Goal: Task Accomplishment & Management: Manage account settings

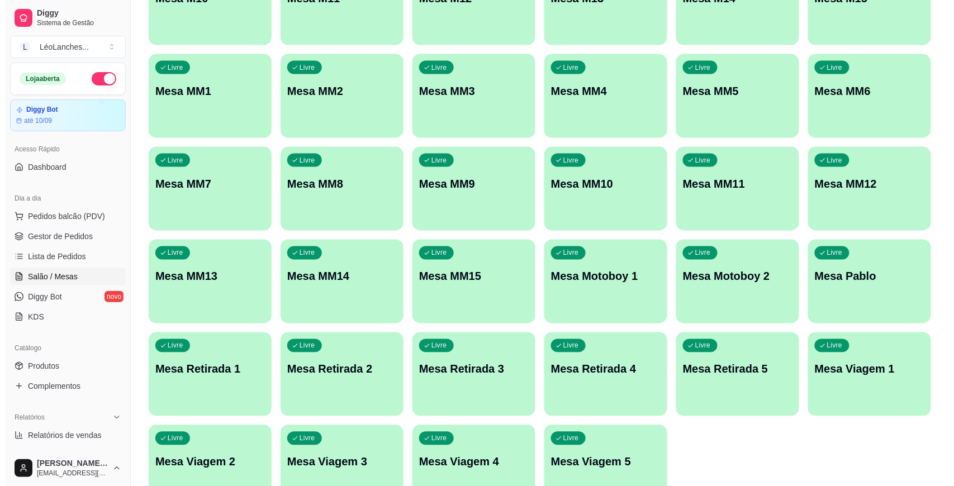
scroll to position [465, 0]
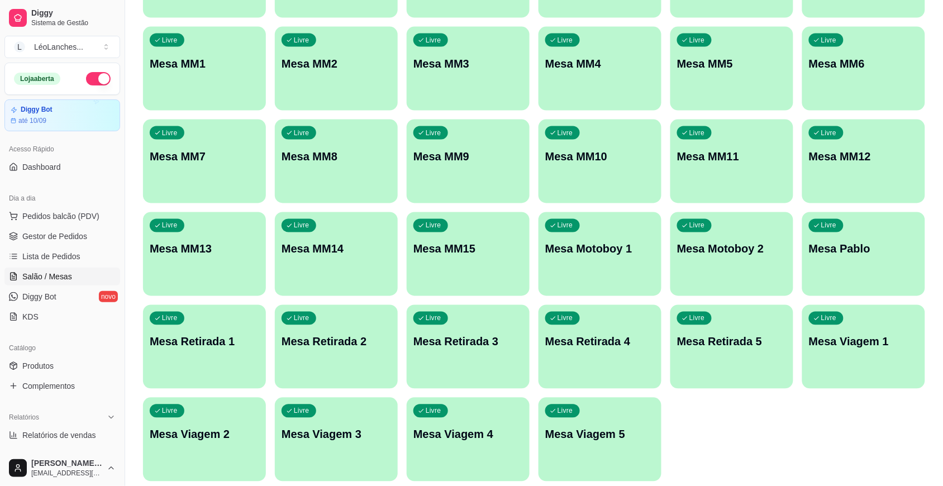
click at [610, 245] on p "Mesa Motoboy 1" at bounding box center [601, 249] width 110 height 16
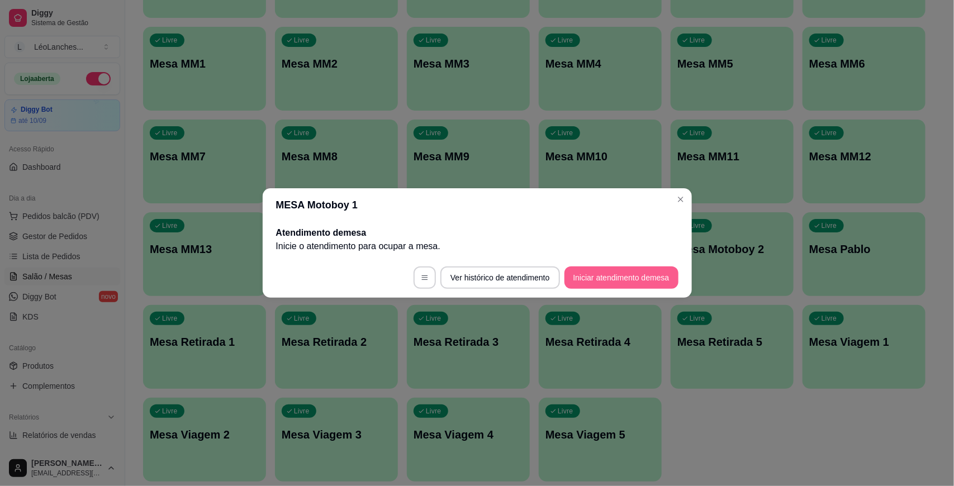
click at [646, 269] on button "Iniciar atendimento de mesa" at bounding box center [622, 278] width 114 height 22
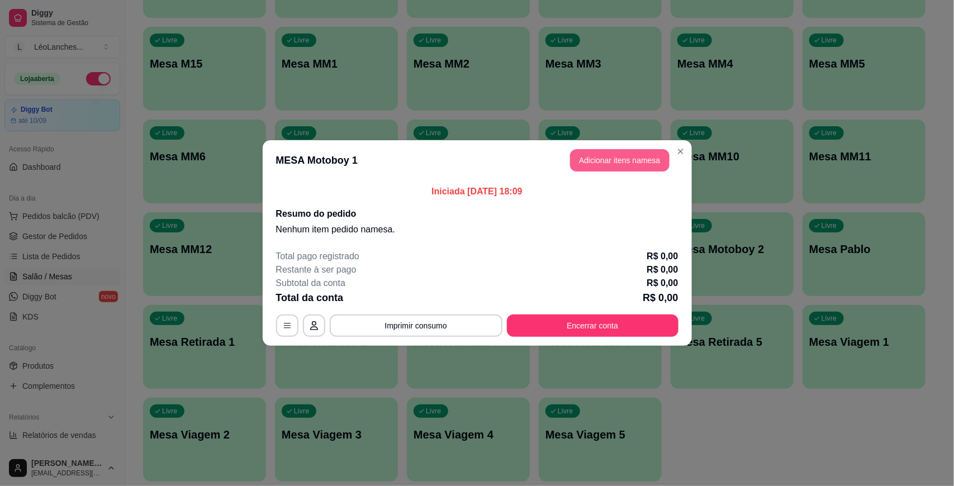
click at [592, 163] on button "Adicionar itens na mesa" at bounding box center [619, 160] width 99 height 22
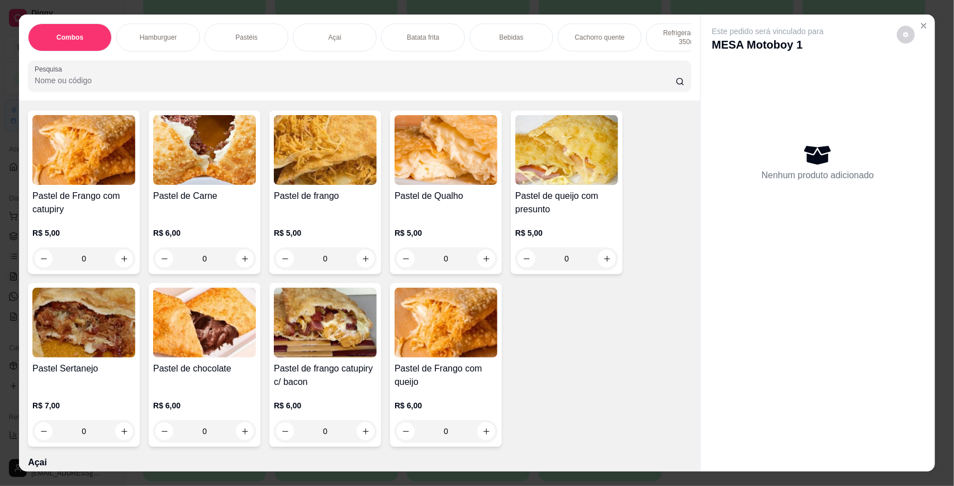
scroll to position [580, 0]
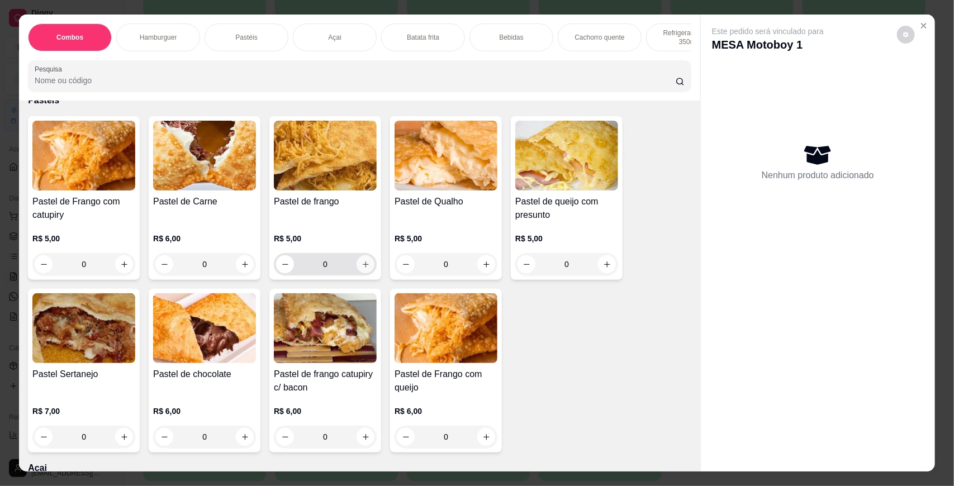
click at [360, 267] on button "increase-product-quantity" at bounding box center [366, 264] width 18 height 18
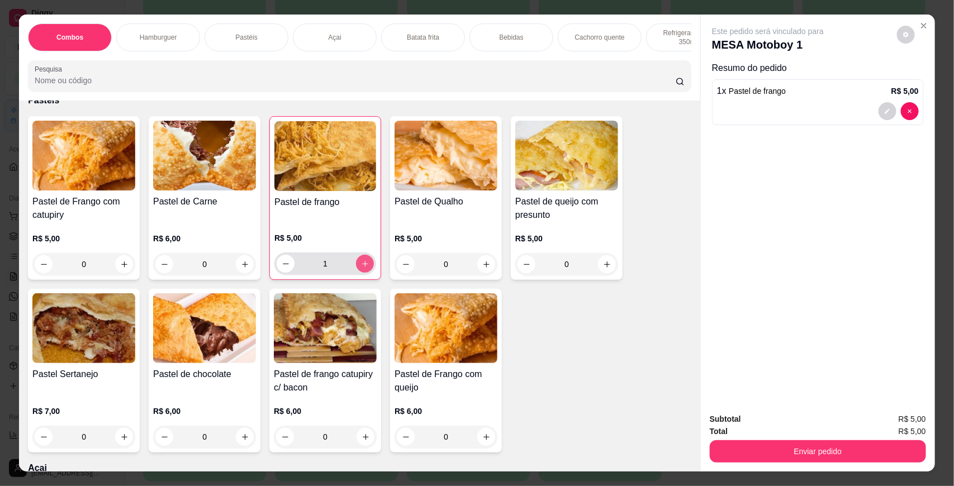
type input "1"
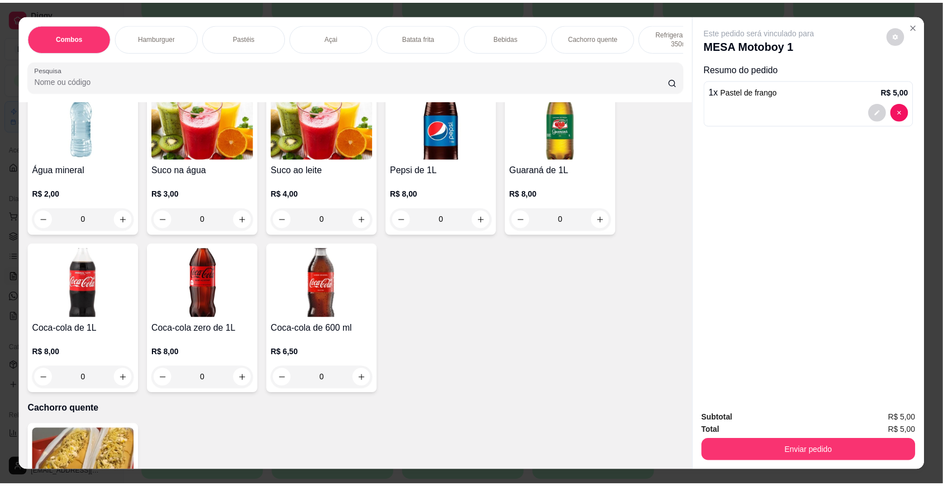
scroll to position [1312, 0]
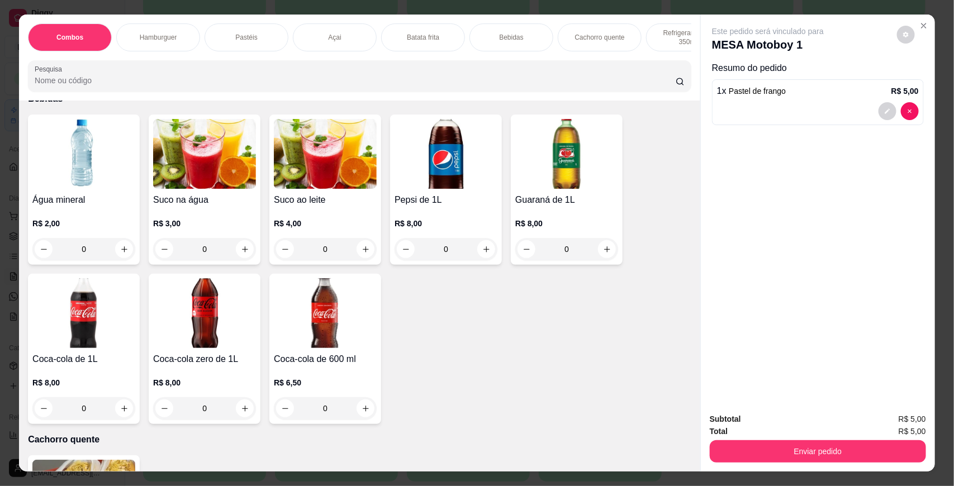
click at [196, 182] on img at bounding box center [204, 154] width 103 height 70
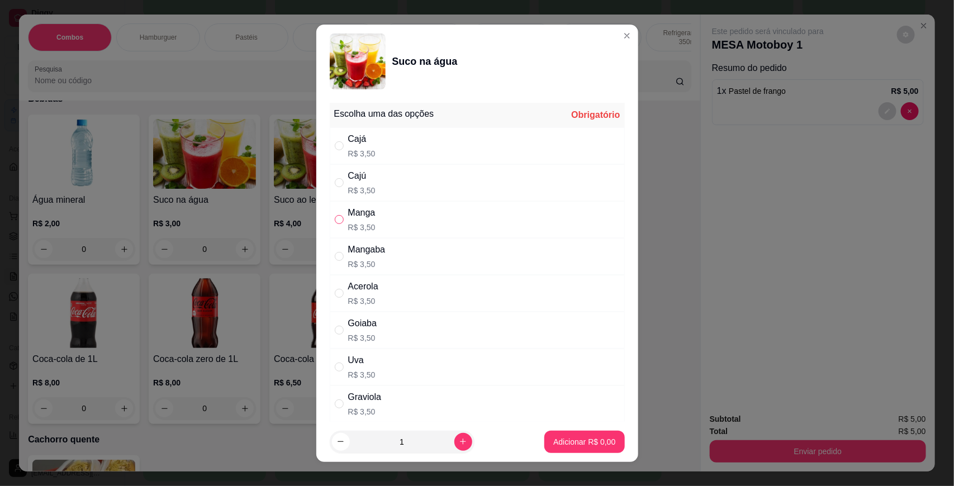
click at [335, 216] on input "" at bounding box center [339, 219] width 9 height 9
radio input "true"
click at [559, 440] on p "Adicionar R$ 3,50" at bounding box center [584, 442] width 62 height 11
type input "1"
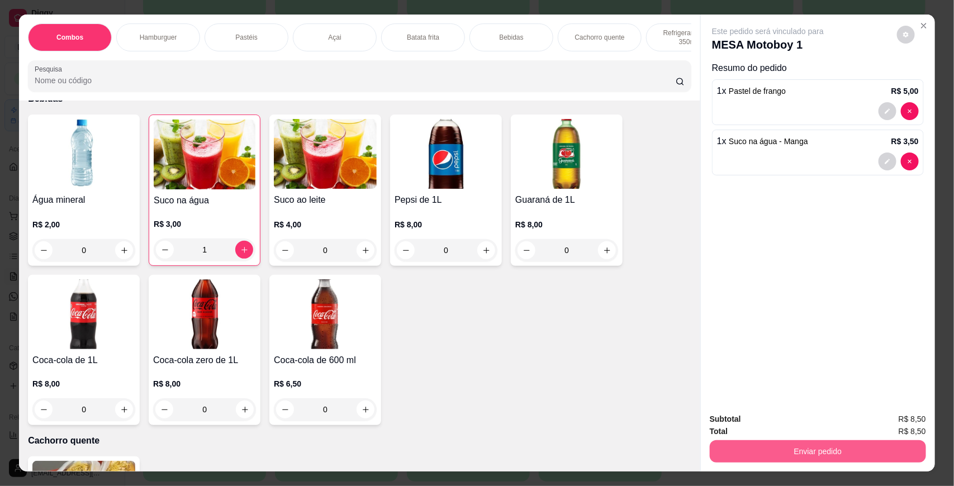
click at [837, 456] on button "Enviar pedido" at bounding box center [818, 451] width 216 height 22
click at [784, 431] on button "Não registrar e enviar pedido" at bounding box center [780, 424] width 116 height 21
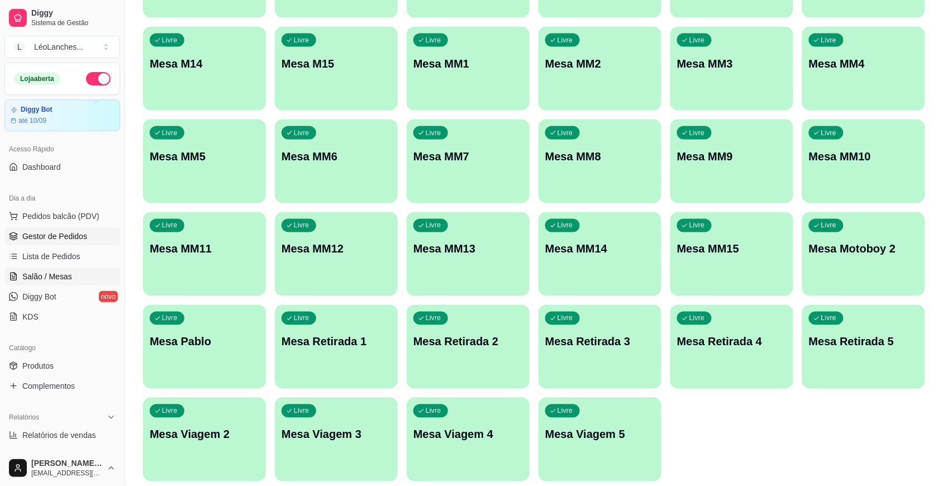
click at [87, 232] on link "Gestor de Pedidos" at bounding box center [62, 236] width 116 height 18
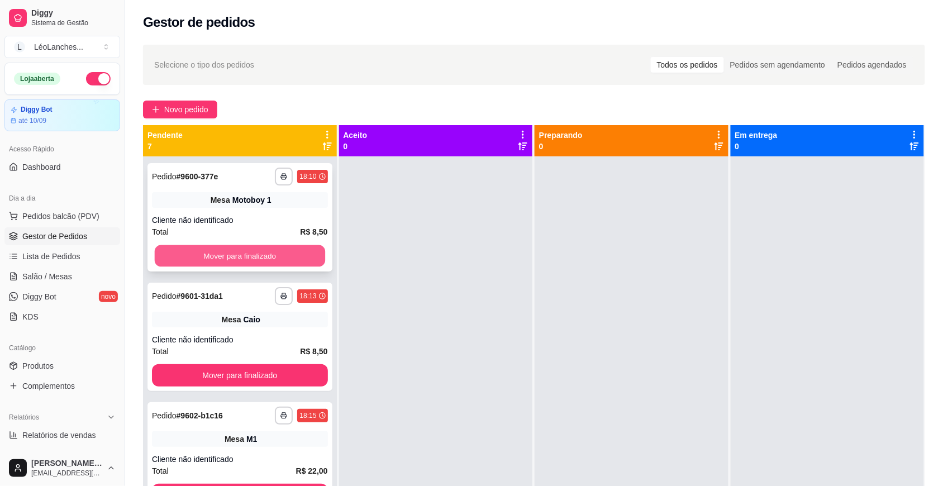
click at [216, 253] on button "Mover para finalizado" at bounding box center [240, 256] width 170 height 22
click at [216, 253] on button "Mover para finalizado" at bounding box center [240, 256] width 176 height 22
click at [216, 253] on button "Mover para finalizado" at bounding box center [240, 256] width 170 height 22
click at [216, 253] on button "Mover para finalizado" at bounding box center [240, 256] width 176 height 22
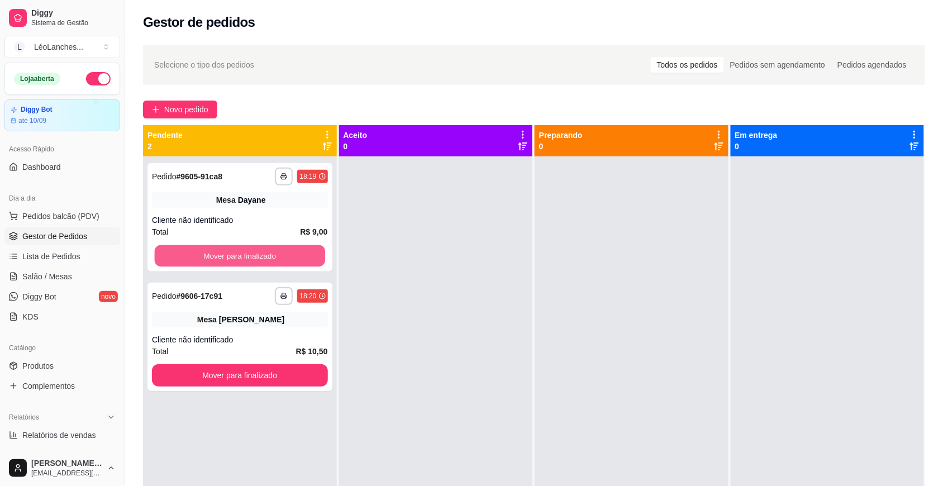
click at [216, 253] on button "Mover para finalizado" at bounding box center [240, 256] width 170 height 22
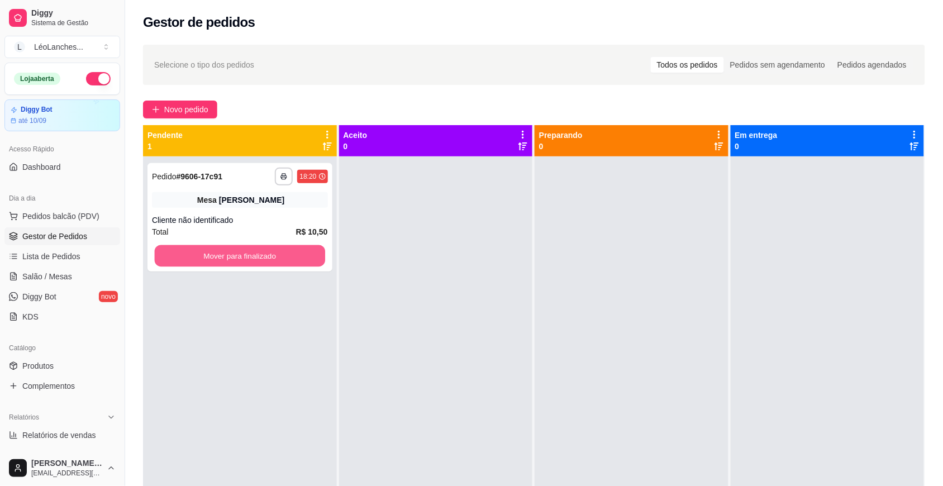
click at [216, 253] on button "Mover para finalizado" at bounding box center [240, 256] width 170 height 22
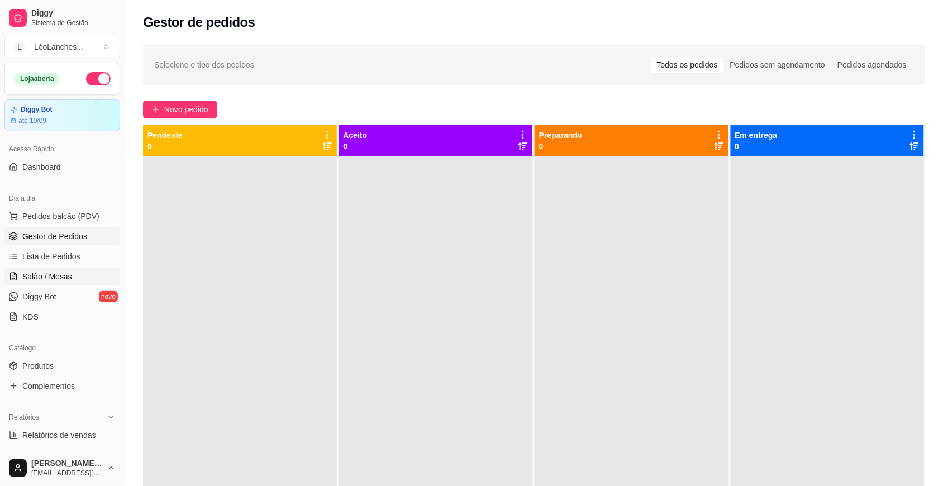
click at [63, 274] on span "Salão / Mesas" at bounding box center [47, 276] width 50 height 11
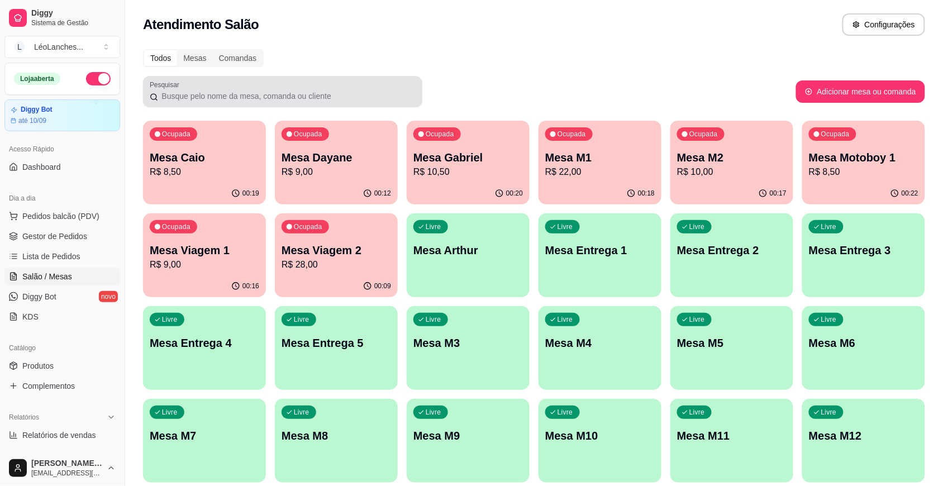
click at [286, 96] on input "Pesquisar" at bounding box center [287, 96] width 258 height 11
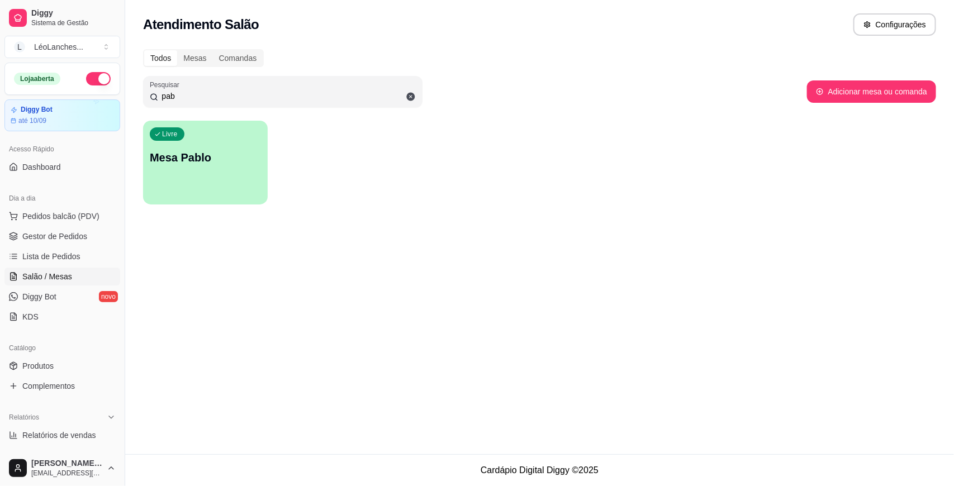
type input "pab"
click at [204, 150] on p "Mesa Pablo" at bounding box center [205, 157] width 108 height 15
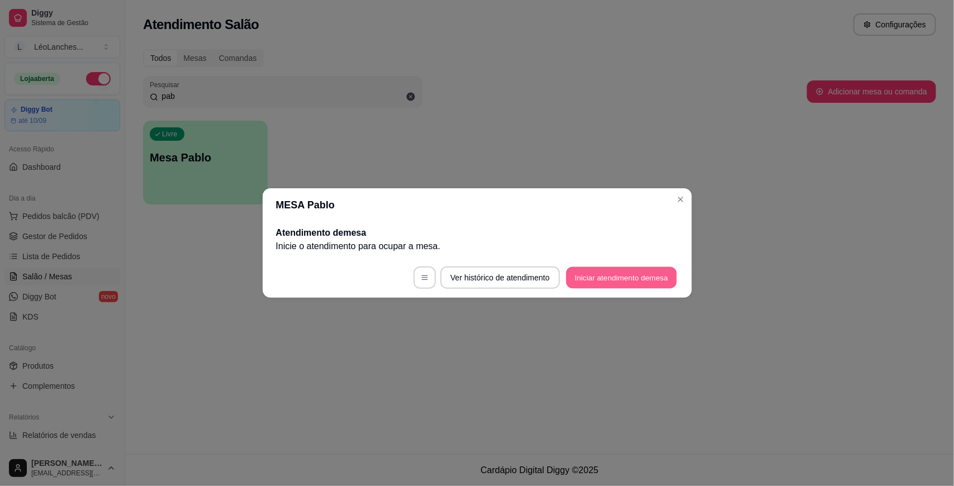
click at [655, 284] on button "Iniciar atendimento de mesa" at bounding box center [621, 278] width 111 height 22
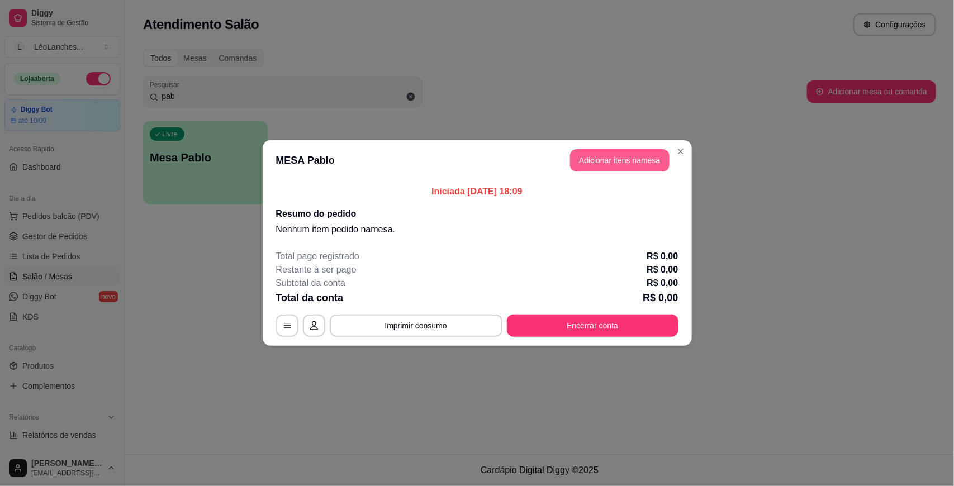
click at [644, 158] on button "Adicionar itens na mesa" at bounding box center [619, 160] width 99 height 22
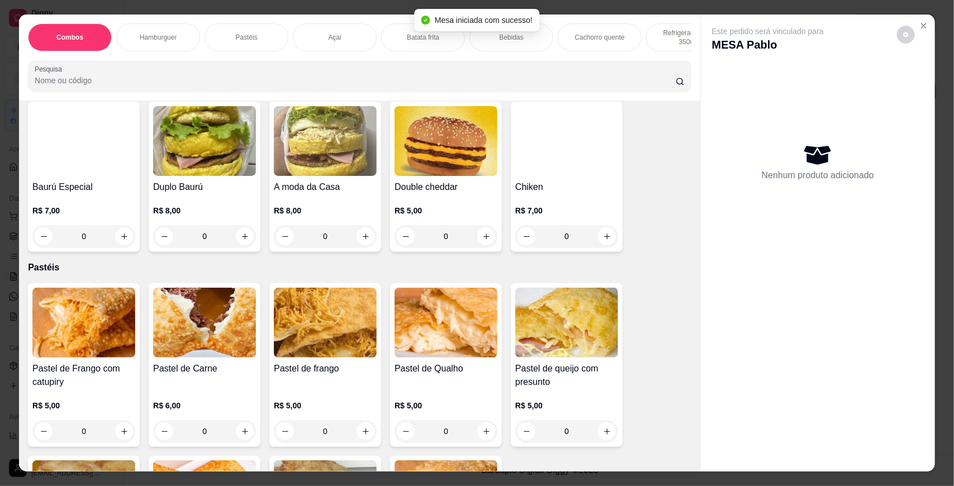
scroll to position [438, 0]
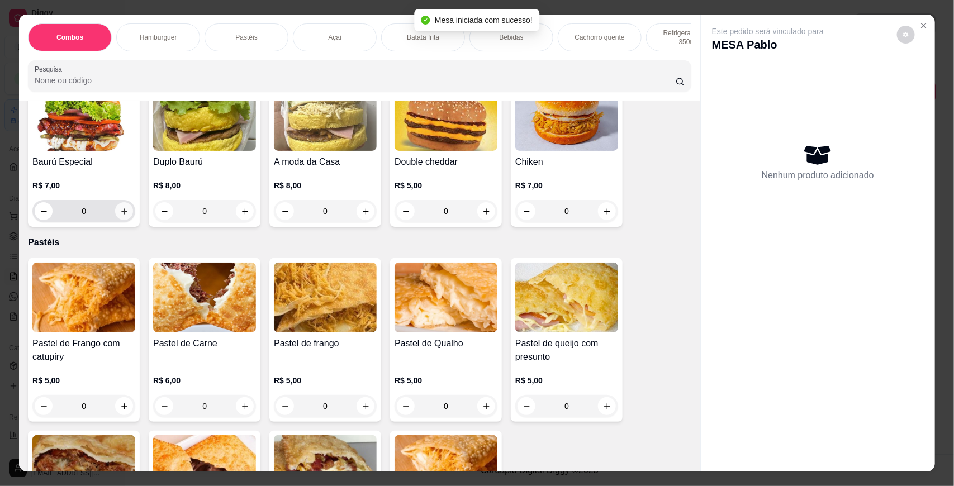
click at [120, 216] on icon "increase-product-quantity" at bounding box center [124, 211] width 8 height 8
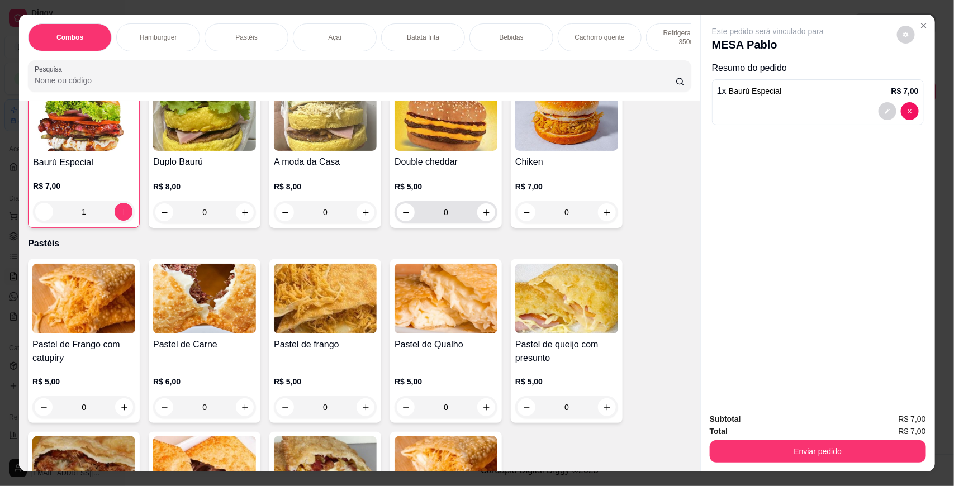
type input "1"
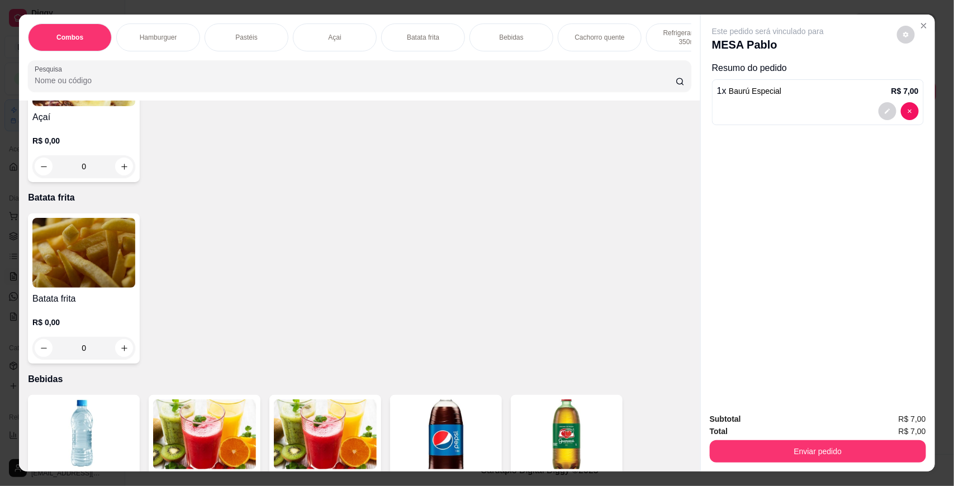
scroll to position [1191, 0]
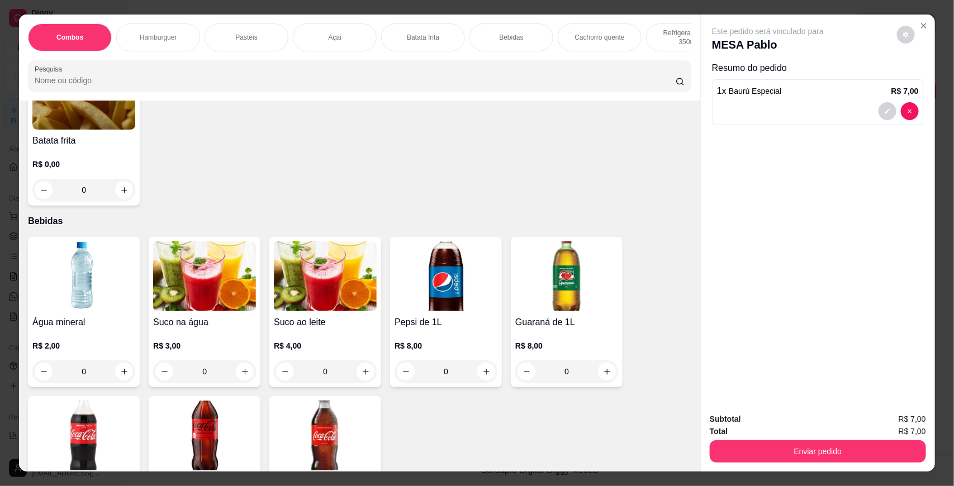
click at [182, 281] on img at bounding box center [204, 276] width 103 height 70
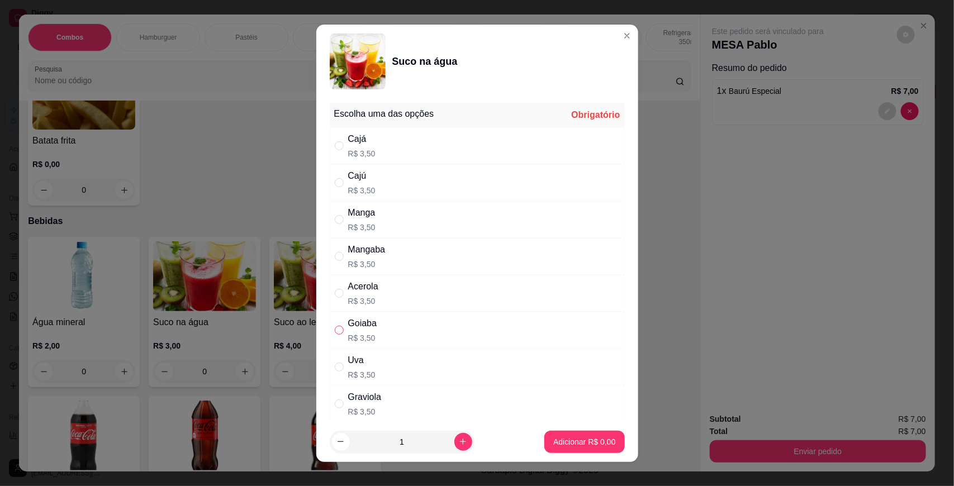
click at [336, 333] on input "" at bounding box center [339, 330] width 9 height 9
radio input "true"
click at [554, 437] on p "Adicionar R$ 3,50" at bounding box center [584, 442] width 62 height 11
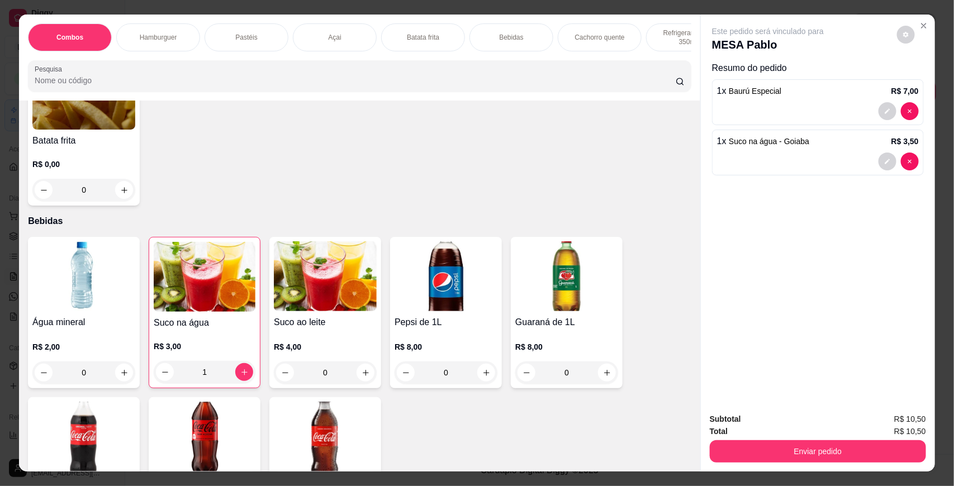
type input "1"
click at [803, 450] on button "Enviar pedido" at bounding box center [818, 451] width 216 height 22
click at [796, 423] on button "Não registrar e enviar pedido" at bounding box center [780, 424] width 116 height 21
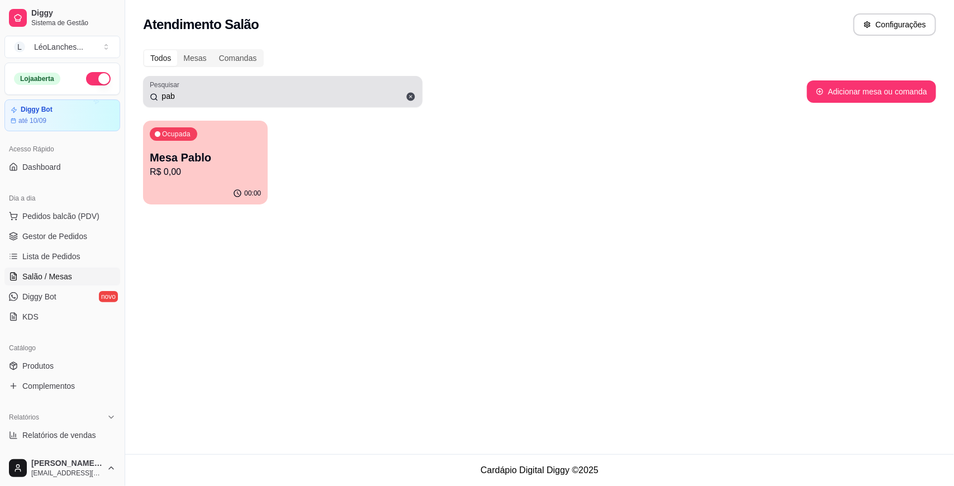
click at [411, 92] on icon at bounding box center [411, 97] width 10 height 10
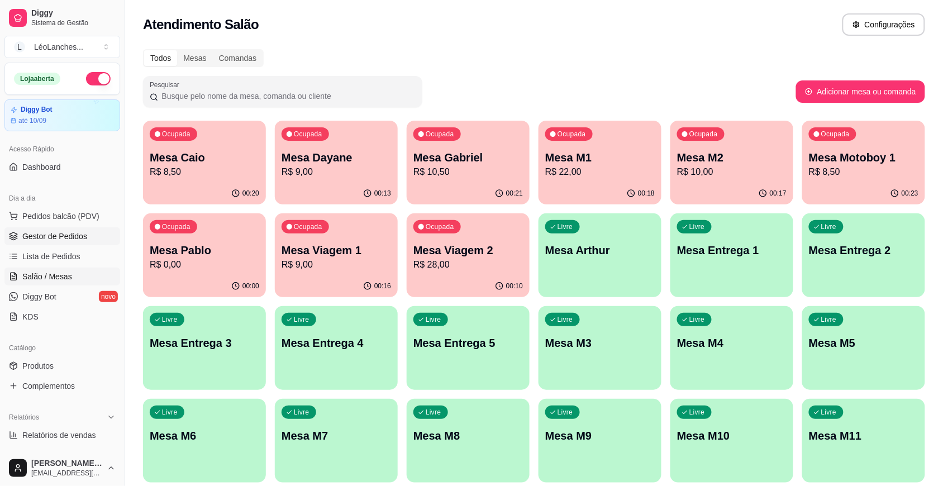
click at [81, 239] on span "Gestor de Pedidos" at bounding box center [54, 236] width 65 height 11
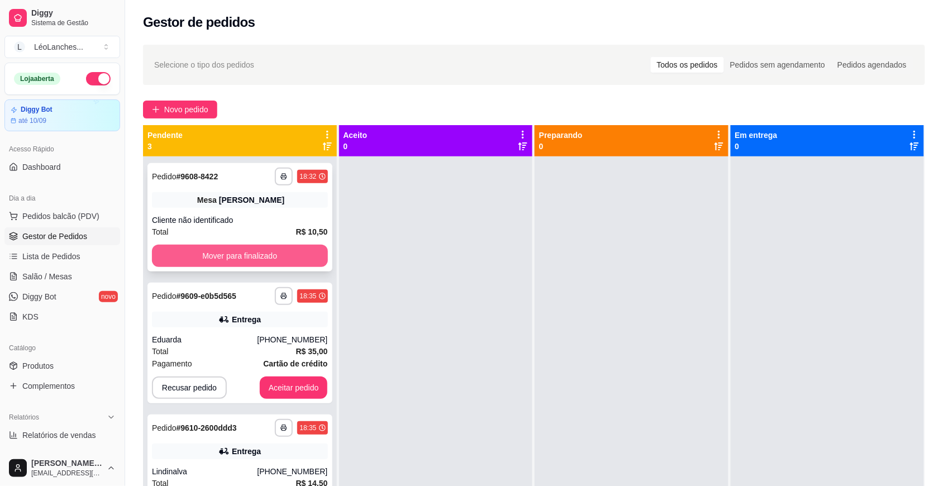
click at [297, 250] on button "Mover para finalizado" at bounding box center [240, 256] width 176 height 22
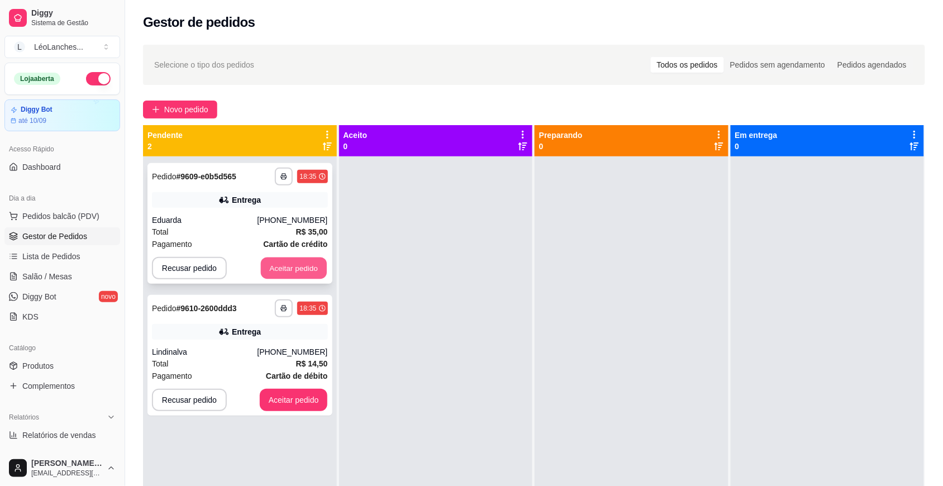
click at [296, 267] on button "Aceitar pedido" at bounding box center [294, 269] width 66 height 22
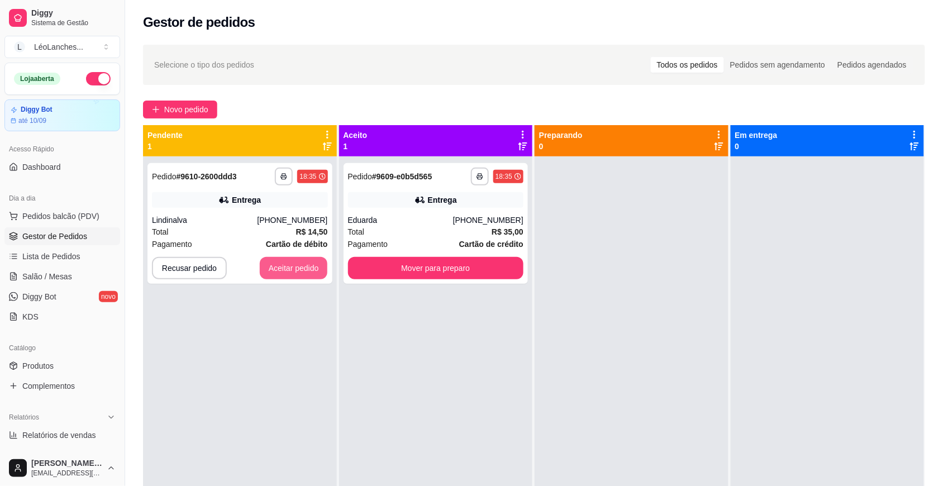
click at [296, 267] on button "Aceitar pedido" at bounding box center [294, 268] width 68 height 22
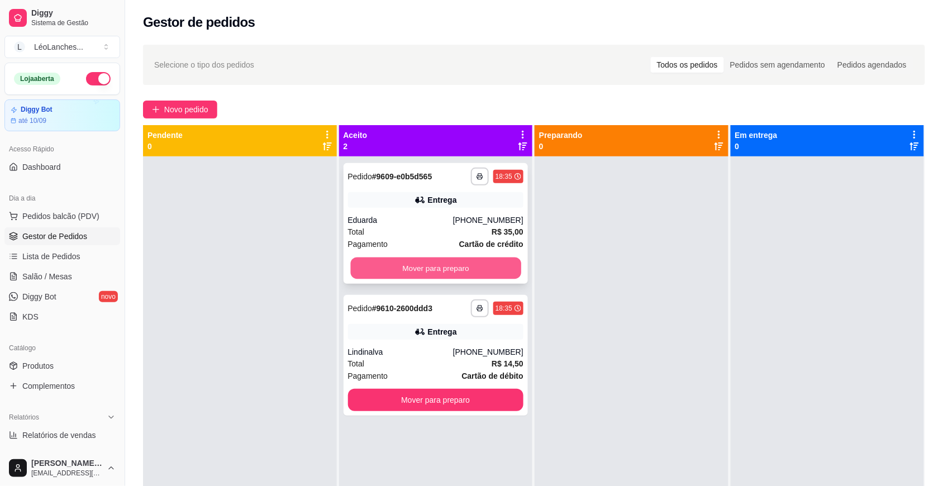
click at [397, 267] on button "Mover para preparo" at bounding box center [435, 269] width 170 height 22
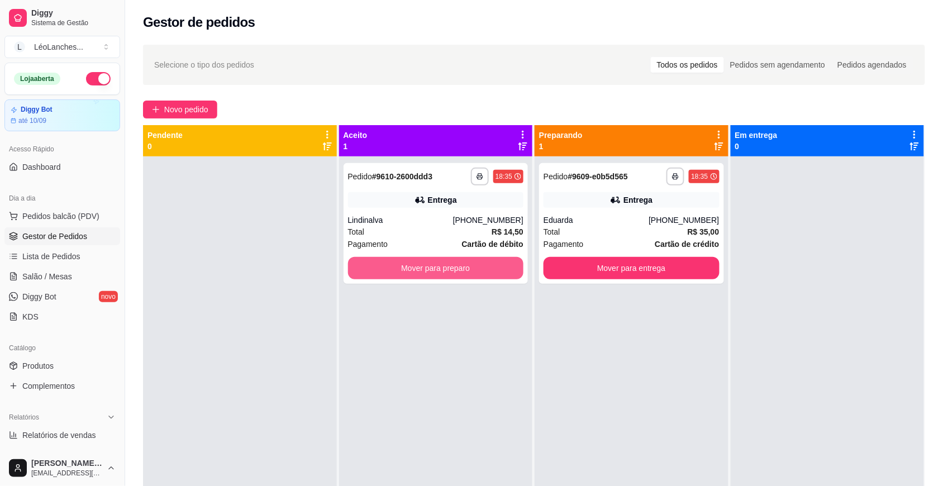
click at [397, 267] on button "Mover para preparo" at bounding box center [436, 268] width 176 height 22
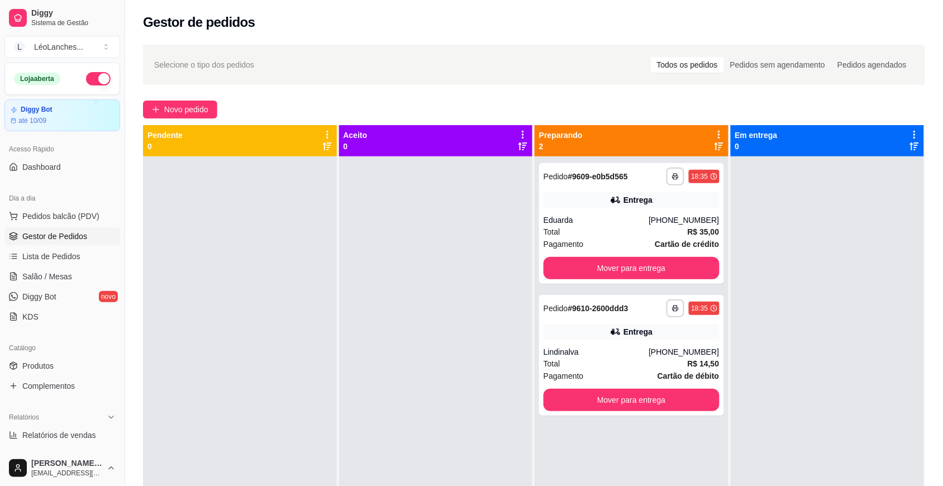
click at [397, 267] on div at bounding box center [436, 399] width 194 height 486
click at [56, 275] on span "Salão / Mesas" at bounding box center [47, 276] width 50 height 11
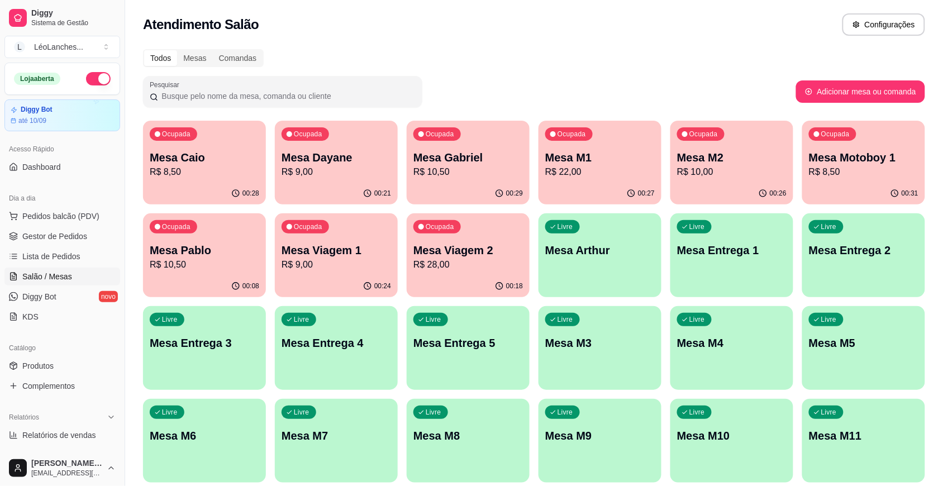
click at [620, 177] on p "R$ 22,00" at bounding box center [601, 171] width 110 height 13
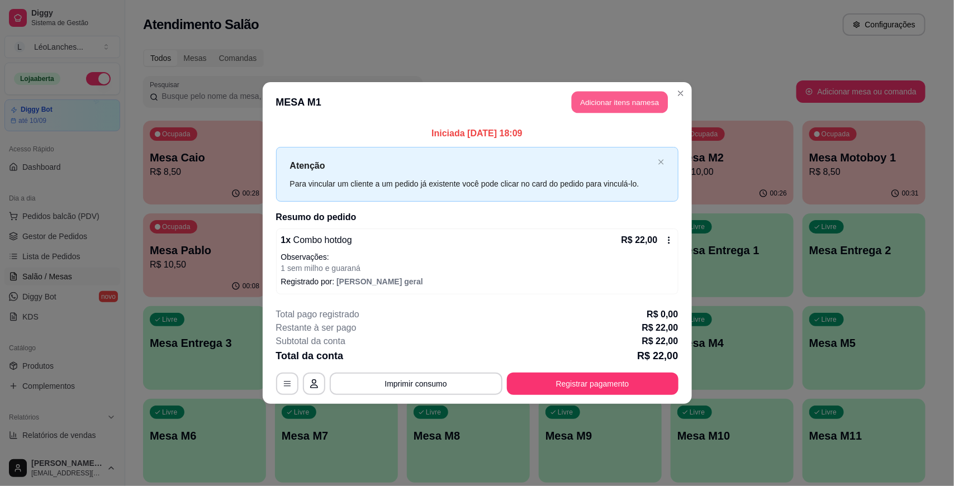
click at [594, 107] on button "Adicionar itens na mesa" at bounding box center [620, 103] width 96 height 22
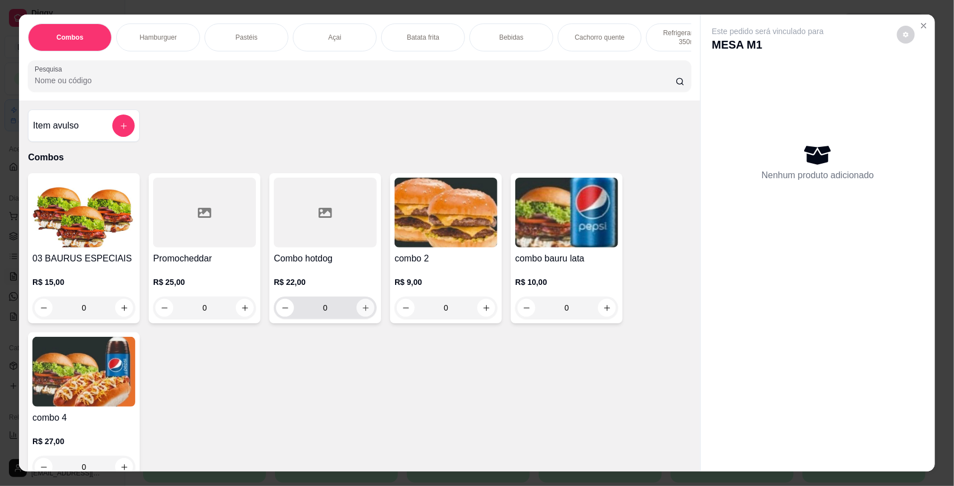
click at [362, 312] on icon "increase-product-quantity" at bounding box center [366, 308] width 8 height 8
type input "1"
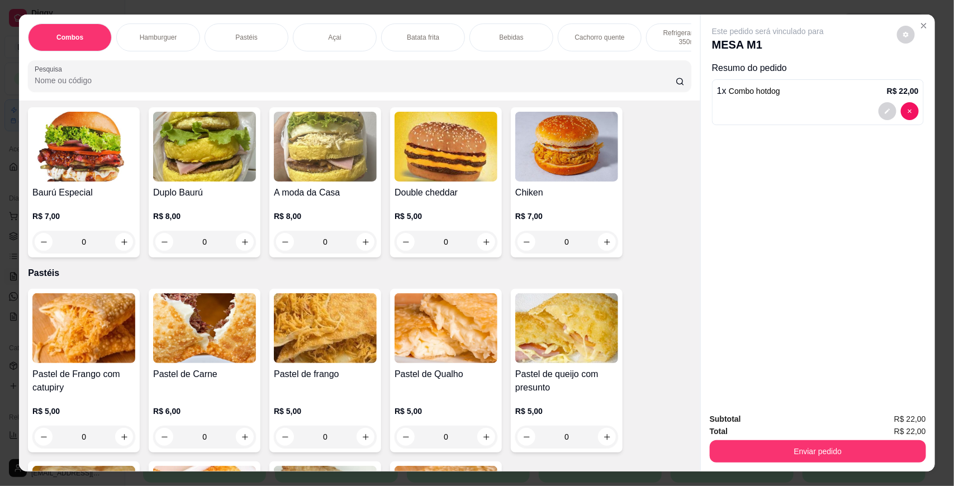
scroll to position [453, 0]
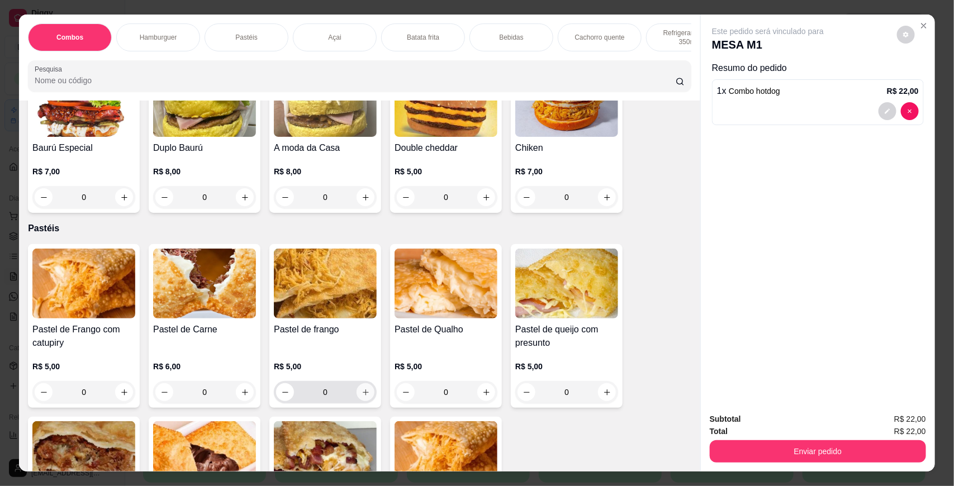
click at [362, 397] on icon "increase-product-quantity" at bounding box center [366, 392] width 8 height 8
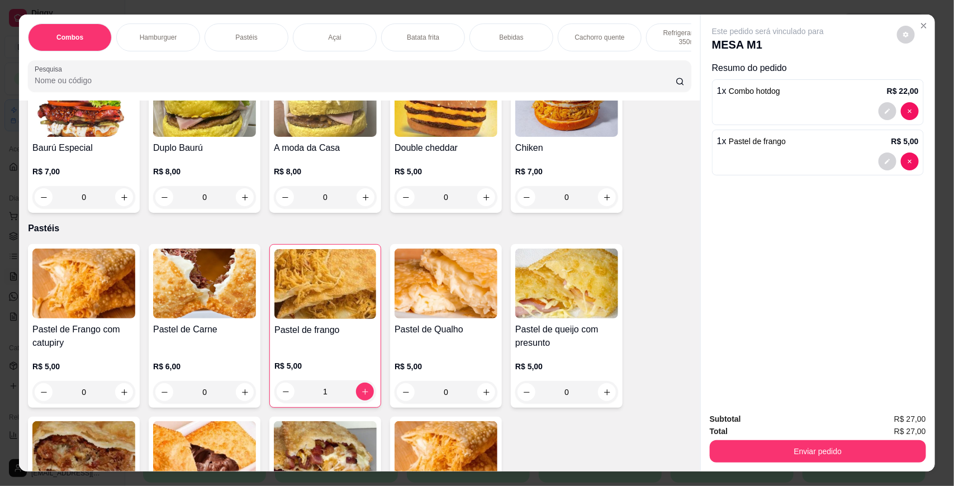
type input "1"
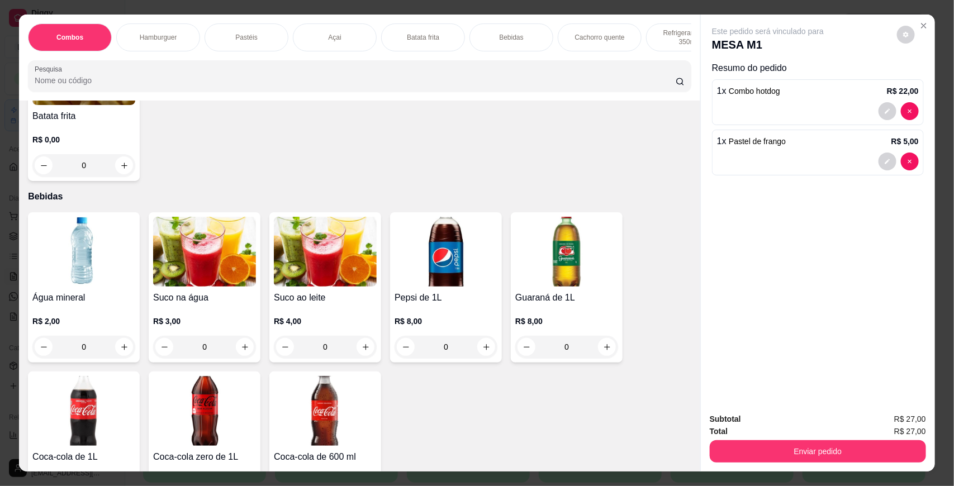
scroll to position [1250, 0]
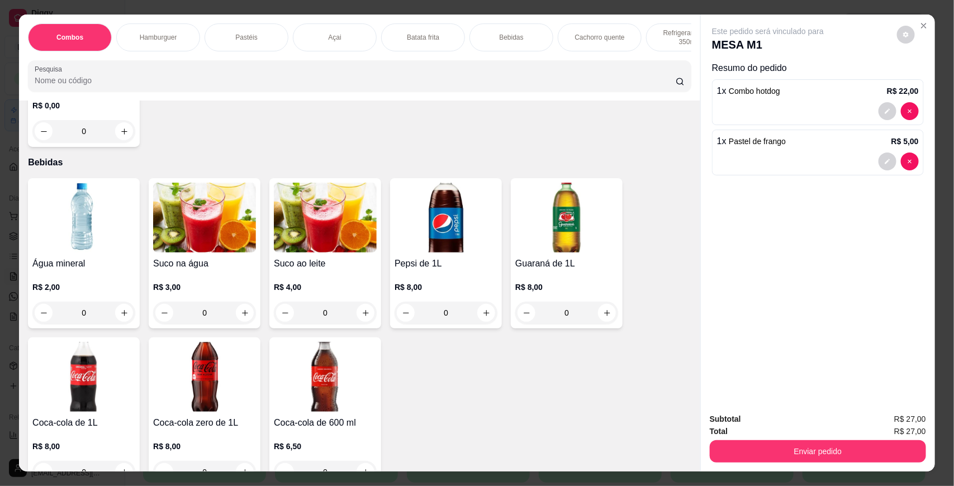
click at [96, 245] on img at bounding box center [83, 218] width 103 height 70
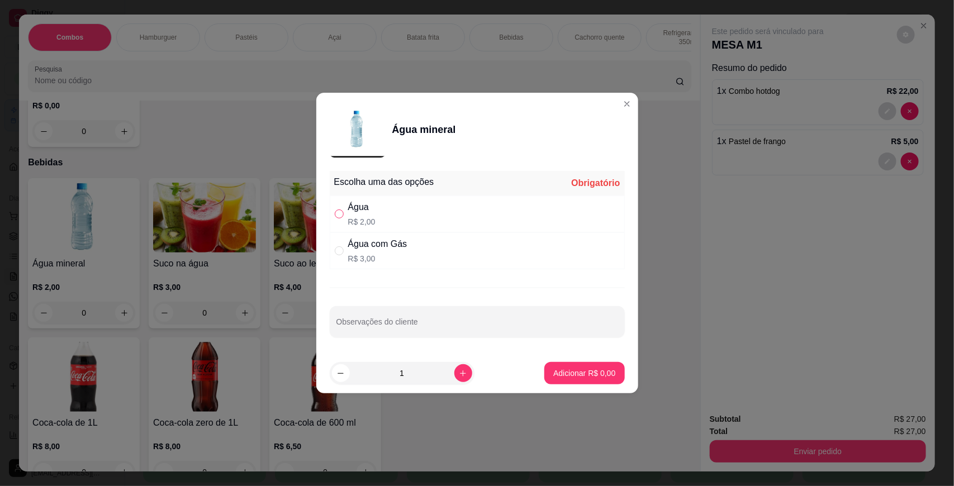
click at [343, 210] on input "" at bounding box center [339, 214] width 9 height 9
radio input "true"
click at [561, 363] on button "Adicionar R$ 2,00" at bounding box center [585, 374] width 78 height 22
type input "1"
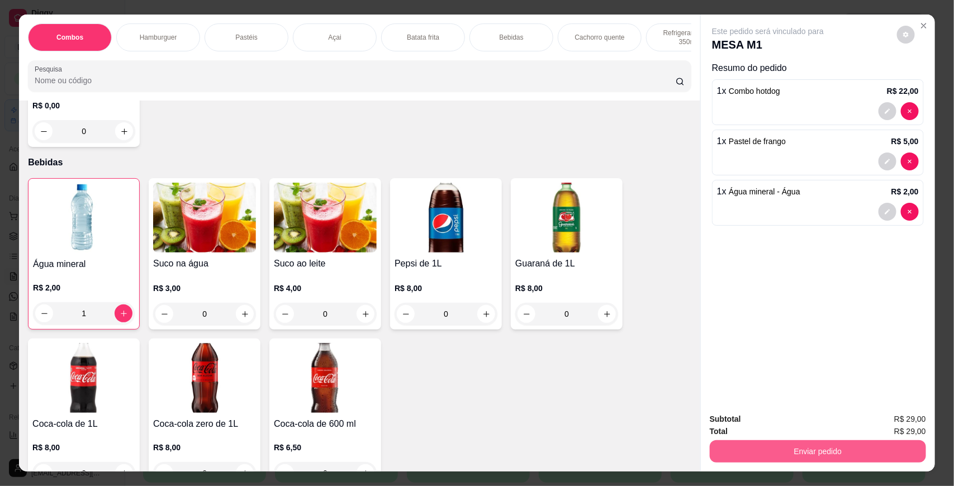
click at [780, 448] on button "Enviar pedido" at bounding box center [818, 451] width 216 height 22
click at [766, 424] on button "Não registrar e enviar pedido" at bounding box center [780, 424] width 116 height 21
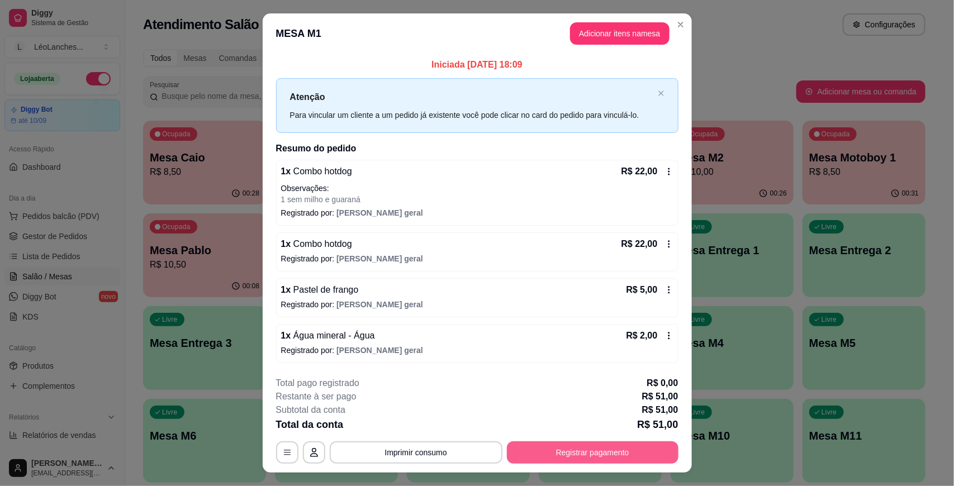
click at [633, 454] on button "Registrar pagamento" at bounding box center [593, 453] width 172 height 22
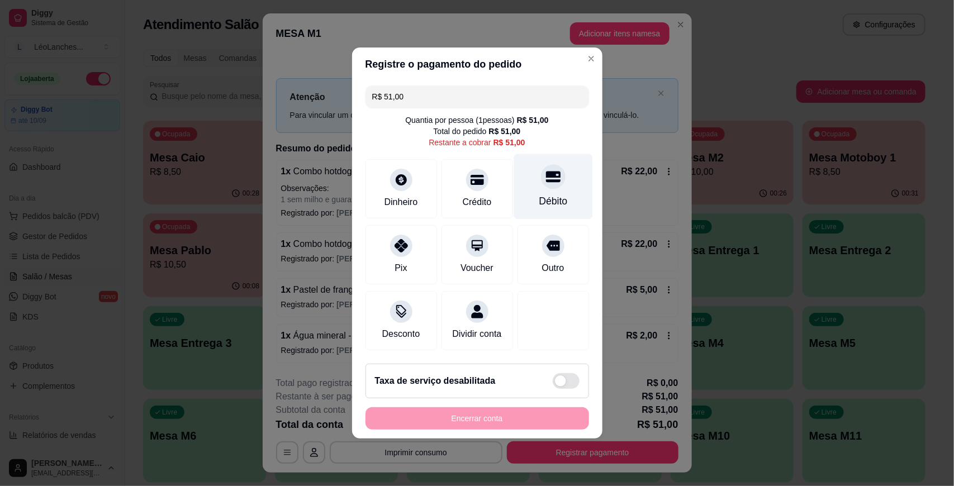
click at [567, 183] on div "Débito" at bounding box center [553, 186] width 79 height 65
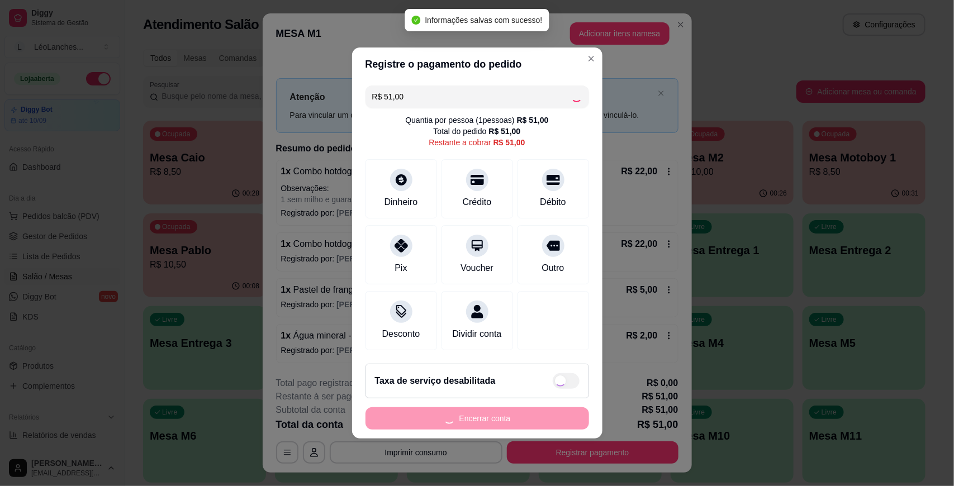
type input "R$ 0,00"
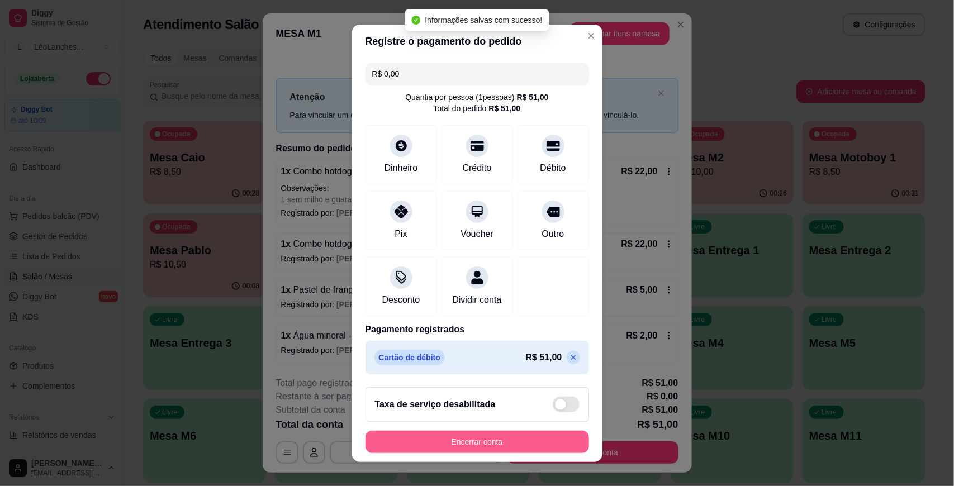
click at [517, 437] on button "Encerrar conta" at bounding box center [478, 442] width 224 height 22
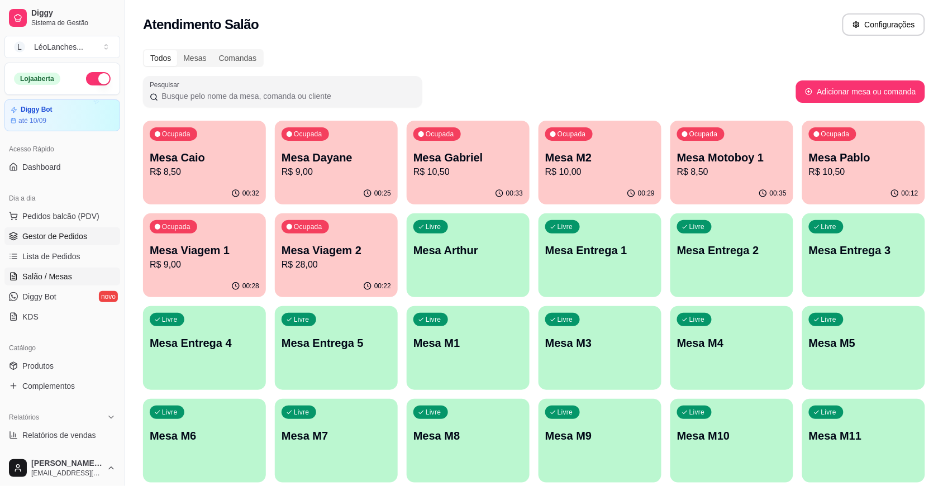
click at [29, 230] on link "Gestor de Pedidos" at bounding box center [62, 236] width 116 height 18
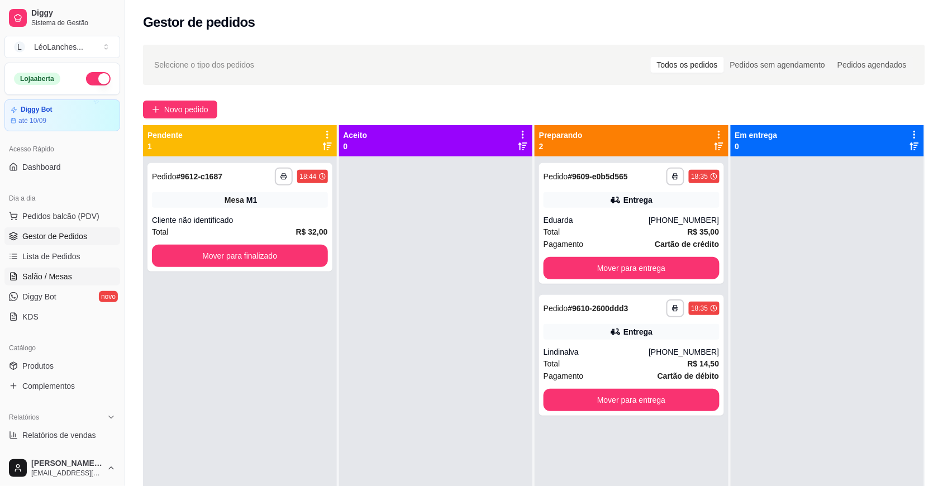
click at [73, 274] on link "Salão / Mesas" at bounding box center [62, 277] width 116 height 18
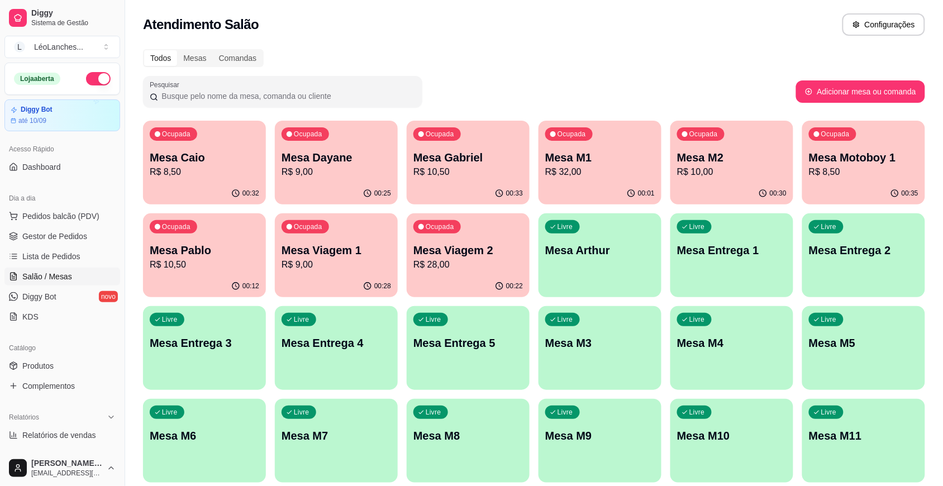
click at [596, 162] on p "Mesa M1" at bounding box center [601, 158] width 110 height 16
click at [746, 168] on p "R$ 10,00" at bounding box center [732, 171] width 110 height 13
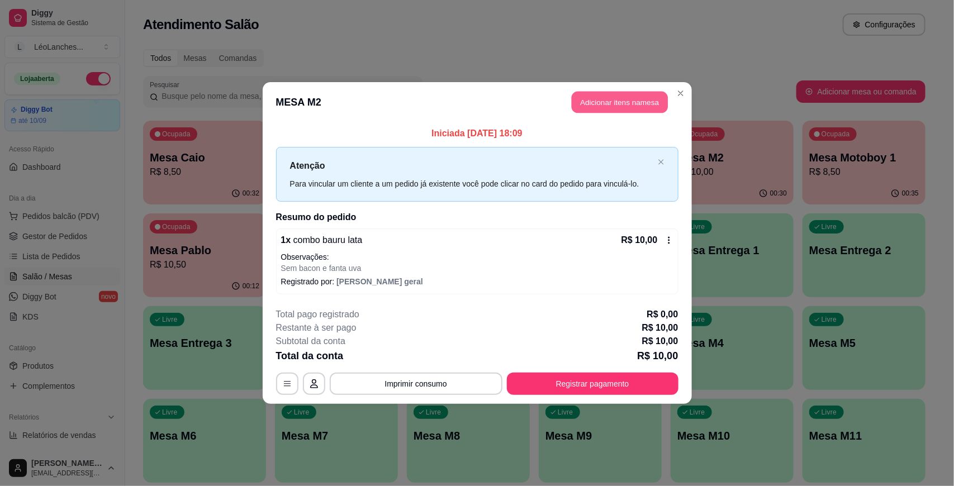
click at [602, 110] on button "Adicionar itens na mesa" at bounding box center [620, 103] width 96 height 22
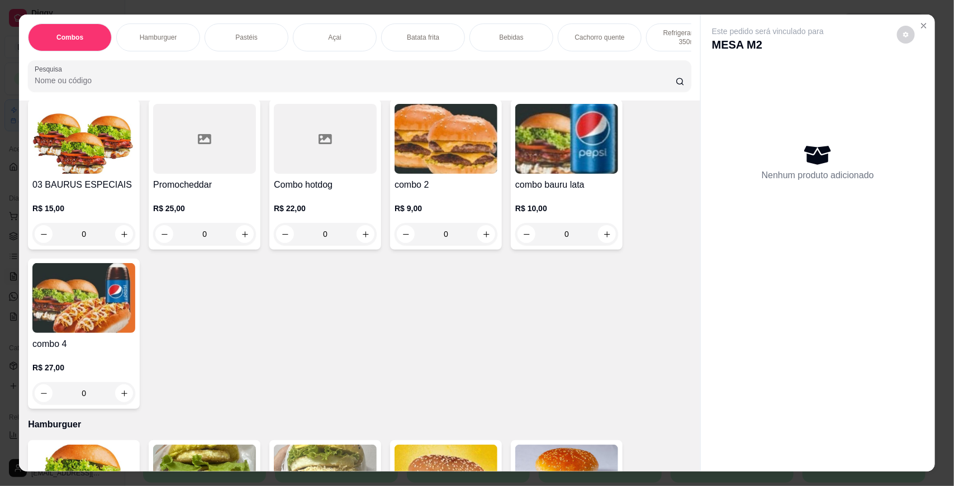
scroll to position [24, 0]
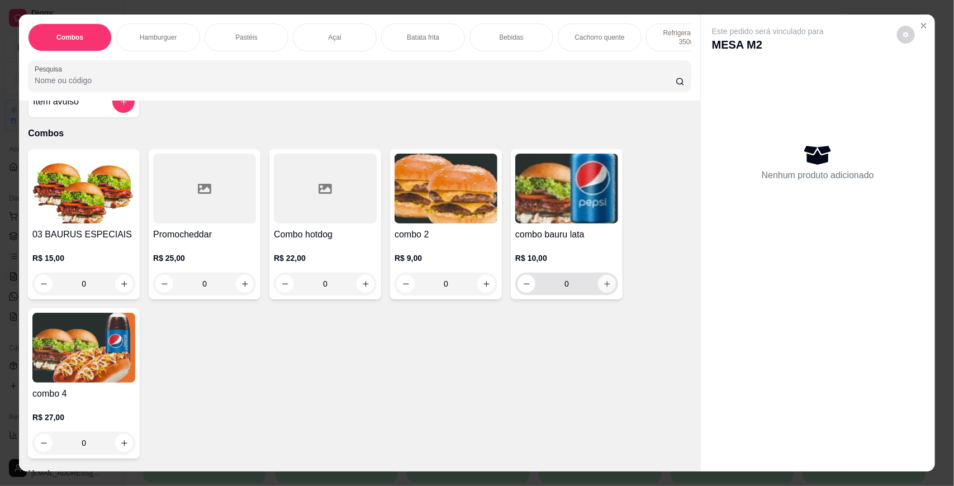
click at [603, 288] on icon "increase-product-quantity" at bounding box center [607, 284] width 8 height 8
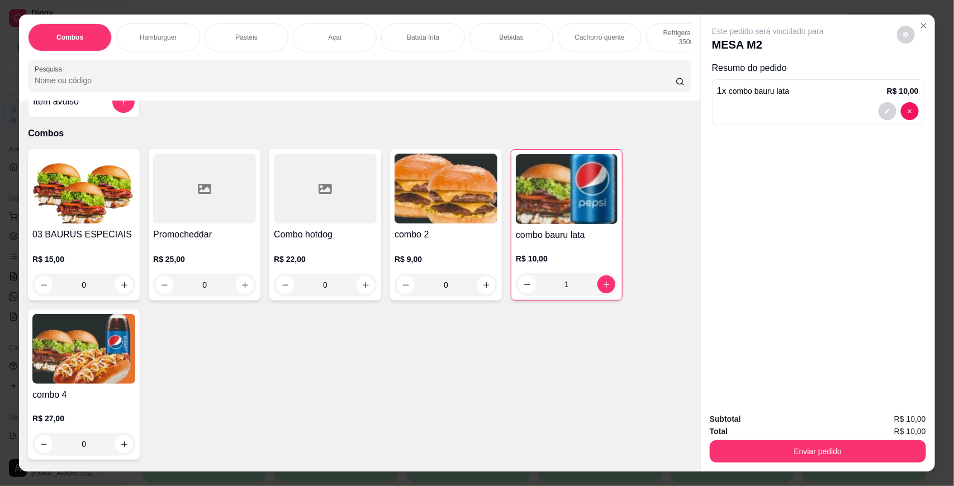
type input "1"
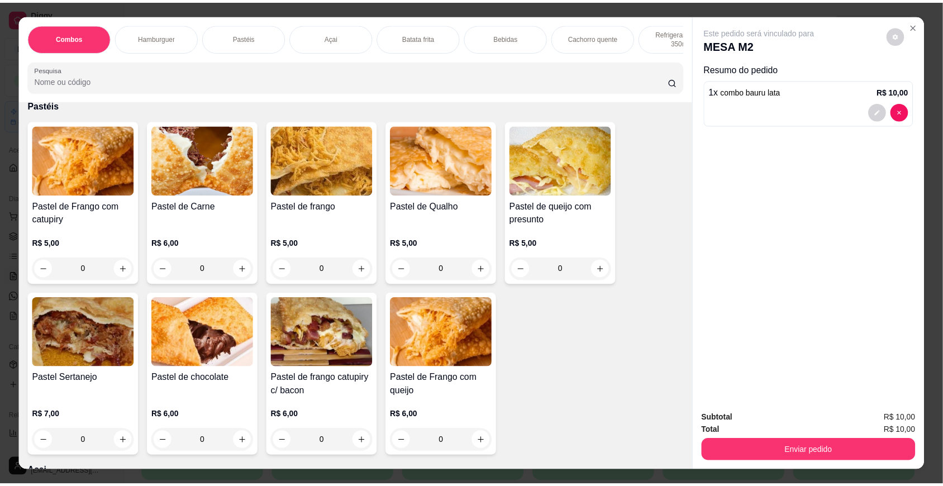
scroll to position [585, 0]
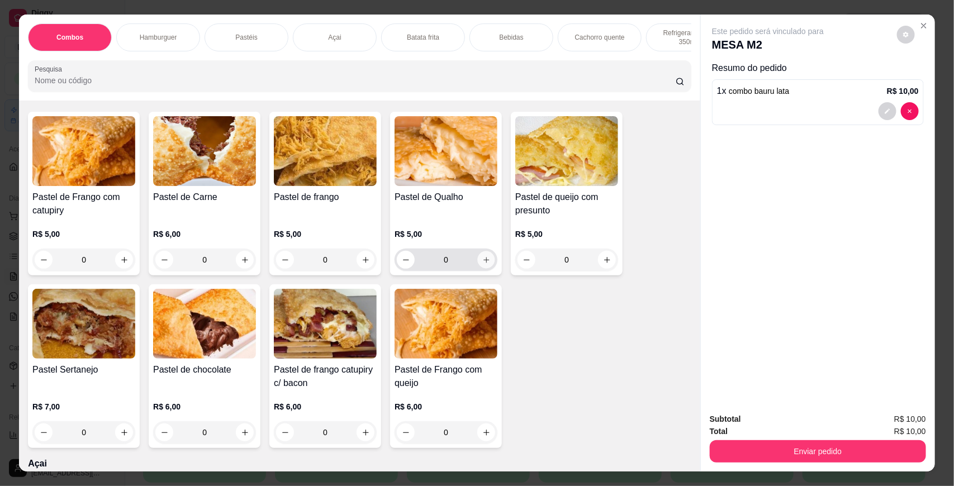
click at [484, 264] on icon "increase-product-quantity" at bounding box center [486, 260] width 8 height 8
click at [484, 264] on icon "increase-product-quantity" at bounding box center [486, 259] width 8 height 8
type input "2"
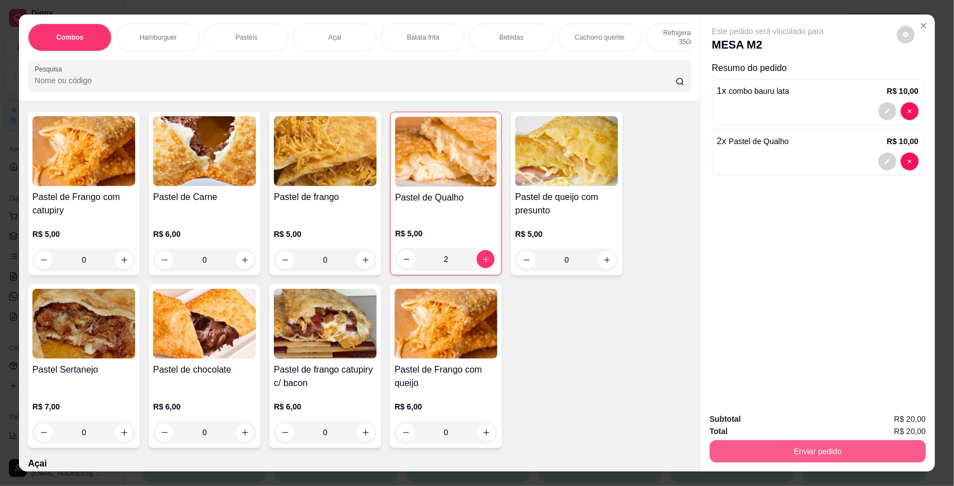
click at [842, 447] on button "Enviar pedido" at bounding box center [818, 451] width 216 height 22
click at [799, 423] on button "Não registrar e enviar pedido" at bounding box center [780, 424] width 113 height 21
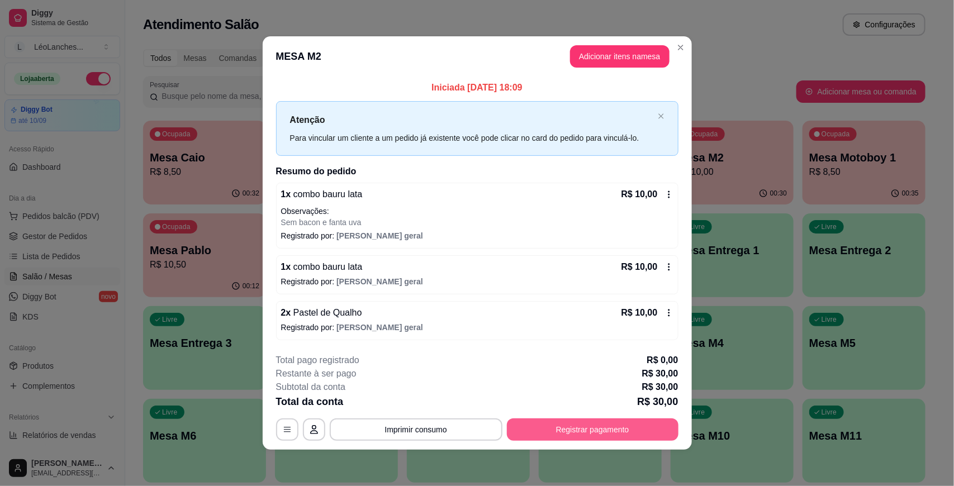
click at [609, 431] on button "Registrar pagamento" at bounding box center [593, 430] width 172 height 22
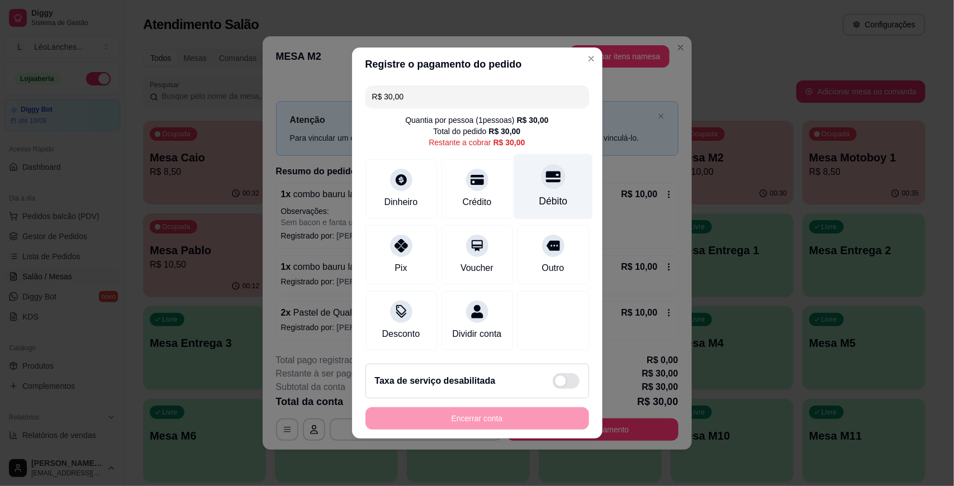
click at [546, 194] on div "Débito" at bounding box center [553, 201] width 29 height 15
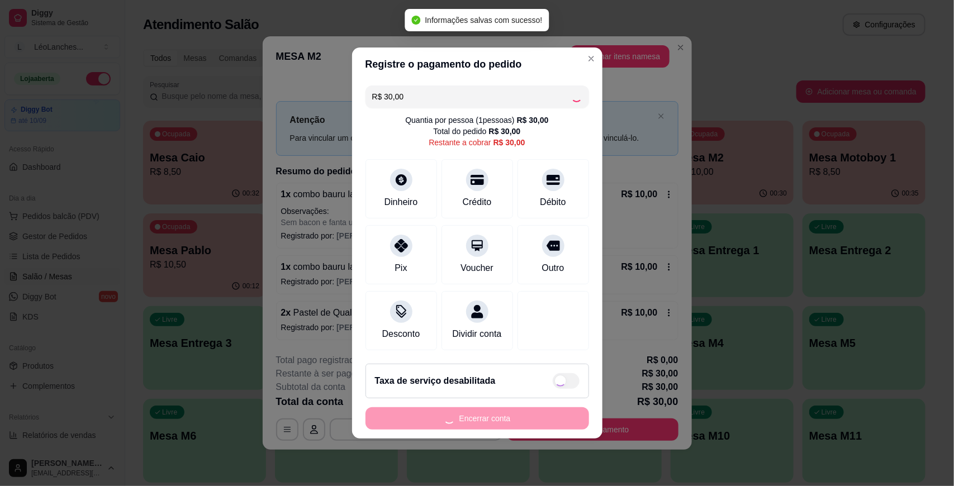
type input "R$ 0,00"
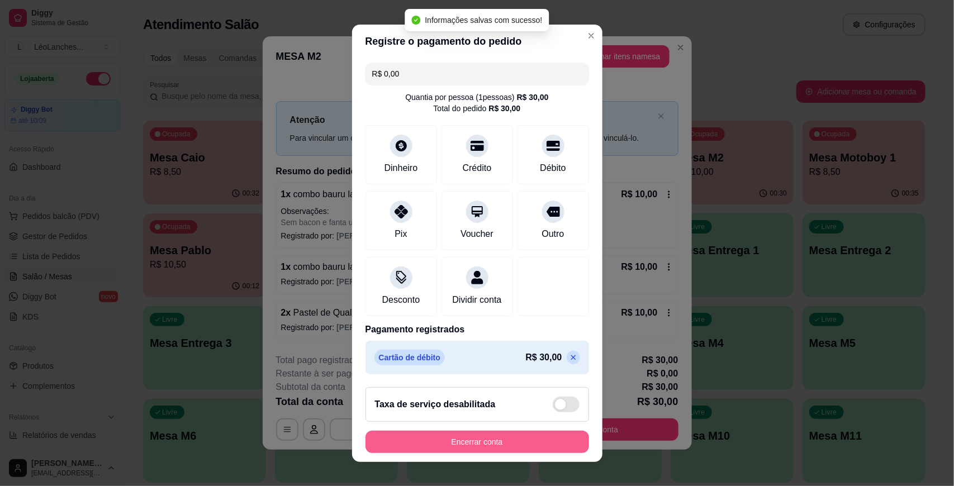
click at [537, 442] on button "Encerrar conta" at bounding box center [478, 442] width 224 height 22
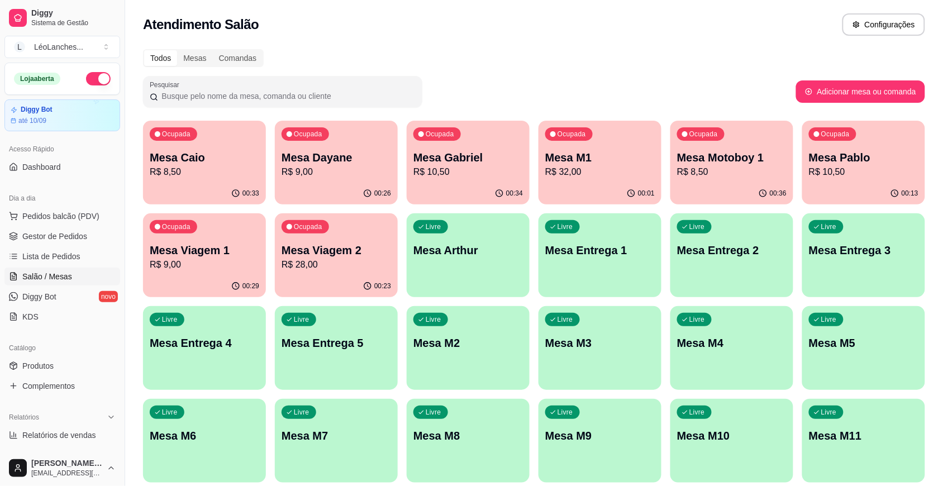
click at [212, 276] on div "00:29" at bounding box center [204, 287] width 123 height 22
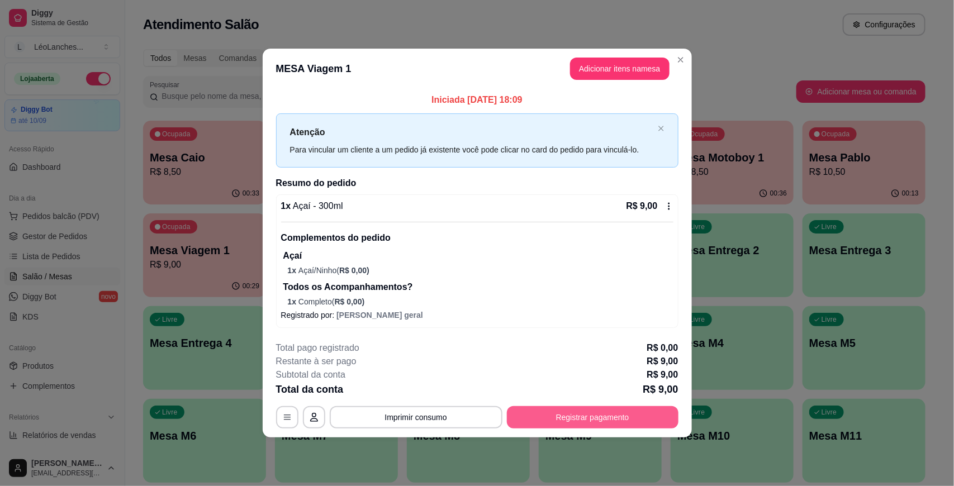
click at [622, 416] on button "Registrar pagamento" at bounding box center [593, 417] width 172 height 22
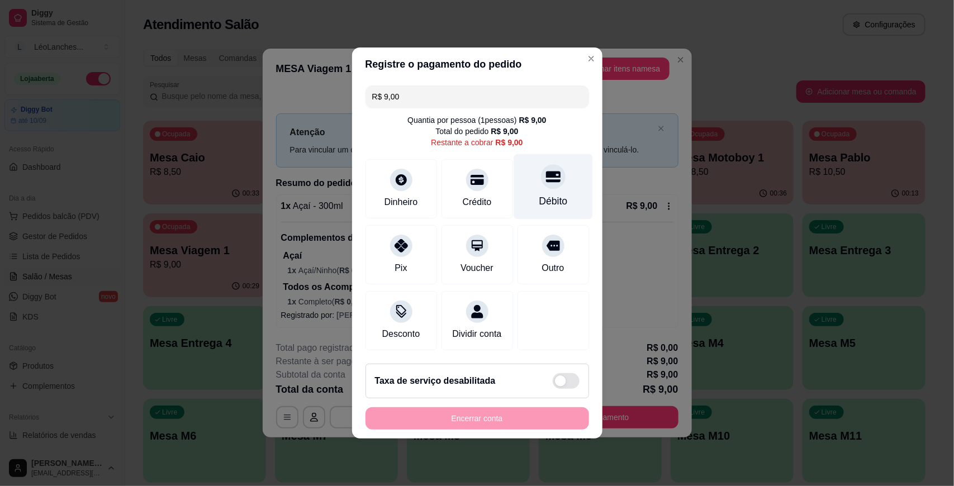
click at [549, 196] on div "Débito" at bounding box center [553, 201] width 29 height 15
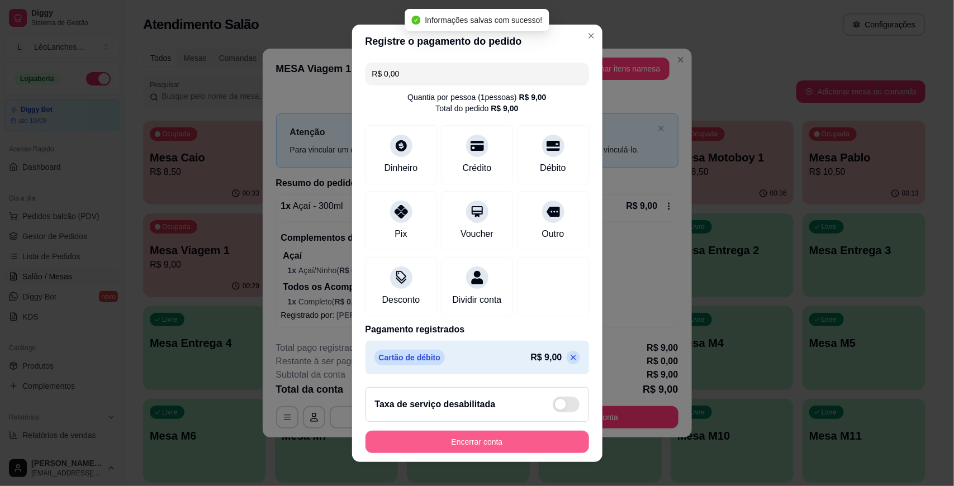
type input "R$ 0,00"
click at [528, 438] on button "Encerrar conta" at bounding box center [478, 442] width 224 height 22
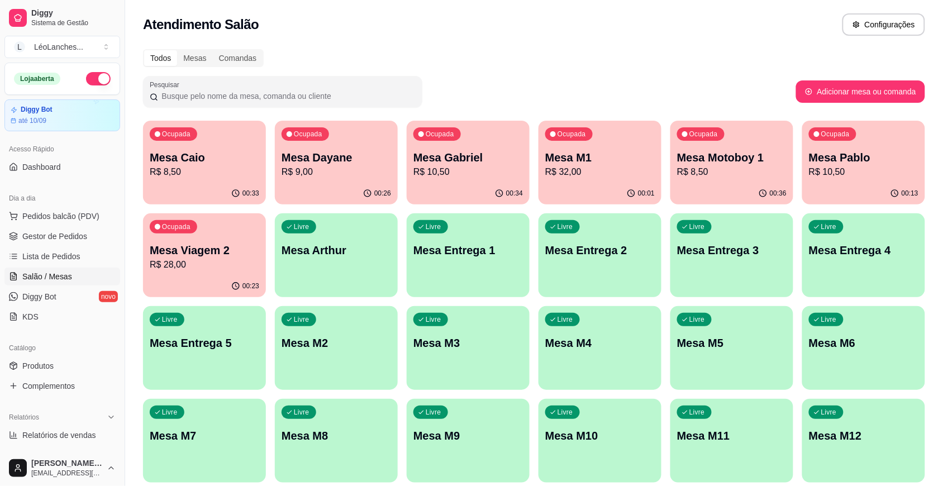
click at [193, 256] on p "Mesa Viagem 2" at bounding box center [205, 251] width 110 height 16
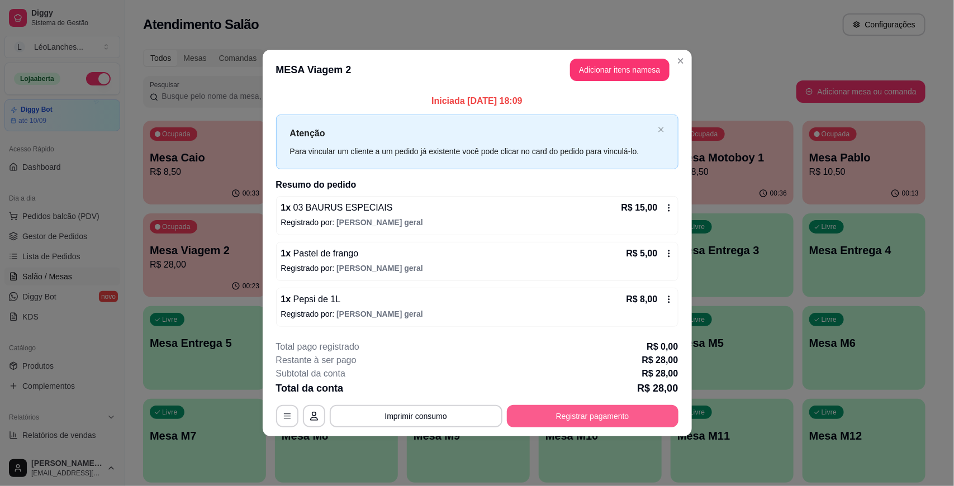
click at [610, 405] on button "Registrar pagamento" at bounding box center [593, 416] width 172 height 22
click at [616, 411] on button "Registrar pagamento" at bounding box center [592, 416] width 167 height 22
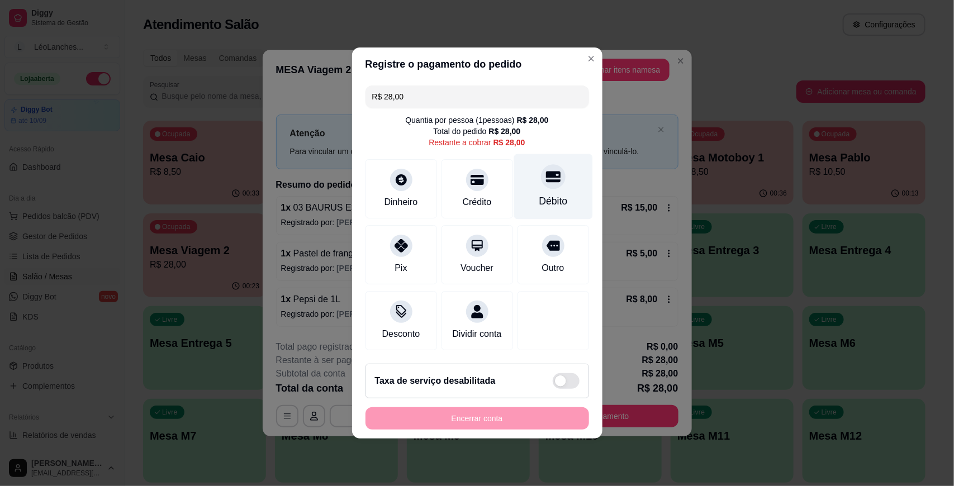
click at [556, 200] on div "Débito" at bounding box center [553, 201] width 29 height 15
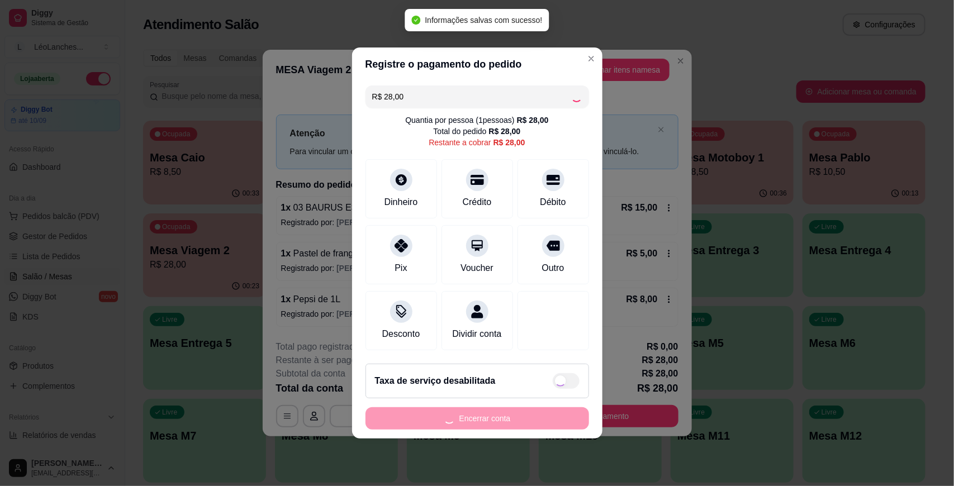
type input "R$ 0,00"
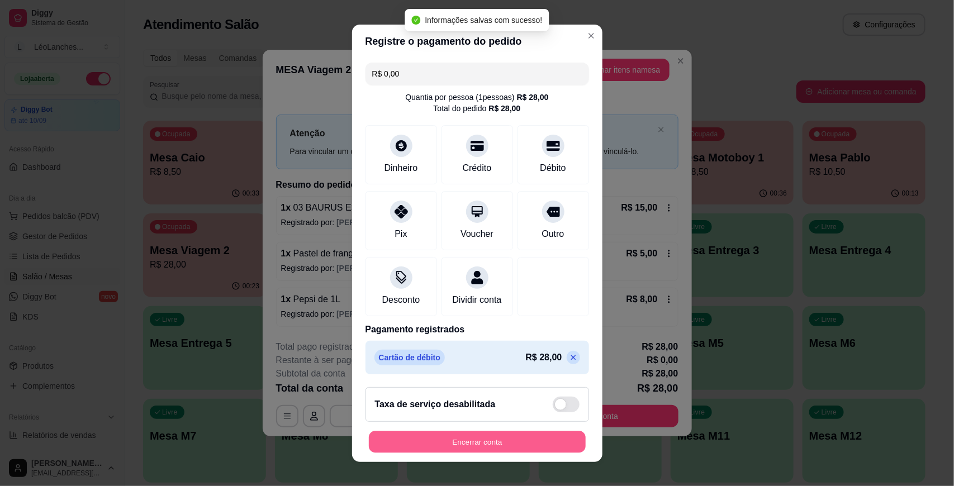
click at [506, 433] on button "Encerrar conta" at bounding box center [477, 442] width 217 height 22
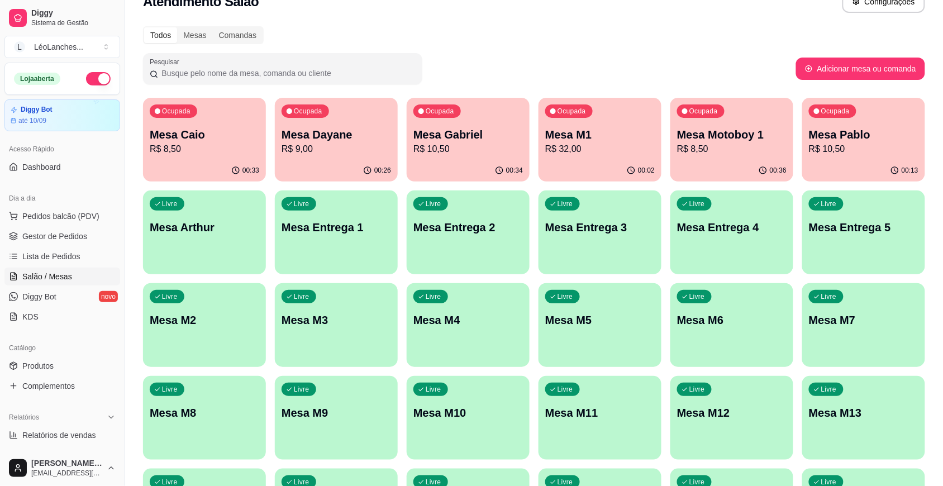
scroll to position [0, 0]
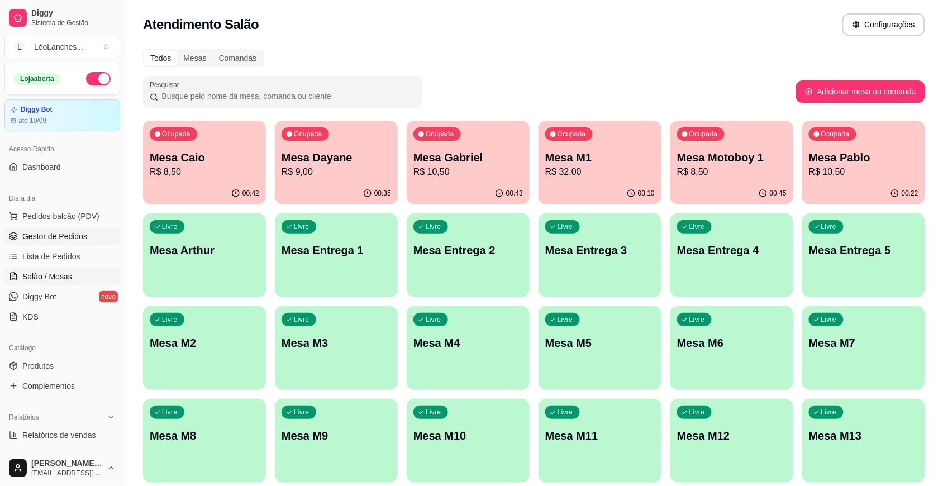
click at [37, 235] on span "Gestor de Pedidos" at bounding box center [54, 236] width 65 height 11
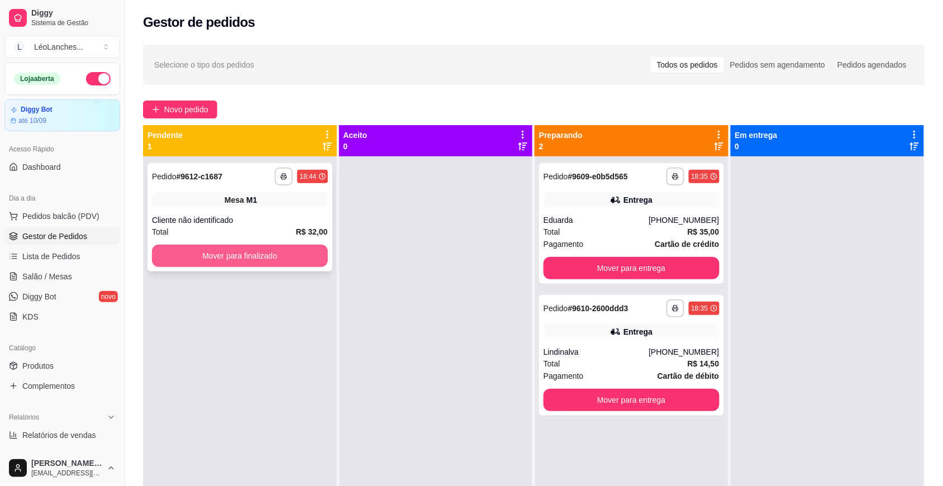
click at [194, 263] on button "Mover para finalizado" at bounding box center [240, 256] width 176 height 22
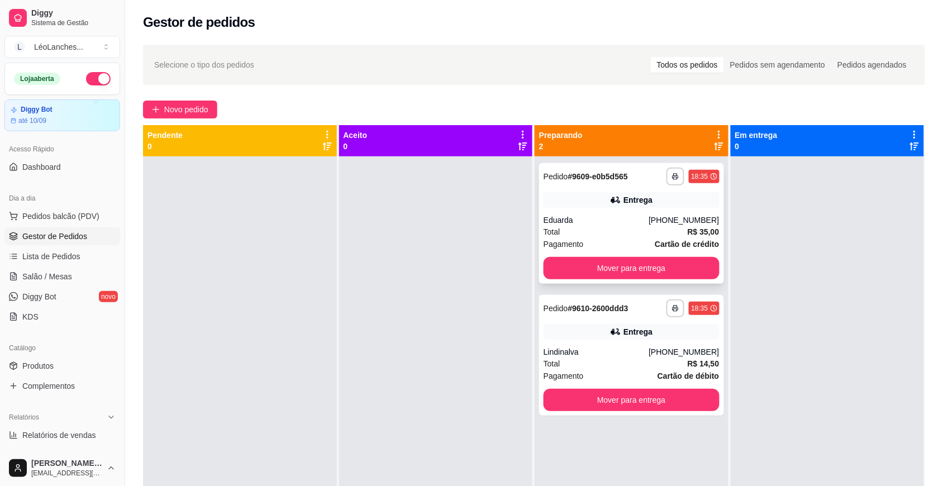
click at [597, 227] on div "Total R$ 35,00" at bounding box center [632, 232] width 176 height 12
click at [619, 362] on div "Total R$ 14,50" at bounding box center [632, 364] width 176 height 12
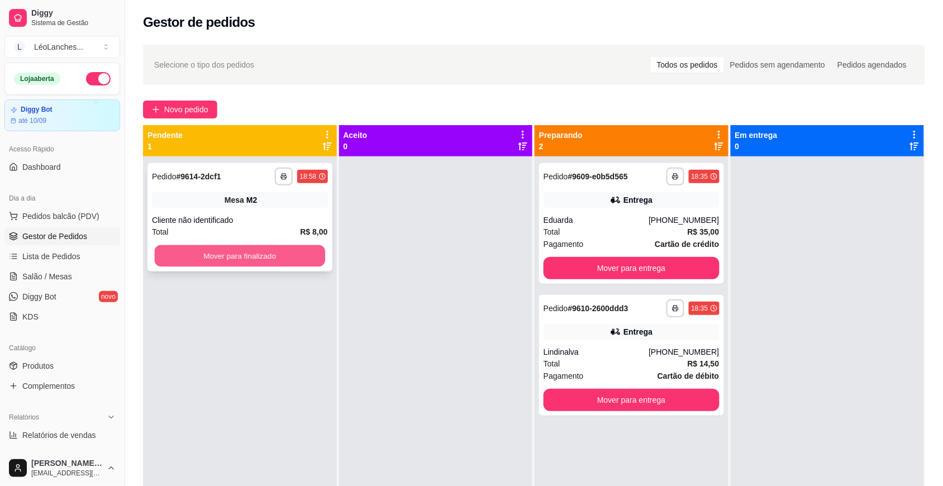
click at [303, 247] on button "Mover para finalizado" at bounding box center [240, 256] width 170 height 22
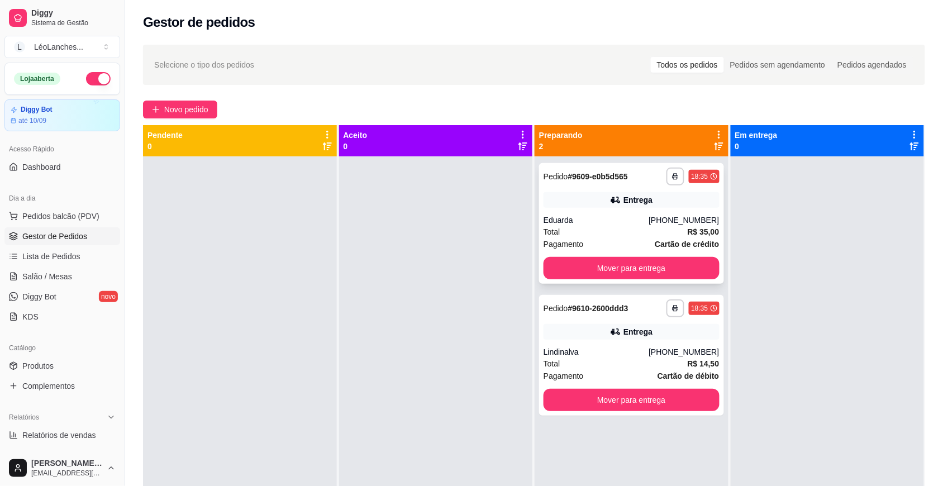
click at [618, 245] on div "Pagamento Cartão de crédito" at bounding box center [632, 244] width 176 height 12
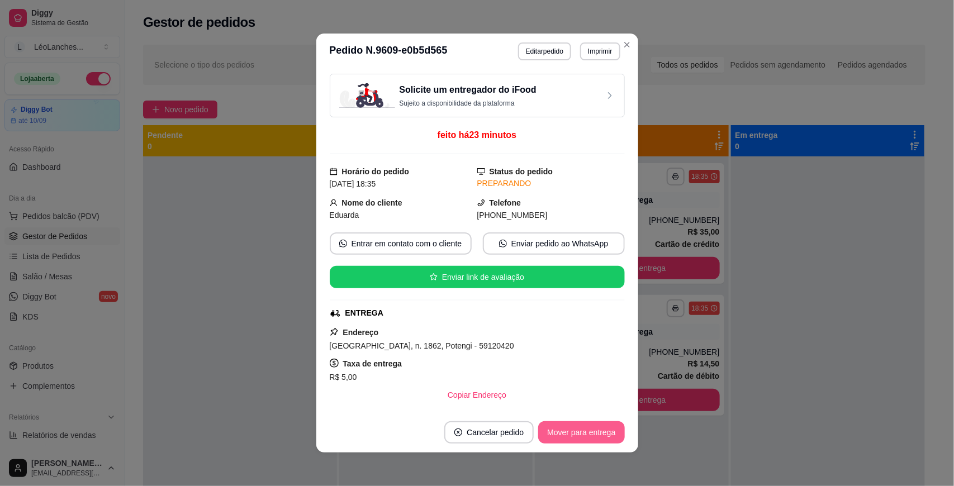
click at [585, 430] on button "Mover para entrega" at bounding box center [581, 432] width 86 height 22
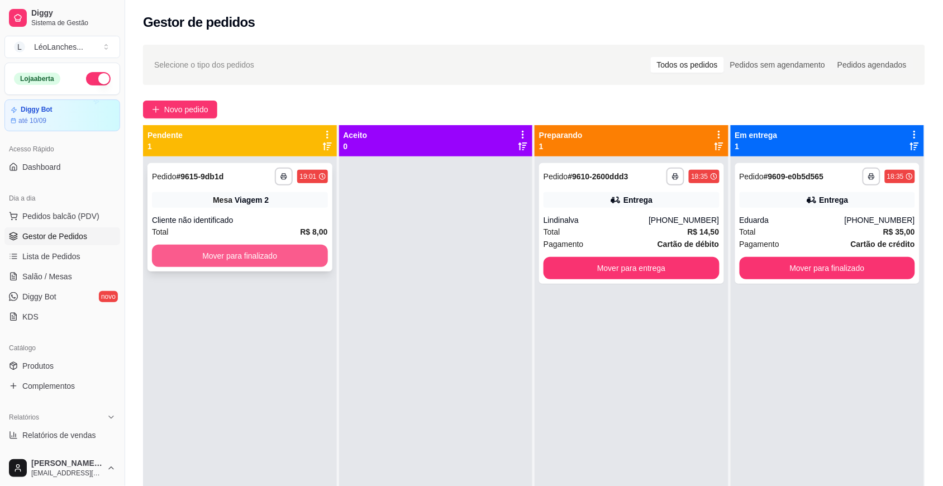
click at [213, 252] on button "Mover para finalizado" at bounding box center [240, 256] width 176 height 22
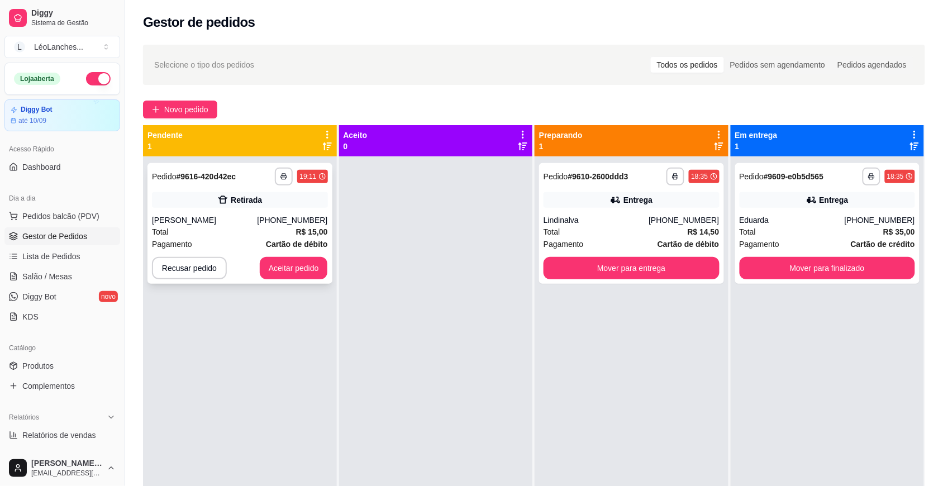
click at [288, 212] on div "**********" at bounding box center [240, 223] width 185 height 121
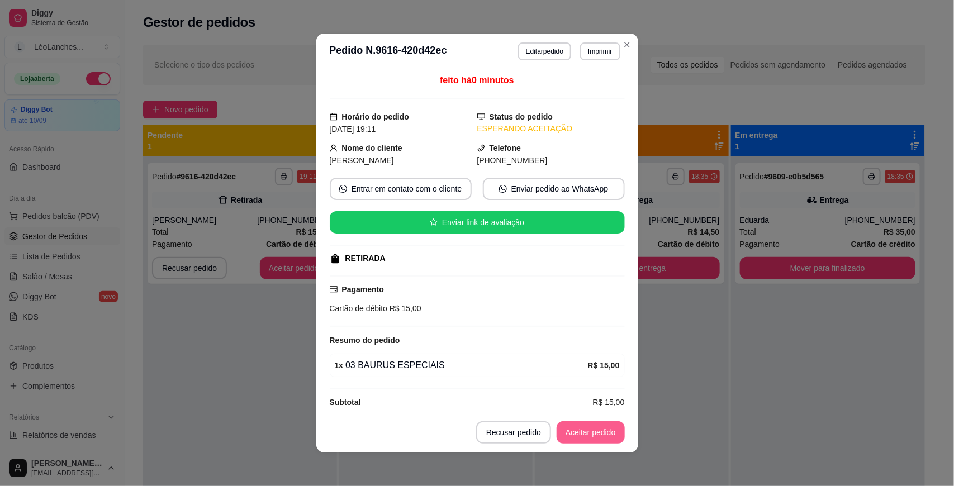
click at [582, 430] on button "Aceitar pedido" at bounding box center [591, 432] width 68 height 22
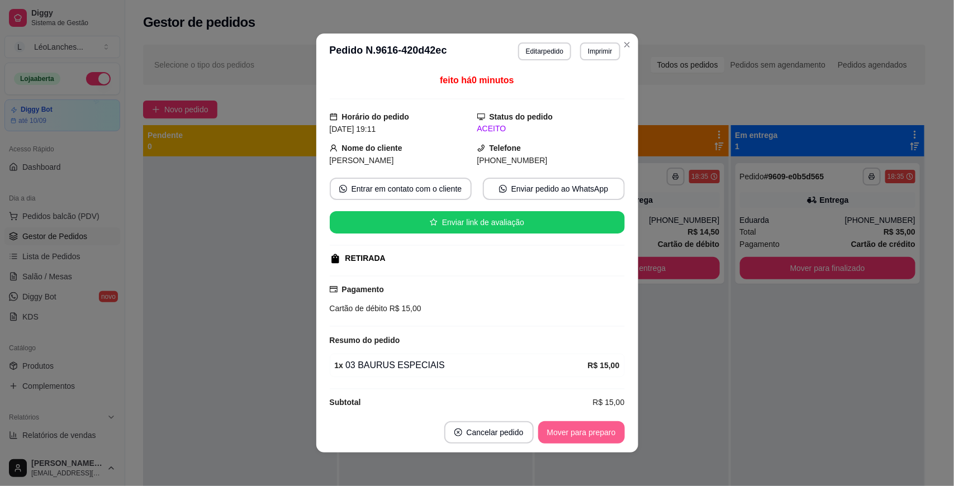
click at [582, 429] on button "Mover para preparo" at bounding box center [581, 432] width 87 height 22
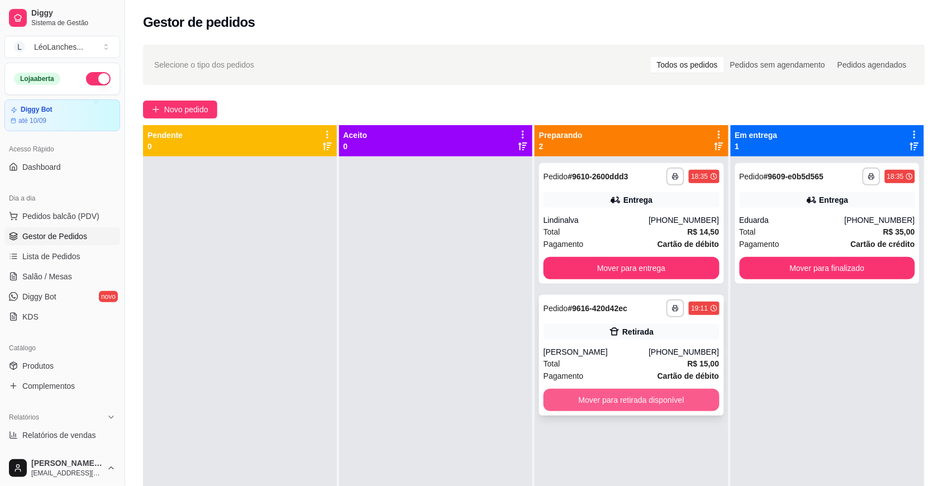
click at [692, 400] on button "Mover para retirada disponível" at bounding box center [632, 400] width 176 height 22
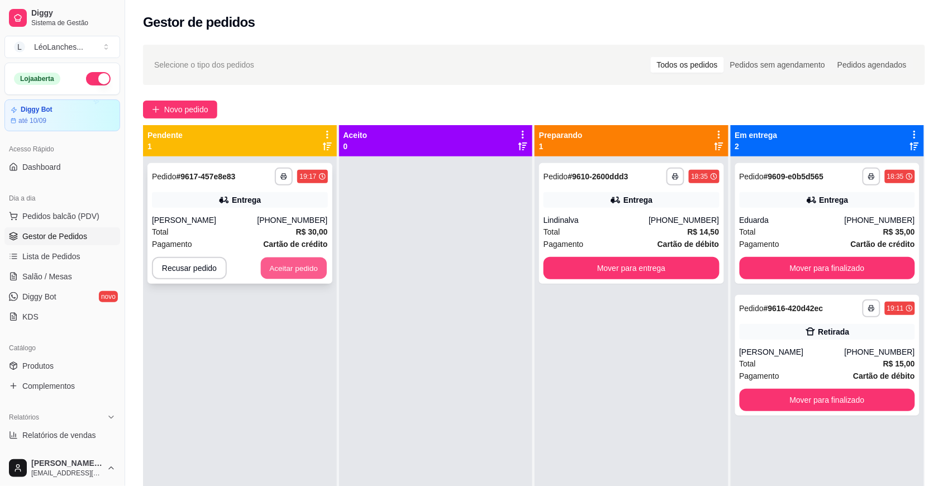
click at [311, 262] on button "Aceitar pedido" at bounding box center [294, 269] width 66 height 22
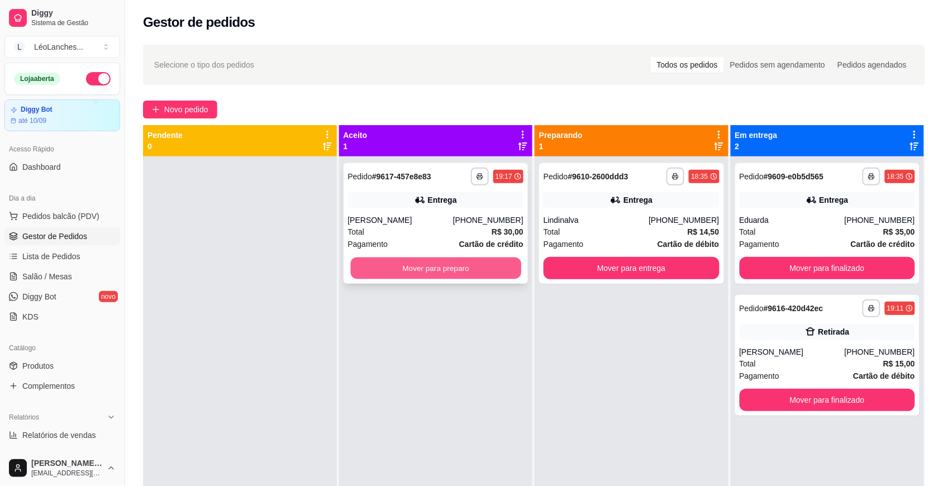
click at [387, 272] on button "Mover para preparo" at bounding box center [435, 269] width 170 height 22
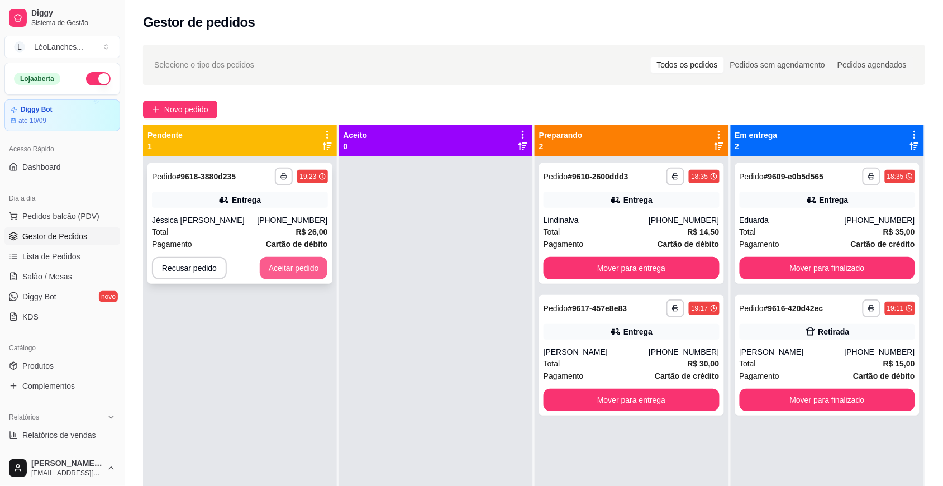
click at [314, 267] on button "Aceitar pedido" at bounding box center [294, 268] width 68 height 22
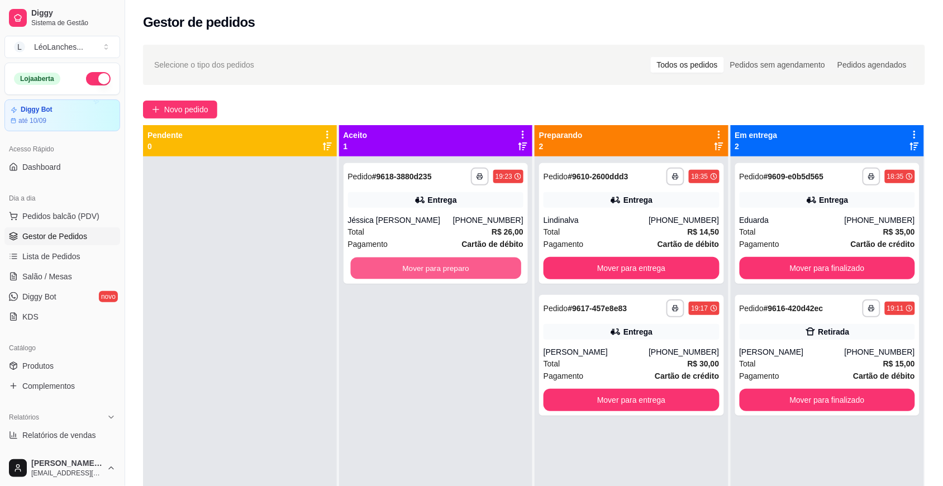
click at [397, 264] on button "Mover para preparo" at bounding box center [435, 269] width 170 height 22
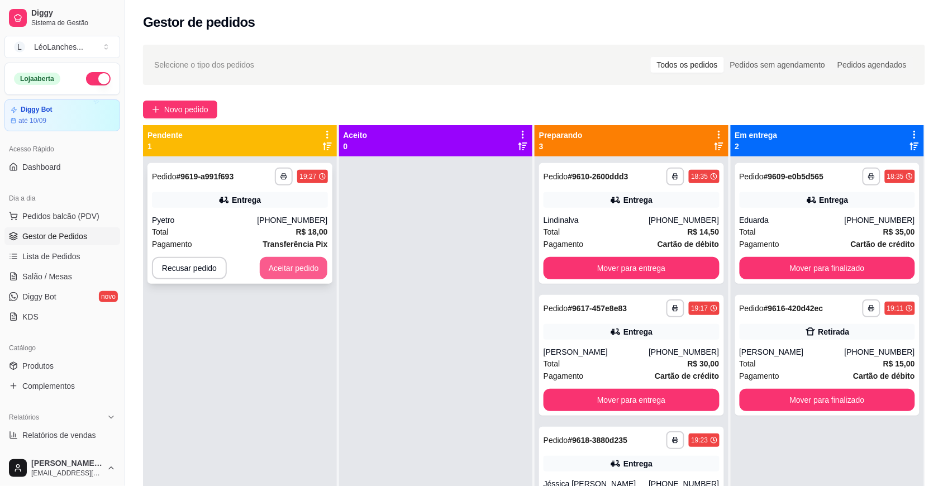
click at [279, 277] on button "Aceitar pedido" at bounding box center [294, 268] width 68 height 22
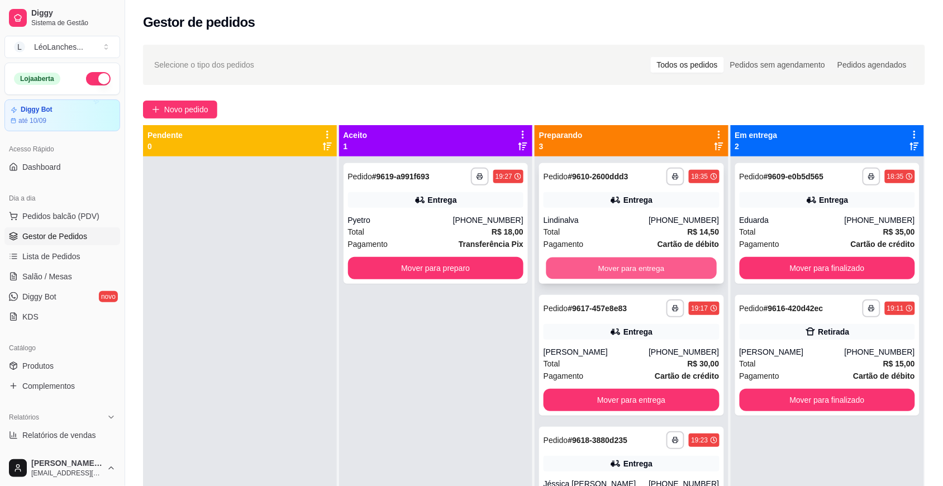
click at [664, 264] on button "Mover para entrega" at bounding box center [632, 269] width 170 height 22
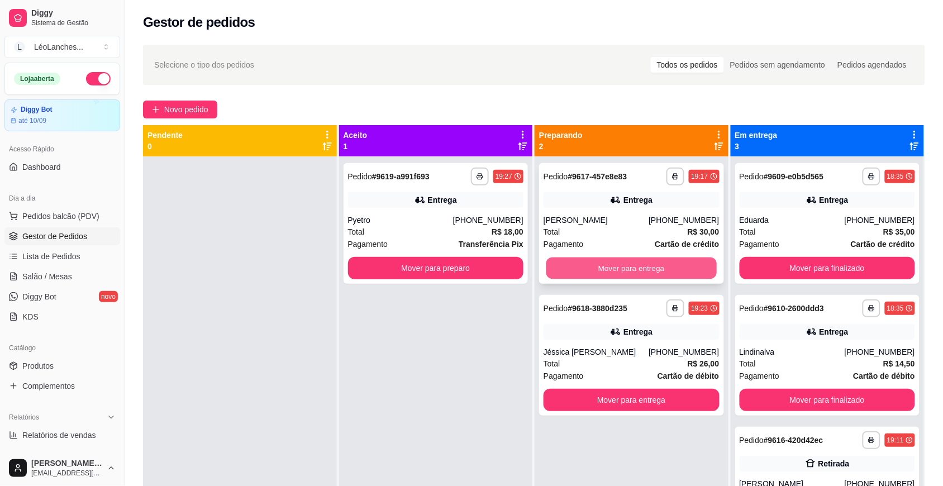
click at [609, 269] on button "Mover para entrega" at bounding box center [632, 269] width 170 height 22
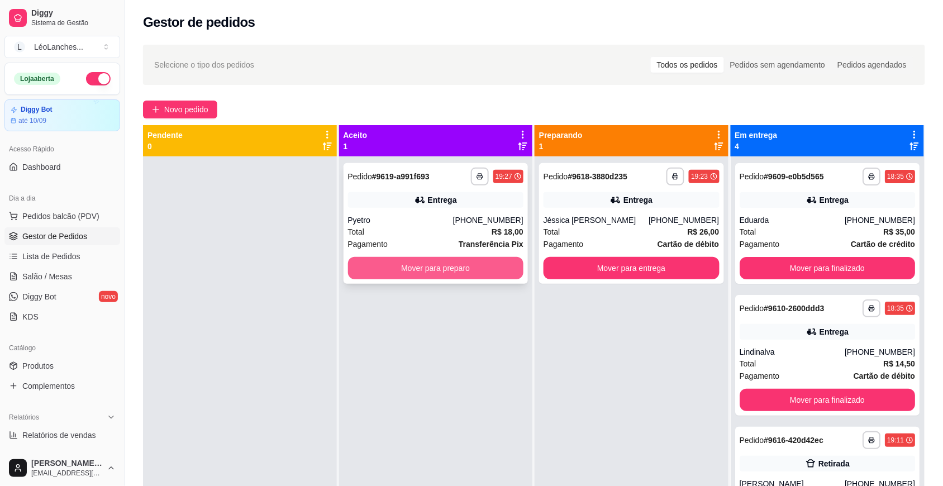
click at [435, 278] on button "Mover para preparo" at bounding box center [436, 268] width 176 height 22
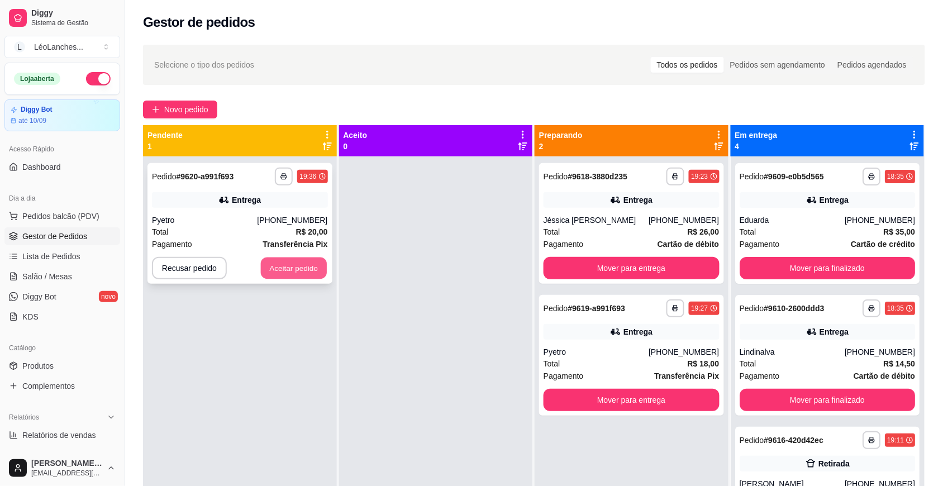
click at [306, 269] on button "Aceitar pedido" at bounding box center [294, 269] width 66 height 22
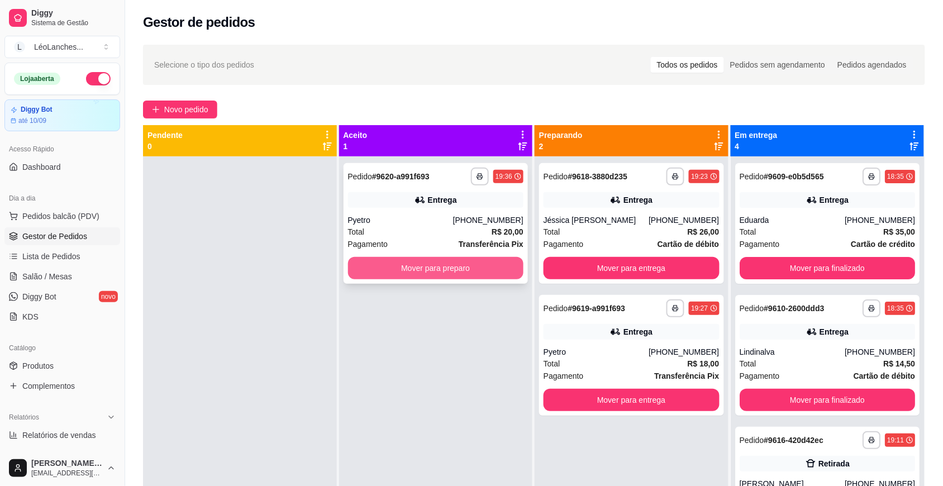
click at [383, 262] on button "Mover para preparo" at bounding box center [436, 268] width 176 height 22
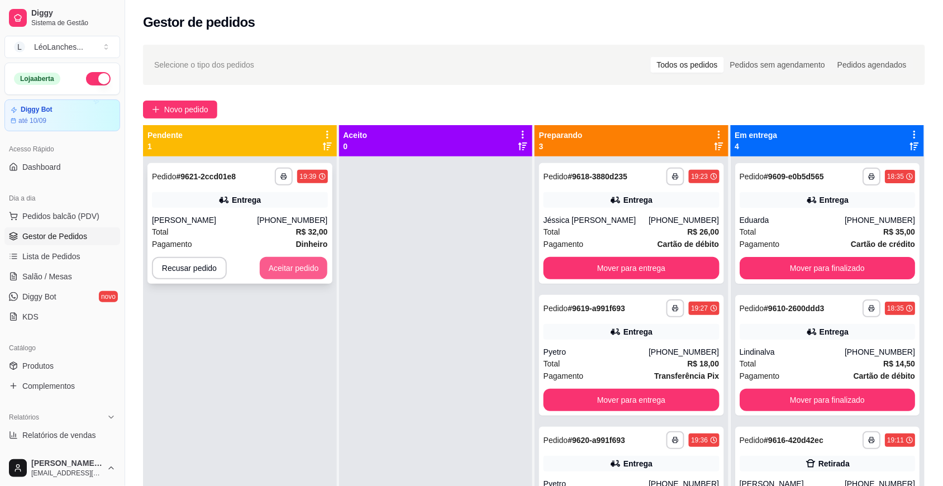
click at [290, 260] on button "Aceitar pedido" at bounding box center [294, 268] width 68 height 22
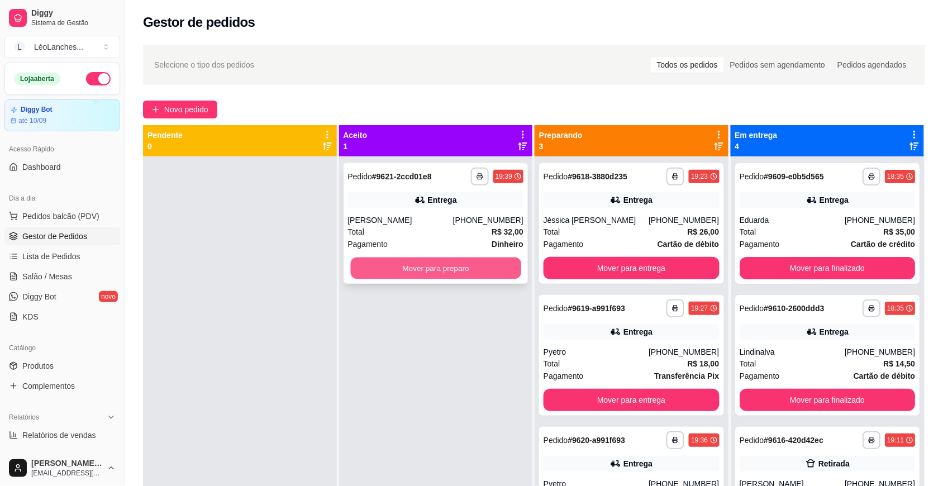
click at [370, 264] on button "Mover para preparo" at bounding box center [435, 269] width 170 height 22
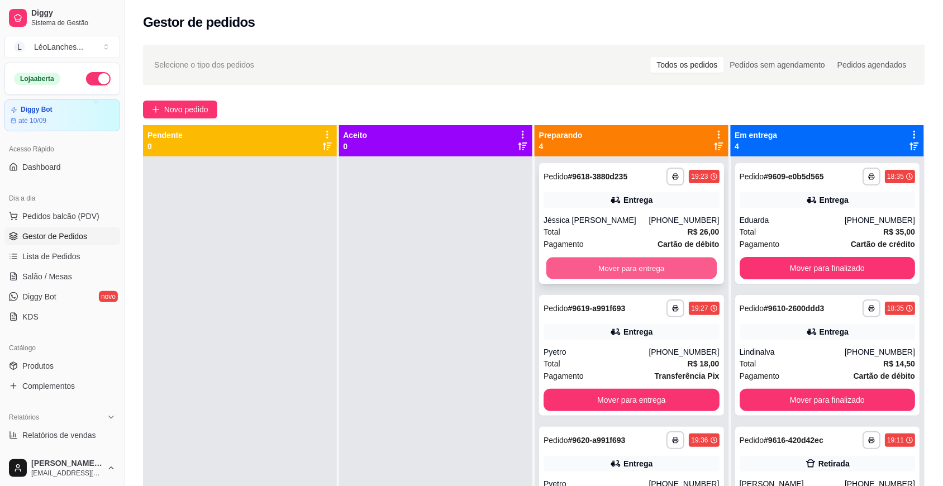
click at [598, 258] on button "Mover para entrega" at bounding box center [632, 269] width 170 height 22
click at [607, 267] on button "Mover para entrega" at bounding box center [632, 269] width 170 height 22
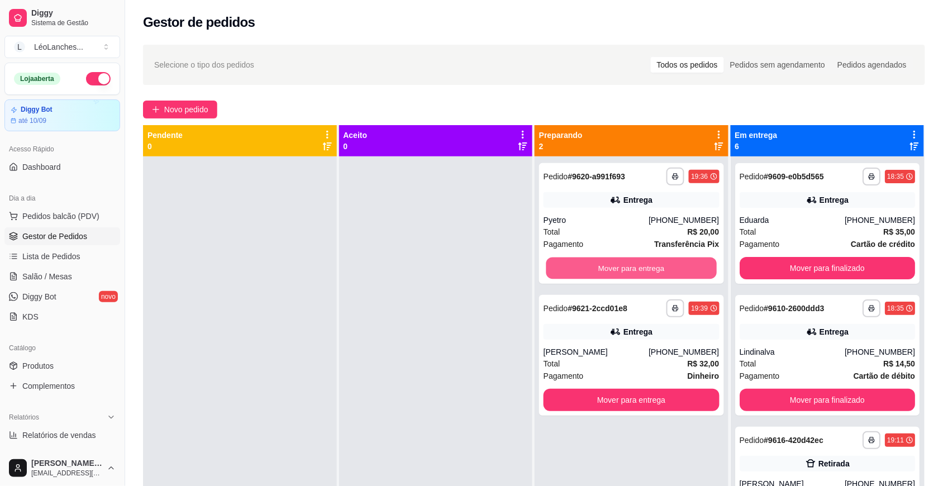
click at [607, 267] on button "Mover para entrega" at bounding box center [632, 269] width 170 height 22
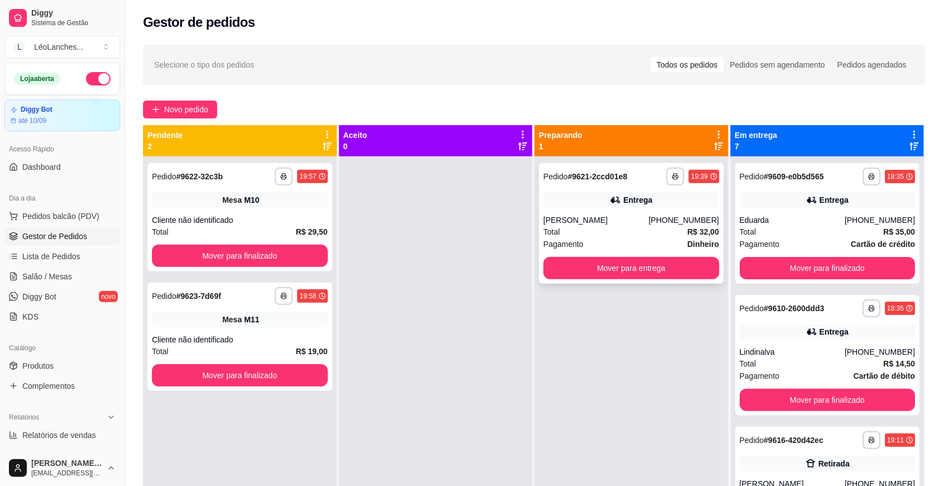
click at [590, 233] on div "Total R$ 32,00" at bounding box center [632, 232] width 176 height 12
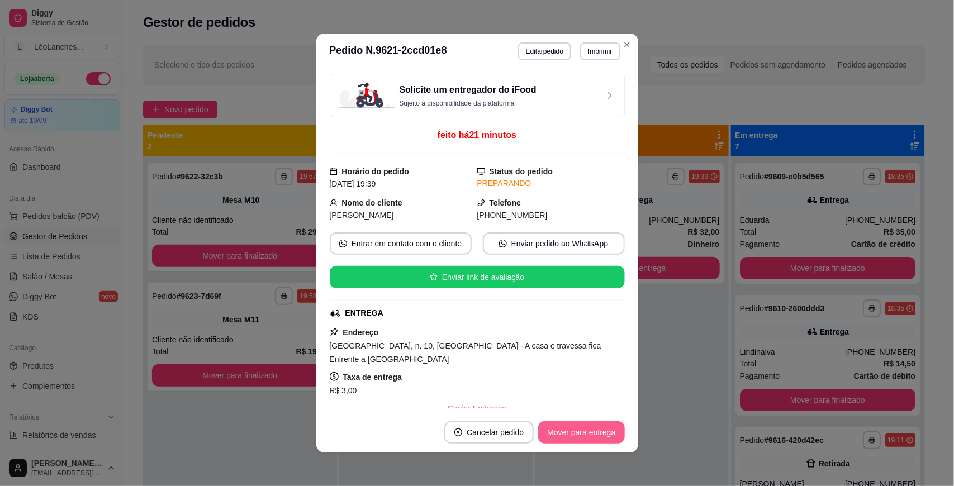
click at [589, 434] on button "Mover para entrega" at bounding box center [581, 432] width 86 height 22
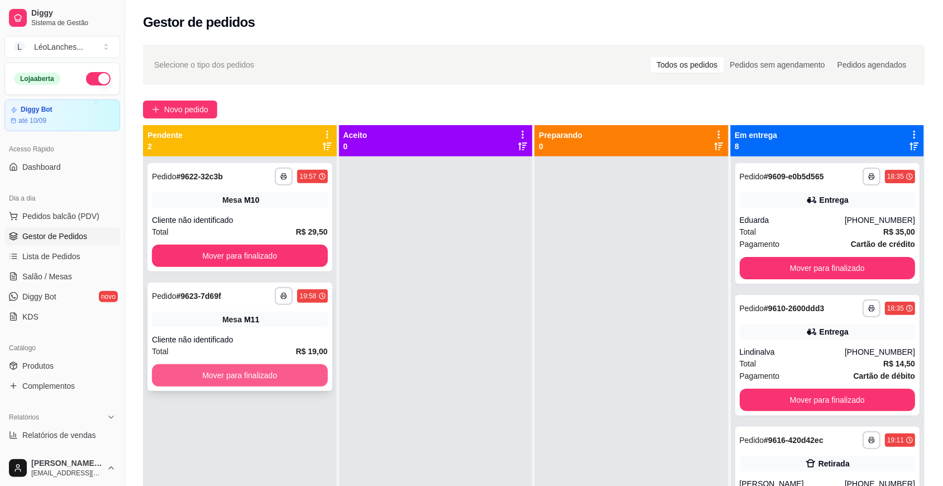
click at [255, 367] on button "Mover para finalizado" at bounding box center [240, 375] width 176 height 22
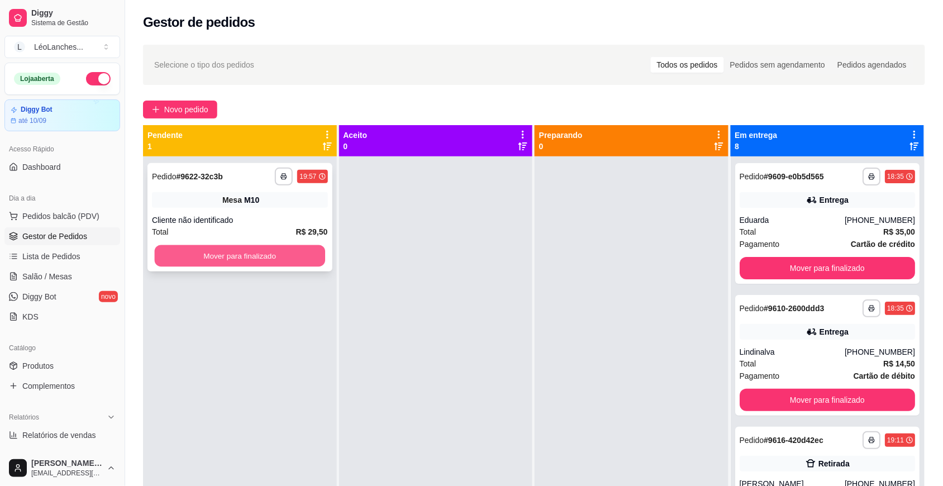
click at [291, 260] on button "Mover para finalizado" at bounding box center [240, 256] width 170 height 22
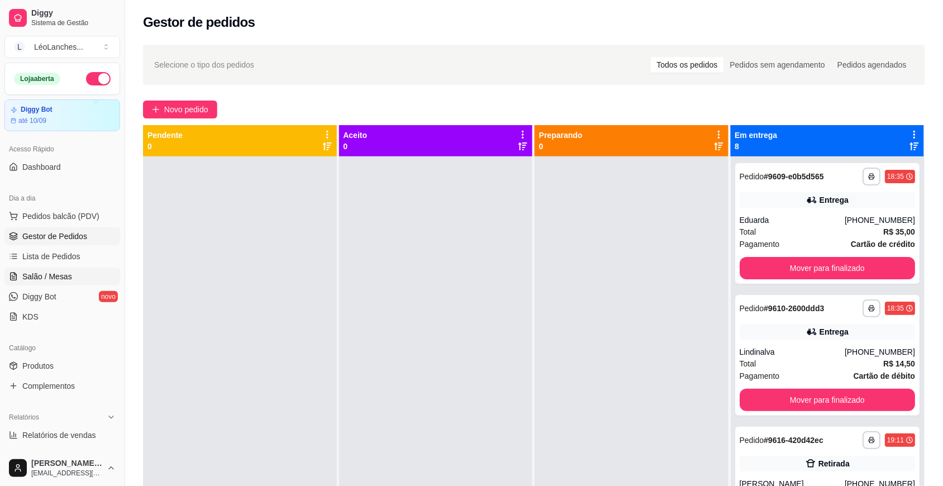
click at [45, 279] on span "Salão / Mesas" at bounding box center [47, 276] width 50 height 11
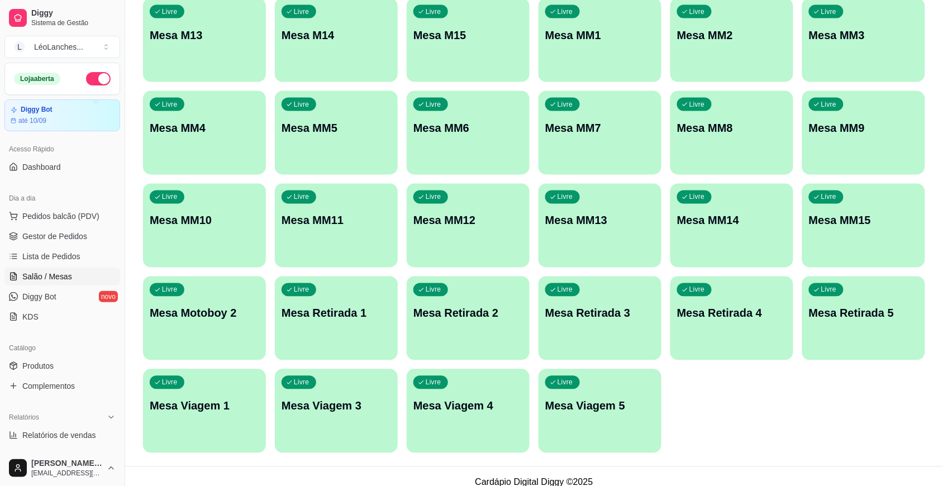
scroll to position [506, 0]
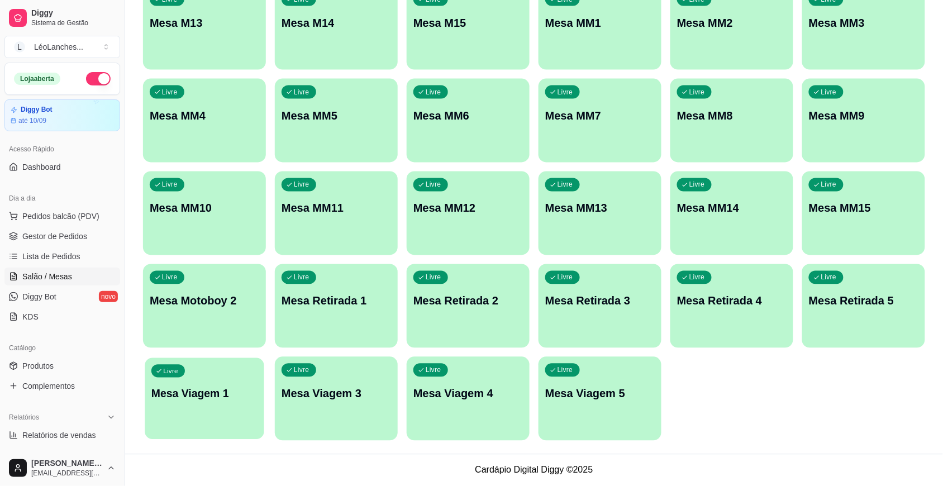
click at [200, 387] on p "Mesa Viagem 1" at bounding box center [204, 394] width 106 height 15
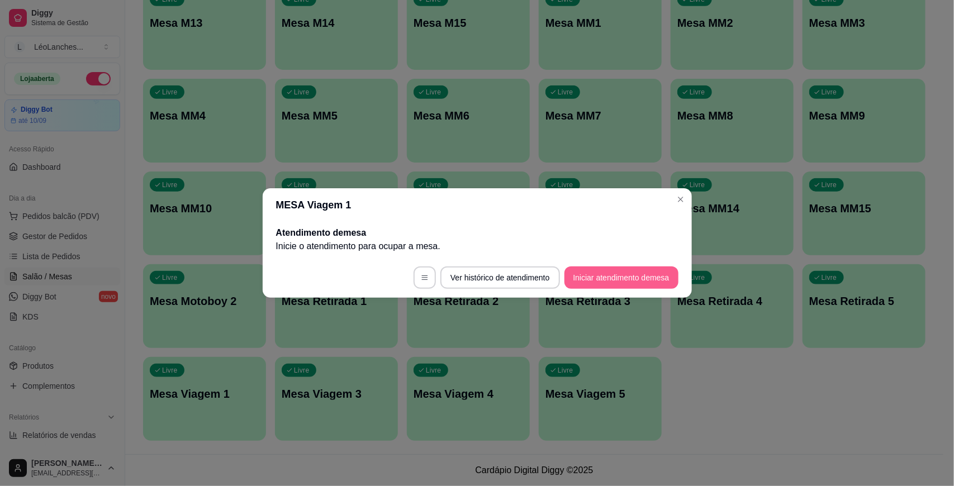
click at [626, 276] on button "Iniciar atendimento de mesa" at bounding box center [622, 278] width 114 height 22
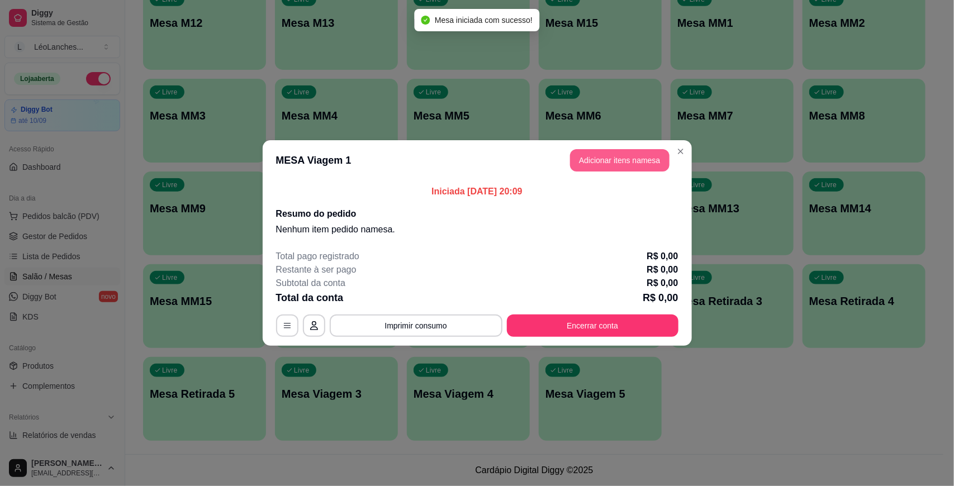
click at [627, 158] on button "Adicionar itens na mesa" at bounding box center [619, 160] width 99 height 22
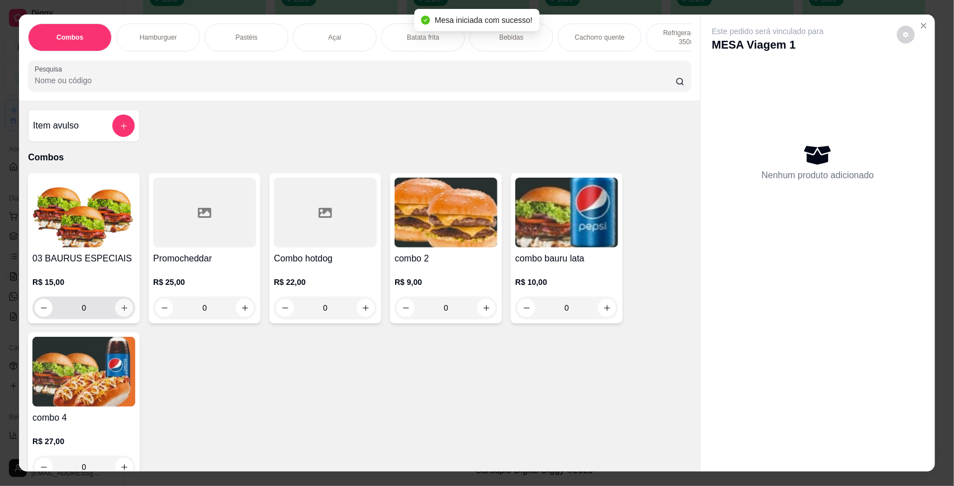
click at [120, 312] on icon "increase-product-quantity" at bounding box center [124, 308] width 8 height 8
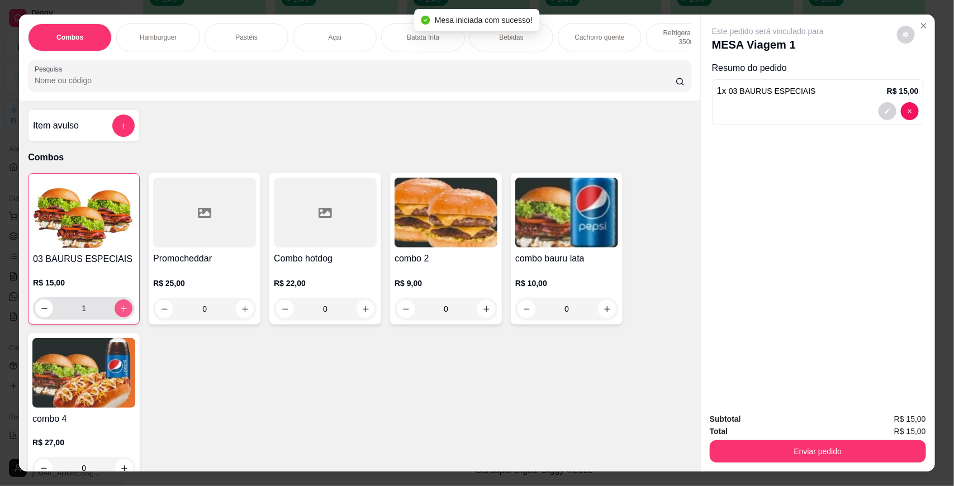
click at [120, 313] on icon "increase-product-quantity" at bounding box center [124, 309] width 8 height 8
type input "2"
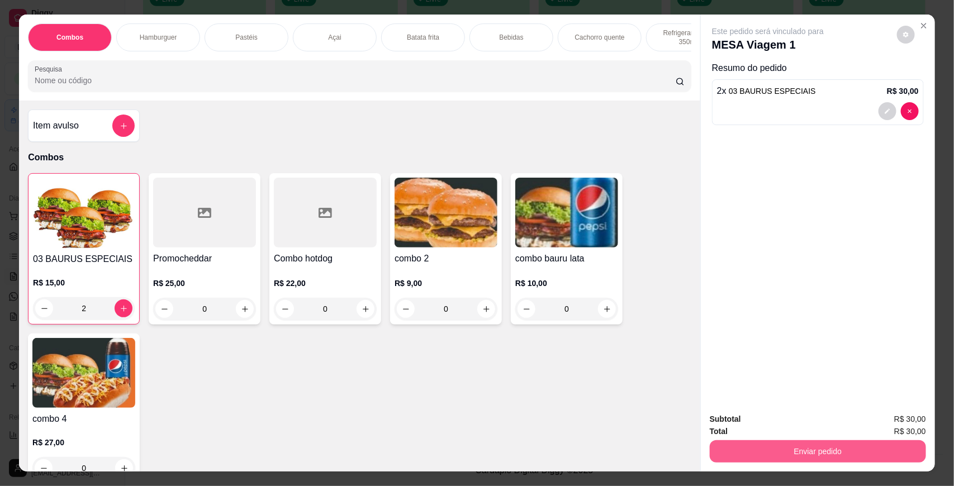
click at [750, 445] on button "Enviar pedido" at bounding box center [818, 451] width 216 height 22
click at [750, 422] on button "Não registrar e enviar pedido" at bounding box center [780, 424] width 116 height 21
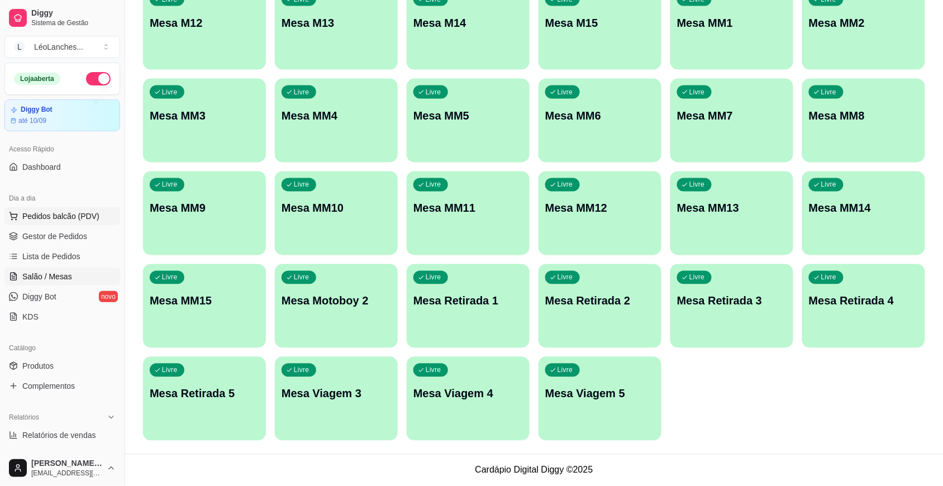
click at [46, 225] on button "Pedidos balcão (PDV)" at bounding box center [62, 216] width 116 height 18
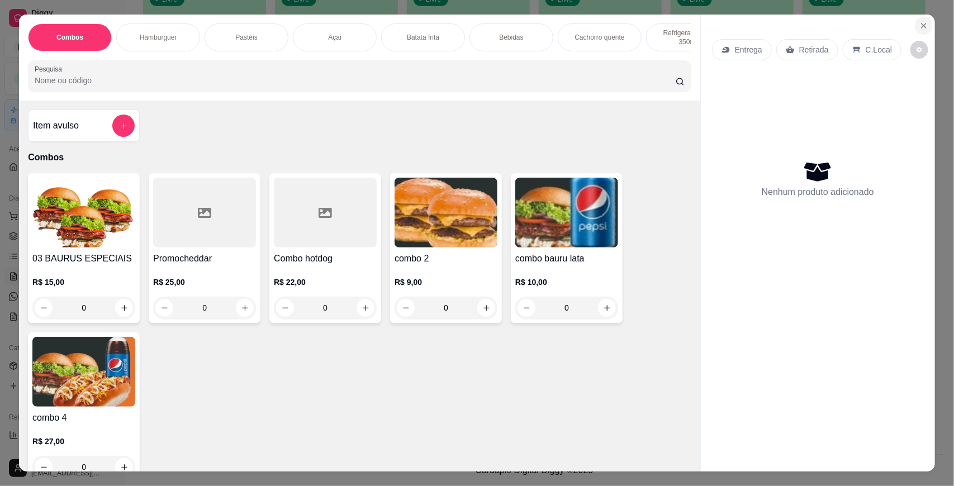
click at [915, 27] on button "Close" at bounding box center [924, 26] width 18 height 18
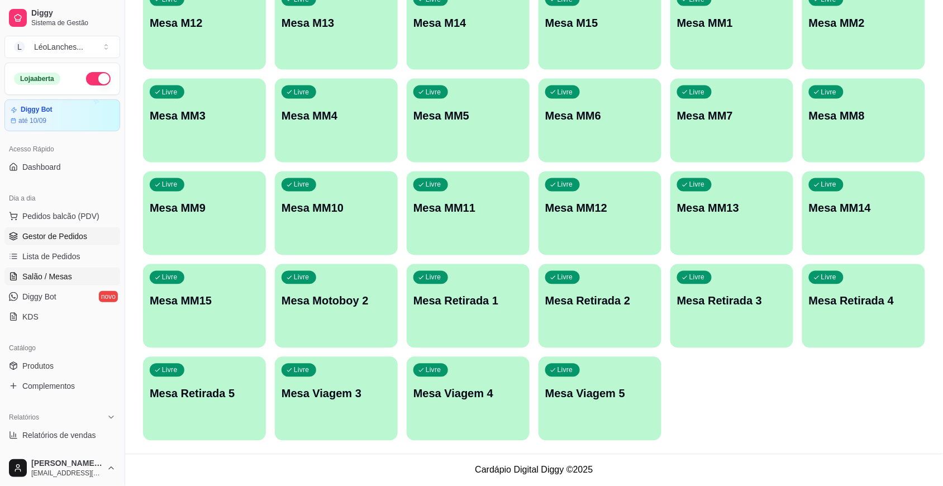
click at [71, 239] on span "Gestor de Pedidos" at bounding box center [54, 236] width 65 height 11
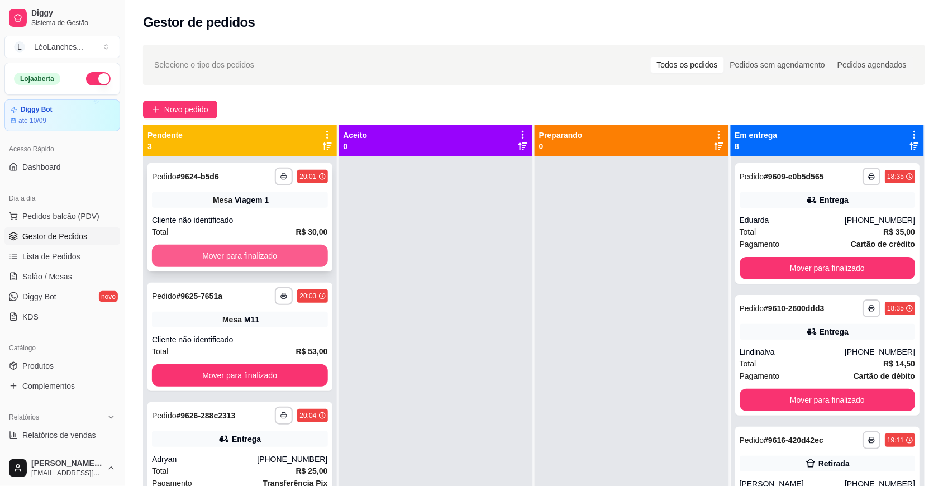
click at [277, 247] on button "Mover para finalizado" at bounding box center [240, 256] width 176 height 22
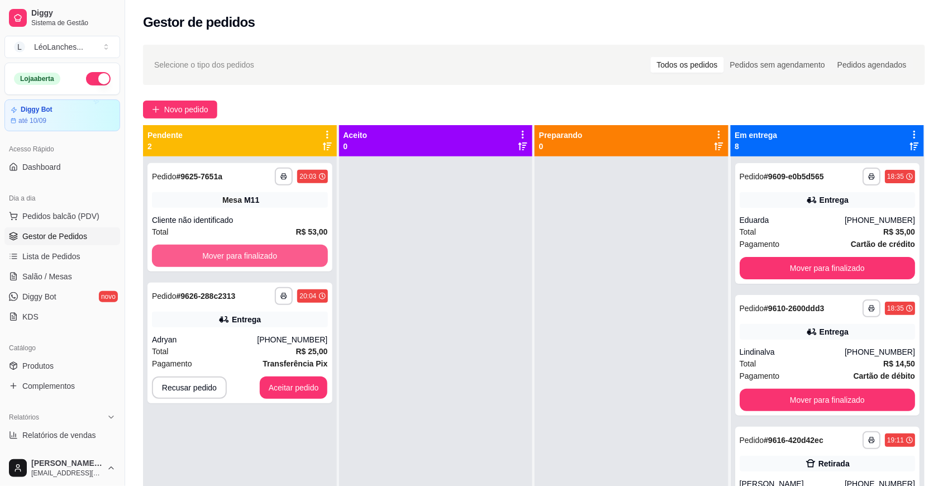
click at [277, 247] on button "Mover para finalizado" at bounding box center [240, 256] width 176 height 22
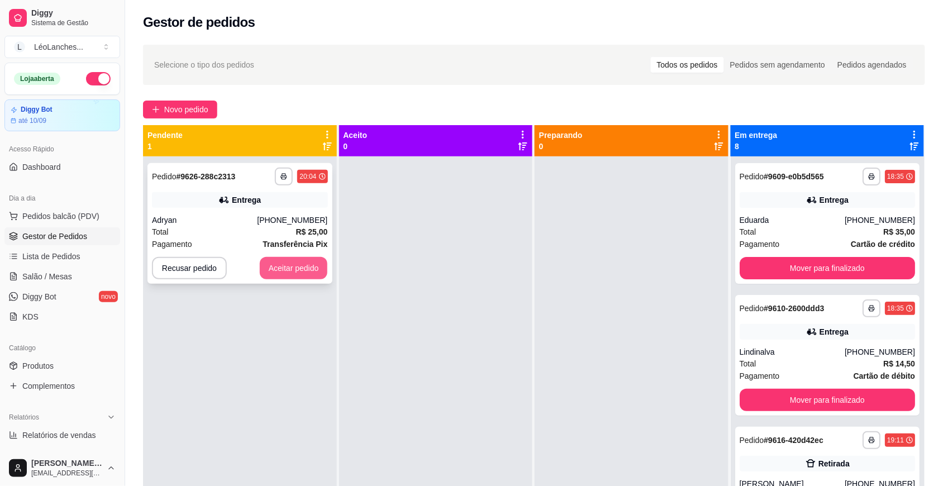
click at [303, 264] on button "Aceitar pedido" at bounding box center [294, 268] width 68 height 22
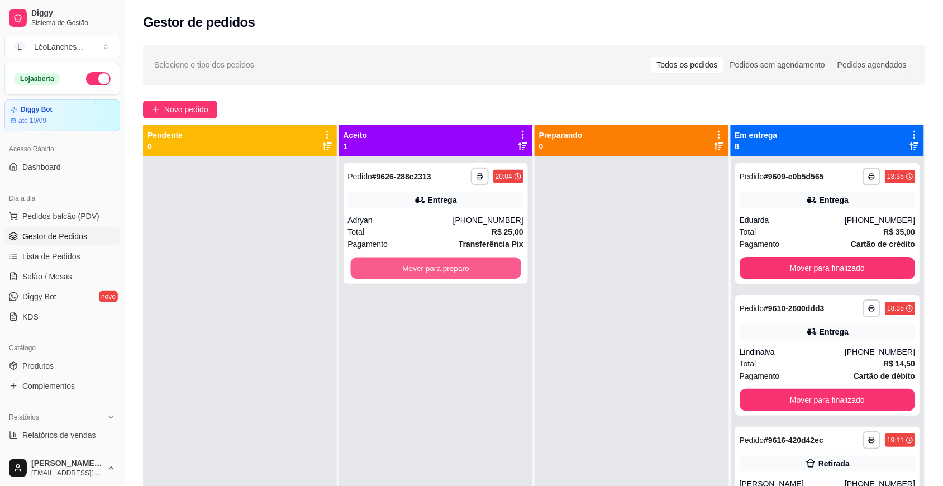
click at [373, 264] on button "Mover para preparo" at bounding box center [435, 269] width 170 height 22
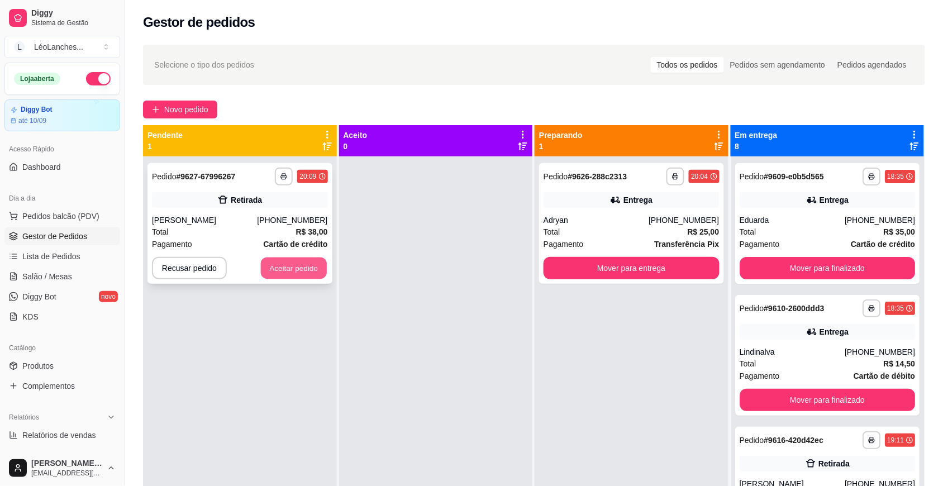
click at [269, 267] on button "Aceitar pedido" at bounding box center [294, 269] width 66 height 22
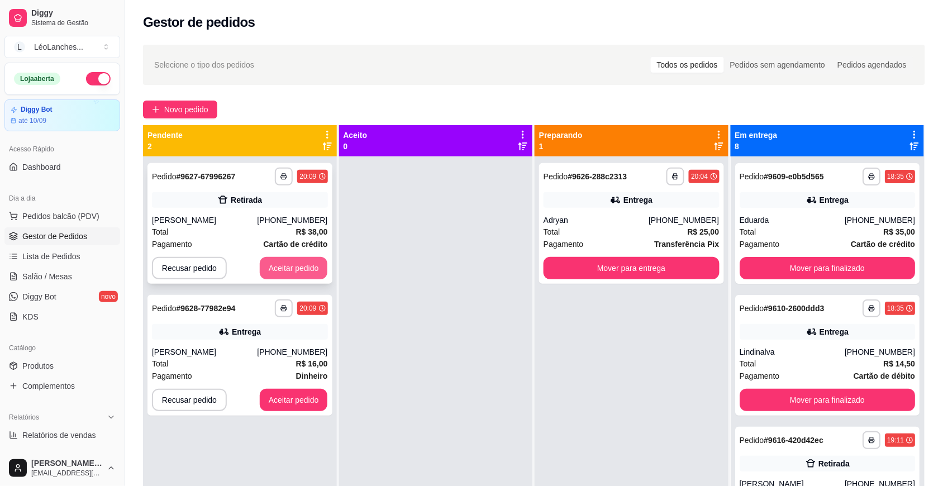
click at [286, 267] on button "Aceitar pedido" at bounding box center [294, 268] width 68 height 22
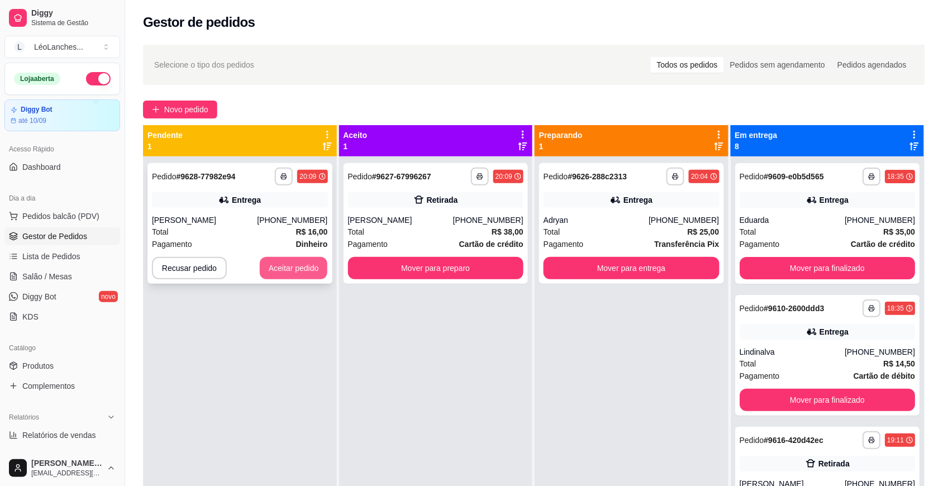
click at [290, 267] on button "Aceitar pedido" at bounding box center [294, 268] width 68 height 22
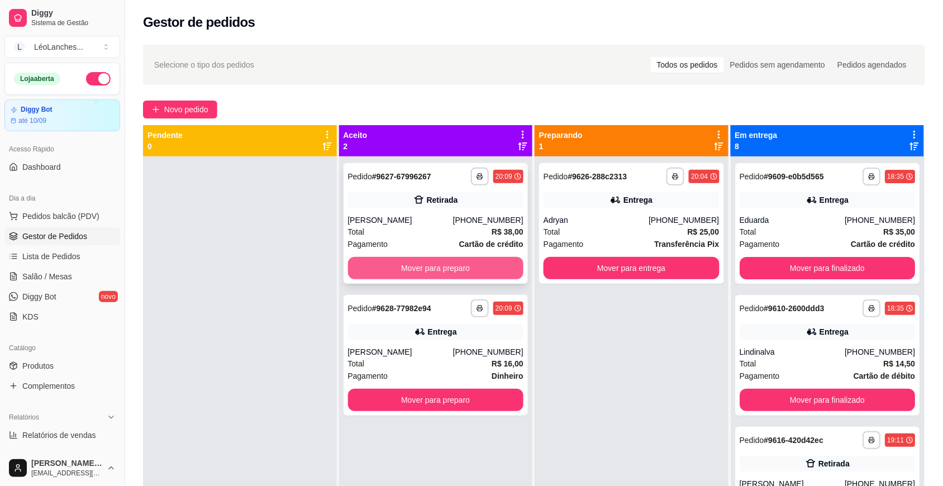
click at [432, 267] on button "Mover para preparo" at bounding box center [436, 268] width 176 height 22
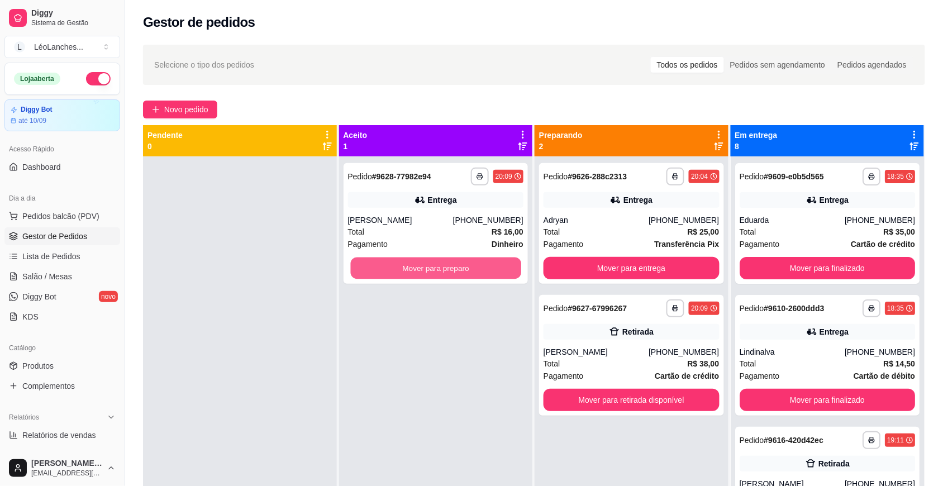
click at [432, 267] on button "Mover para preparo" at bounding box center [435, 269] width 170 height 22
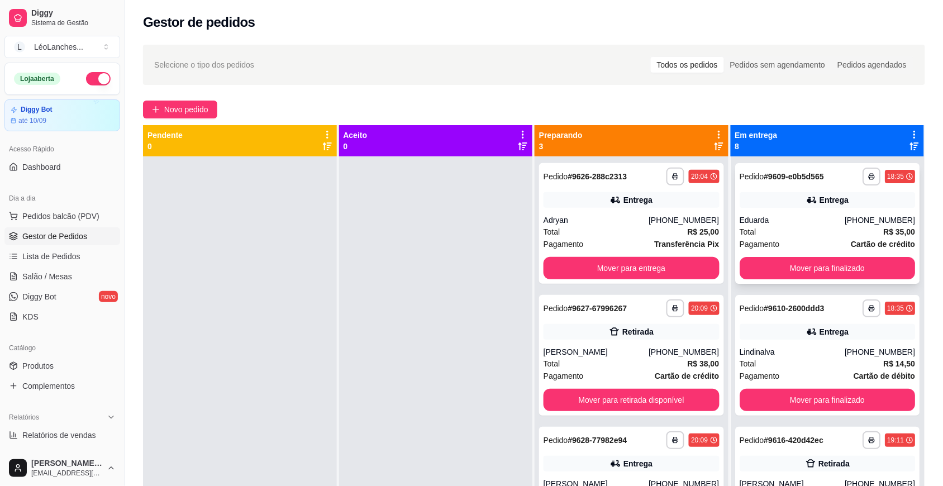
click at [808, 246] on div "Pagamento Cartão de crédito" at bounding box center [828, 244] width 176 height 12
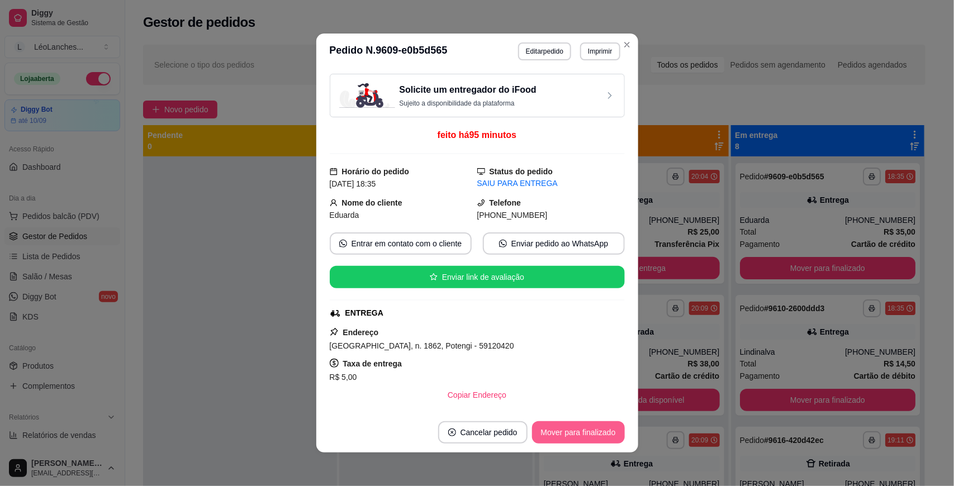
click at [595, 426] on button "Mover para finalizado" at bounding box center [578, 432] width 93 height 22
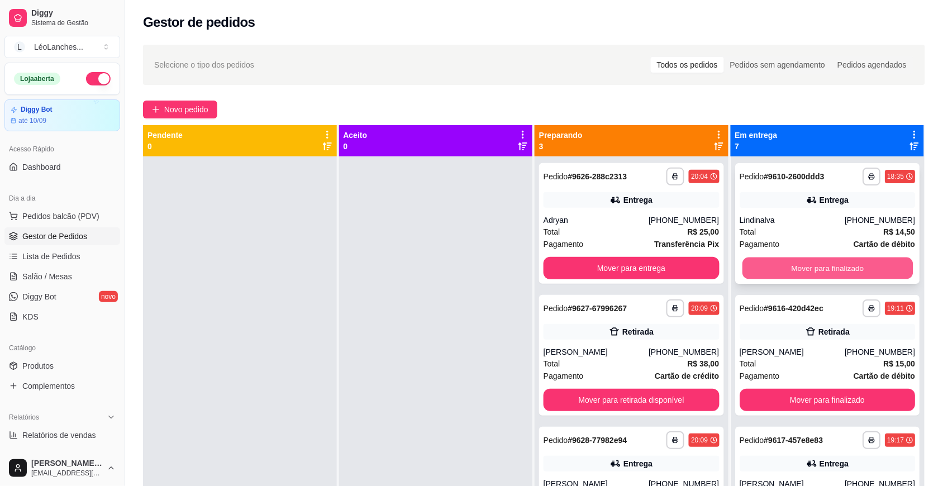
click at [807, 270] on button "Mover para finalizado" at bounding box center [827, 269] width 170 height 22
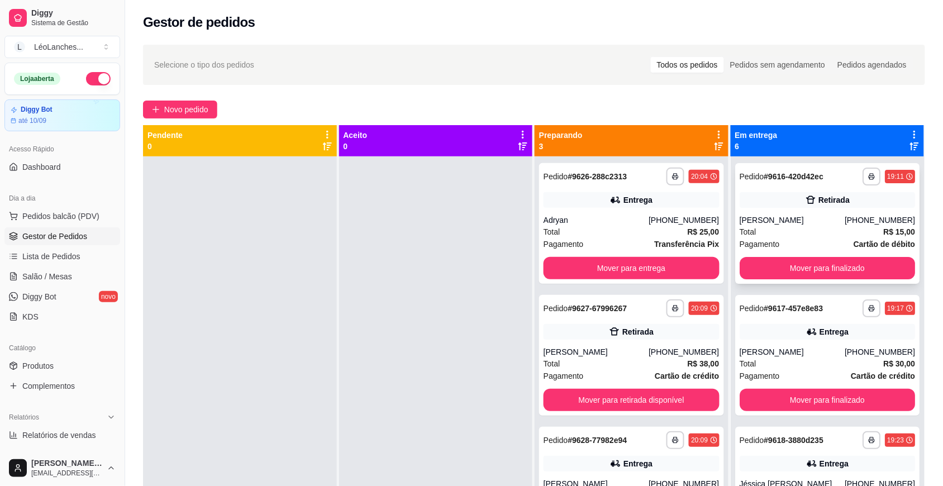
click at [789, 236] on div "Total R$ 15,00" at bounding box center [828, 232] width 176 height 12
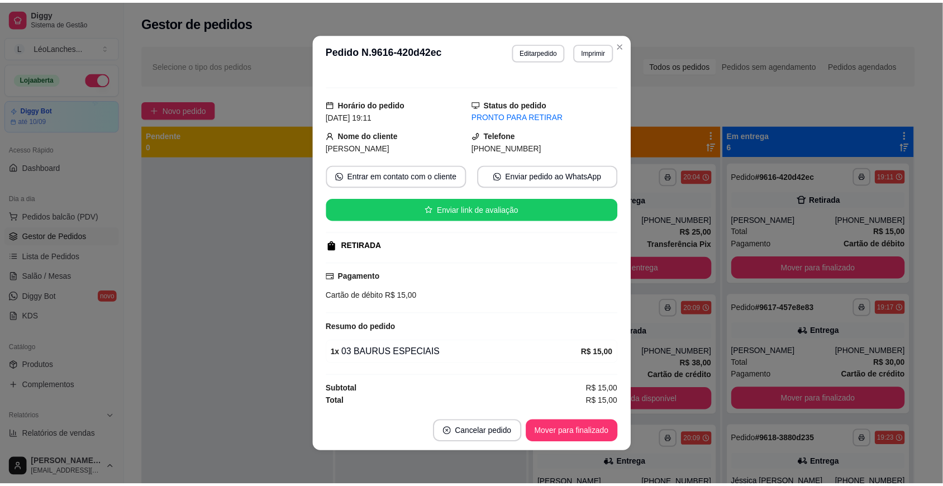
scroll to position [2, 0]
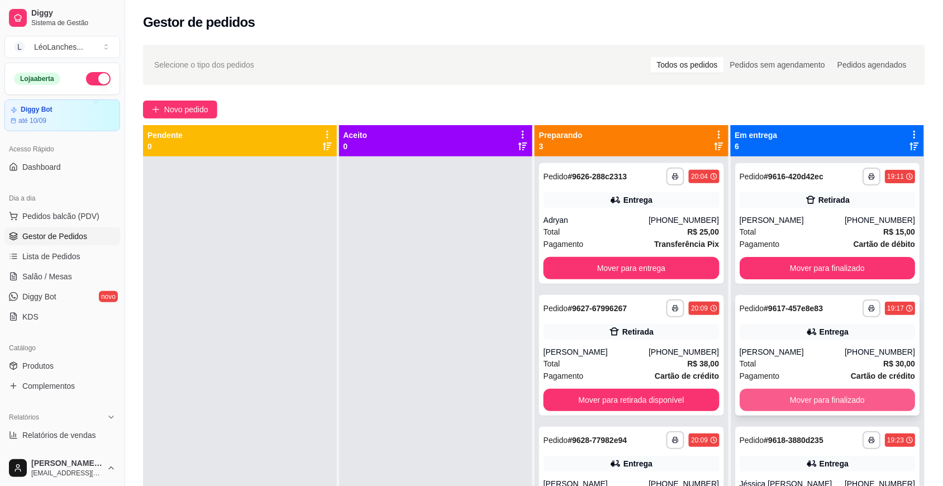
click at [823, 397] on button "Mover para finalizado" at bounding box center [828, 400] width 176 height 22
click at [820, 398] on button "Mover para finalizado" at bounding box center [828, 400] width 176 height 22
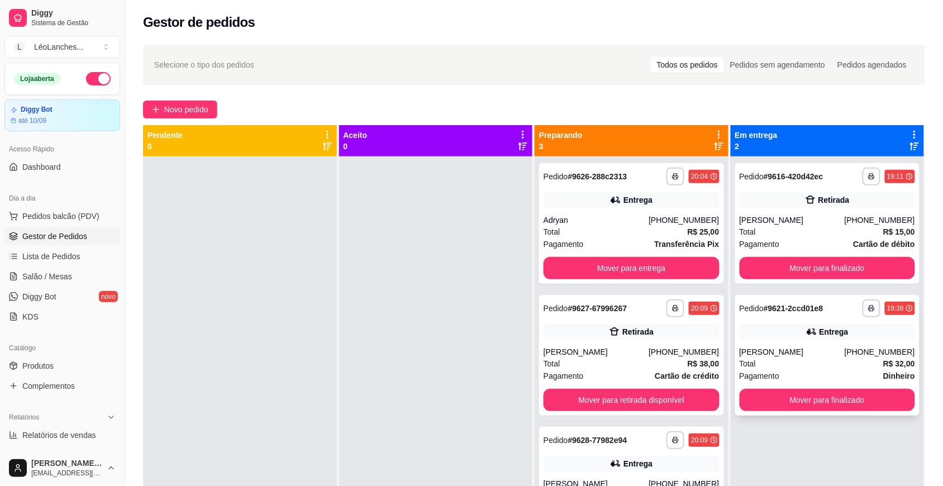
click at [823, 361] on div "Total R$ 32,00" at bounding box center [828, 364] width 176 height 12
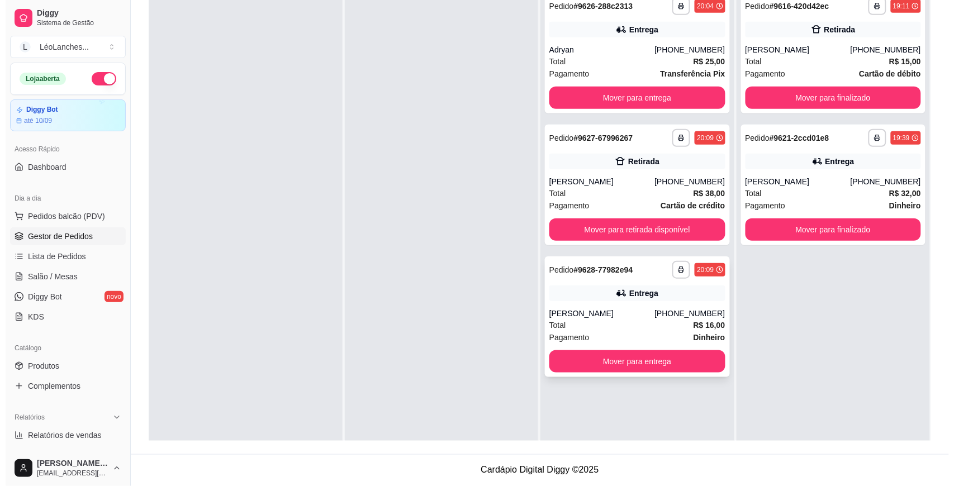
scroll to position [0, 0]
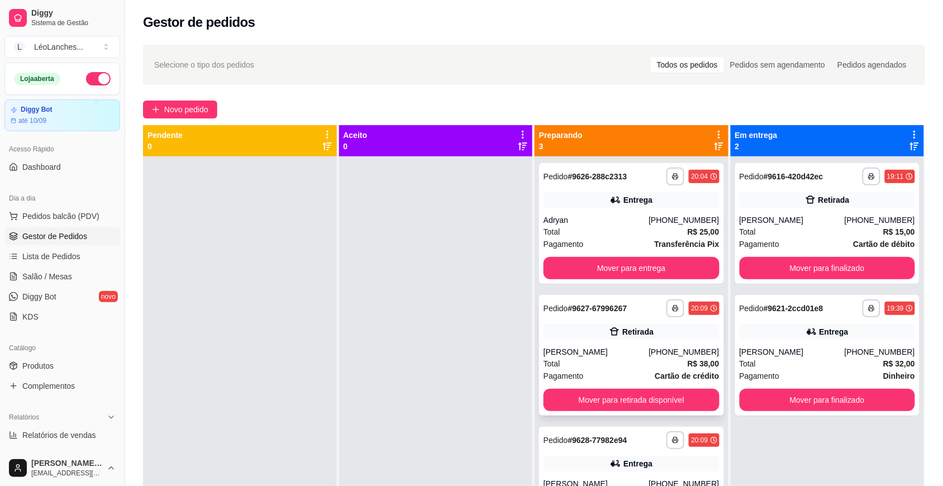
click at [577, 347] on div "[PERSON_NAME]" at bounding box center [596, 352] width 105 height 11
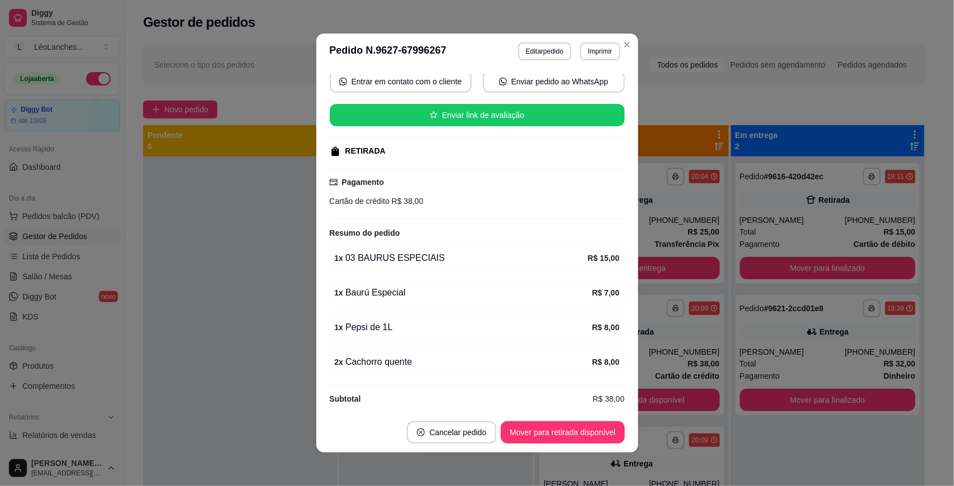
scroll to position [121, 0]
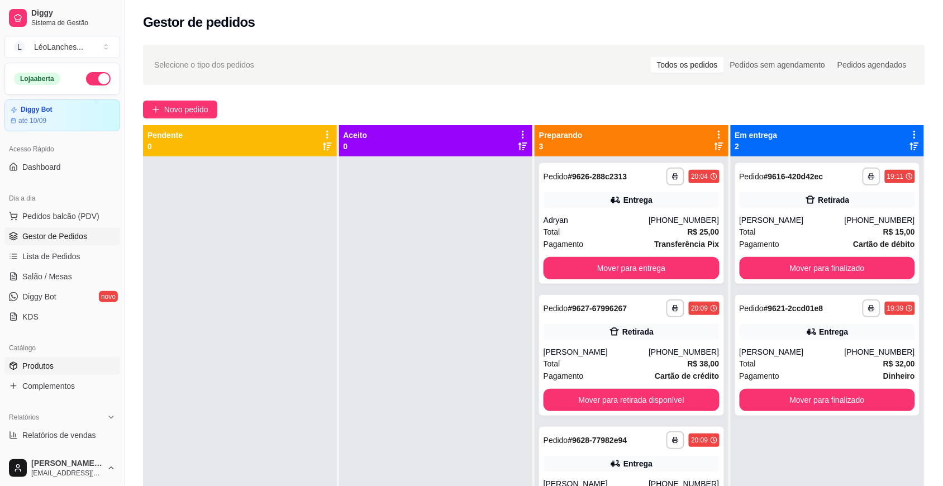
click at [46, 364] on span "Produtos" at bounding box center [37, 365] width 31 height 11
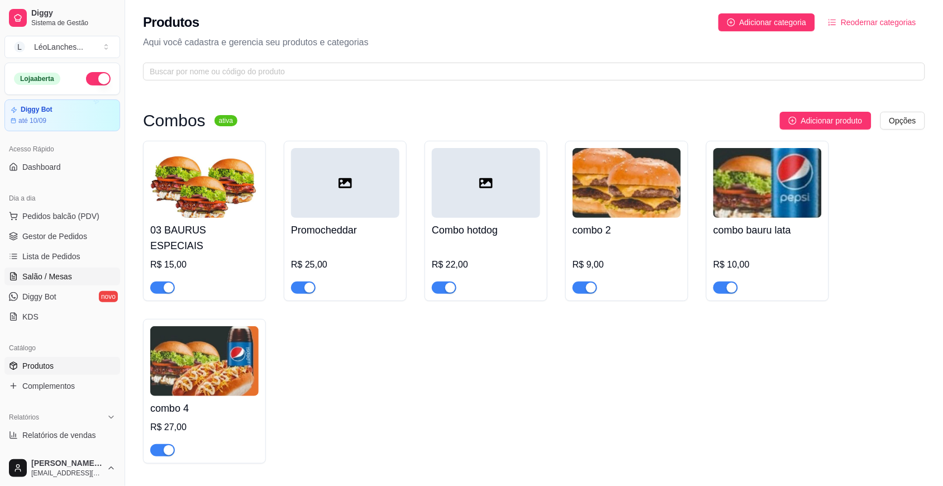
click at [63, 279] on span "Salão / Mesas" at bounding box center [47, 276] width 50 height 11
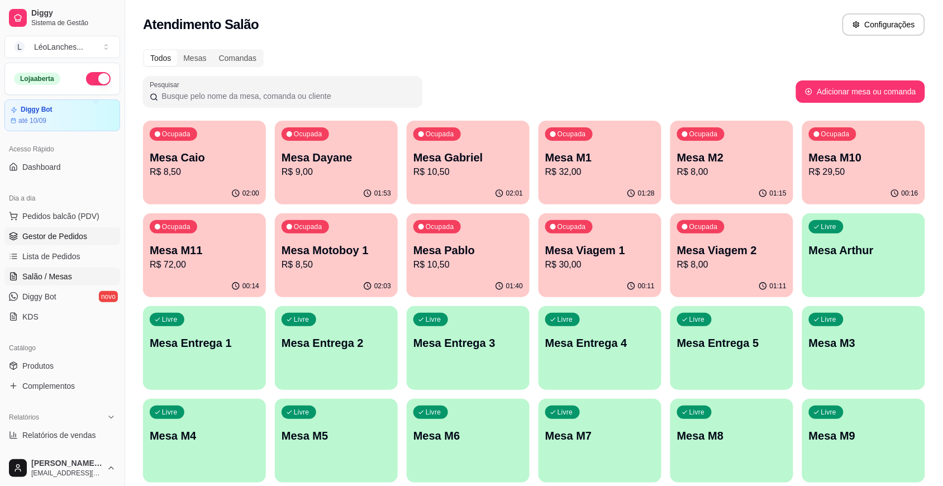
click at [60, 239] on span "Gestor de Pedidos" at bounding box center [54, 236] width 65 height 11
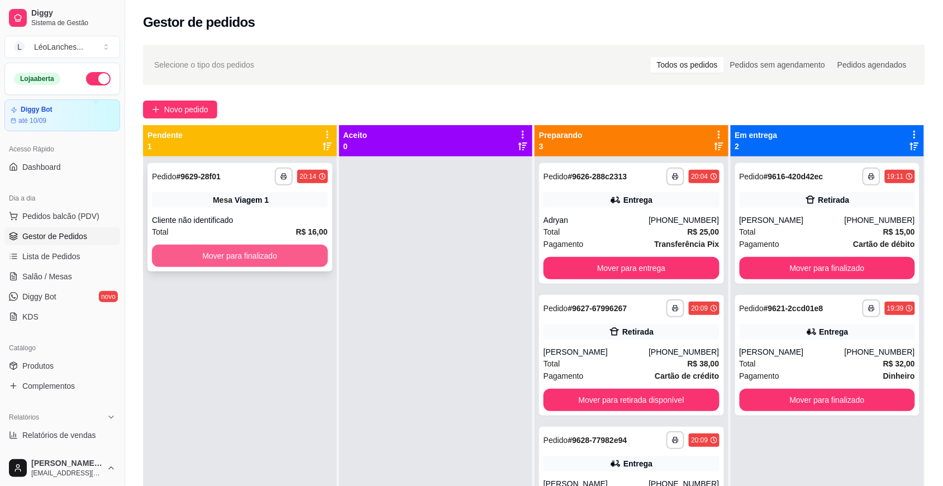
click at [278, 250] on button "Mover para finalizado" at bounding box center [240, 256] width 176 height 22
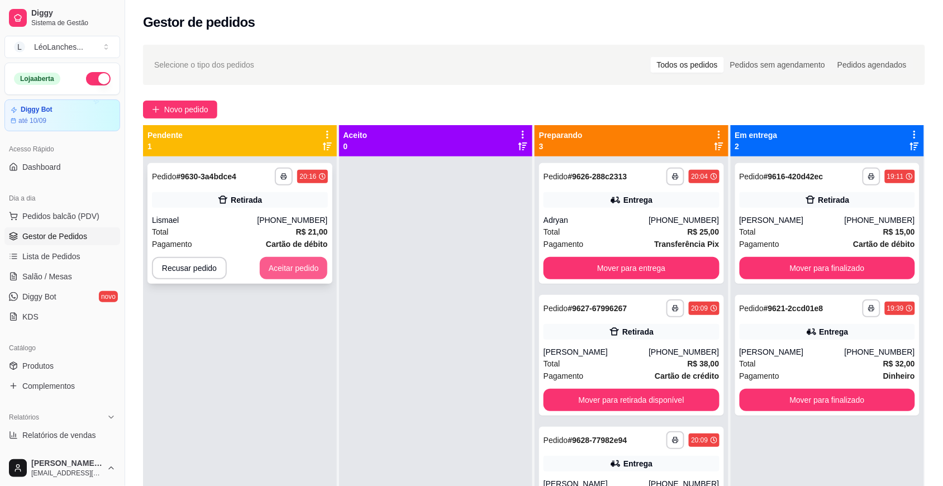
click at [297, 269] on button "Aceitar pedido" at bounding box center [294, 268] width 68 height 22
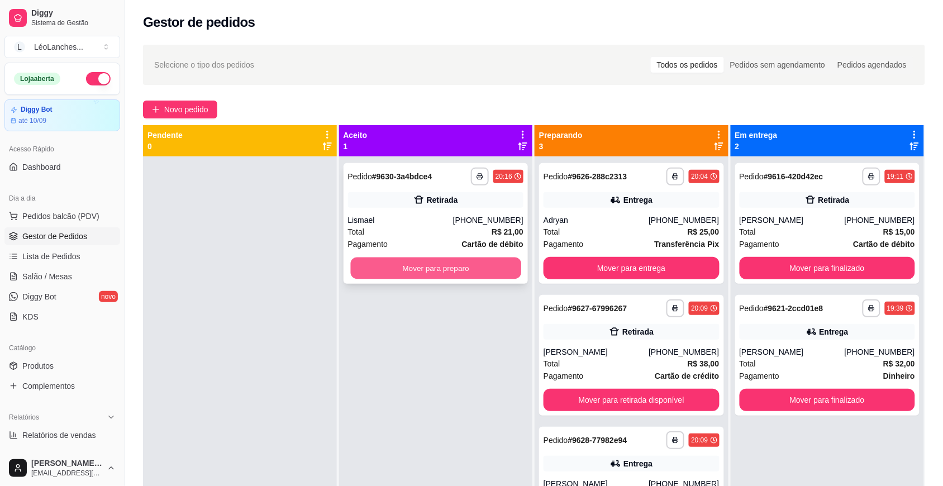
click at [380, 264] on button "Mover para preparo" at bounding box center [435, 269] width 170 height 22
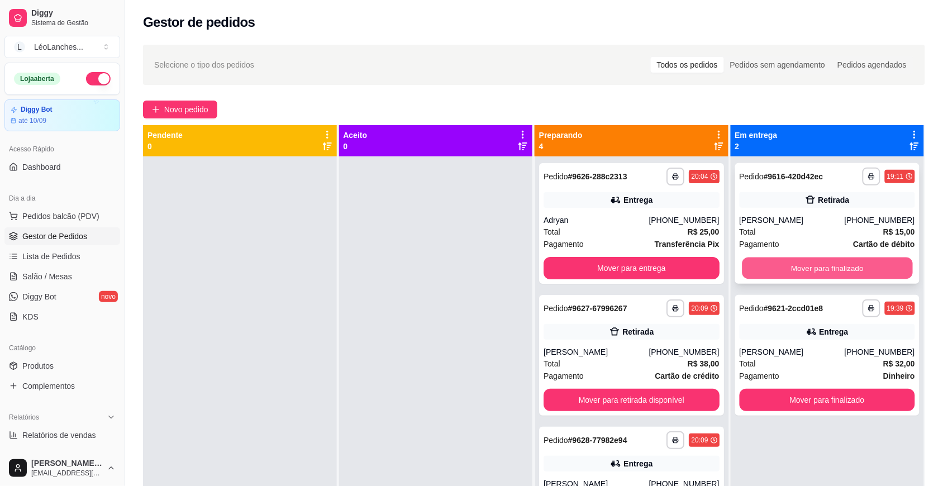
click at [828, 269] on button "Mover para finalizado" at bounding box center [827, 269] width 170 height 22
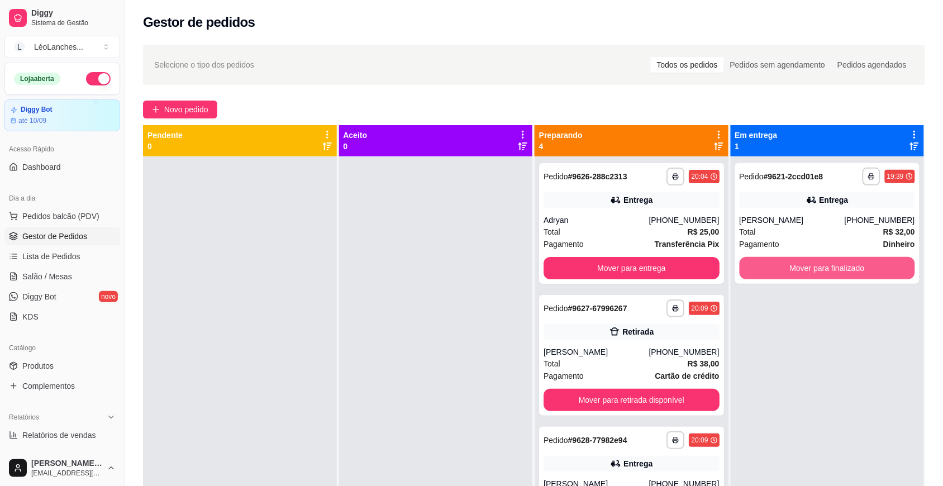
click at [828, 269] on button "Mover para finalizado" at bounding box center [828, 268] width 176 height 22
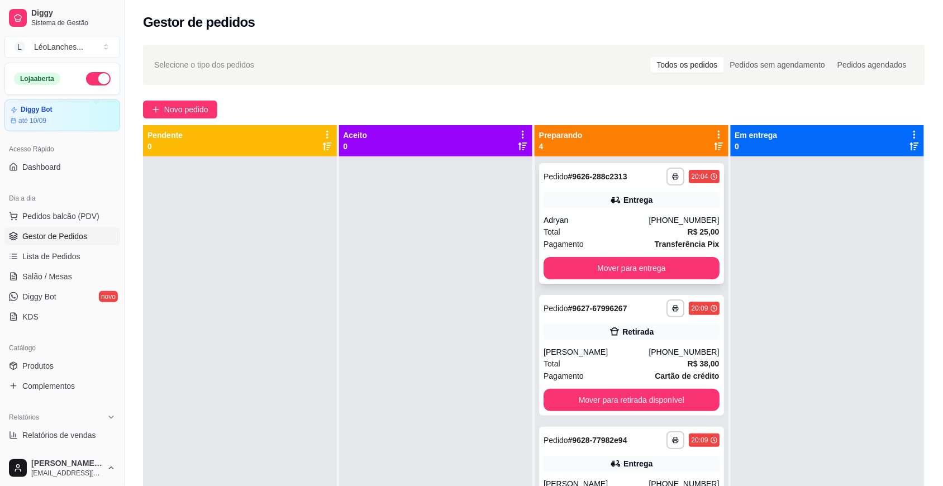
click at [615, 224] on div "Adryan" at bounding box center [596, 220] width 105 height 11
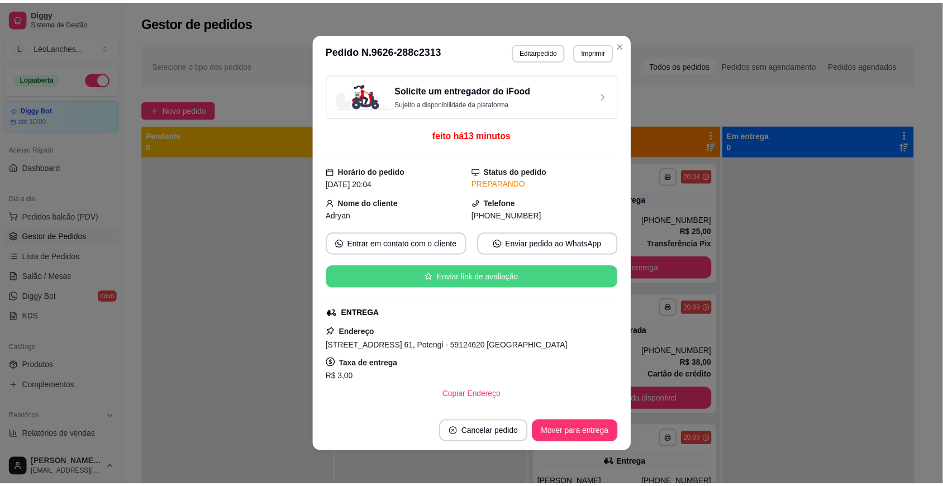
scroll to position [195, 0]
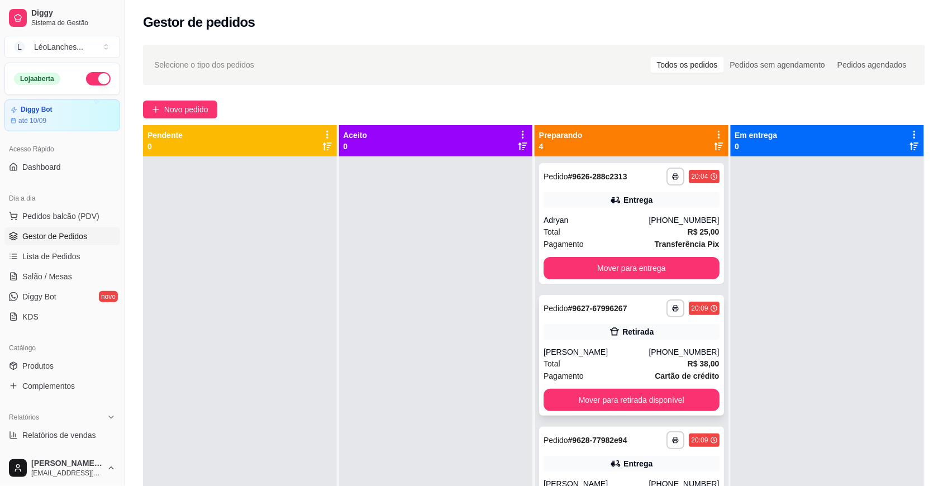
click at [608, 350] on div "[PERSON_NAME]" at bounding box center [596, 352] width 105 height 11
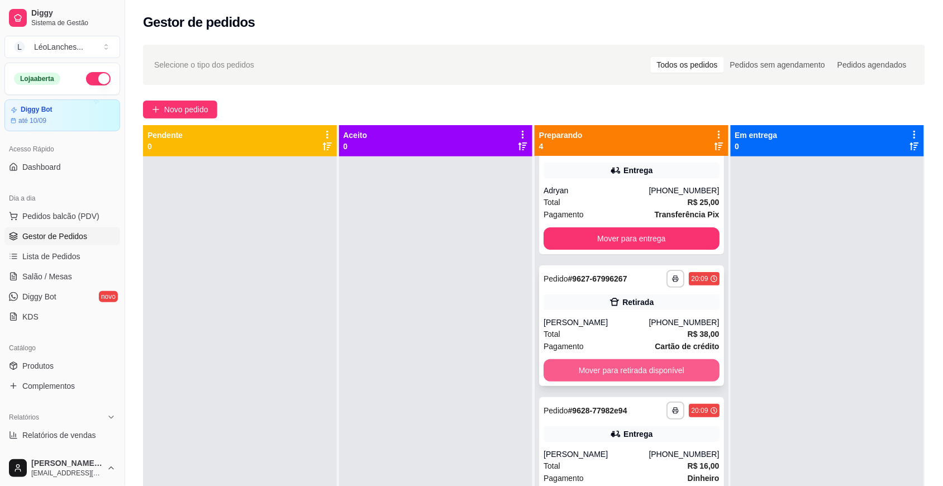
scroll to position [52, 0]
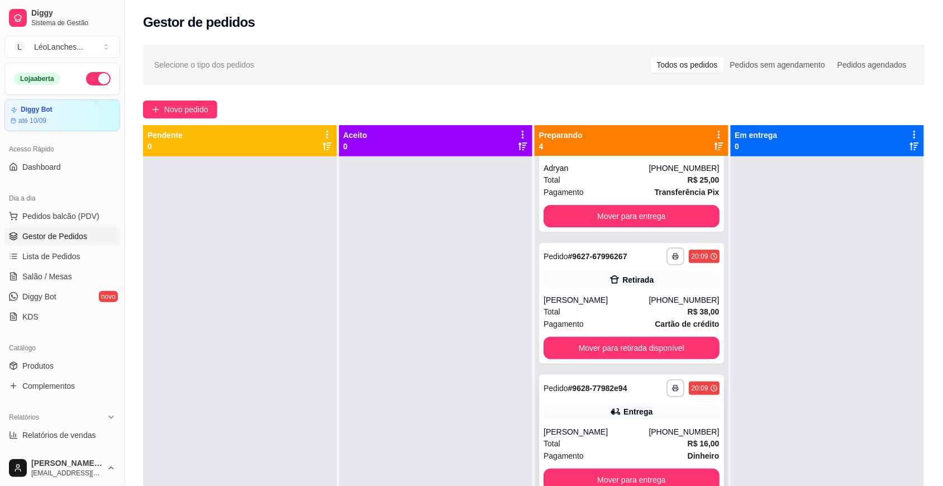
click at [616, 439] on div "Total R$ 16,00" at bounding box center [632, 444] width 176 height 12
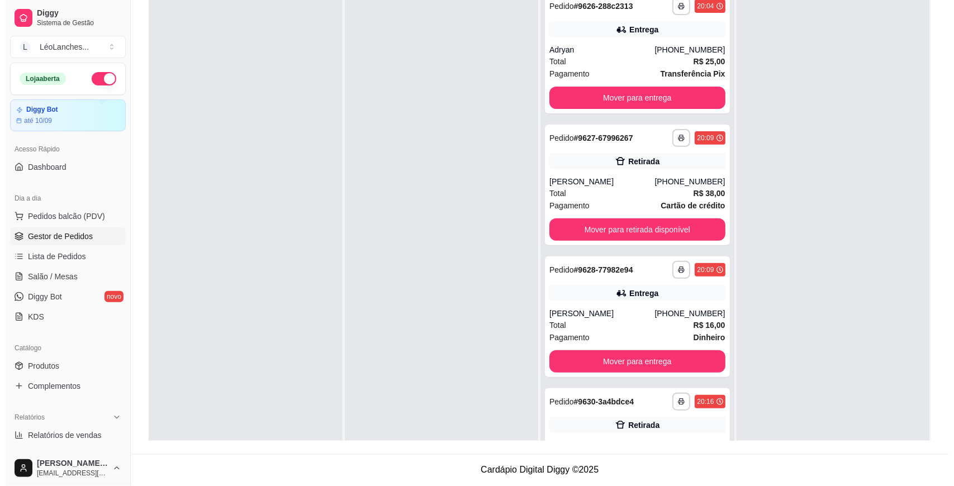
scroll to position [0, 0]
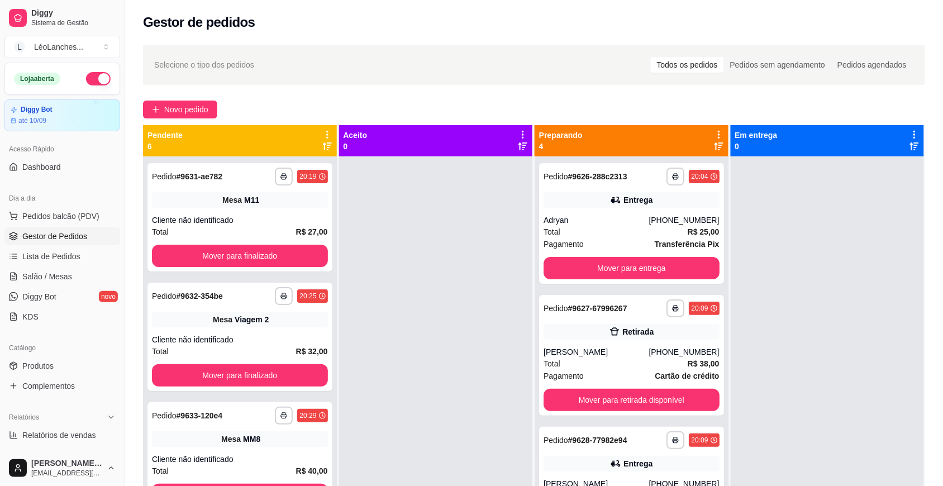
drag, startPoint x: 808, startPoint y: 18, endPoint x: 447, endPoint y: 340, distance: 483.0
click at [447, 340] on div at bounding box center [436, 399] width 194 height 486
click at [266, 258] on button "Mover para finalizado" at bounding box center [240, 256] width 170 height 22
click at [266, 258] on div "Mover para finalizado" at bounding box center [240, 256] width 176 height 22
click at [266, 385] on button "Mover para finalizado" at bounding box center [240, 375] width 176 height 22
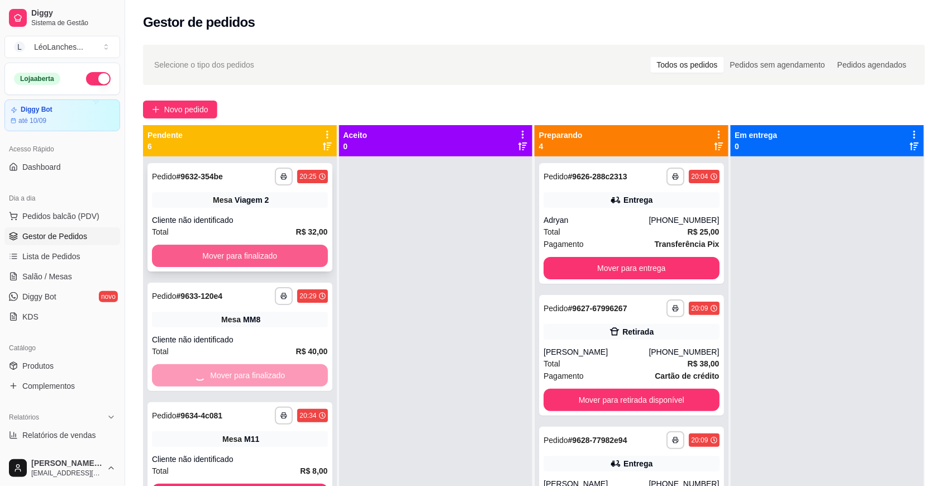
click at [268, 262] on button "Mover para finalizado" at bounding box center [240, 256] width 176 height 22
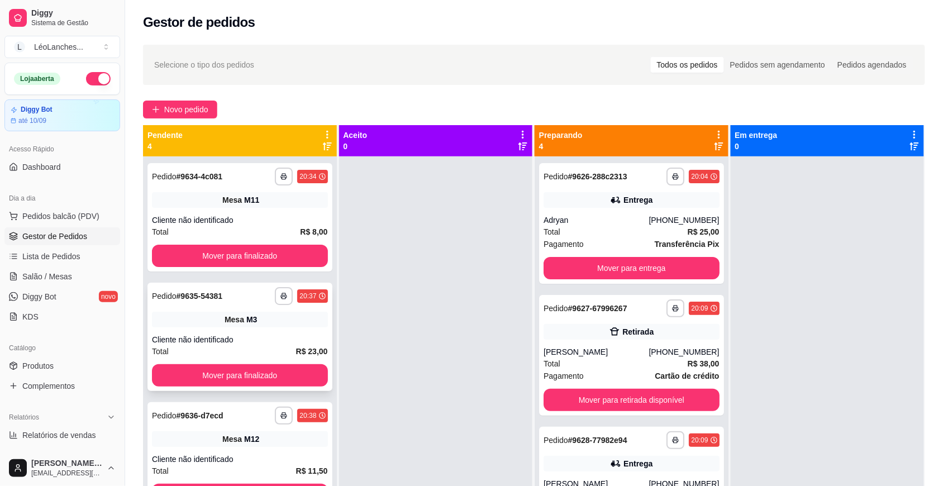
click at [255, 363] on div "**********" at bounding box center [240, 337] width 185 height 108
click at [235, 381] on button "Mover para finalizado" at bounding box center [240, 376] width 170 height 22
click at [262, 255] on button "Mover para finalizado" at bounding box center [240, 256] width 170 height 22
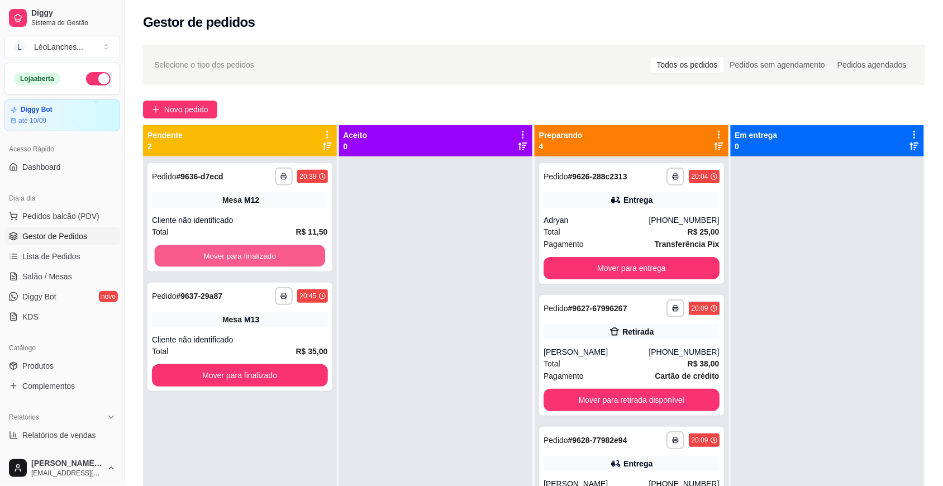
click at [262, 255] on button "Mover para finalizado" at bounding box center [240, 256] width 170 height 22
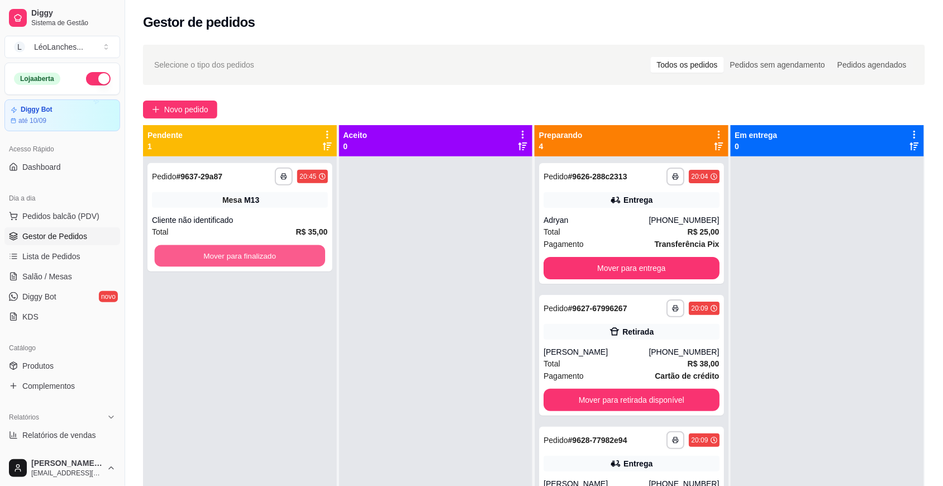
click at [262, 255] on button "Mover para finalizado" at bounding box center [240, 256] width 170 height 22
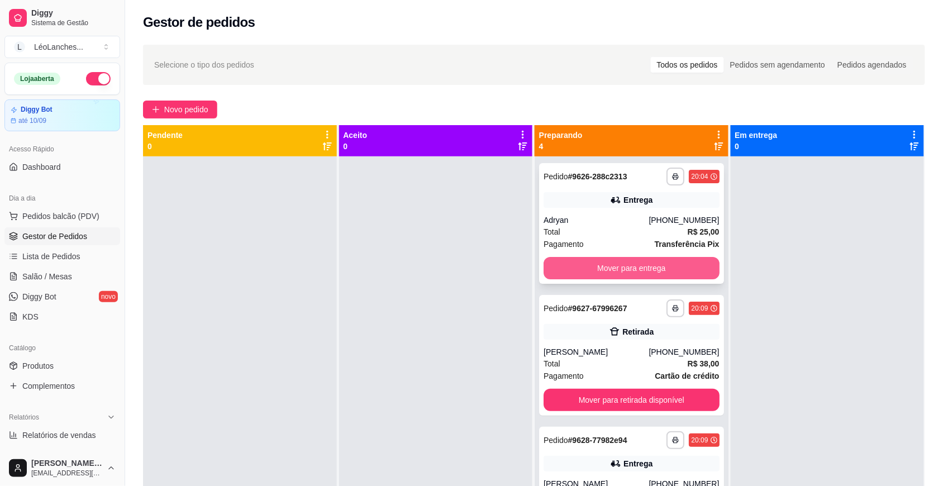
click at [618, 269] on button "Mover para entrega" at bounding box center [632, 268] width 176 height 22
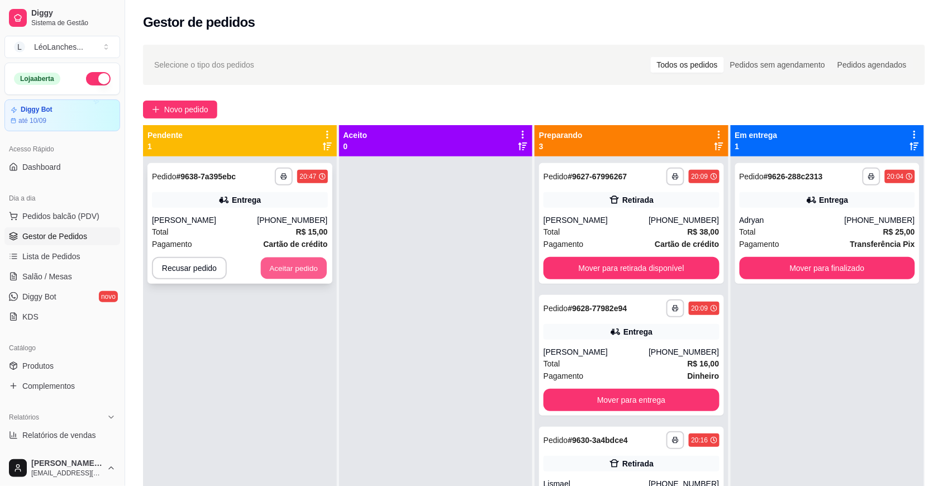
click at [278, 267] on button "Aceitar pedido" at bounding box center [294, 269] width 66 height 22
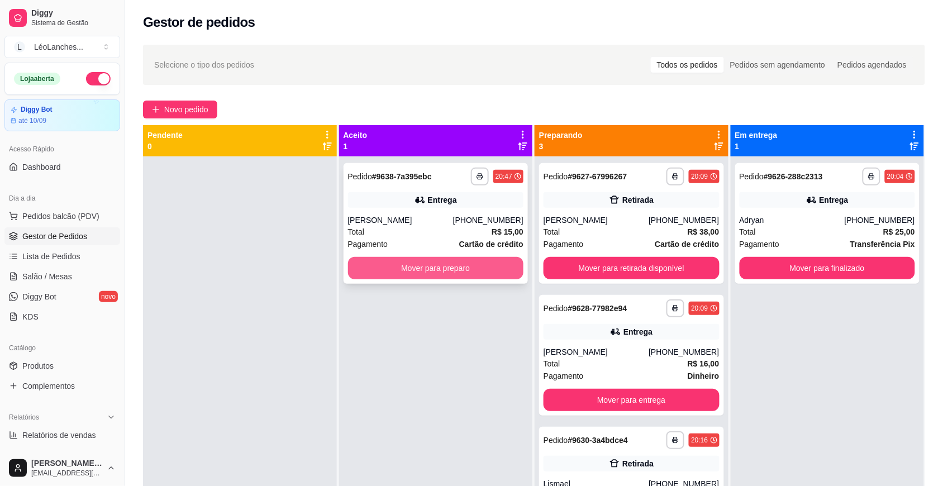
click at [434, 274] on button "Mover para preparo" at bounding box center [436, 268] width 176 height 22
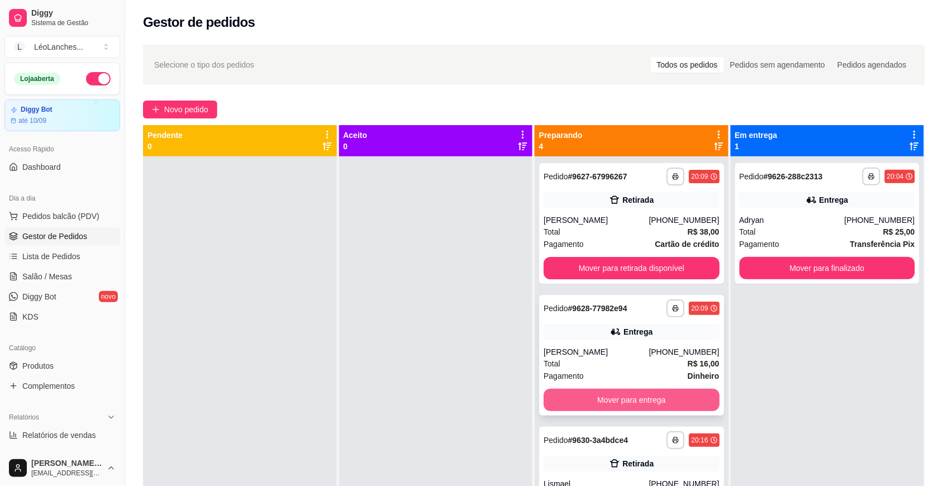
click at [629, 394] on button "Mover para entrega" at bounding box center [632, 400] width 176 height 22
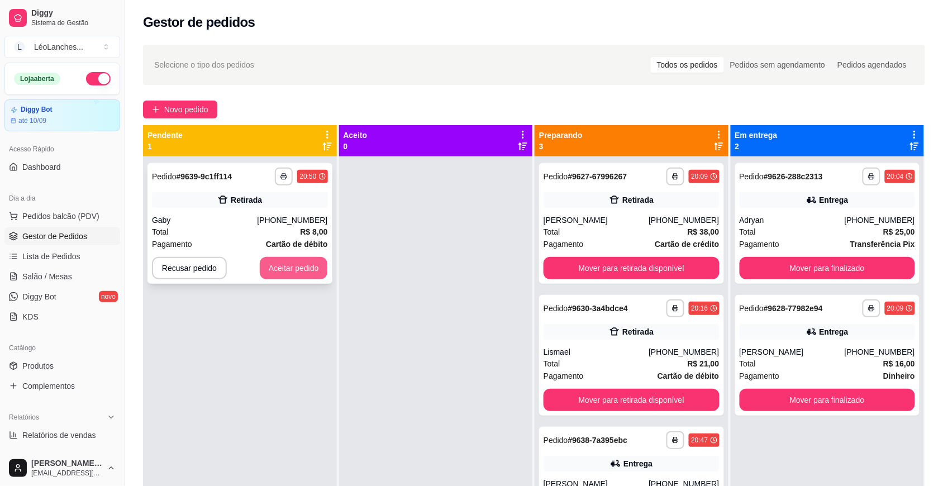
click at [319, 271] on button "Aceitar pedido" at bounding box center [294, 268] width 68 height 22
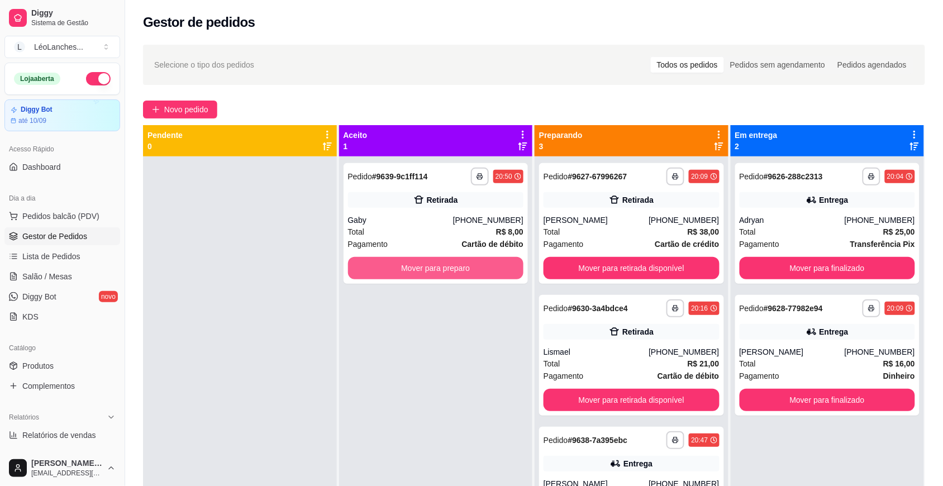
click at [450, 261] on button "Mover para preparo" at bounding box center [436, 268] width 176 height 22
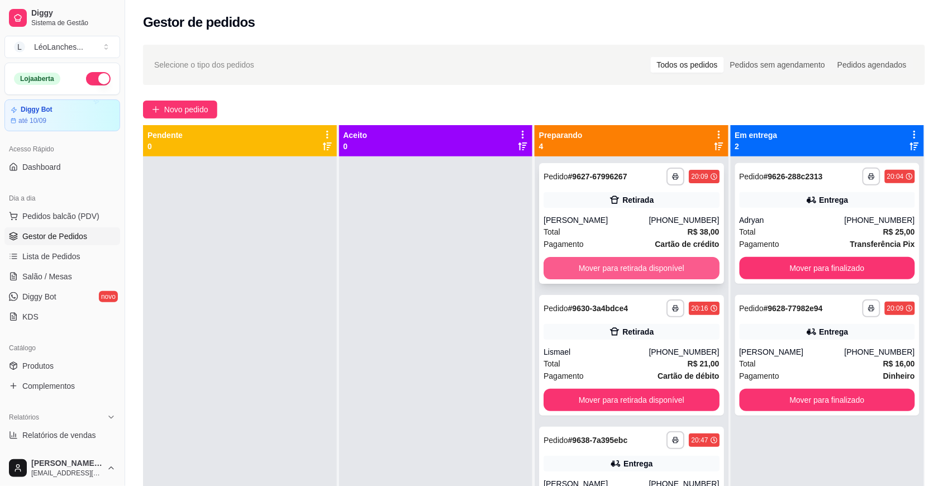
click at [643, 257] on div "Mover para retirada disponível" at bounding box center [632, 268] width 176 height 22
click at [661, 263] on button "Mover para retirada disponível" at bounding box center [632, 269] width 170 height 22
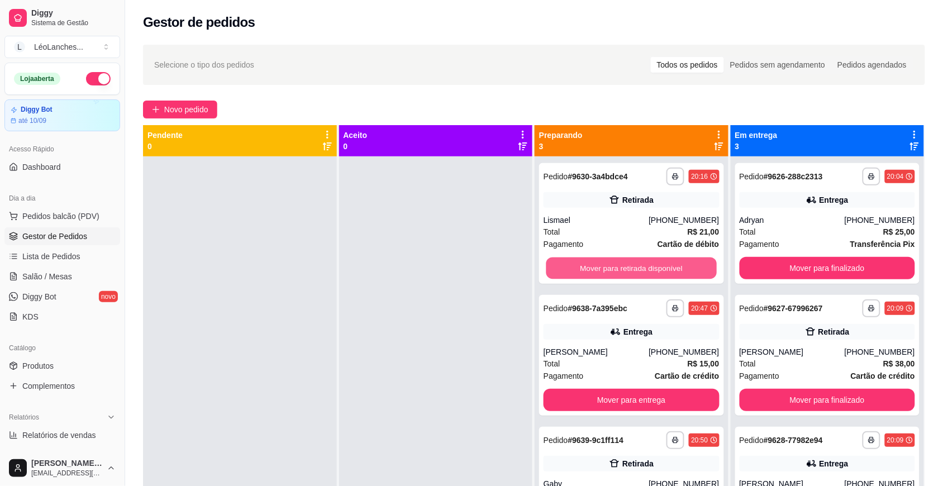
click at [661, 263] on button "Mover para retirada disponível" at bounding box center [632, 269] width 170 height 22
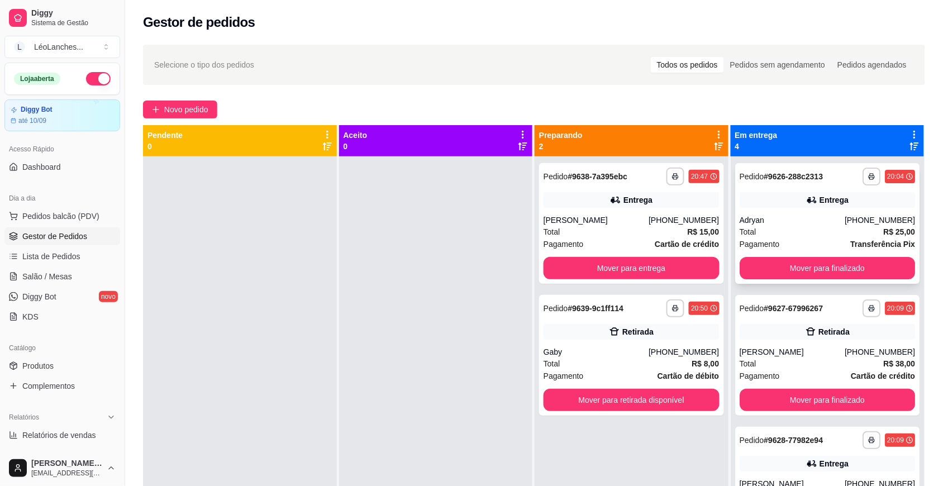
click at [851, 240] on strong "Transferência Pix" at bounding box center [883, 244] width 65 height 9
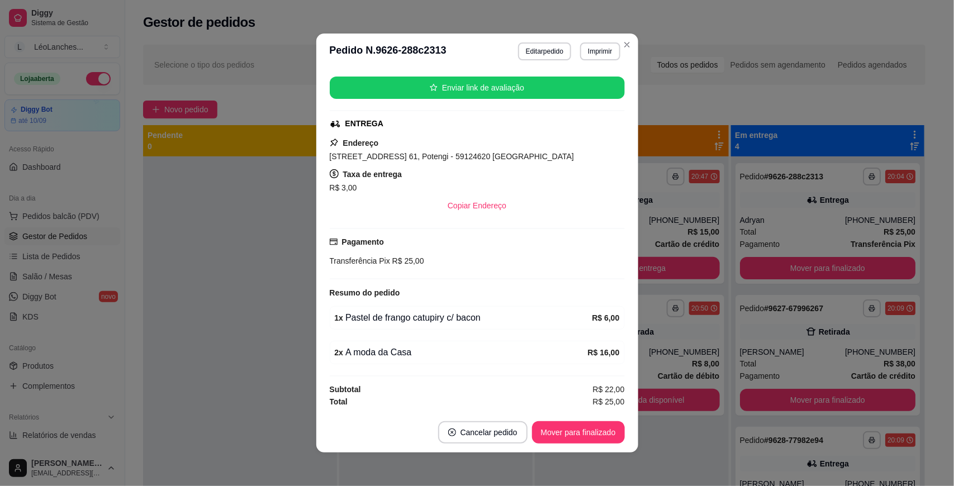
scroll to position [195, 0]
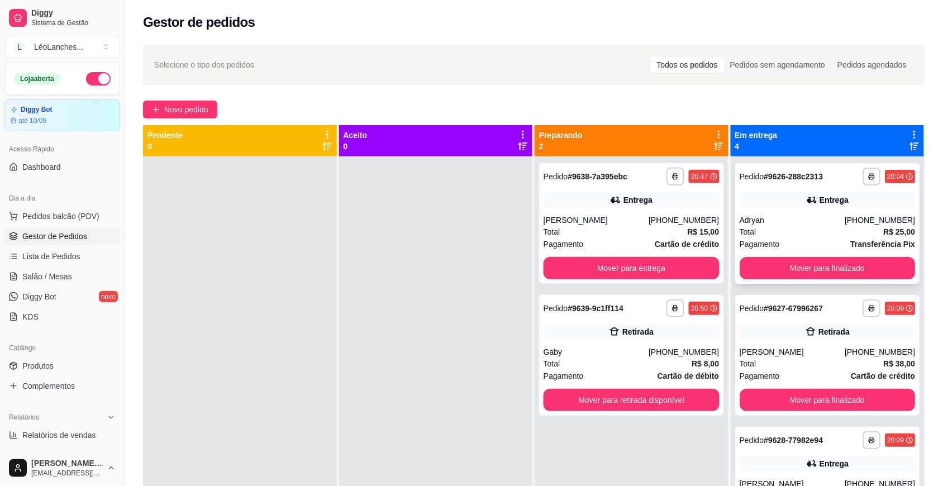
click at [758, 247] on span "Pagamento" at bounding box center [760, 244] width 40 height 12
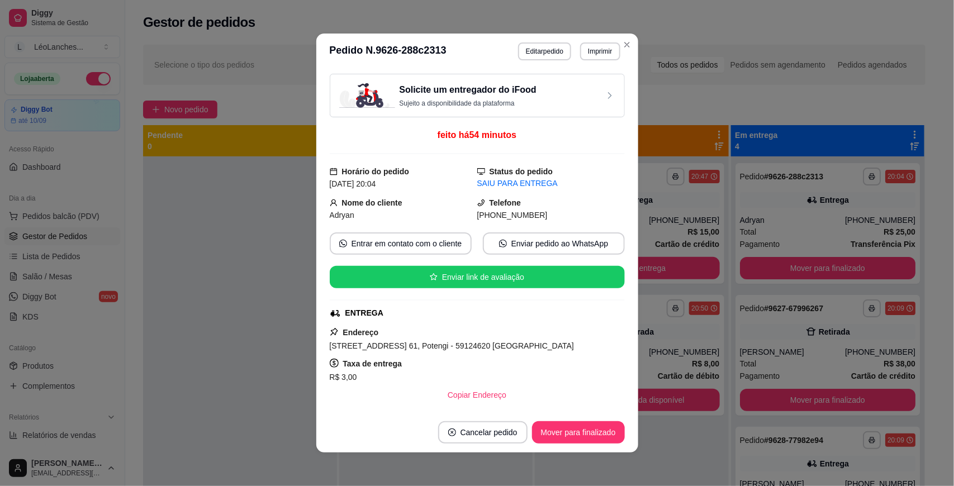
click at [503, 188] on div "SAIU PARA ENTREGA" at bounding box center [551, 184] width 148 height 12
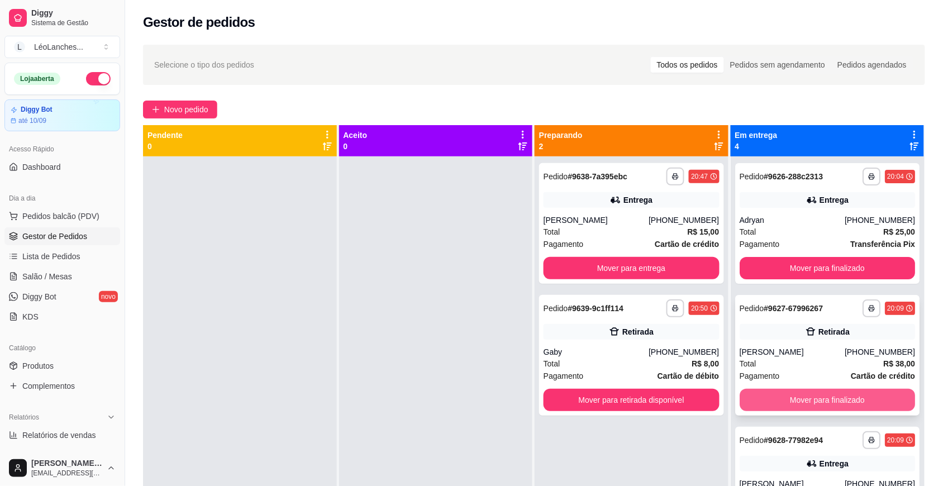
click at [819, 398] on button "Mover para finalizado" at bounding box center [828, 400] width 176 height 22
click at [825, 437] on div "**********" at bounding box center [828, 440] width 176 height 18
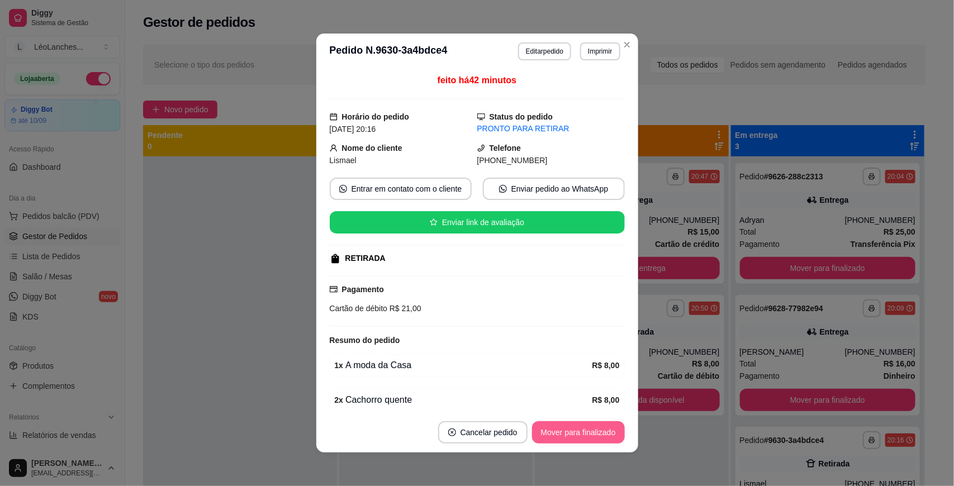
click at [544, 434] on button "Mover para finalizado" at bounding box center [578, 432] width 93 height 22
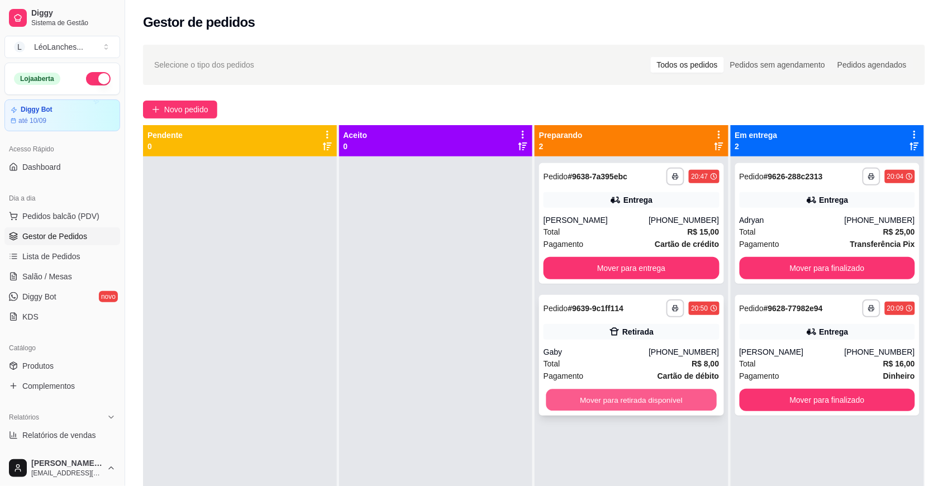
click at [630, 404] on button "Mover para retirada disponível" at bounding box center [632, 401] width 170 height 22
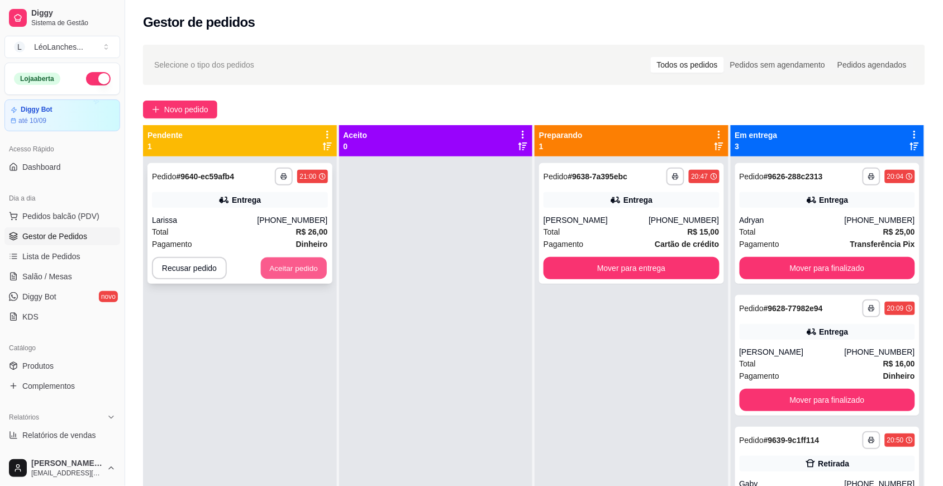
click at [305, 272] on button "Aceitar pedido" at bounding box center [294, 269] width 66 height 22
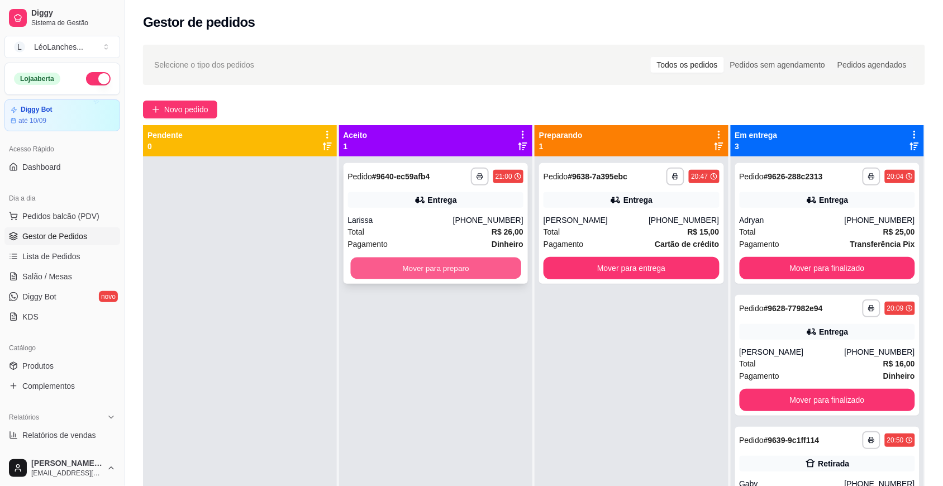
click at [414, 265] on button "Mover para preparo" at bounding box center [435, 269] width 170 height 22
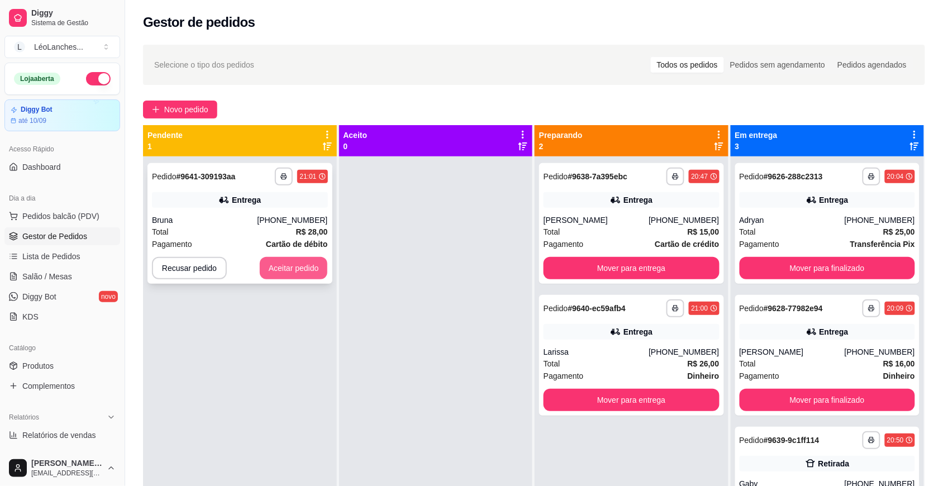
click at [301, 264] on button "Aceitar pedido" at bounding box center [294, 268] width 68 height 22
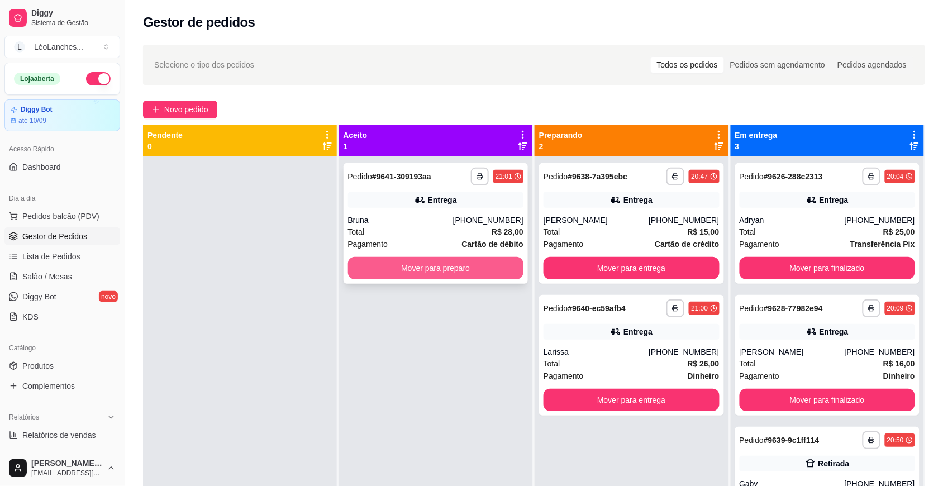
click at [435, 272] on button "Mover para preparo" at bounding box center [436, 268] width 176 height 22
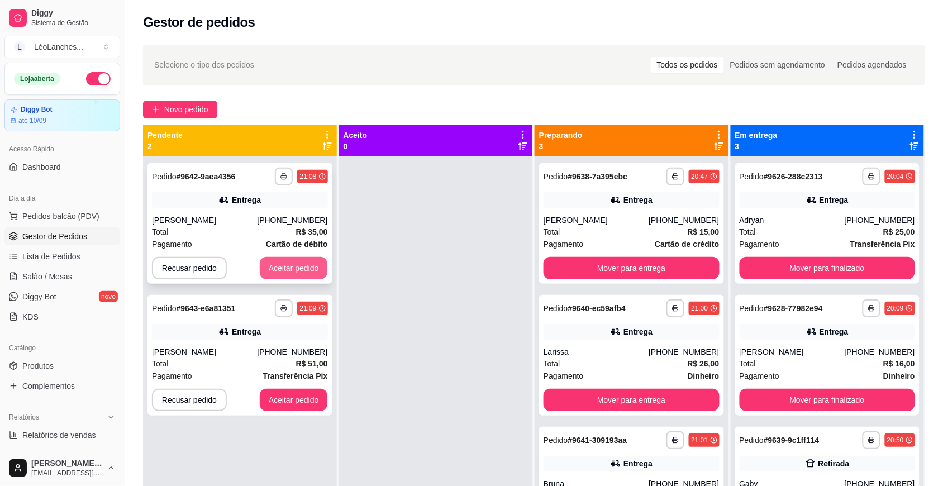
click at [271, 269] on button "Aceitar pedido" at bounding box center [294, 268] width 68 height 22
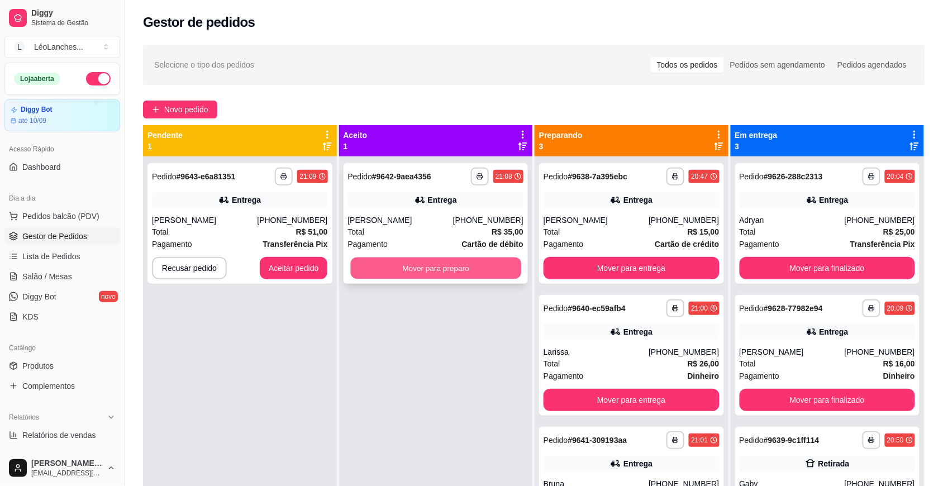
click at [397, 258] on button "Mover para preparo" at bounding box center [435, 269] width 170 height 22
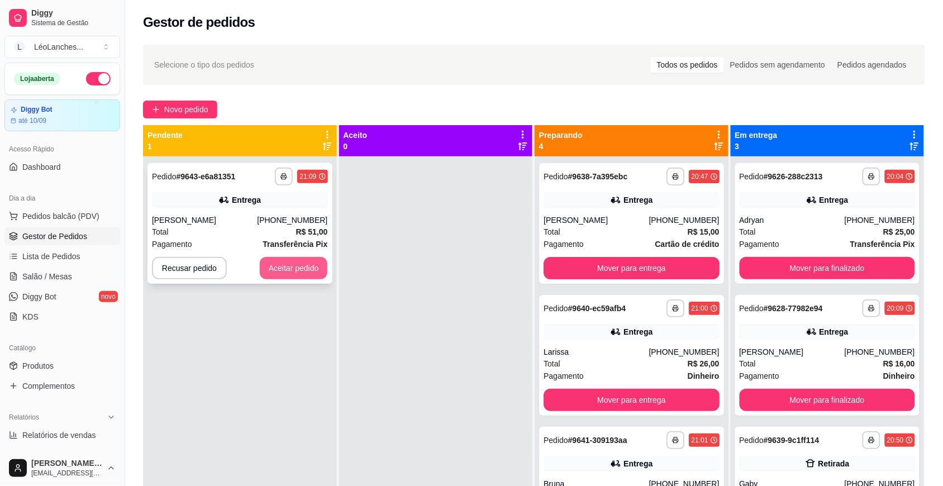
click at [305, 272] on button "Aceitar pedido" at bounding box center [294, 268] width 68 height 22
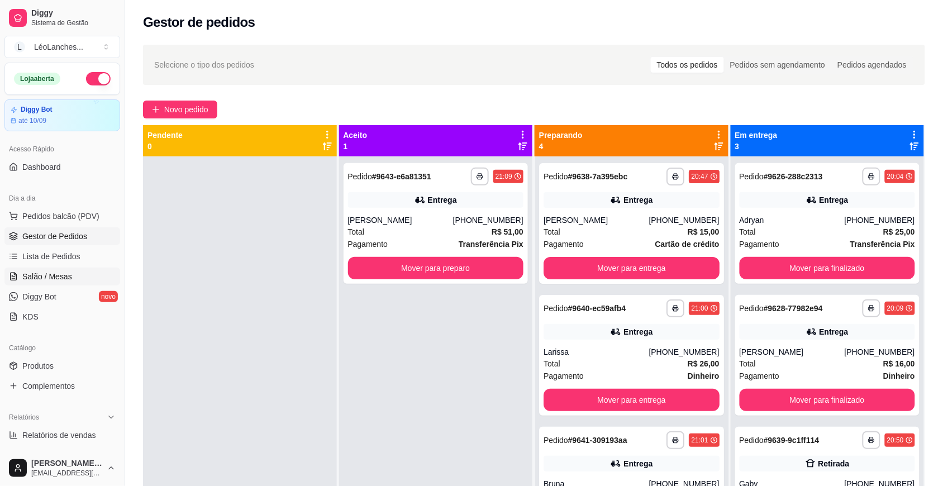
click at [53, 276] on span "Salão / Mesas" at bounding box center [47, 276] width 50 height 11
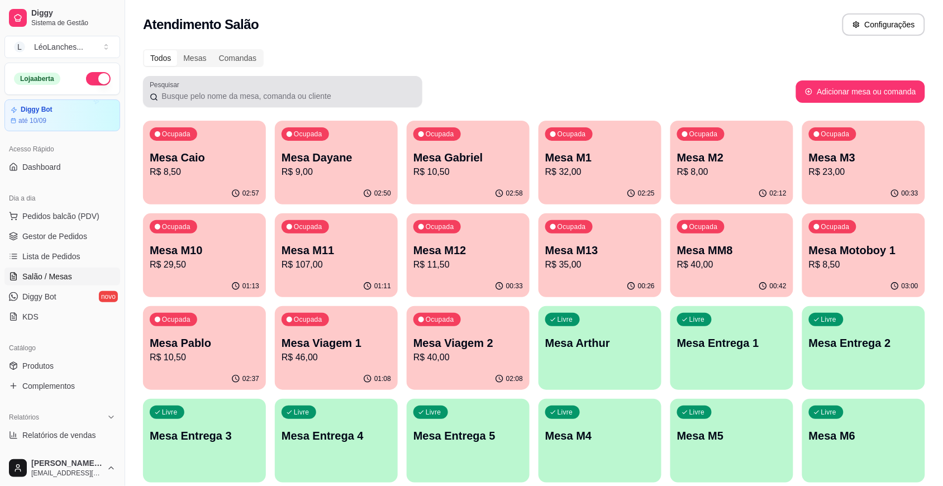
click at [241, 91] on input "Pesquisar" at bounding box center [287, 96] width 258 height 11
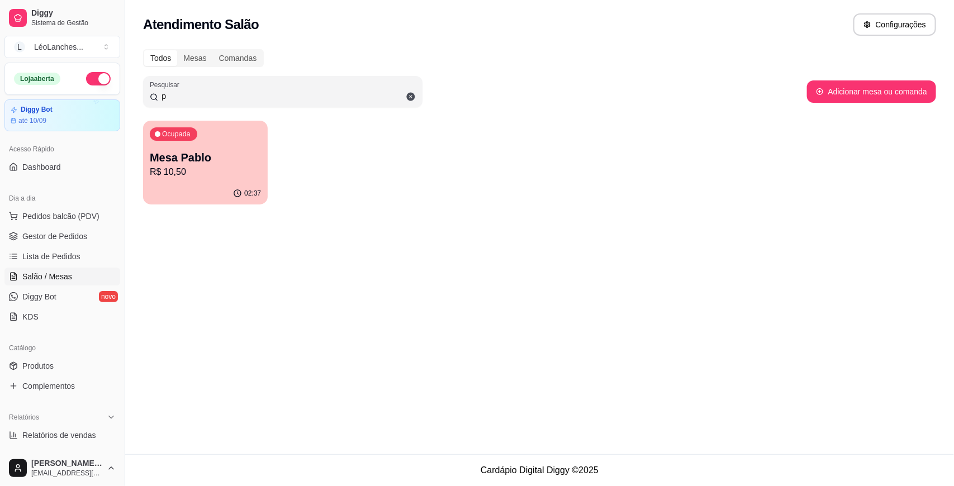
type input "p"
click at [163, 181] on div "Ocupada Mesa Pablo R$ 10,50" at bounding box center [205, 152] width 125 height 62
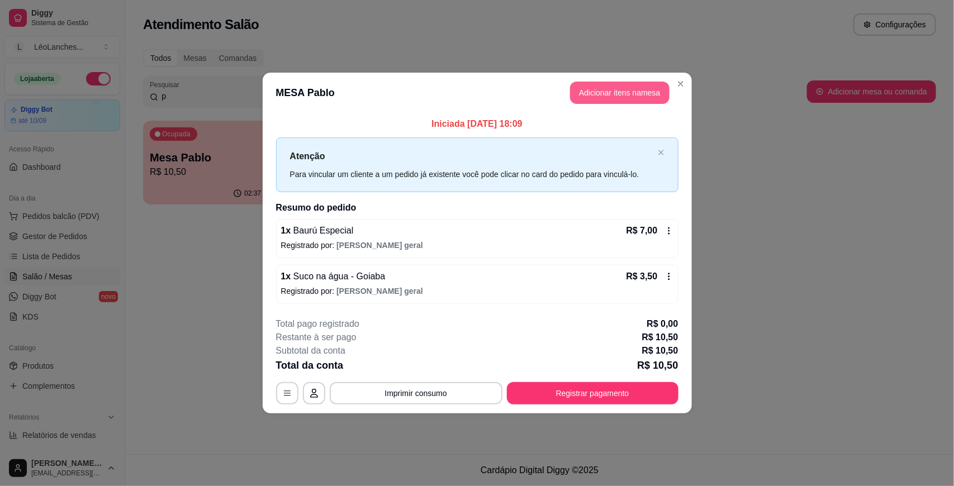
click at [623, 91] on button "Adicionar itens na mesa" at bounding box center [619, 93] width 99 height 22
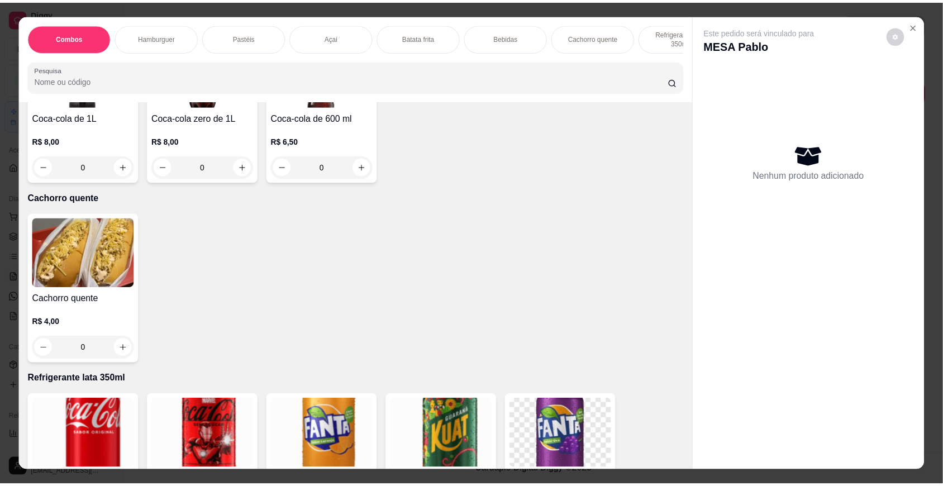
scroll to position [1539, 0]
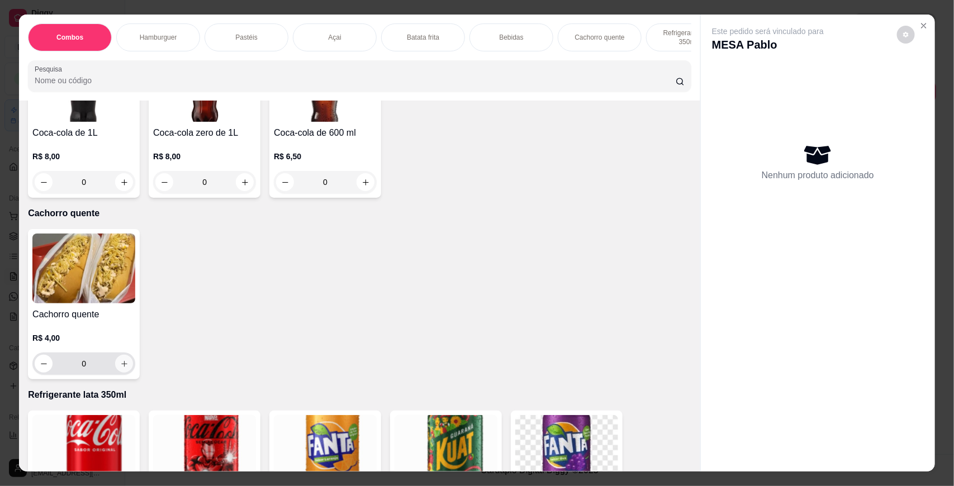
click at [120, 368] on icon "increase-product-quantity" at bounding box center [124, 364] width 8 height 8
type input "1"
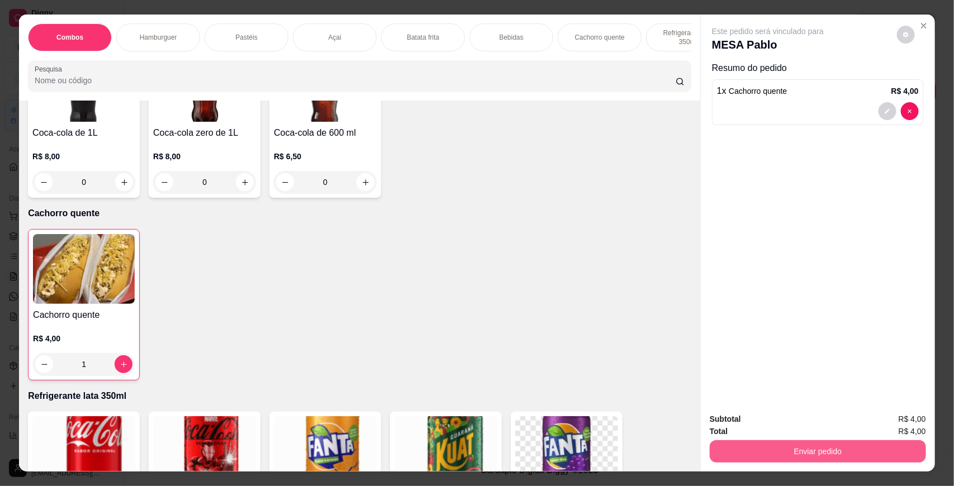
click at [727, 448] on button "Enviar pedido" at bounding box center [818, 451] width 216 height 22
click at [742, 417] on button "Não registrar e enviar pedido" at bounding box center [780, 424] width 116 height 21
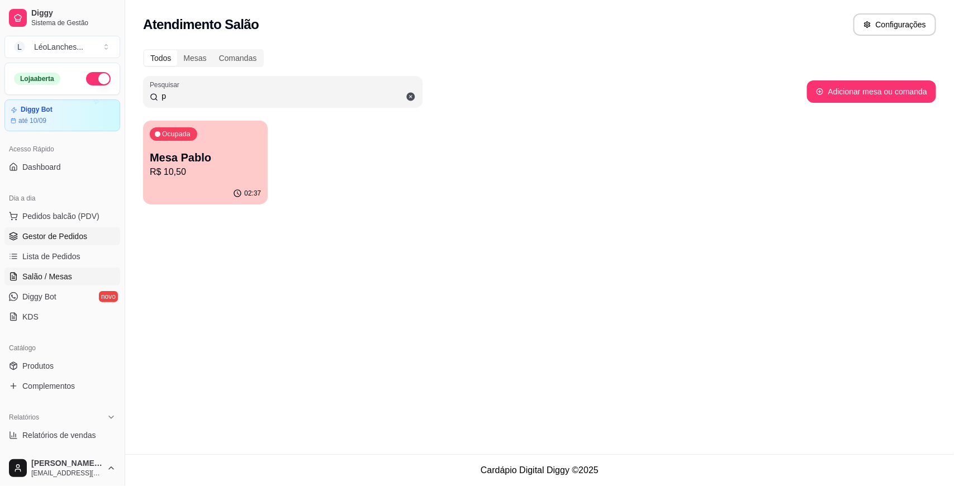
click at [82, 232] on span "Gestor de Pedidos" at bounding box center [54, 236] width 65 height 11
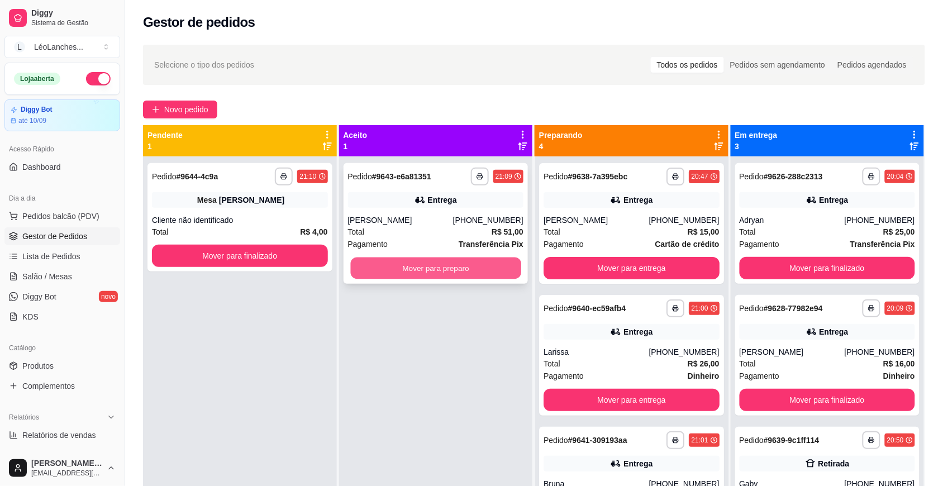
click at [448, 274] on button "Mover para preparo" at bounding box center [435, 269] width 170 height 22
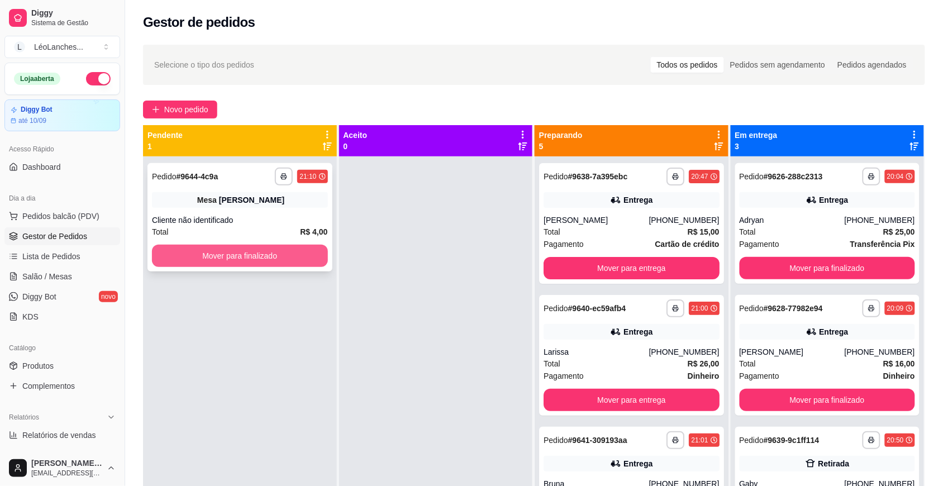
click at [275, 252] on button "Mover para finalizado" at bounding box center [240, 256] width 176 height 22
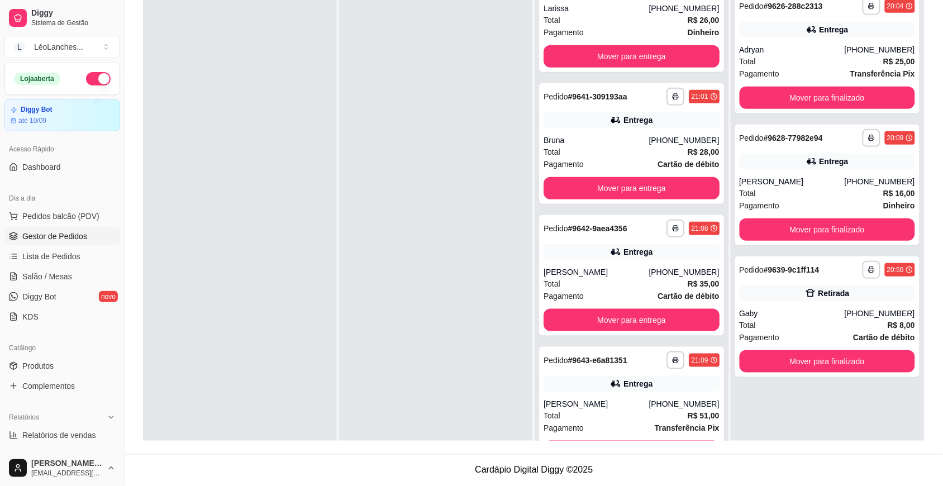
scroll to position [183, 0]
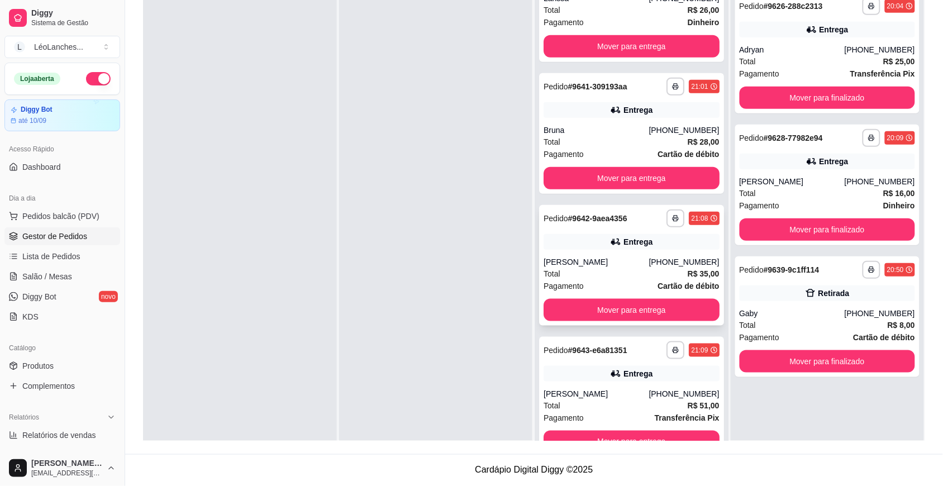
click at [591, 263] on div "[PERSON_NAME]" at bounding box center [596, 262] width 105 height 11
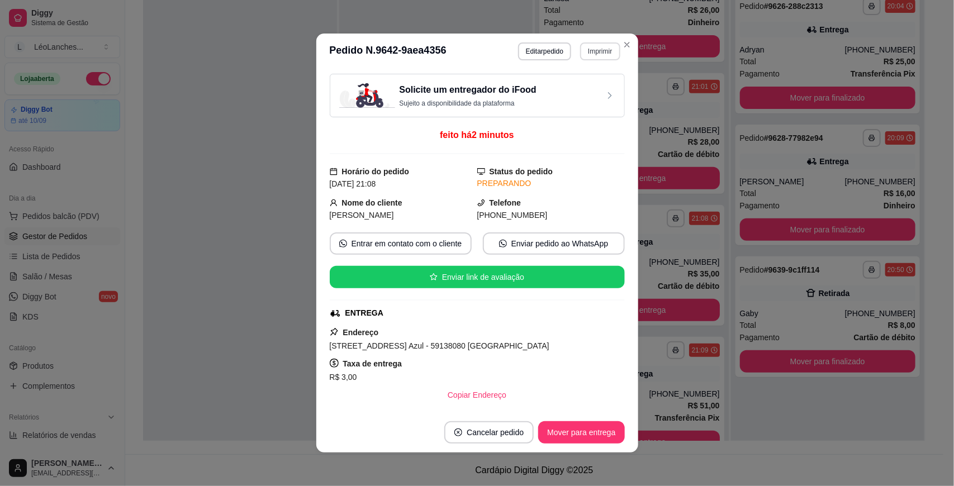
click at [591, 48] on button "Imprimir" at bounding box center [600, 51] width 40 height 18
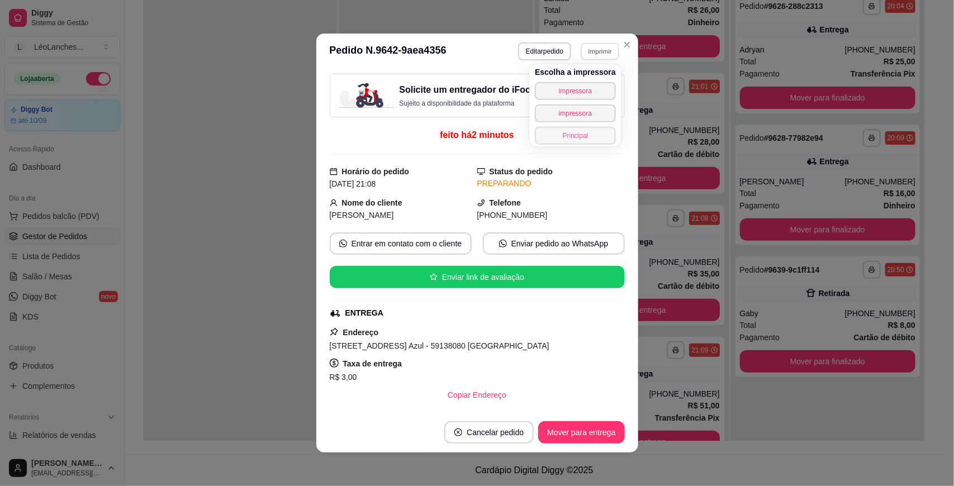
click at [589, 139] on button "Principal" at bounding box center [575, 136] width 81 height 18
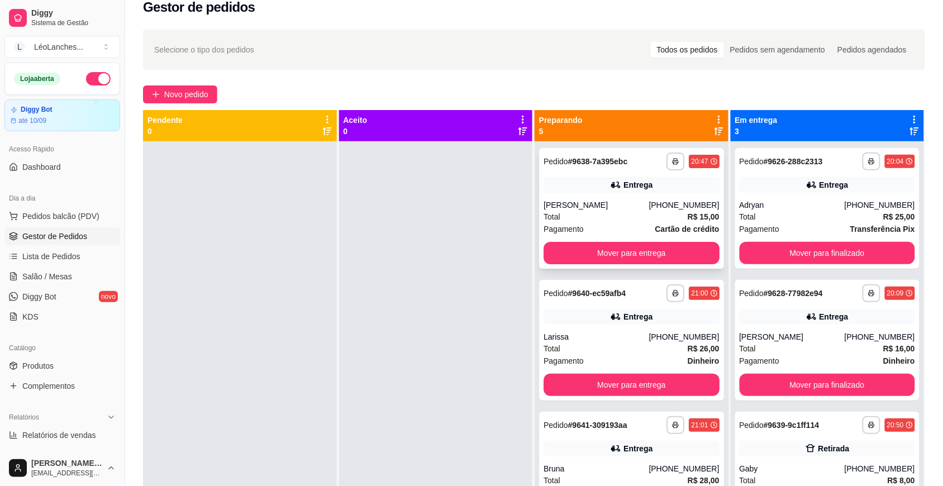
scroll to position [0, 0]
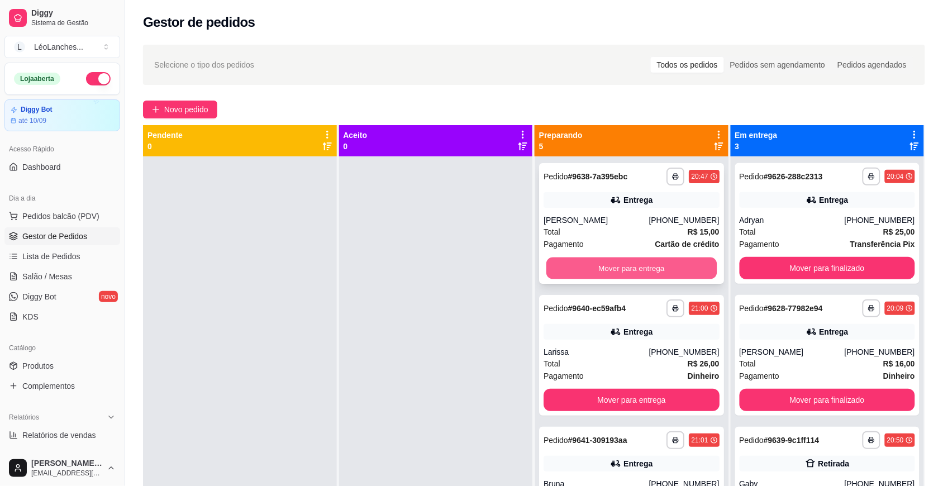
click at [572, 276] on button "Mover para entrega" at bounding box center [632, 269] width 170 height 22
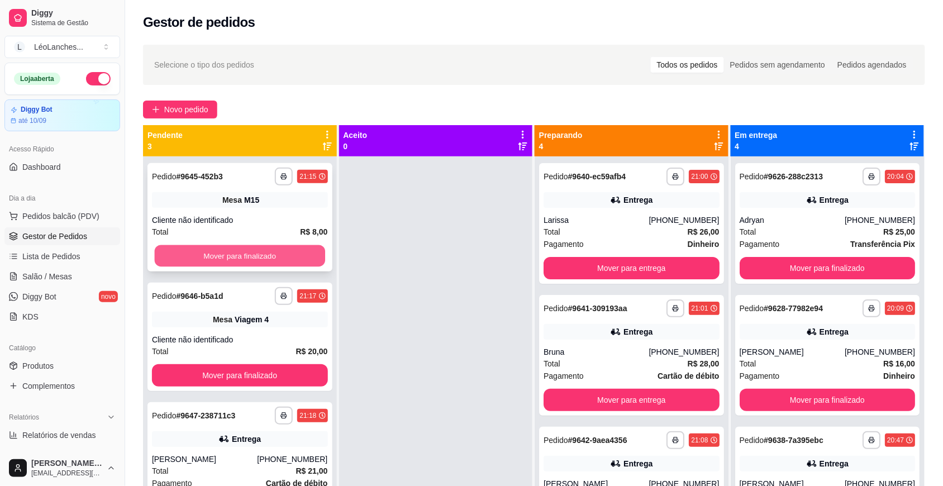
click at [193, 246] on button "Mover para finalizado" at bounding box center [240, 256] width 170 height 22
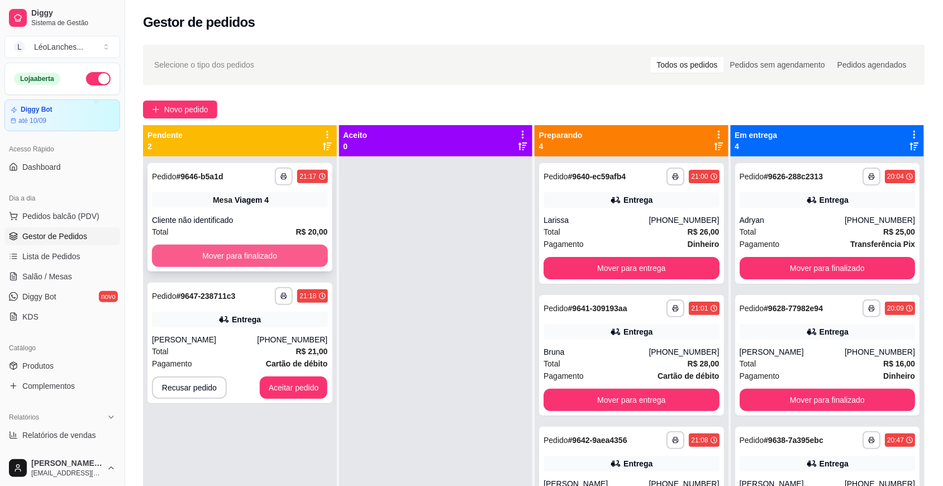
click at [280, 260] on button "Mover para finalizado" at bounding box center [240, 256] width 176 height 22
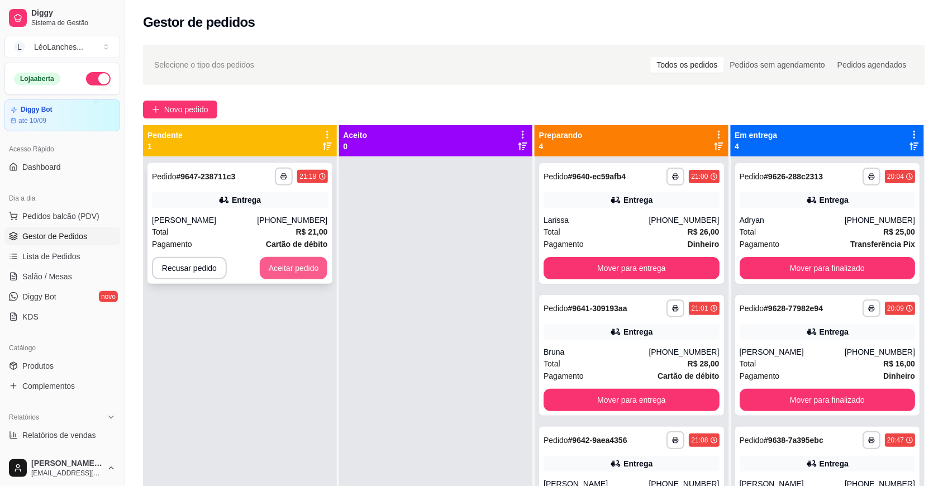
click at [281, 259] on button "Aceitar pedido" at bounding box center [294, 268] width 68 height 22
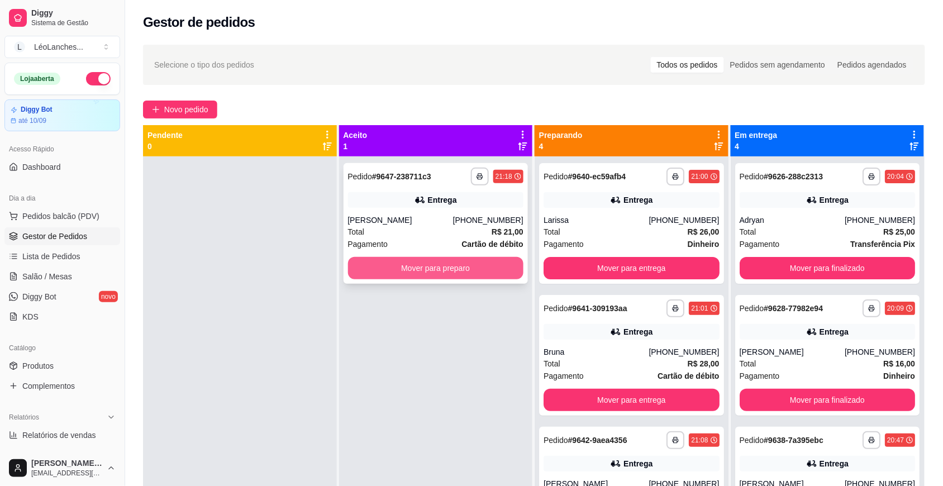
click at [442, 263] on button "Mover para preparo" at bounding box center [436, 268] width 176 height 22
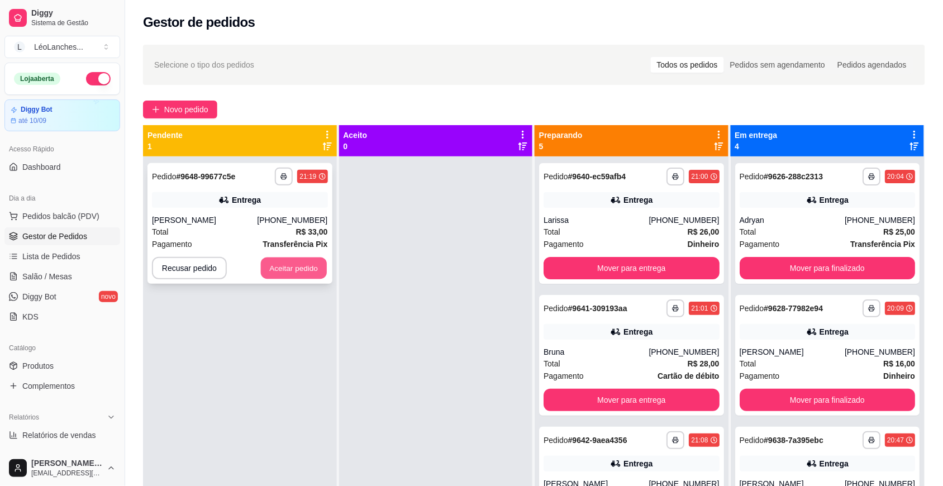
click at [295, 269] on button "Aceitar pedido" at bounding box center [294, 269] width 66 height 22
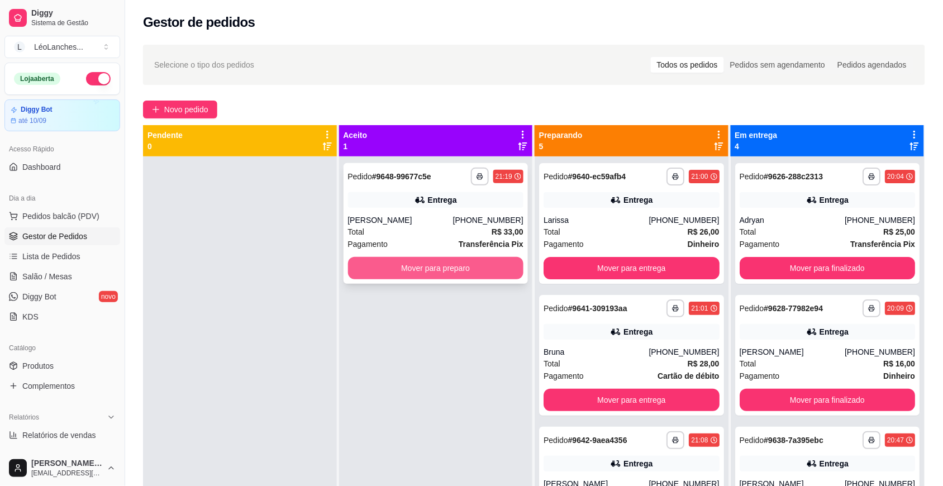
click at [434, 268] on button "Mover para preparo" at bounding box center [436, 268] width 176 height 22
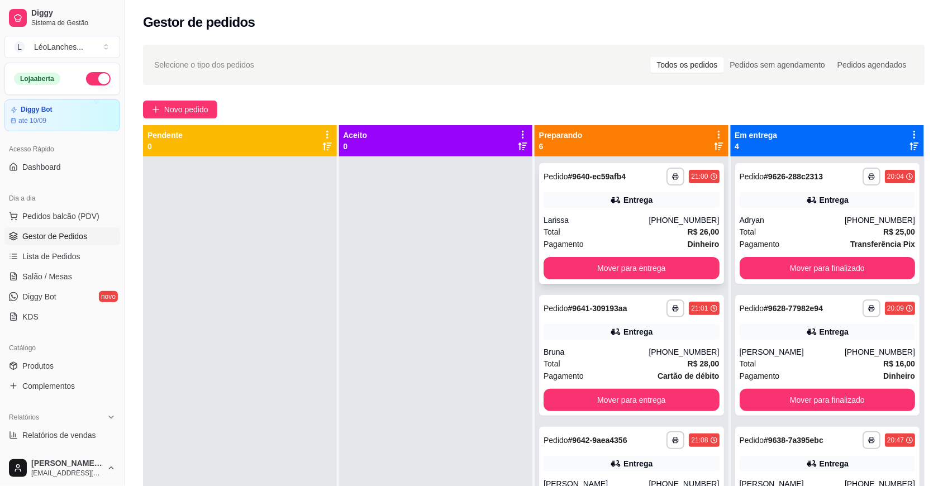
click at [638, 239] on div "Pagamento Dinheiro" at bounding box center [632, 244] width 176 height 12
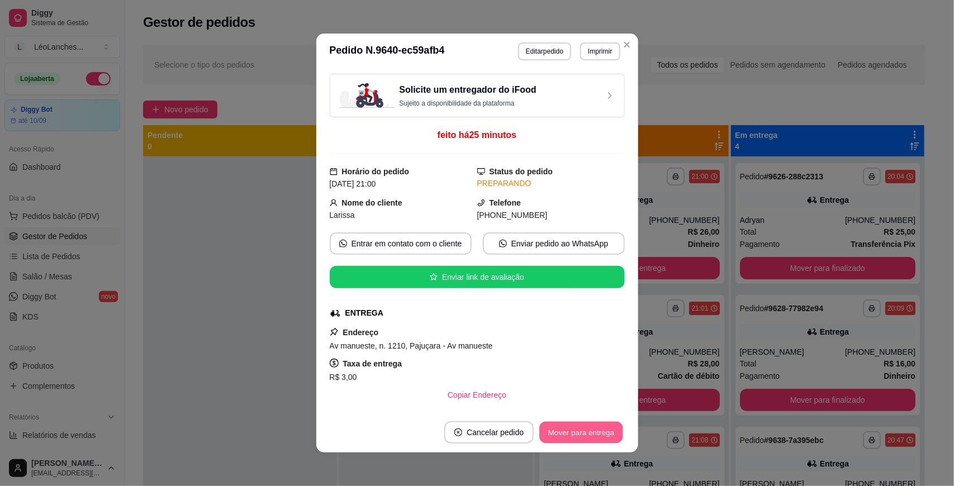
click at [591, 431] on button "Mover para entrega" at bounding box center [582, 433] width 84 height 22
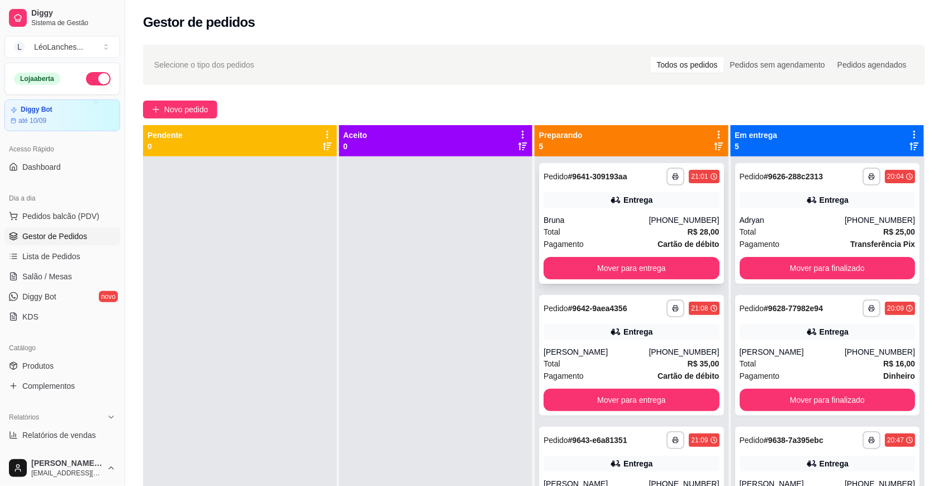
click at [591, 238] on div "Pagamento Cartão de débito" at bounding box center [632, 244] width 176 height 12
click at [602, 375] on div "Pagamento Cartão de débito" at bounding box center [632, 376] width 176 height 12
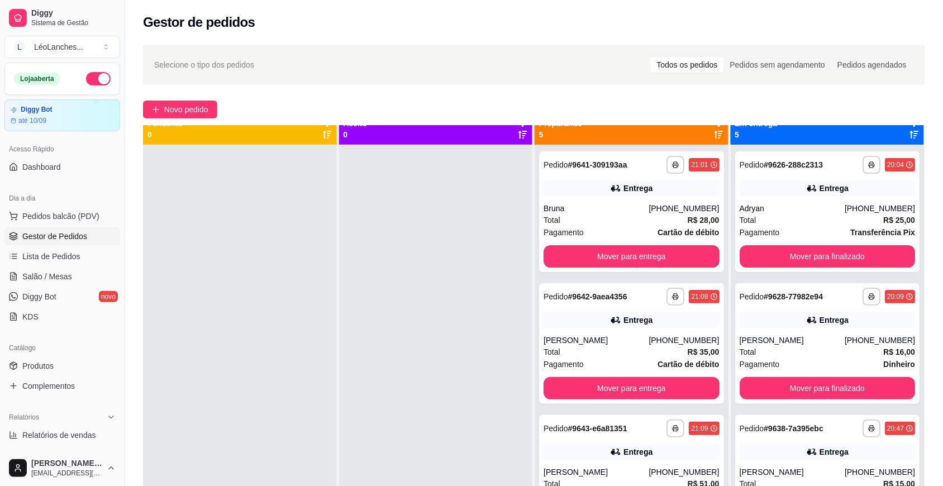
scroll to position [31, 0]
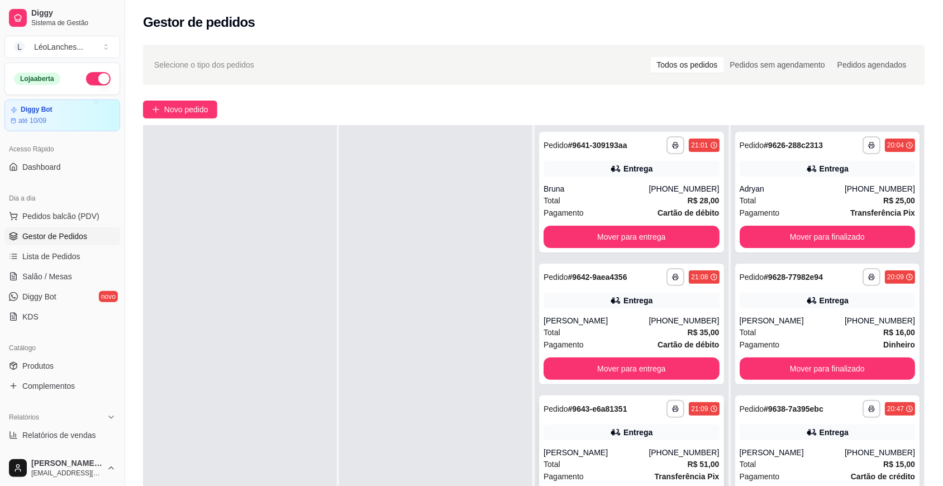
click at [605, 467] on div "Total R$ 51,00" at bounding box center [632, 464] width 176 height 12
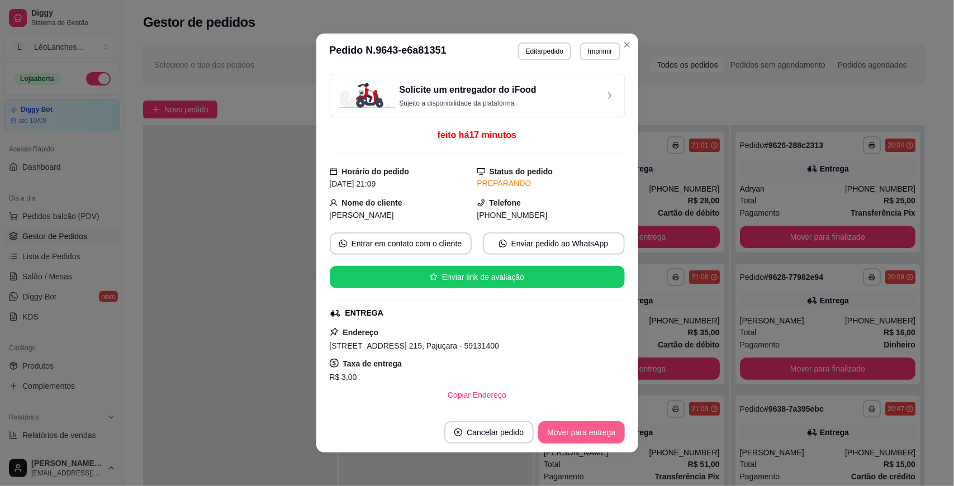
click at [590, 431] on button "Mover para entrega" at bounding box center [581, 432] width 86 height 22
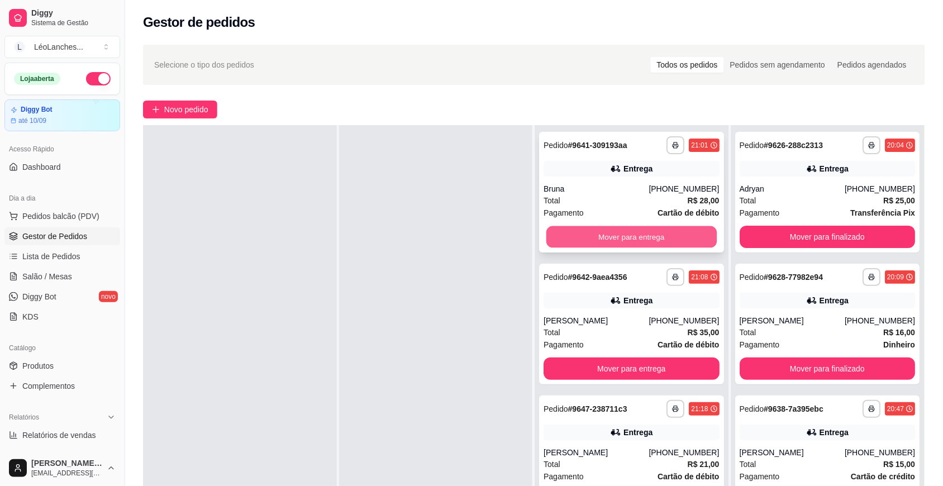
click at [629, 234] on button "Mover para entrega" at bounding box center [632, 237] width 170 height 22
click at [606, 192] on div "[PERSON_NAME]" at bounding box center [596, 188] width 105 height 11
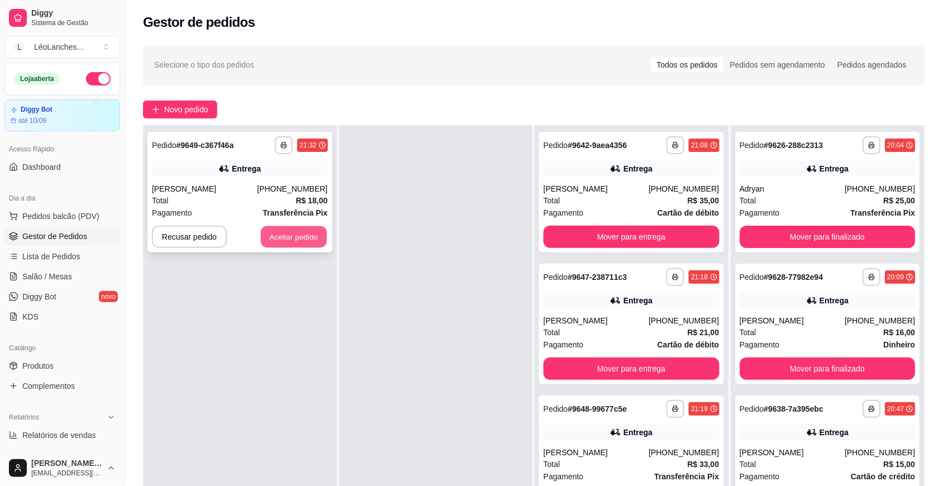
click at [283, 241] on button "Aceitar pedido" at bounding box center [294, 237] width 66 height 22
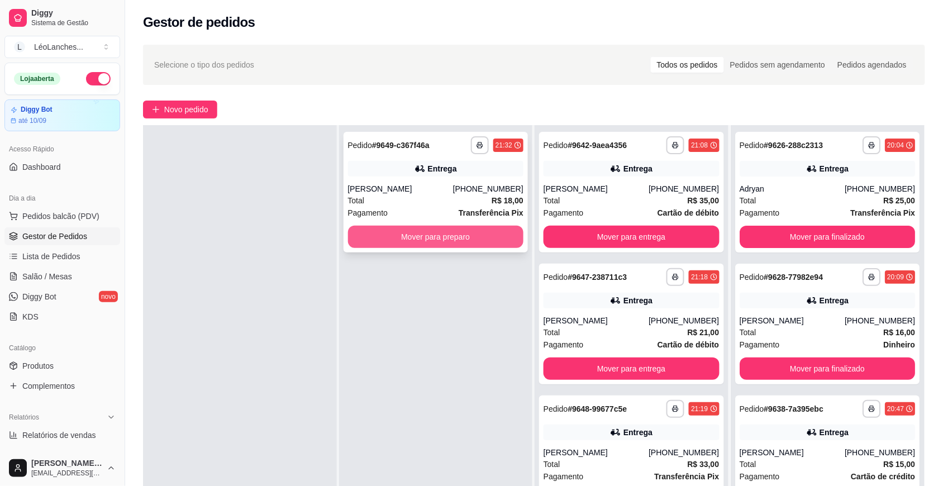
click at [409, 240] on button "Mover para preparo" at bounding box center [436, 237] width 176 height 22
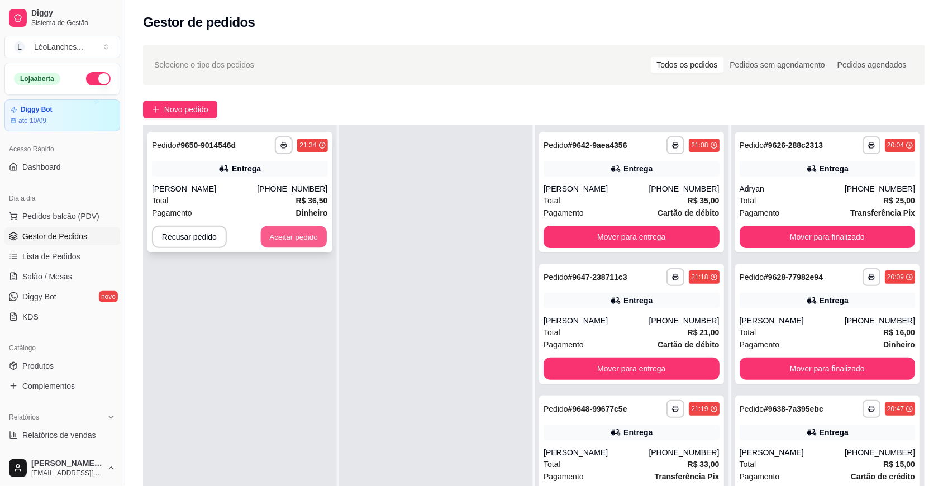
click at [312, 242] on button "Aceitar pedido" at bounding box center [294, 237] width 66 height 22
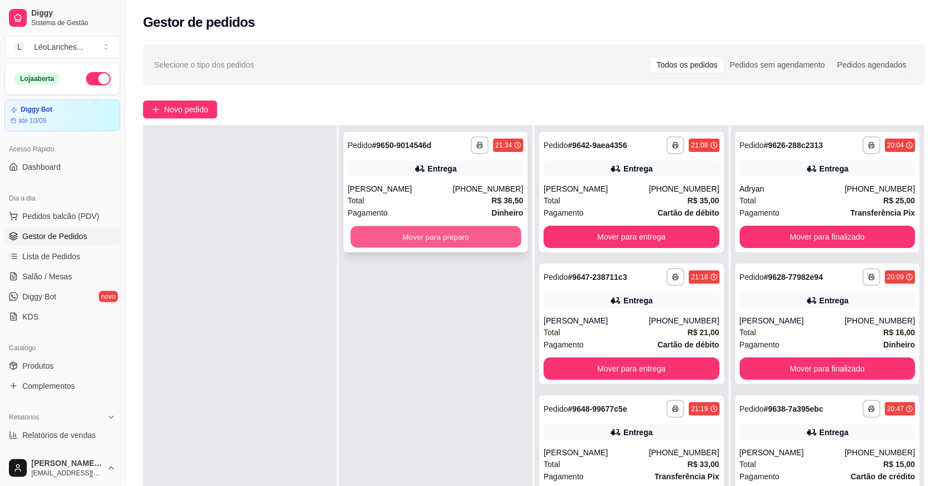
click at [393, 235] on button "Mover para preparo" at bounding box center [435, 237] width 170 height 22
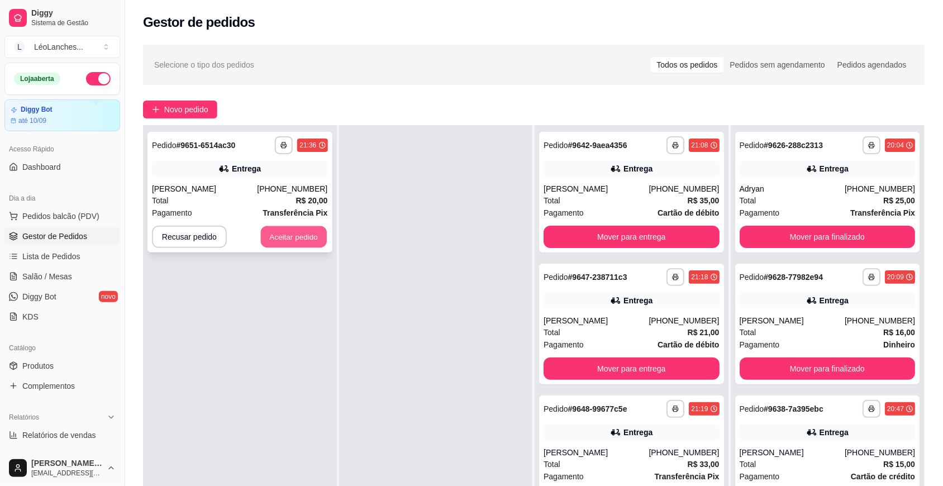
click at [303, 232] on button "Aceitar pedido" at bounding box center [294, 237] width 66 height 22
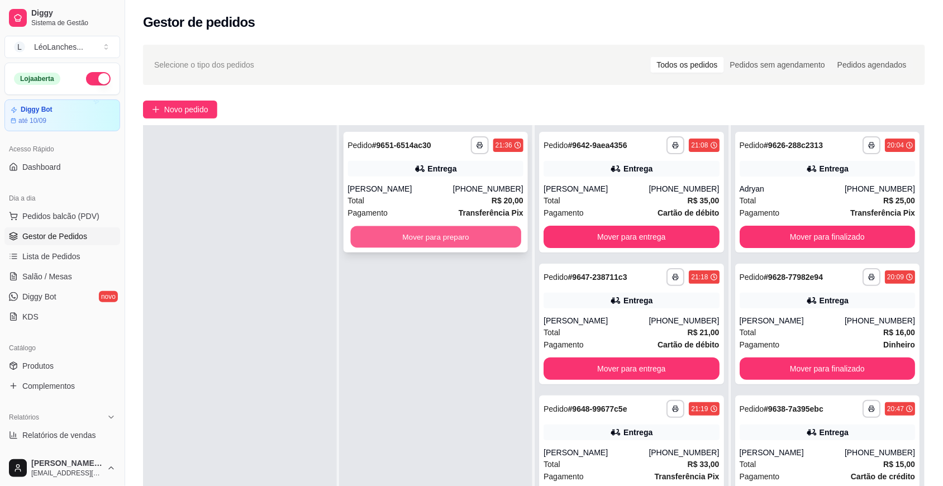
click at [454, 234] on button "Mover para preparo" at bounding box center [435, 237] width 170 height 22
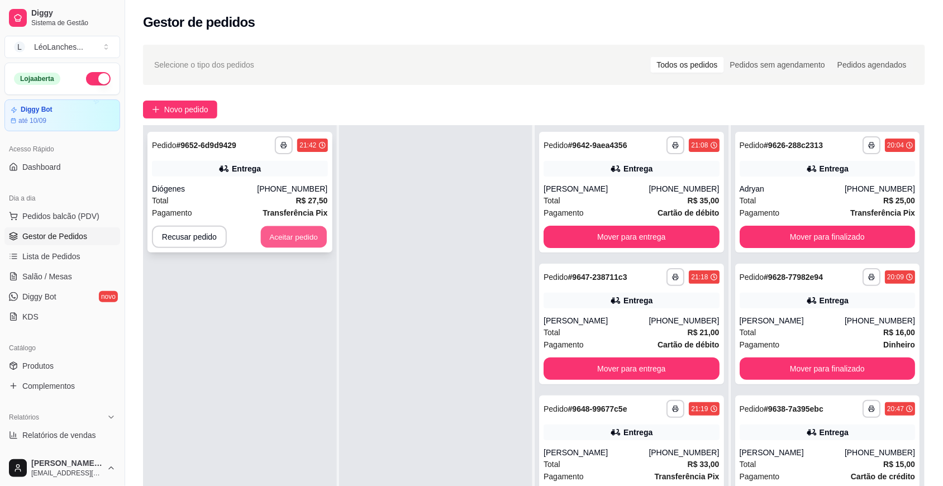
click at [309, 236] on button "Aceitar pedido" at bounding box center [294, 237] width 66 height 22
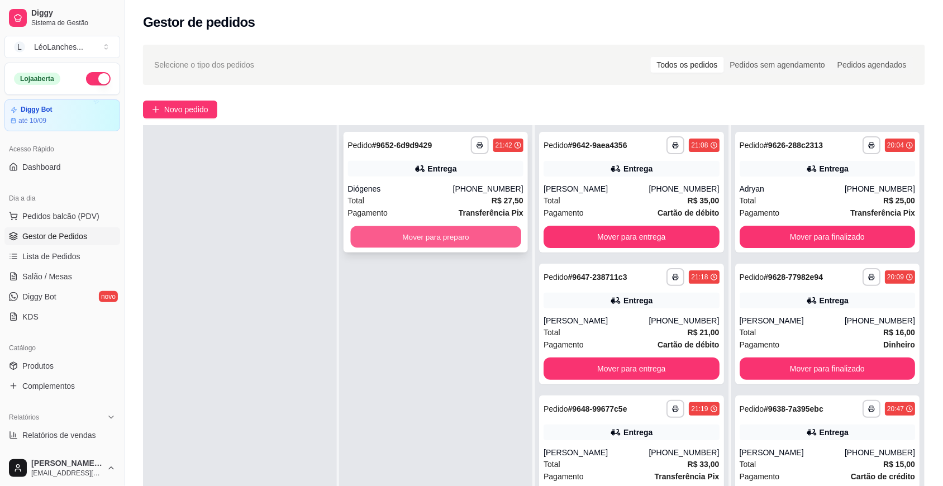
click at [440, 232] on button "Mover para preparo" at bounding box center [435, 237] width 170 height 22
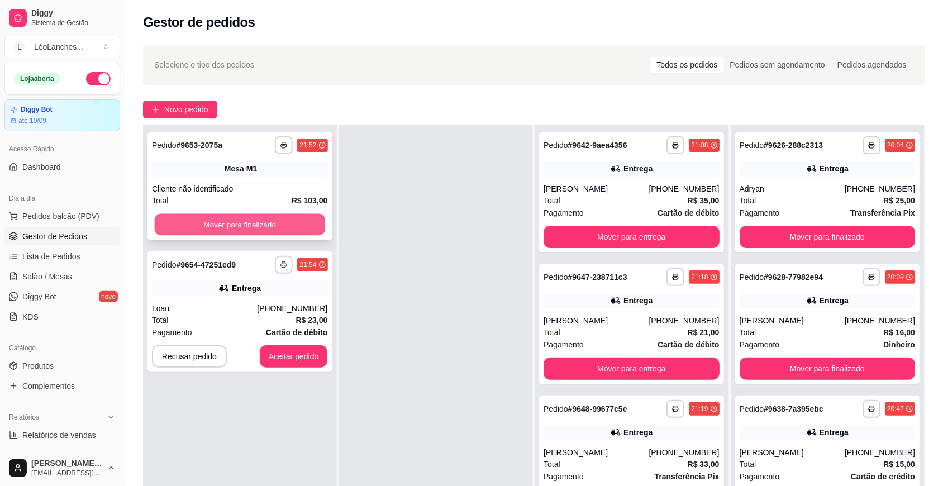
click at [213, 218] on button "Mover para finalizado" at bounding box center [240, 225] width 170 height 22
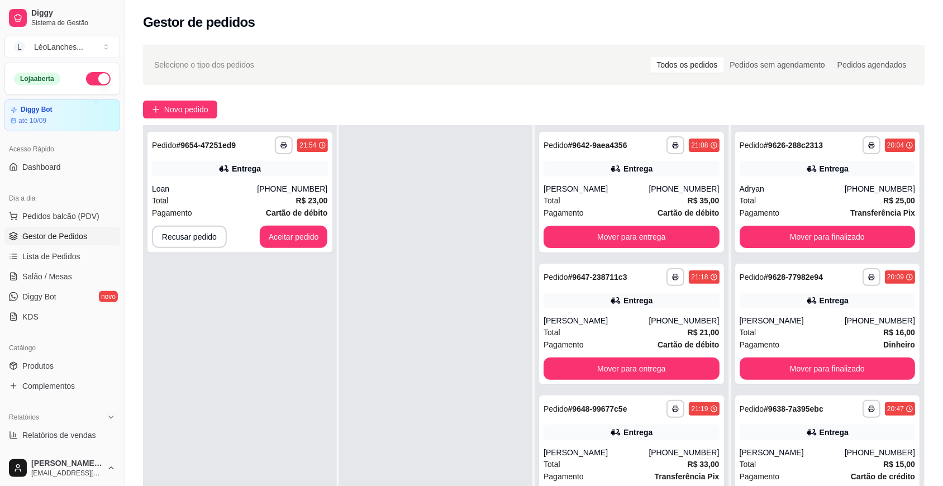
scroll to position [0, 0]
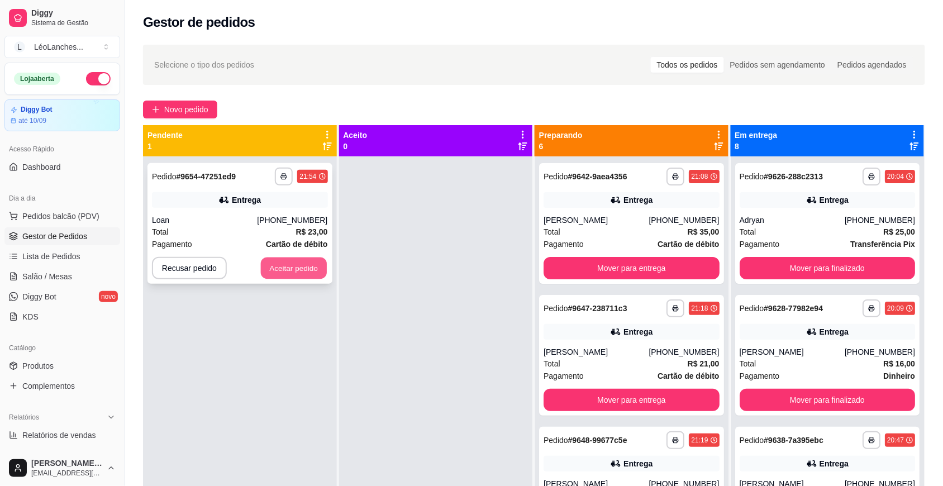
click at [295, 263] on button "Aceitar pedido" at bounding box center [294, 269] width 66 height 22
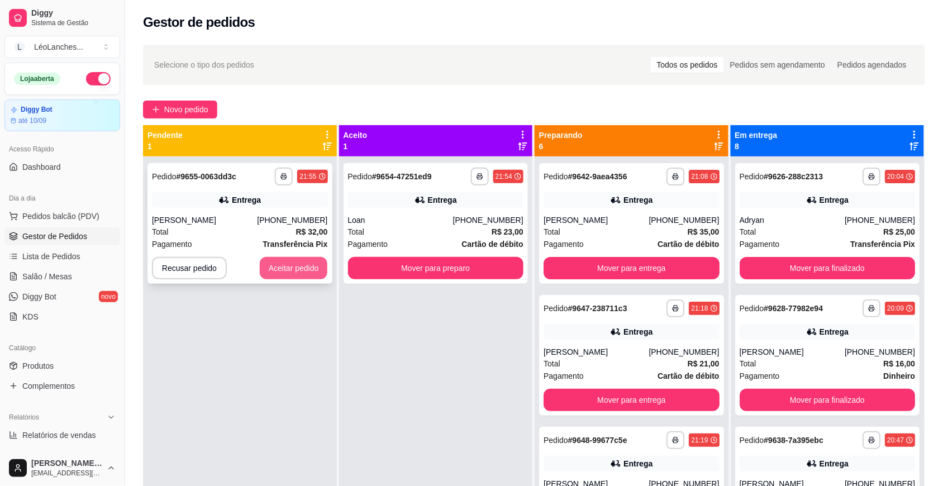
click at [272, 269] on button "Aceitar pedido" at bounding box center [294, 268] width 68 height 22
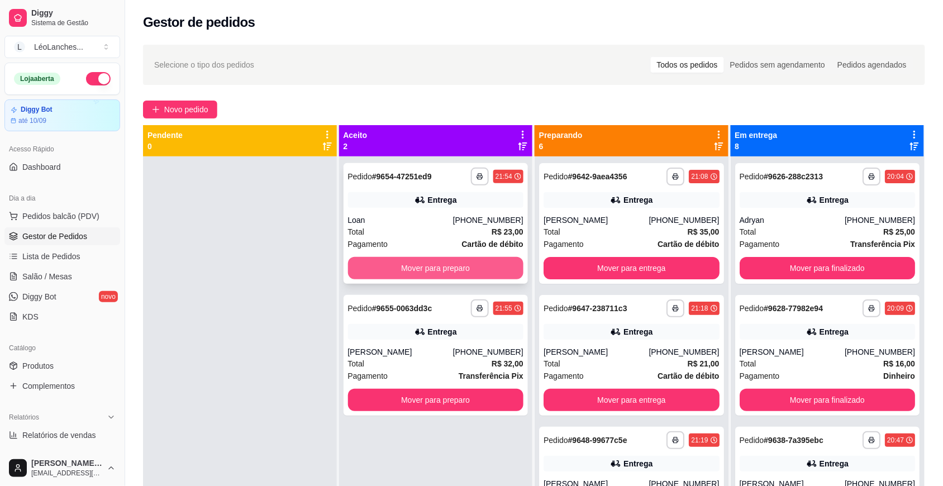
click at [369, 270] on button "Mover para preparo" at bounding box center [436, 268] width 176 height 22
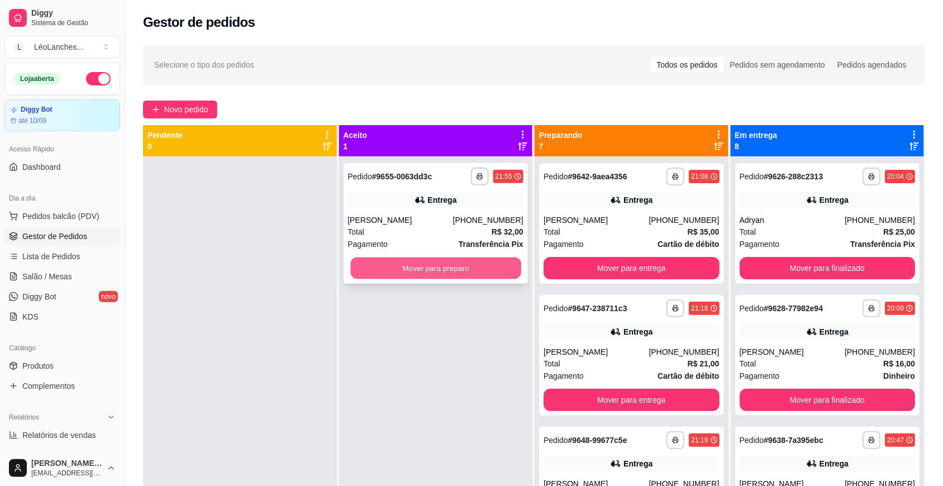
click at [414, 275] on button "Mover para preparo" at bounding box center [435, 269] width 170 height 22
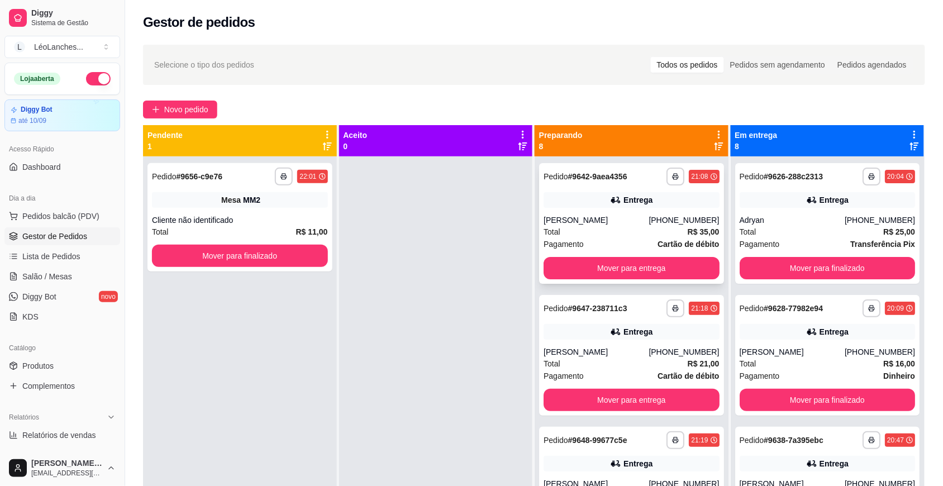
click at [615, 233] on div "Total R$ 35,00" at bounding box center [632, 232] width 176 height 12
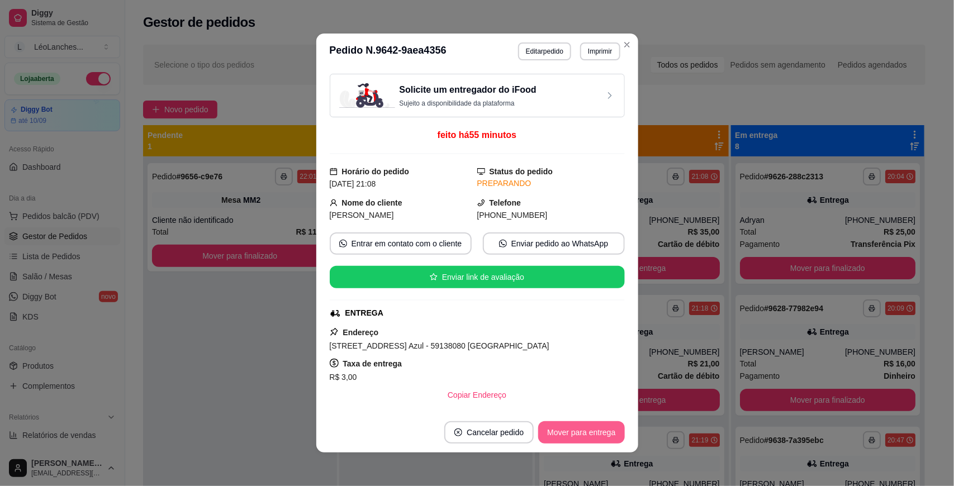
click at [591, 432] on button "Mover para entrega" at bounding box center [581, 432] width 86 height 22
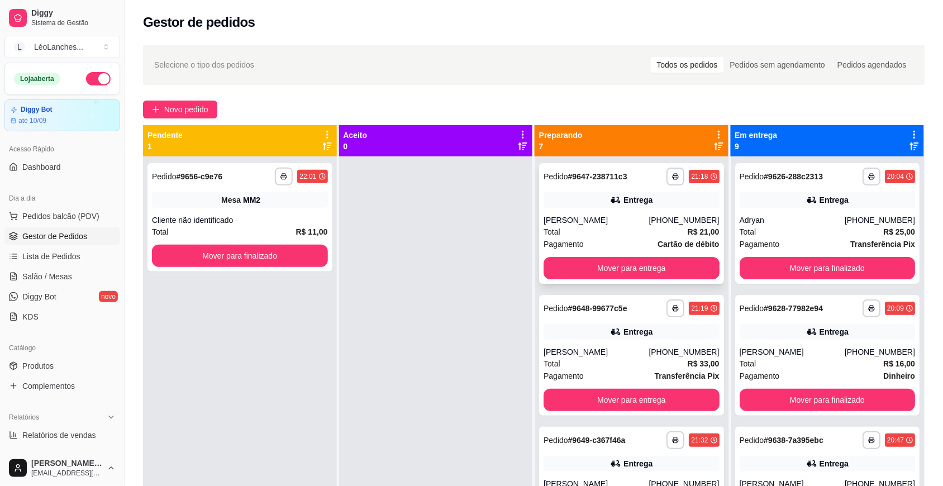
click at [621, 238] on div "Pagamento Cartão de débito" at bounding box center [632, 244] width 176 height 12
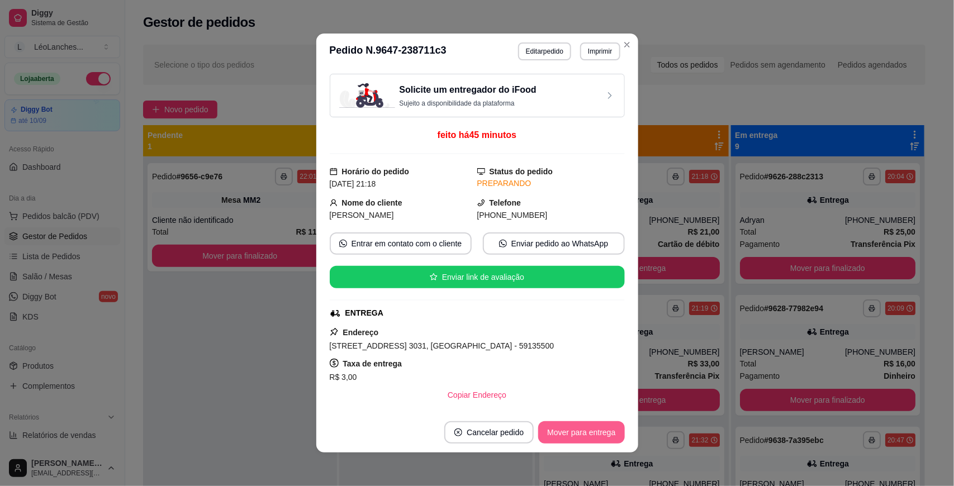
click at [595, 431] on button "Mover para entrega" at bounding box center [581, 432] width 86 height 22
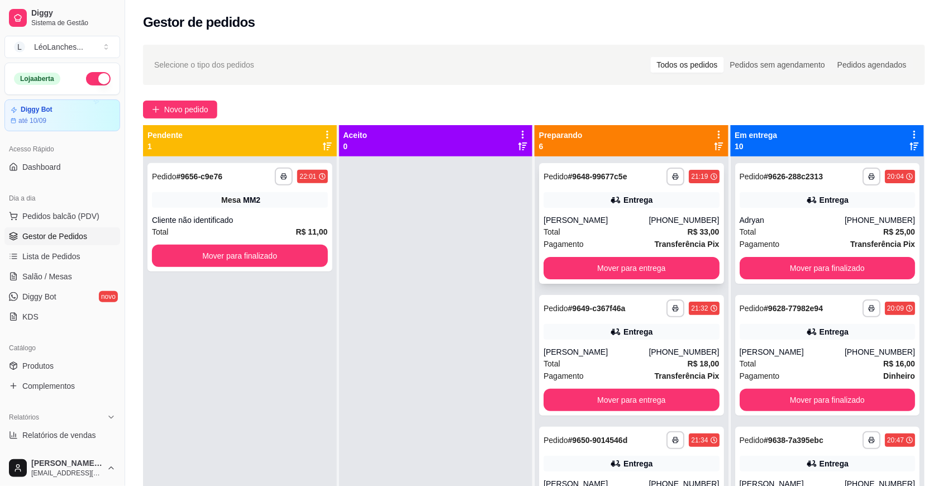
click at [629, 226] on div "Total R$ 33,00" at bounding box center [632, 232] width 176 height 12
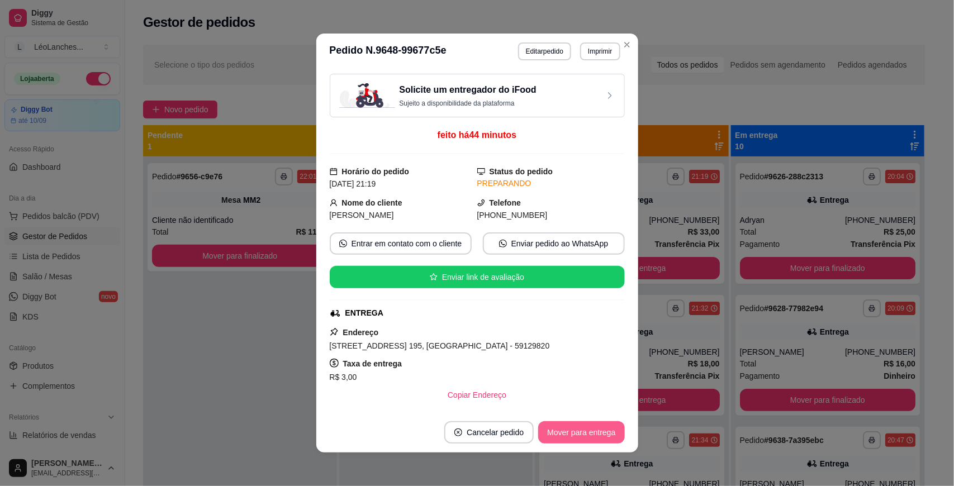
click at [592, 426] on button "Mover para entrega" at bounding box center [581, 432] width 86 height 22
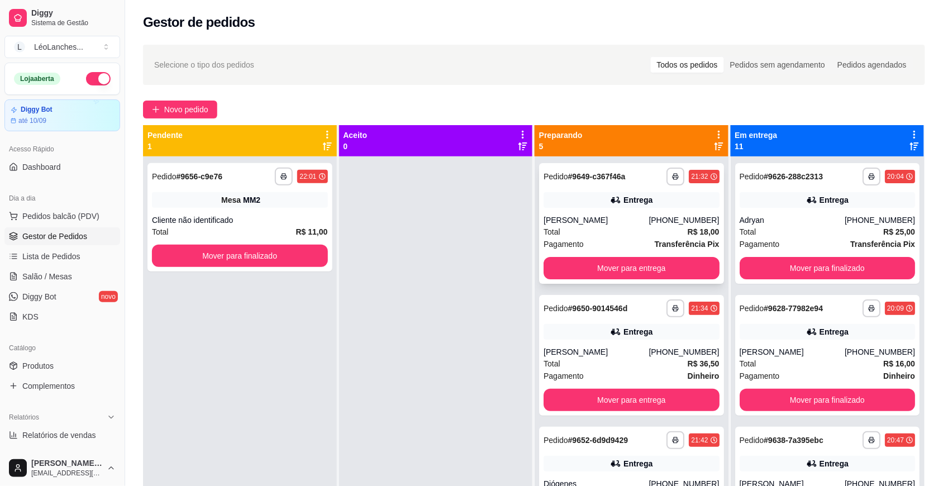
click at [613, 234] on div "Total R$ 18,00" at bounding box center [632, 232] width 176 height 12
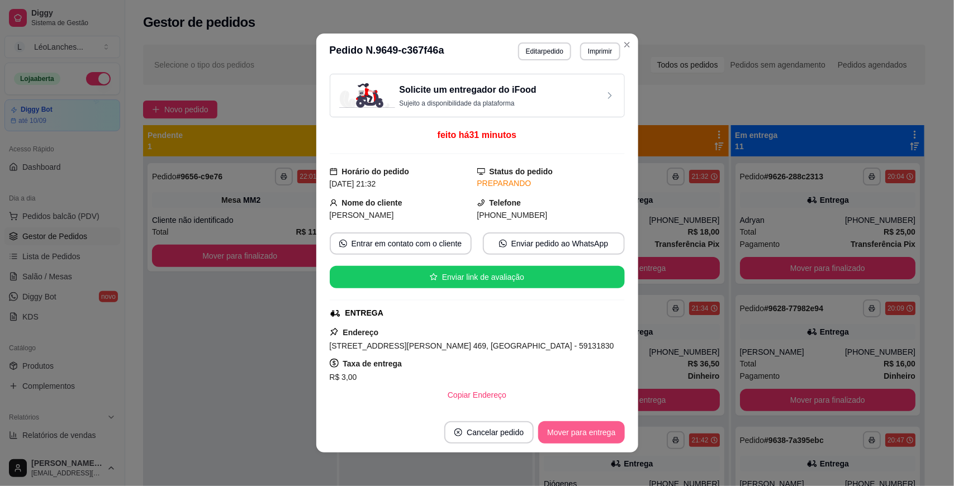
click at [581, 428] on button "Mover para entrega" at bounding box center [581, 432] width 86 height 22
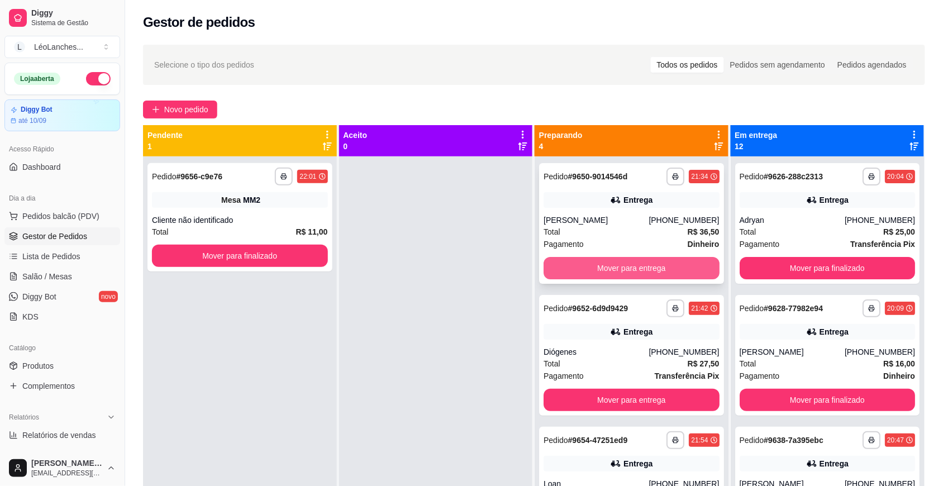
click at [610, 264] on button "Mover para entrega" at bounding box center [632, 268] width 176 height 22
click at [620, 263] on button "Mover para entrega" at bounding box center [632, 268] width 176 height 22
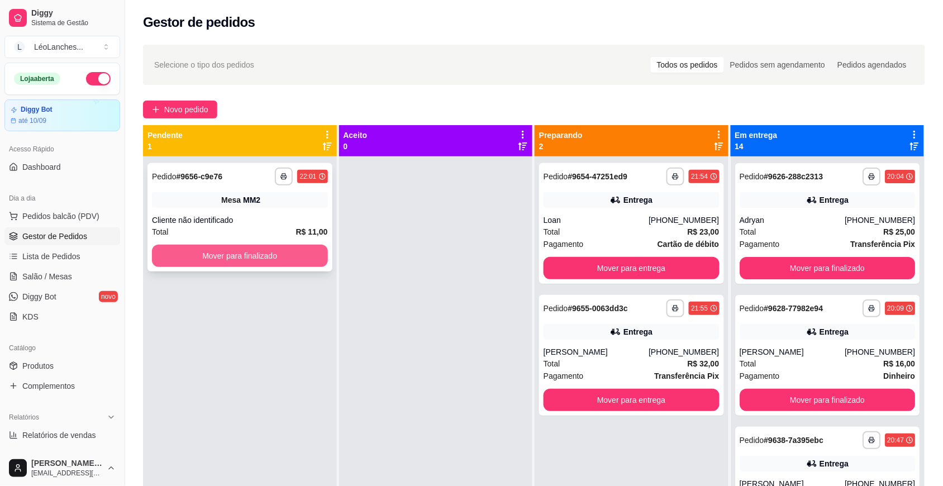
click at [246, 255] on button "Mover para finalizado" at bounding box center [240, 256] width 176 height 22
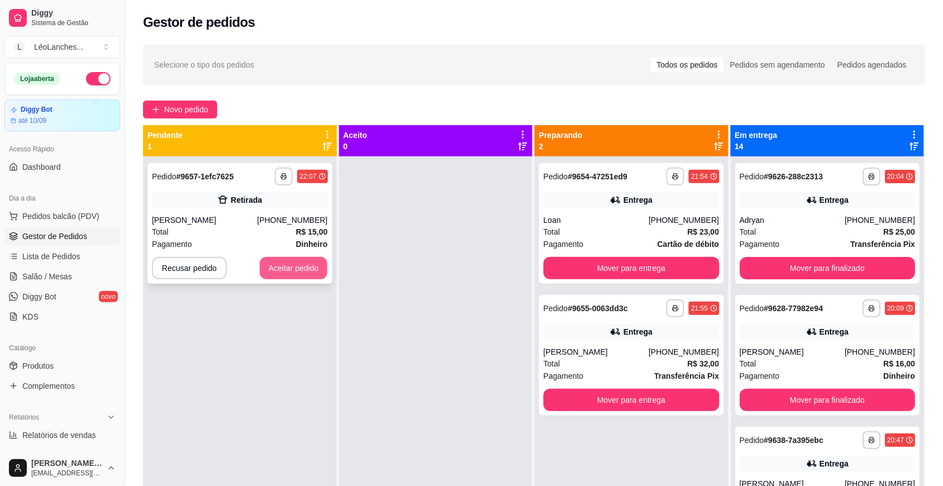
click at [263, 269] on button "Aceitar pedido" at bounding box center [294, 268] width 68 height 22
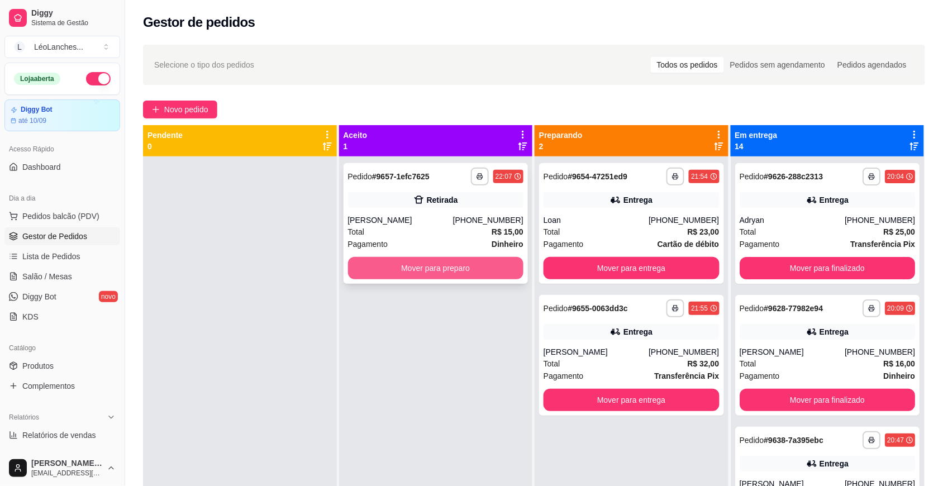
click at [376, 272] on button "Mover para preparo" at bounding box center [436, 268] width 176 height 22
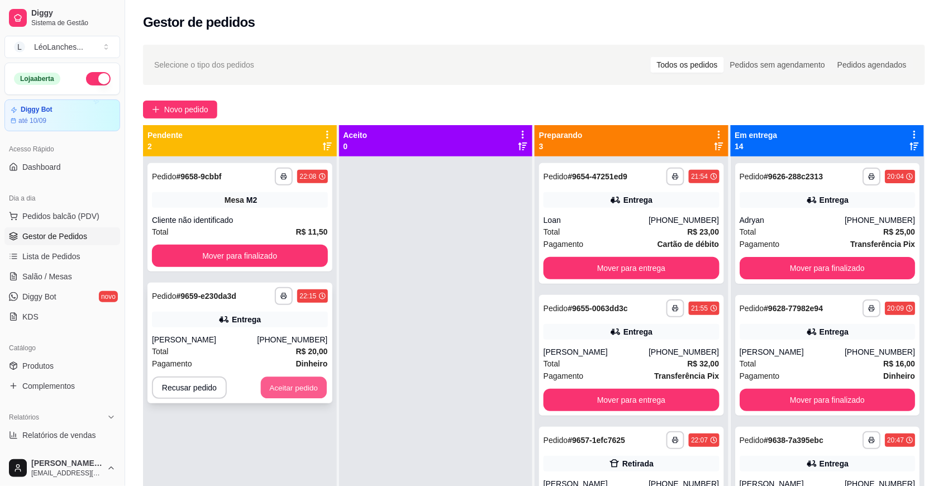
click at [295, 382] on button "Aceitar pedido" at bounding box center [294, 388] width 66 height 22
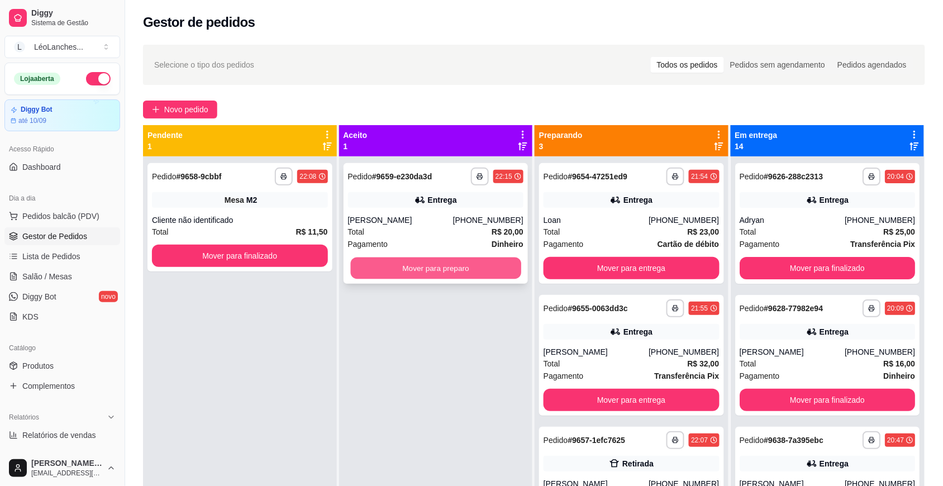
click at [407, 264] on button "Mover para preparo" at bounding box center [435, 269] width 170 height 22
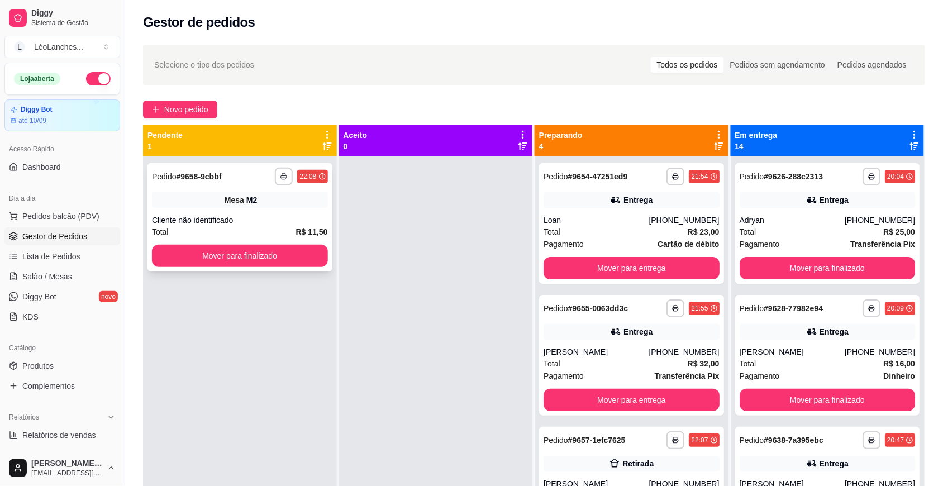
click at [291, 245] on button "Mover para finalizado" at bounding box center [240, 256] width 176 height 22
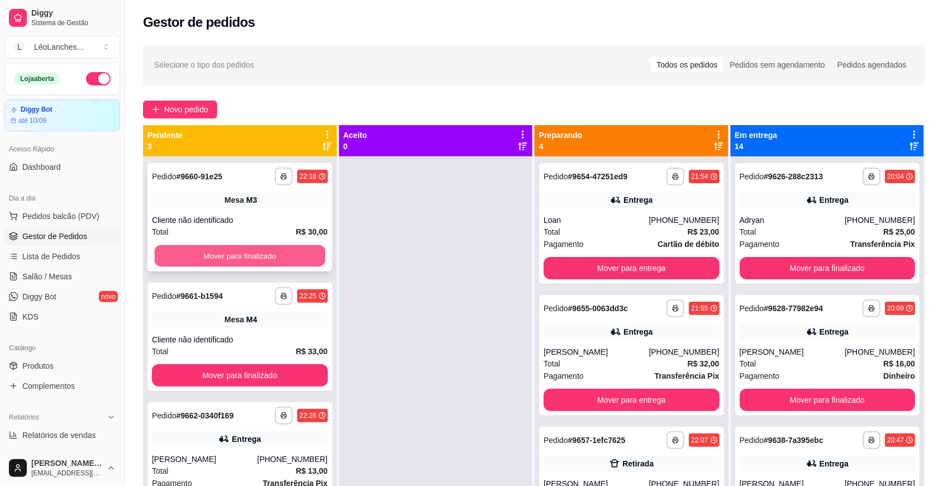
click at [303, 252] on button "Mover para finalizado" at bounding box center [240, 256] width 170 height 22
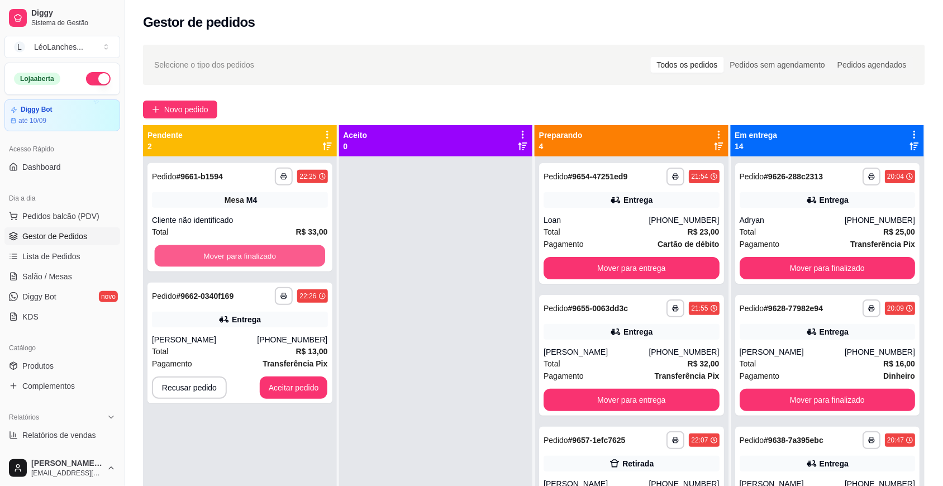
click at [303, 252] on button "Mover para finalizado" at bounding box center [240, 256] width 170 height 22
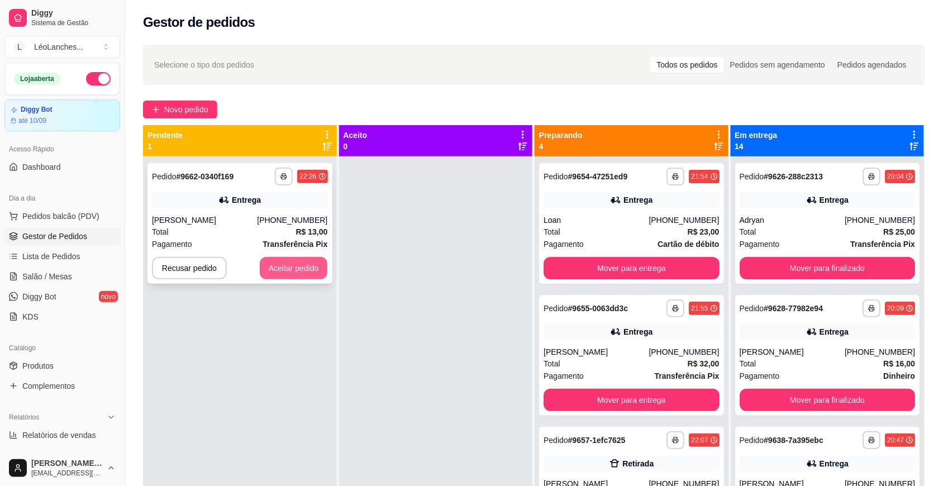
click at [300, 276] on button "Aceitar pedido" at bounding box center [294, 268] width 68 height 22
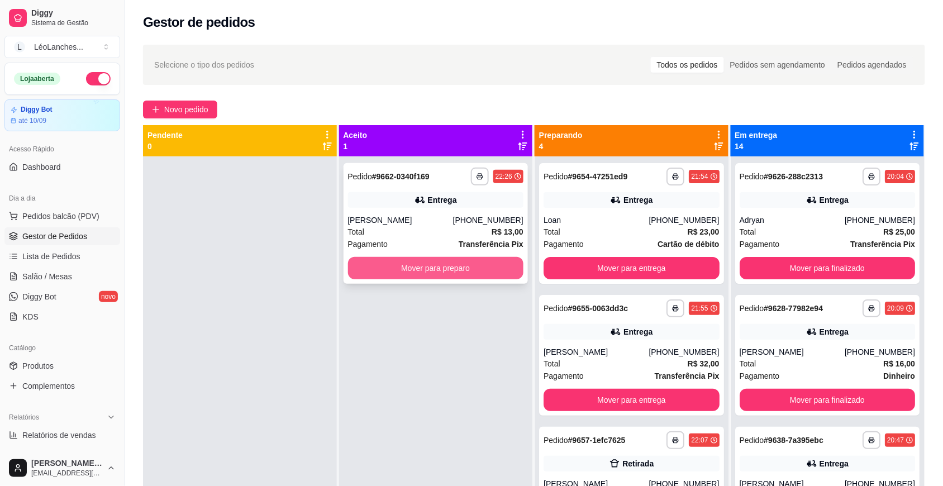
click at [355, 279] on button "Mover para preparo" at bounding box center [436, 268] width 176 height 22
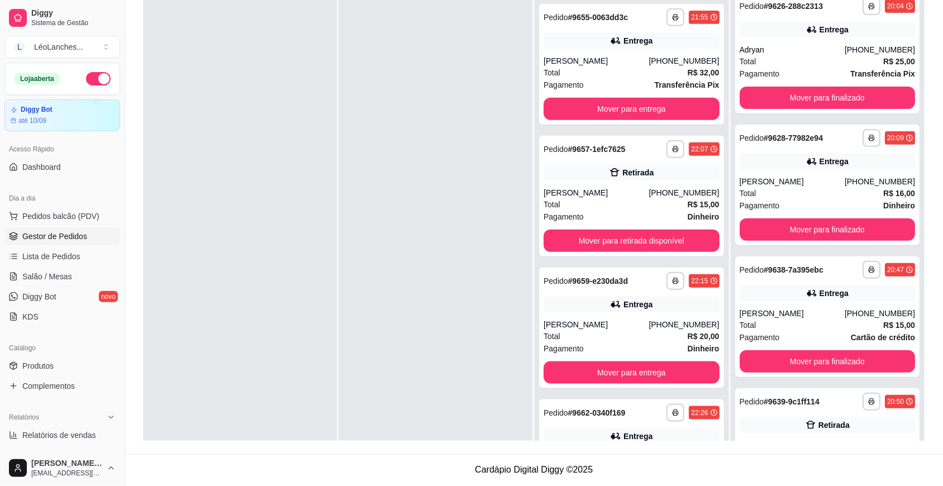
scroll to position [195, 0]
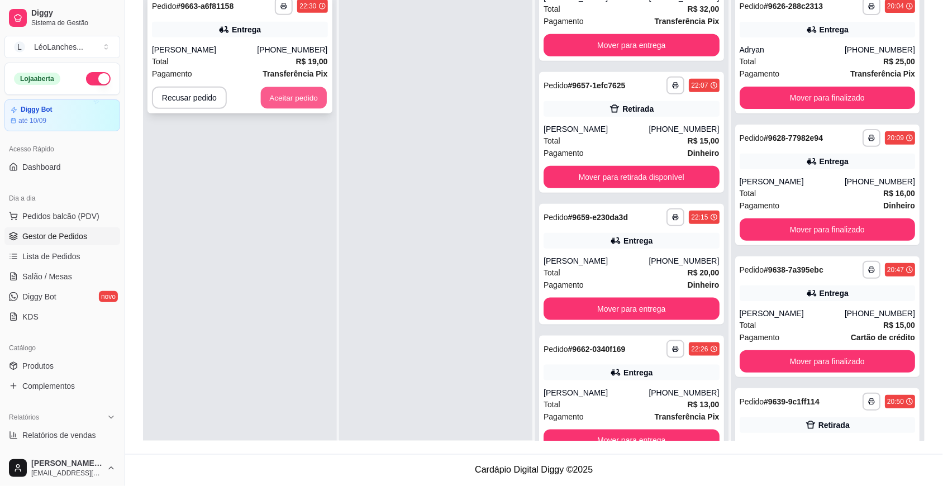
click at [317, 93] on button "Aceitar pedido" at bounding box center [294, 98] width 66 height 22
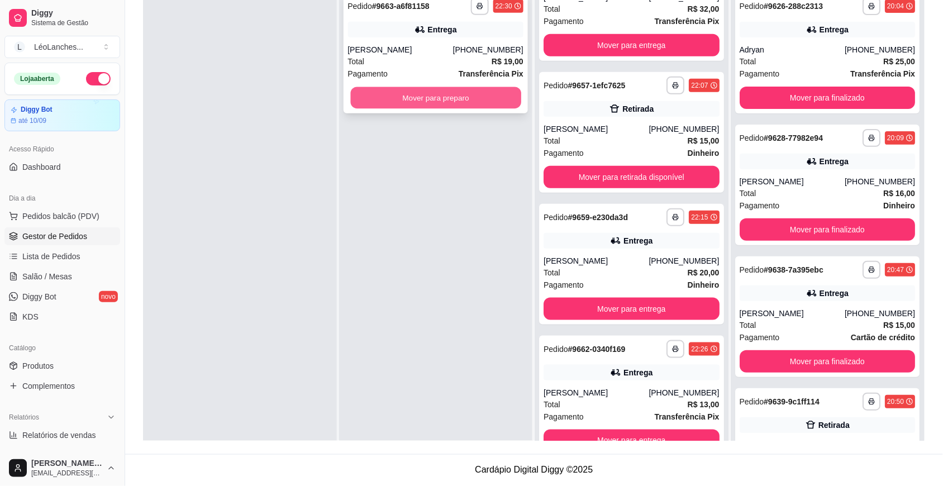
click at [390, 91] on button "Mover para preparo" at bounding box center [435, 98] width 170 height 22
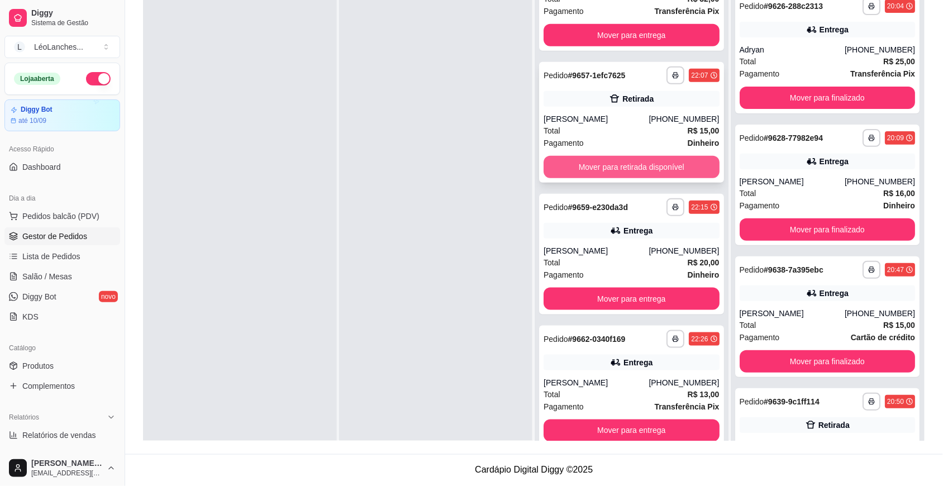
click at [613, 169] on button "Mover para retirada disponível" at bounding box center [632, 167] width 176 height 22
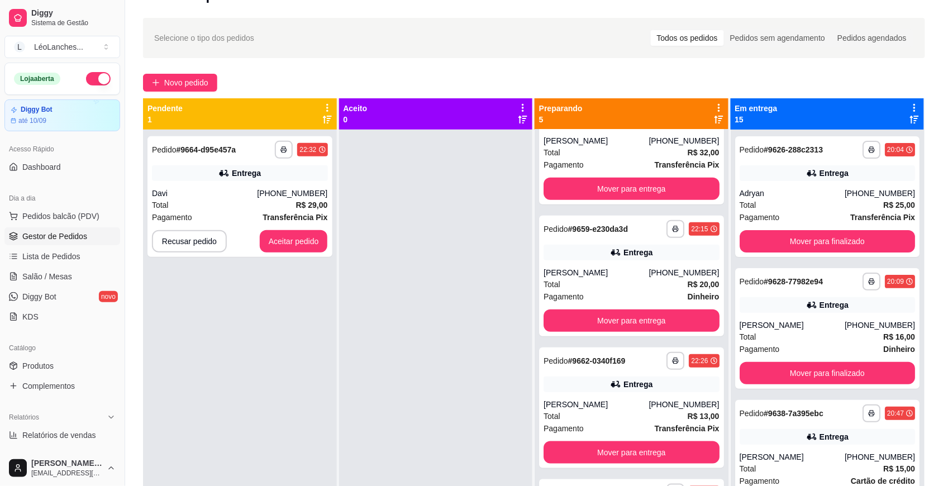
scroll to position [0, 0]
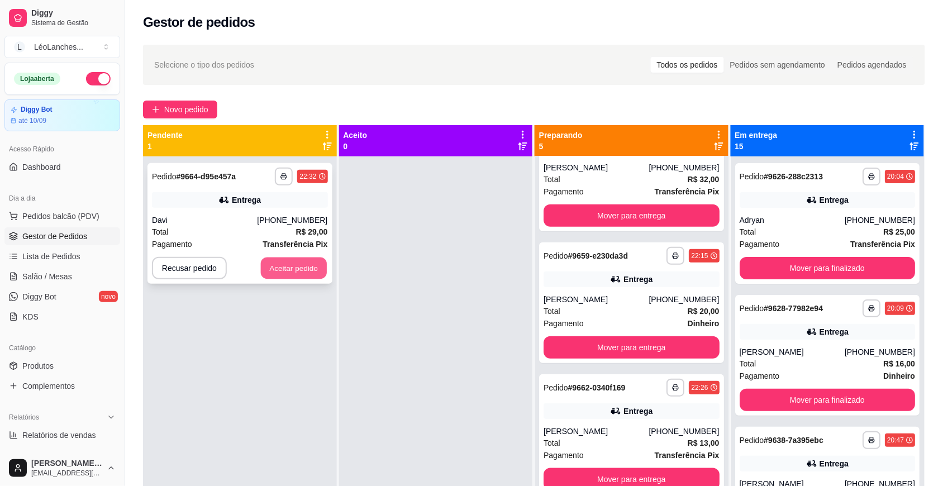
click at [294, 267] on button "Aceitar pedido" at bounding box center [294, 269] width 66 height 22
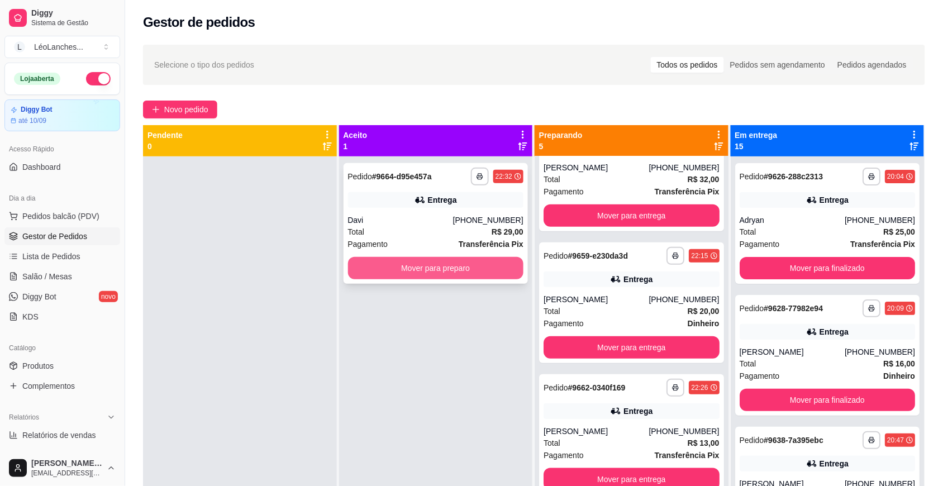
click at [450, 268] on button "Mover para preparo" at bounding box center [436, 268] width 176 height 22
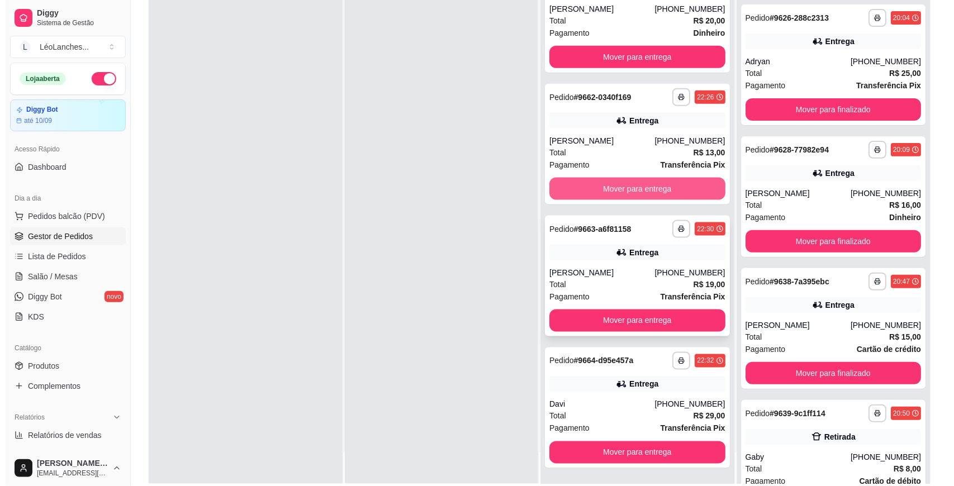
scroll to position [170, 0]
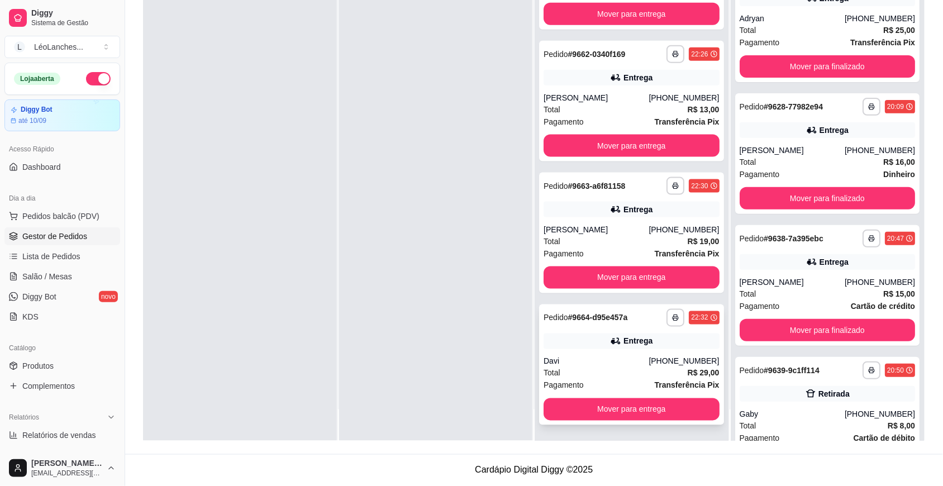
click at [544, 359] on div "Davi" at bounding box center [596, 361] width 105 height 11
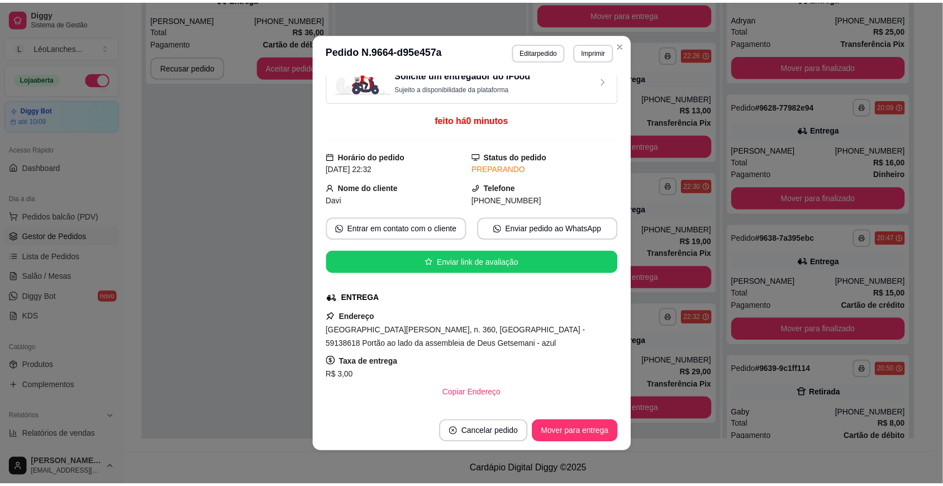
scroll to position [20, 0]
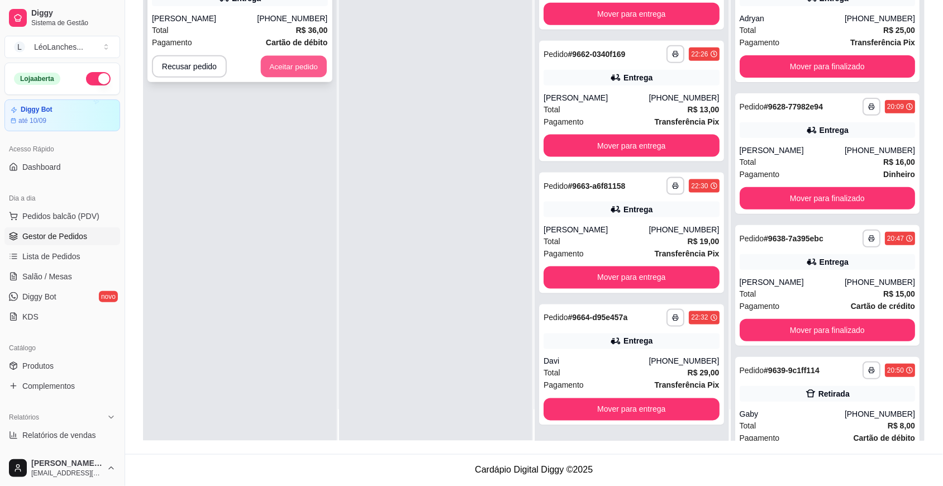
click at [303, 70] on button "Aceitar pedido" at bounding box center [294, 67] width 66 height 22
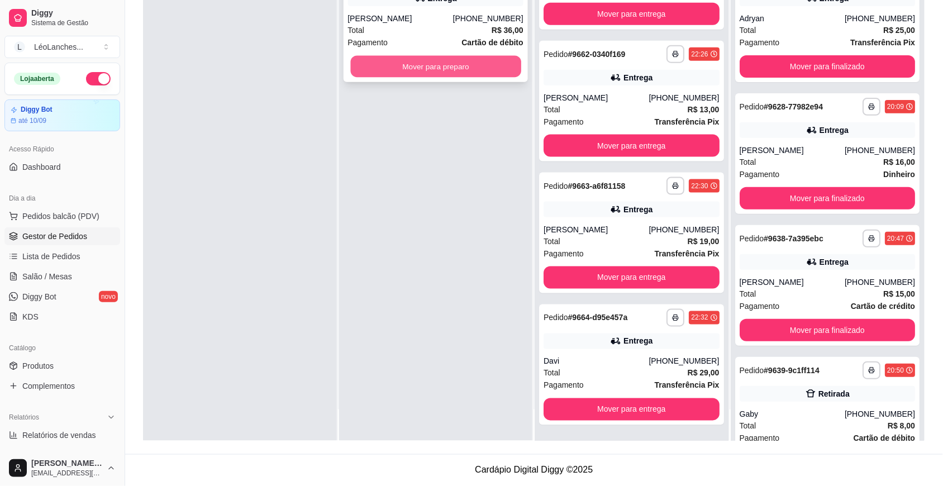
click at [374, 63] on button "Mover para preparo" at bounding box center [435, 67] width 170 height 22
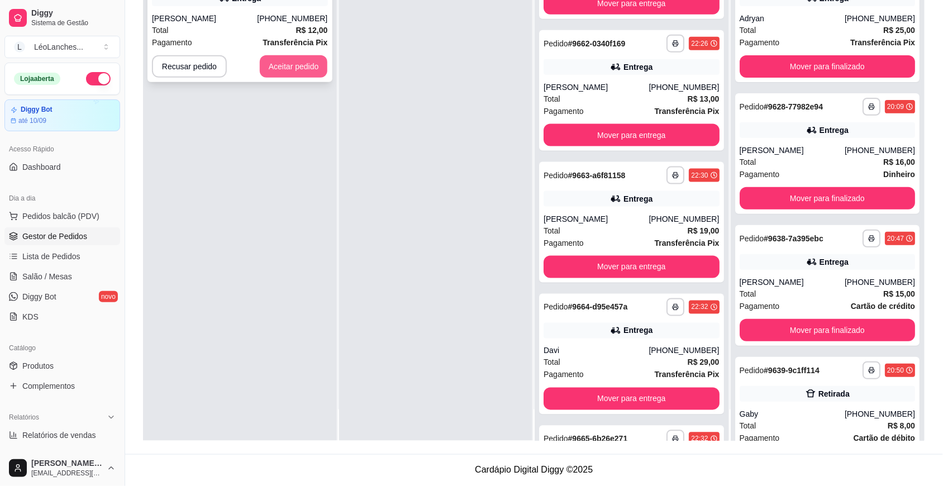
click at [302, 68] on button "Aceitar pedido" at bounding box center [294, 66] width 68 height 22
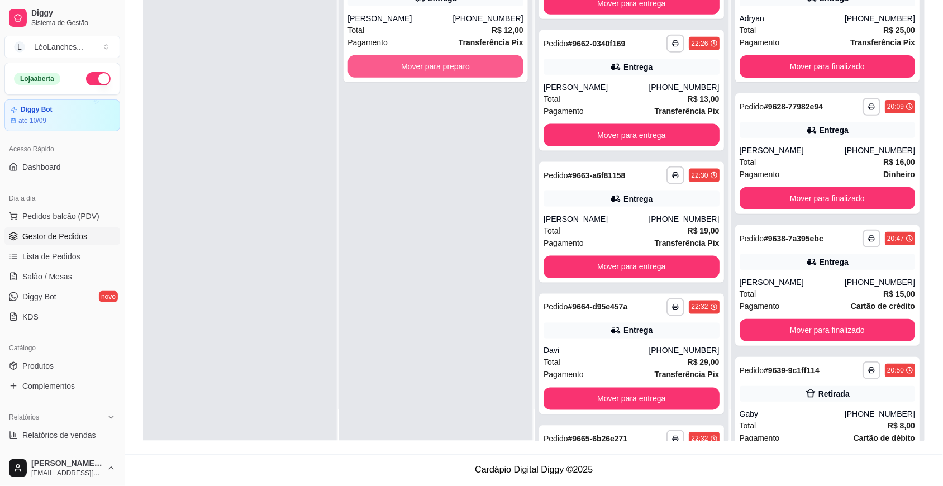
click at [406, 69] on button "Mover para preparo" at bounding box center [436, 66] width 176 height 22
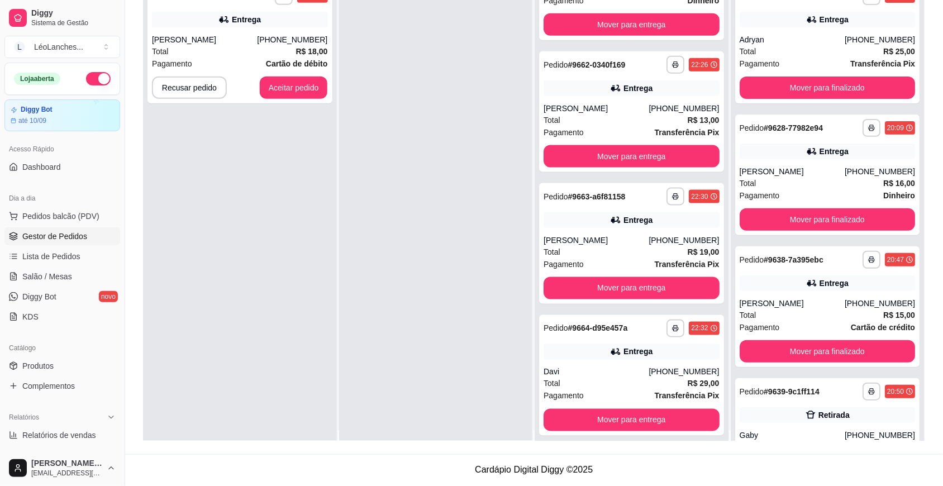
scroll to position [0, 0]
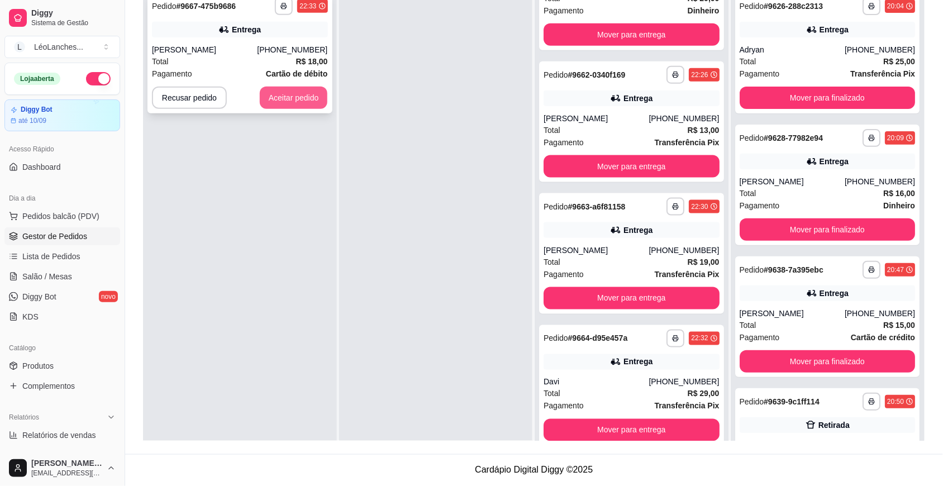
click at [305, 98] on button "Aceitar pedido" at bounding box center [294, 98] width 68 height 22
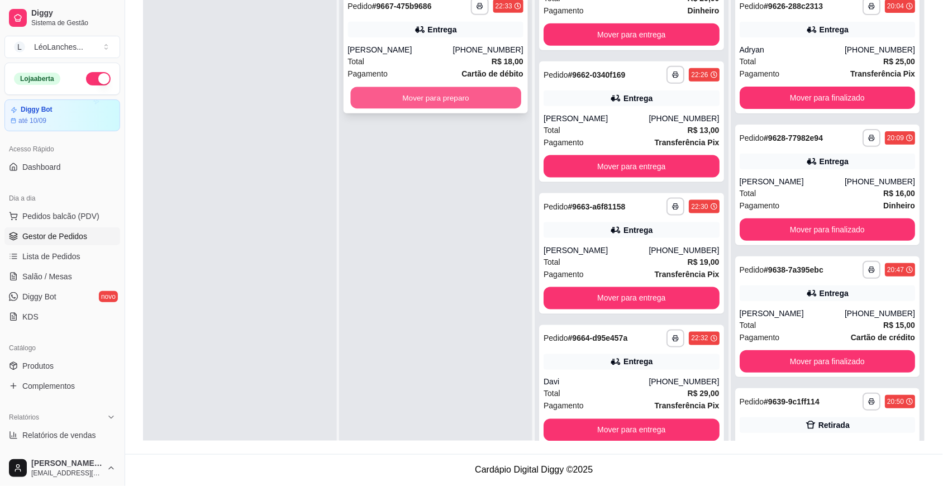
click at [418, 88] on button "Mover para preparo" at bounding box center [435, 98] width 170 height 22
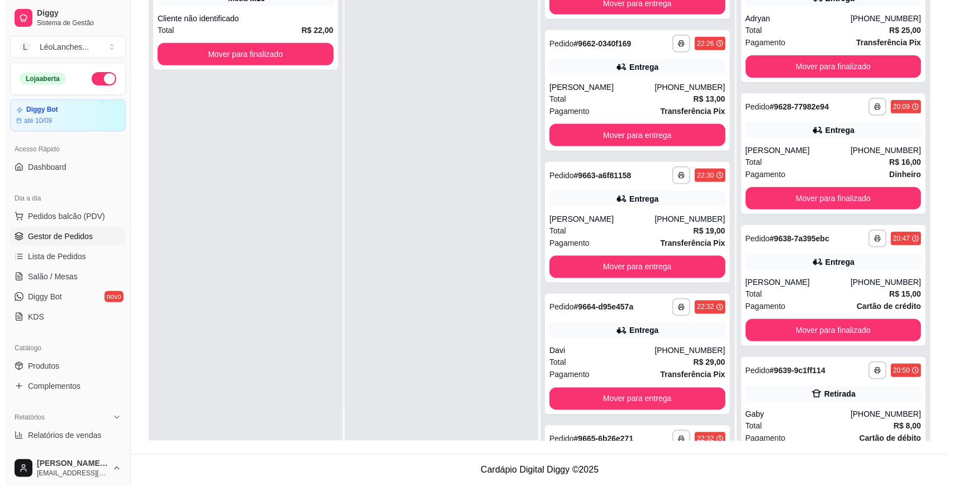
scroll to position [722, 0]
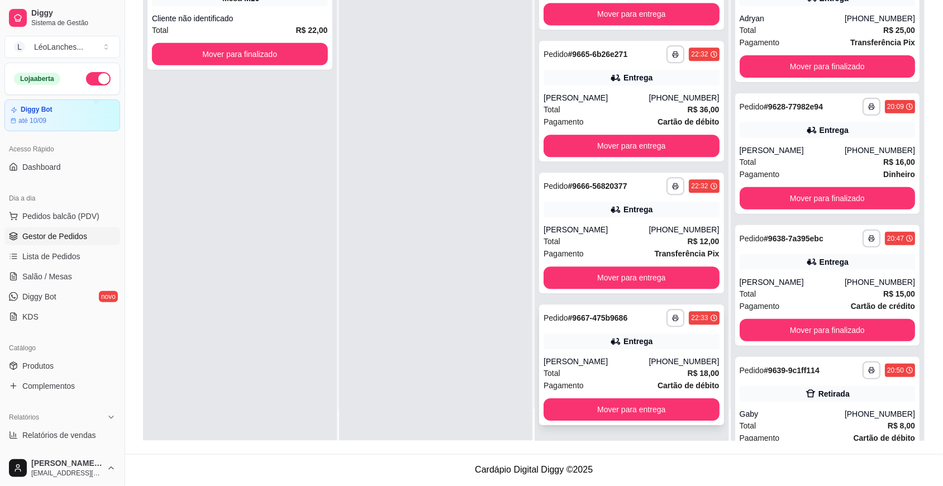
click at [546, 337] on div "Entrega" at bounding box center [632, 342] width 176 height 16
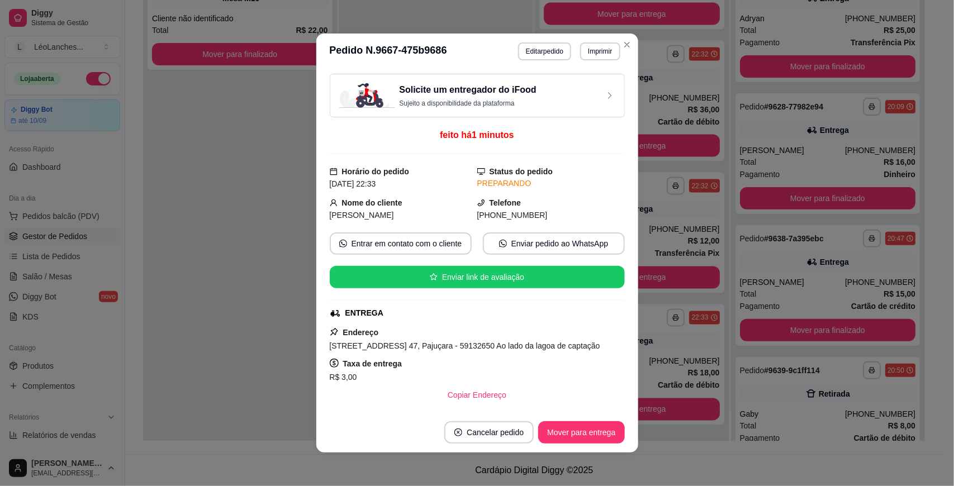
scroll to position [159, 0]
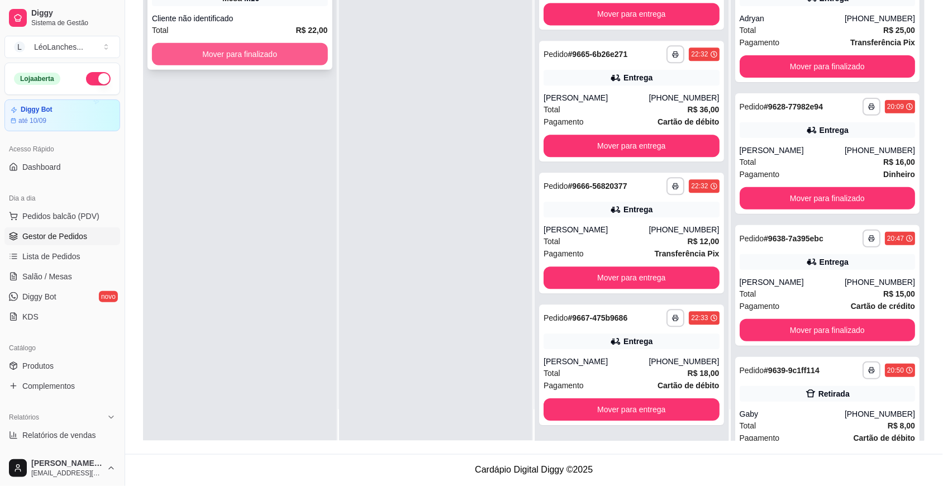
click at [240, 43] on button "Mover para finalizado" at bounding box center [240, 54] width 176 height 22
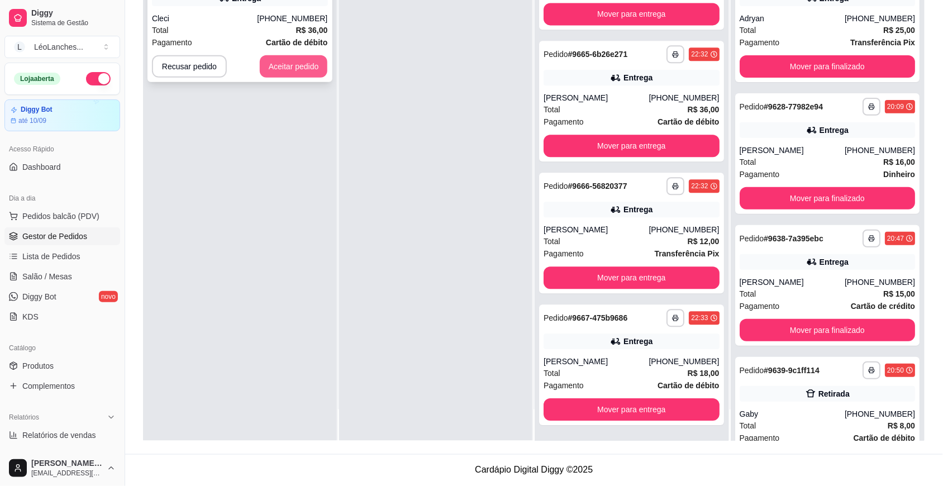
click at [279, 70] on button "Aceitar pedido" at bounding box center [294, 66] width 68 height 22
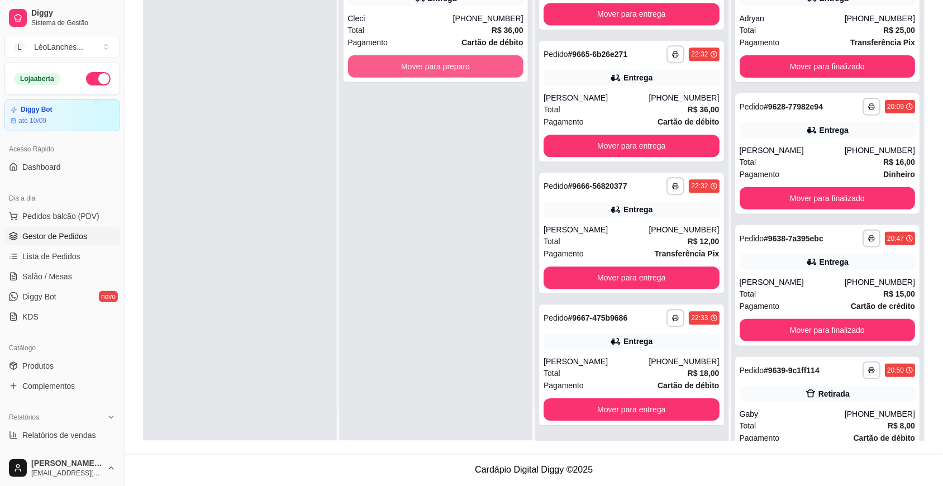
click at [368, 72] on button "Mover para preparo" at bounding box center [436, 66] width 176 height 22
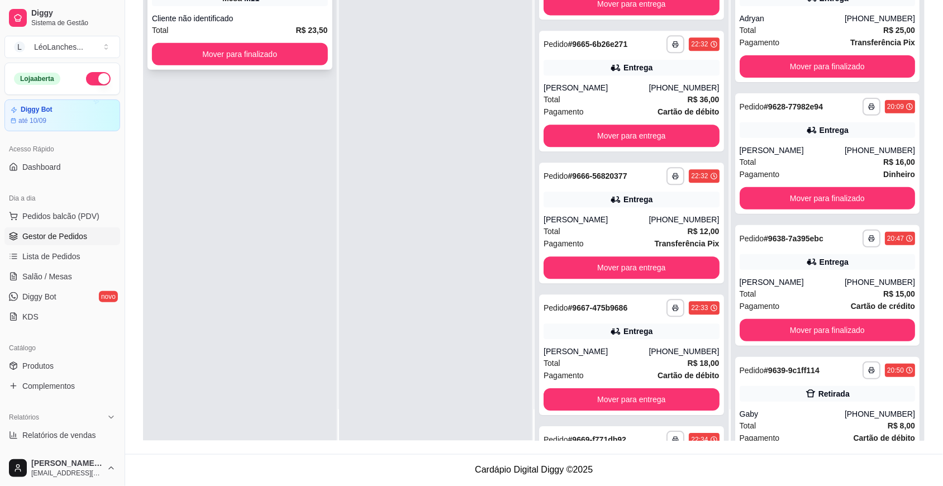
click at [249, 18] on div "Cliente não identificado" at bounding box center [240, 18] width 176 height 11
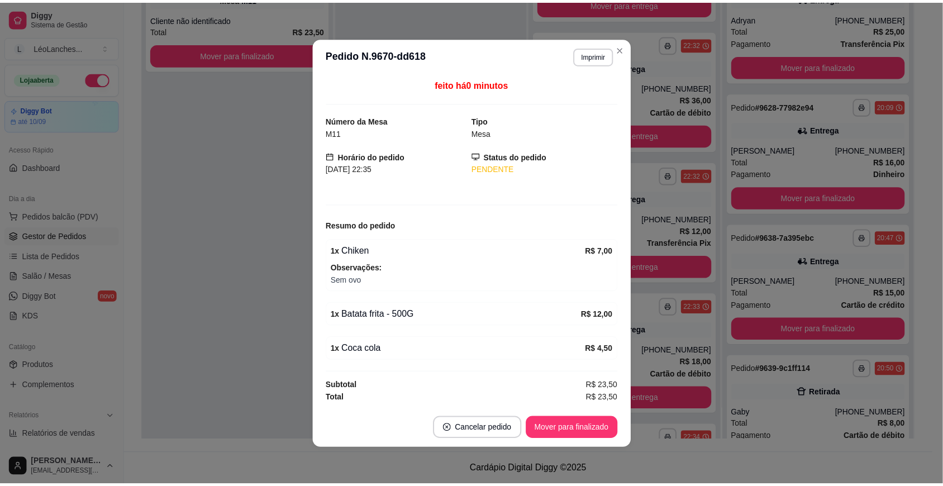
scroll to position [1, 0]
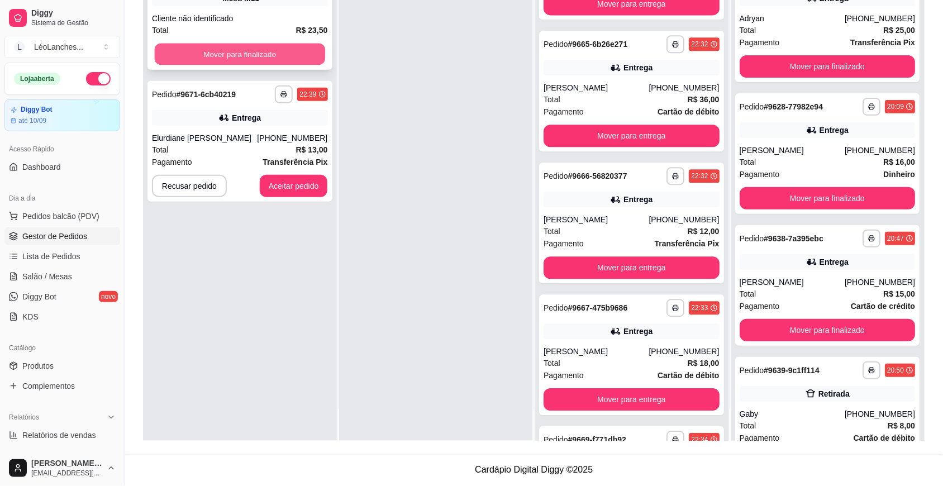
click at [305, 52] on button "Mover para finalizado" at bounding box center [240, 55] width 170 height 22
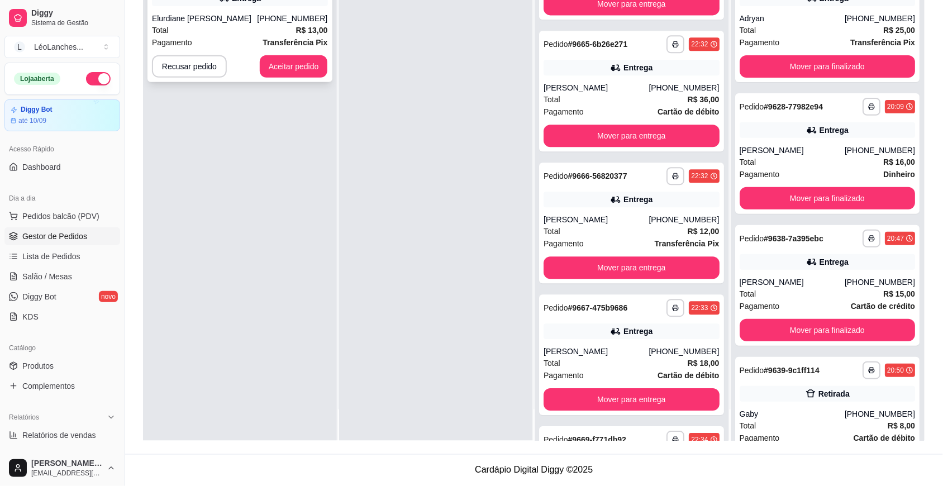
scroll to position [0, 0]
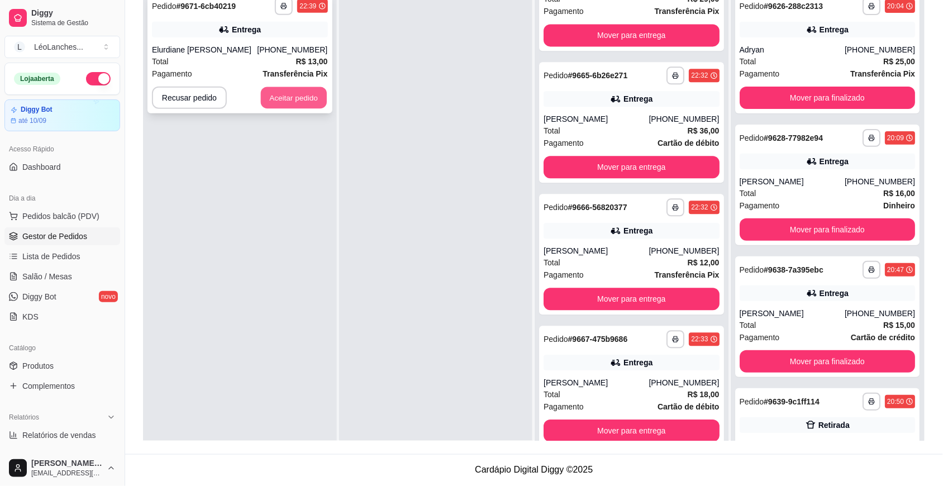
click at [293, 98] on button "Aceitar pedido" at bounding box center [294, 98] width 66 height 22
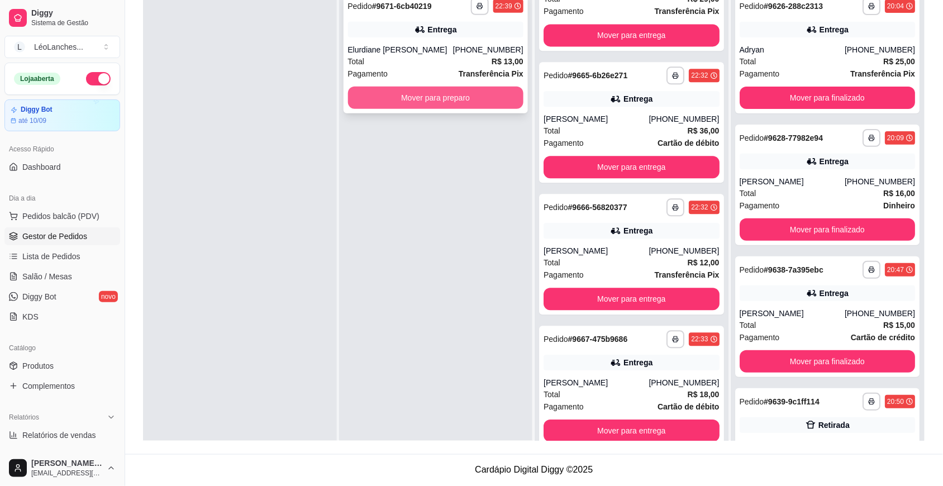
click at [449, 99] on button "Mover para preparo" at bounding box center [436, 98] width 176 height 22
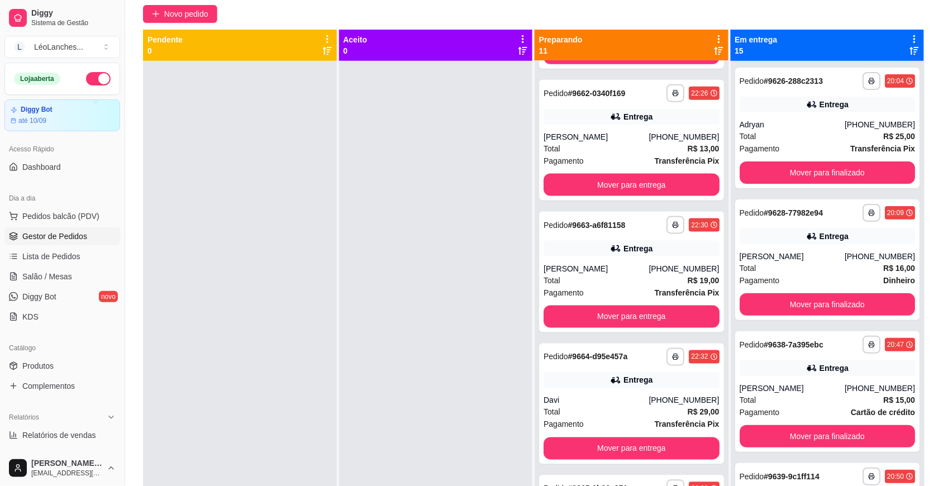
scroll to position [390, 0]
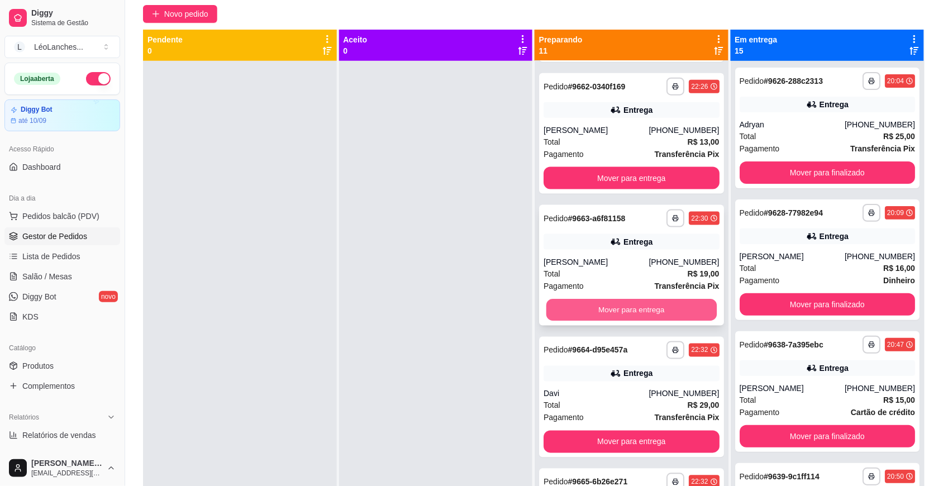
click at [610, 320] on button "Mover para entrega" at bounding box center [632, 311] width 170 height 22
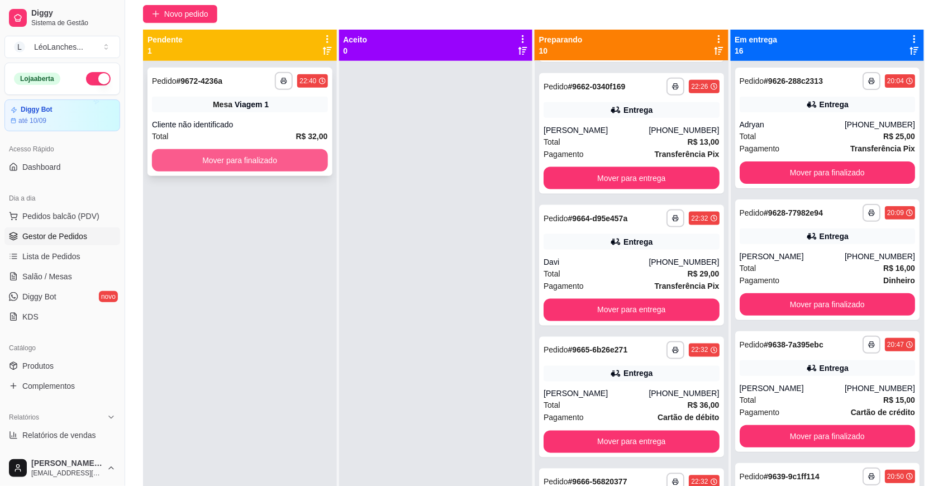
click at [272, 157] on button "Mover para finalizado" at bounding box center [240, 160] width 176 height 22
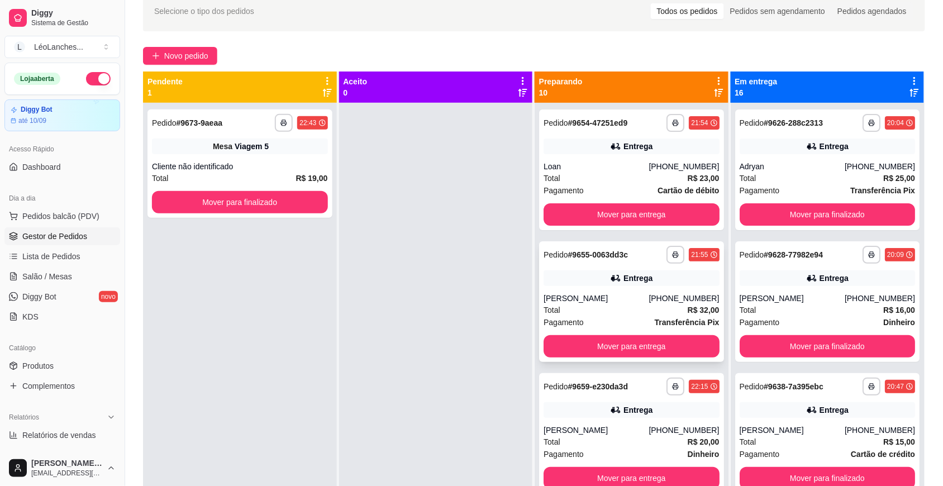
scroll to position [0, 0]
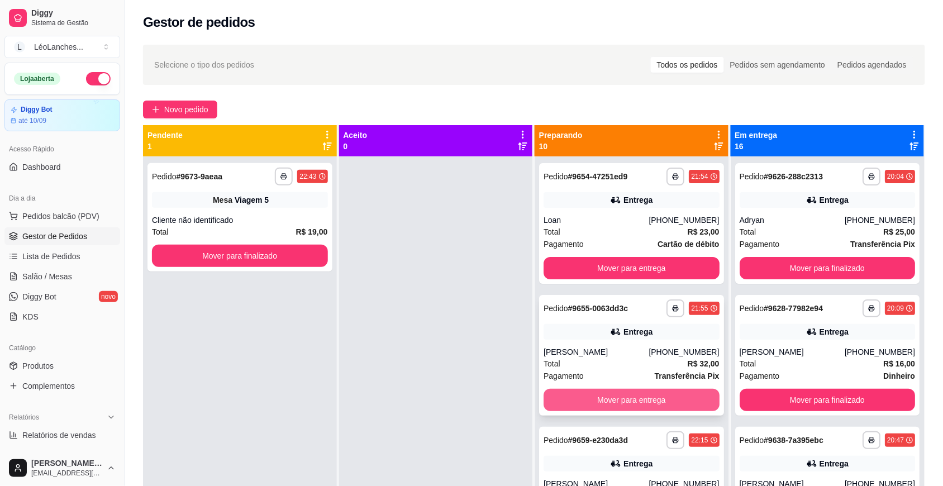
click at [615, 409] on button "Mover para entrega" at bounding box center [632, 400] width 176 height 22
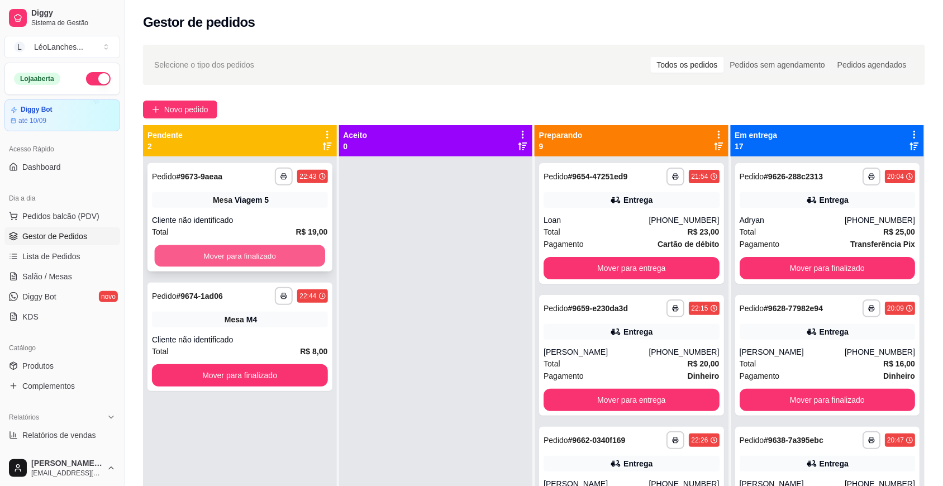
click at [298, 252] on button "Mover para finalizado" at bounding box center [240, 256] width 170 height 22
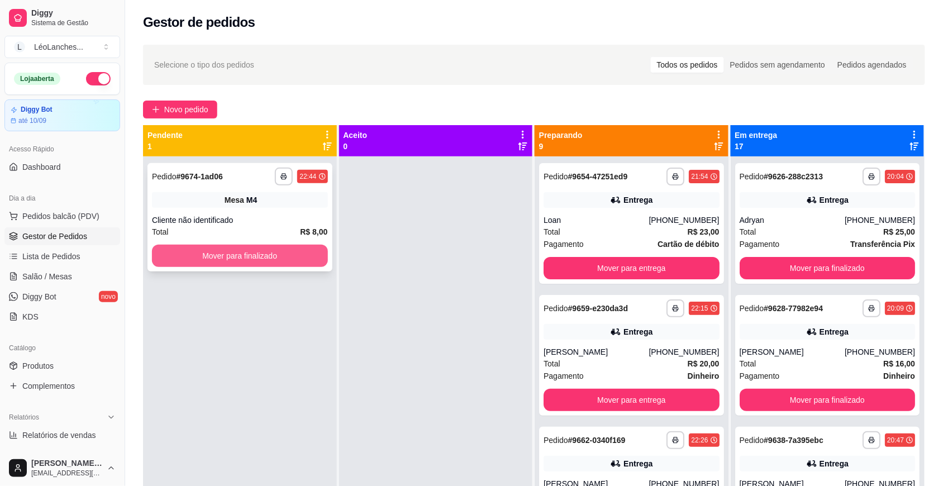
click at [305, 255] on button "Mover para finalizado" at bounding box center [240, 256] width 176 height 22
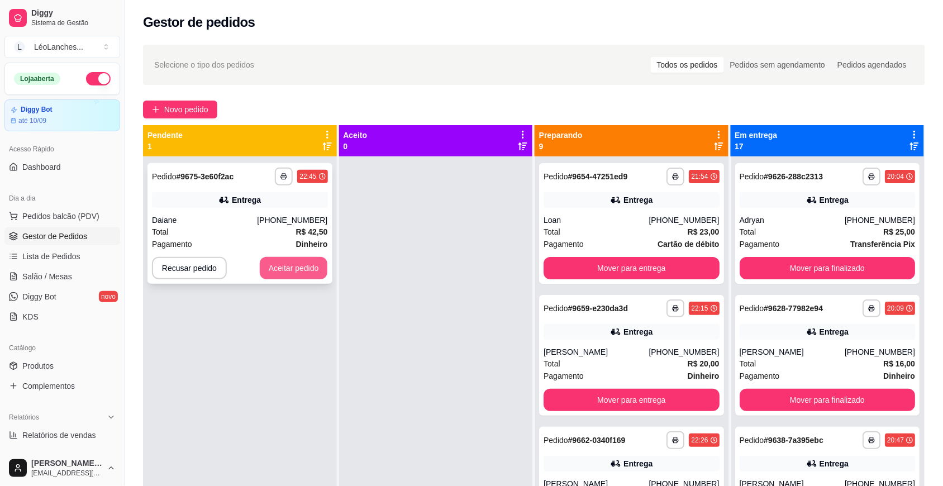
click at [296, 267] on button "Aceitar pedido" at bounding box center [294, 268] width 68 height 22
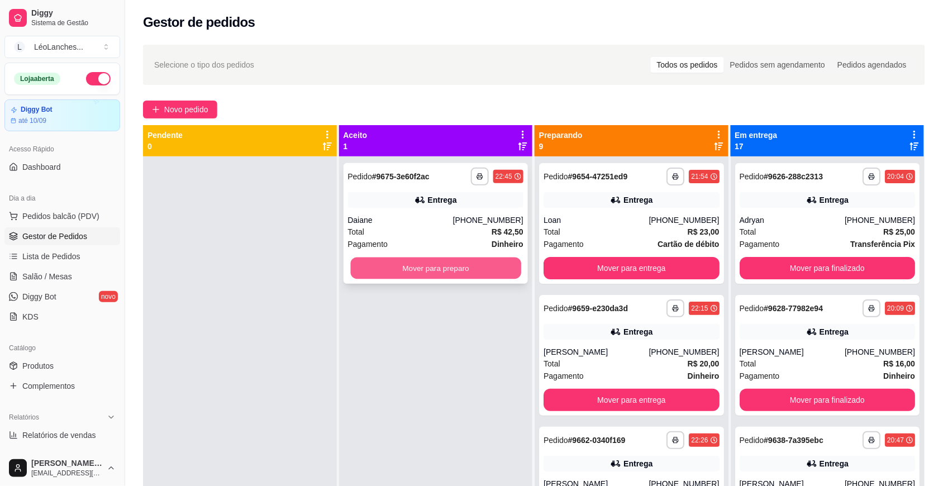
click at [356, 266] on button "Mover para preparo" at bounding box center [435, 269] width 170 height 22
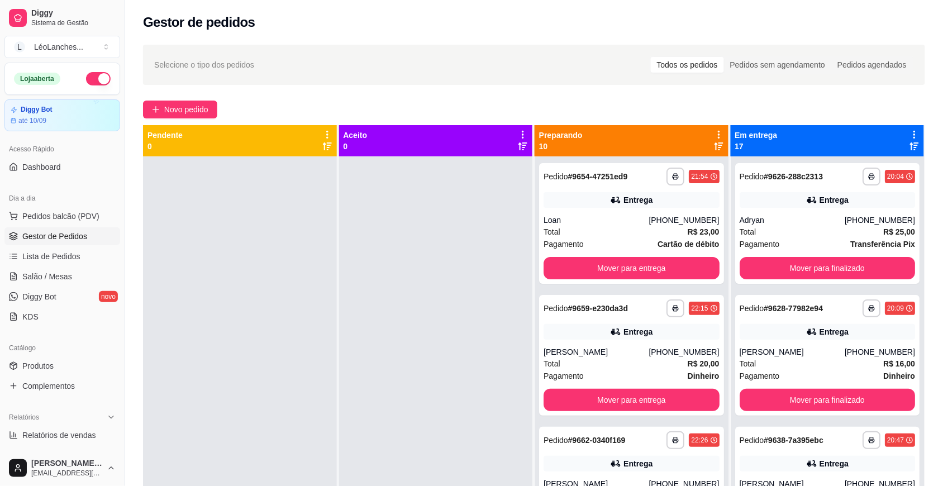
drag, startPoint x: 35, startPoint y: 210, endPoint x: 4, endPoint y: 235, distance: 39.7
click at [4, 235] on link "Gestor de Pedidos" at bounding box center [62, 235] width 116 height 18
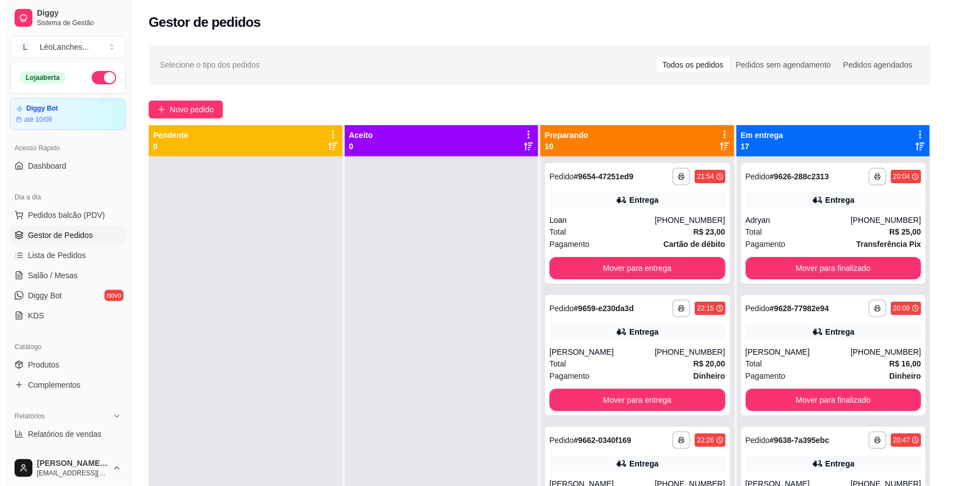
scroll to position [0, 0]
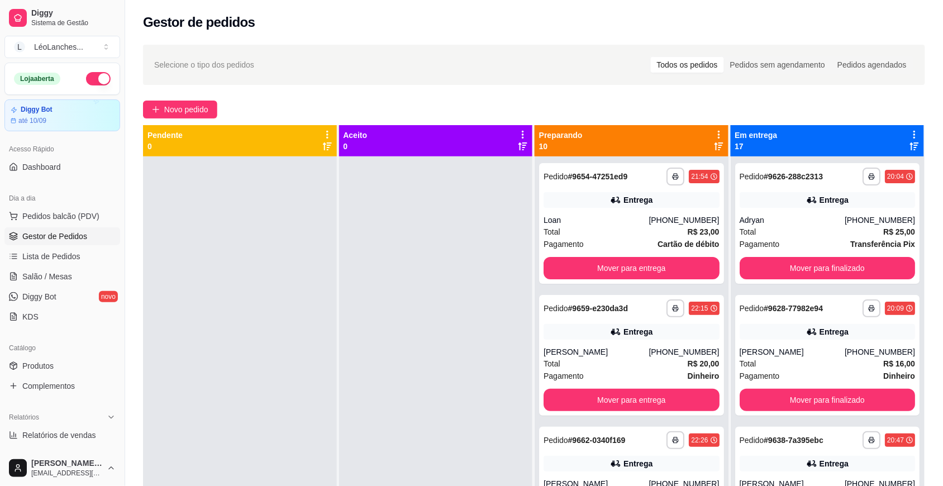
click at [4, 235] on link "Gestor de Pedidos" at bounding box center [62, 236] width 116 height 18
click at [65, 281] on span "Salão / Mesas" at bounding box center [47, 276] width 50 height 11
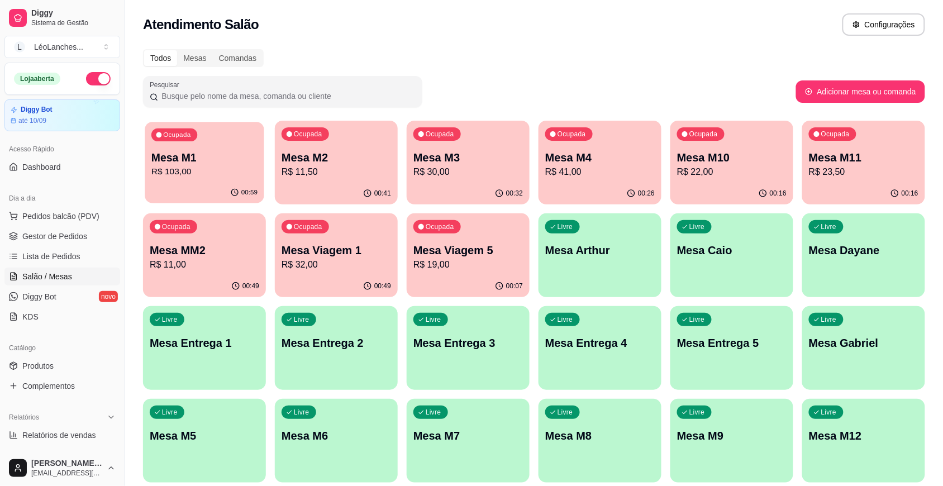
click at [220, 191] on div "00:59" at bounding box center [204, 192] width 119 height 21
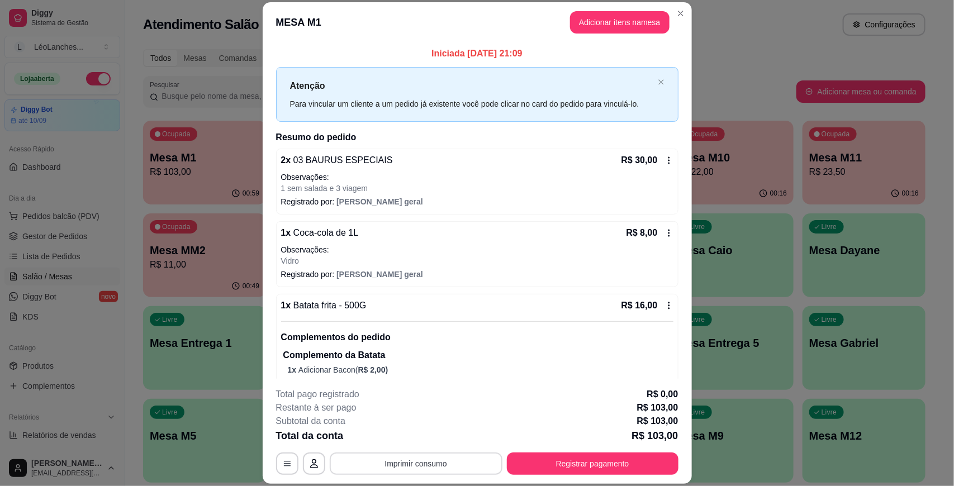
click at [440, 461] on button "Imprimir consumo" at bounding box center [416, 464] width 173 height 22
click at [412, 442] on button "Principal" at bounding box center [414, 438] width 81 height 18
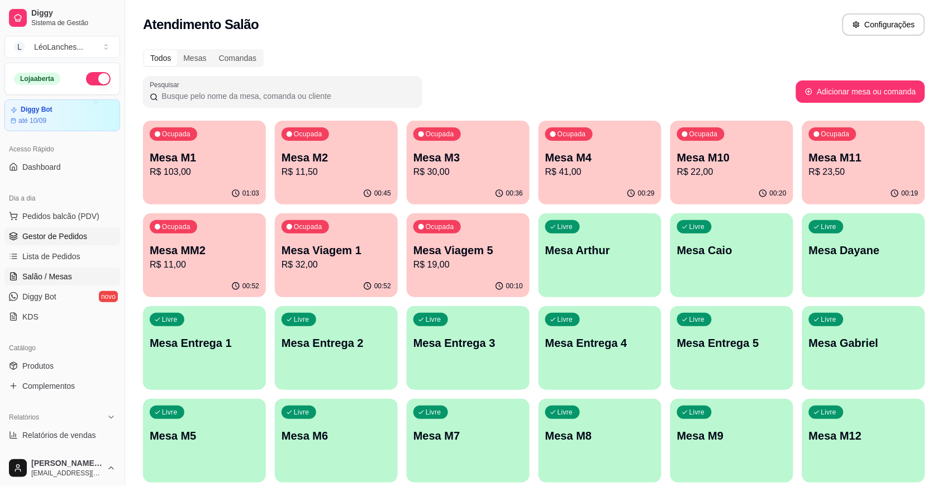
click at [75, 236] on span "Gestor de Pedidos" at bounding box center [54, 236] width 65 height 11
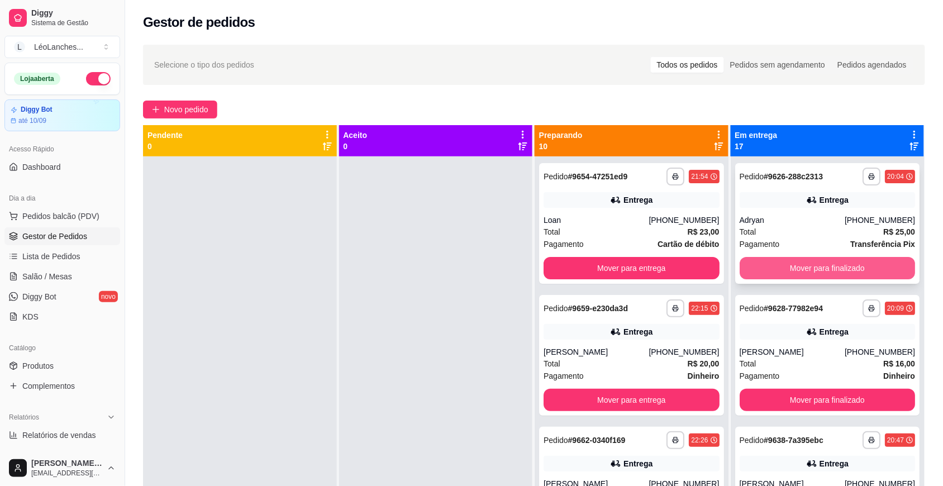
click at [800, 269] on button "Mover para finalizado" at bounding box center [828, 268] width 176 height 22
click at [797, 270] on button "Mover para finalizado" at bounding box center [828, 268] width 176 height 22
click at [797, 270] on button "Mover para finalizado" at bounding box center [827, 269] width 170 height 22
click at [797, 270] on button "Mover para finalizado" at bounding box center [828, 268] width 176 height 22
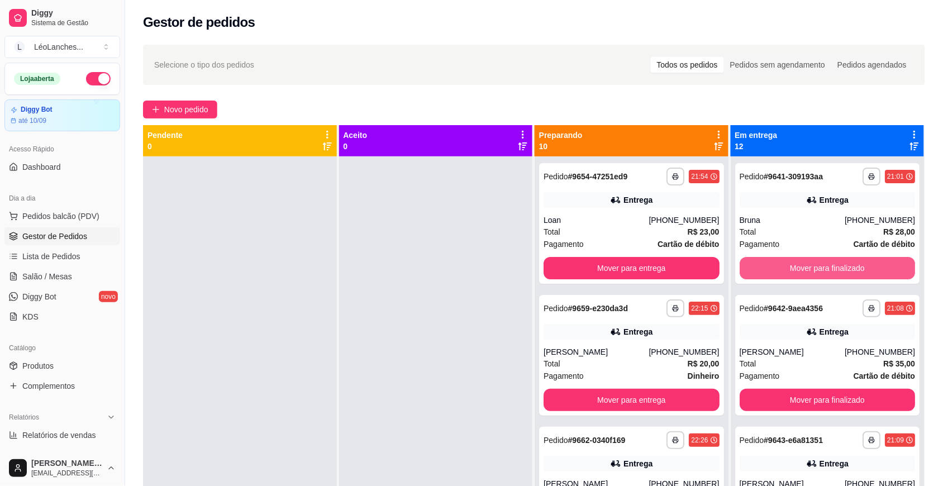
click at [797, 270] on button "Mover para finalizado" at bounding box center [828, 268] width 176 height 22
click at [797, 270] on button "Mover para finalizado" at bounding box center [827, 269] width 170 height 22
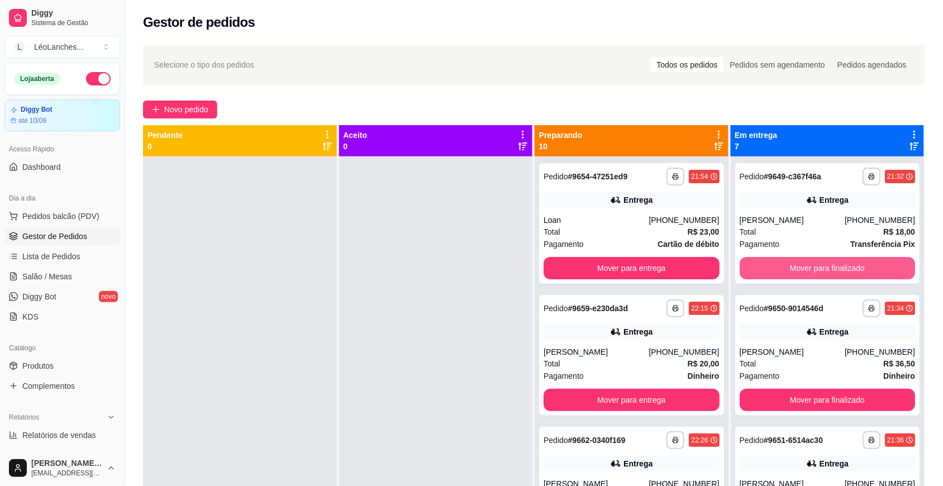
click at [797, 270] on button "Mover para finalizado" at bounding box center [828, 268] width 176 height 22
click at [797, 270] on button "Mover para finalizado" at bounding box center [827, 269] width 170 height 22
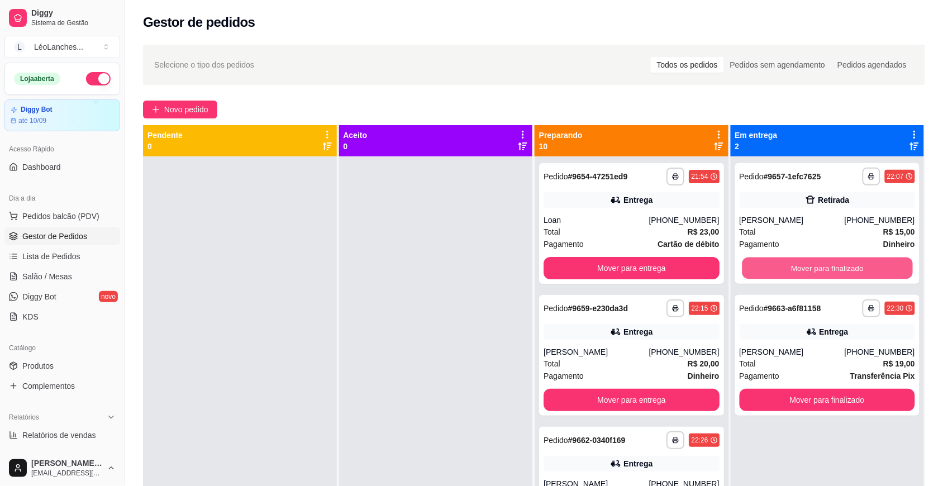
click at [797, 270] on button "Mover para finalizado" at bounding box center [827, 269] width 170 height 22
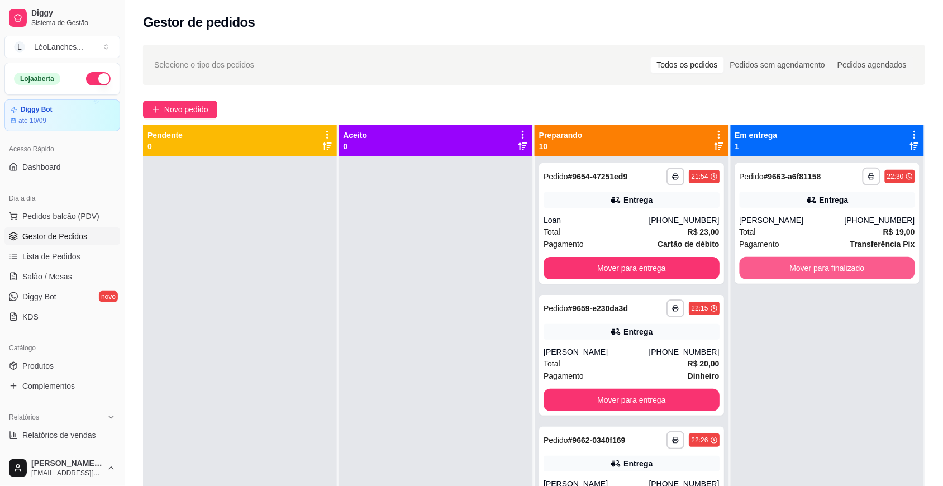
click at [797, 270] on button "Mover para finalizado" at bounding box center [828, 268] width 176 height 22
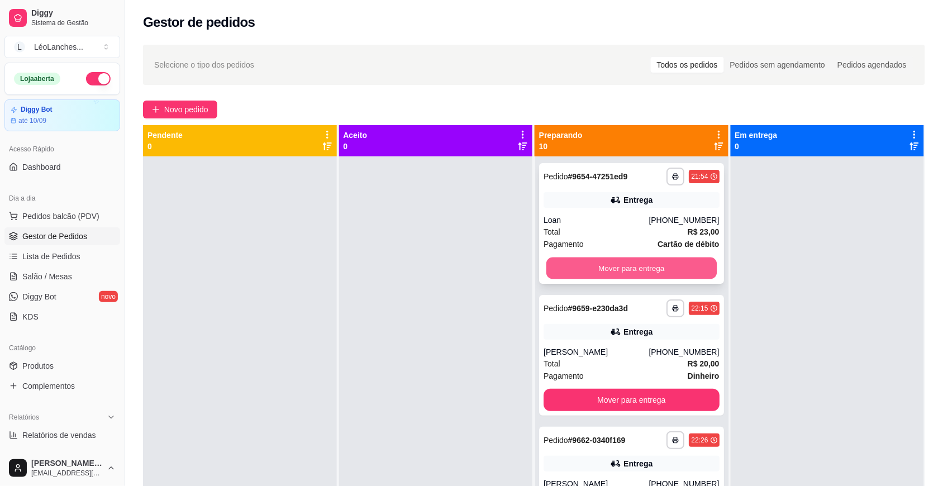
click at [586, 267] on button "Mover para entrega" at bounding box center [632, 269] width 170 height 22
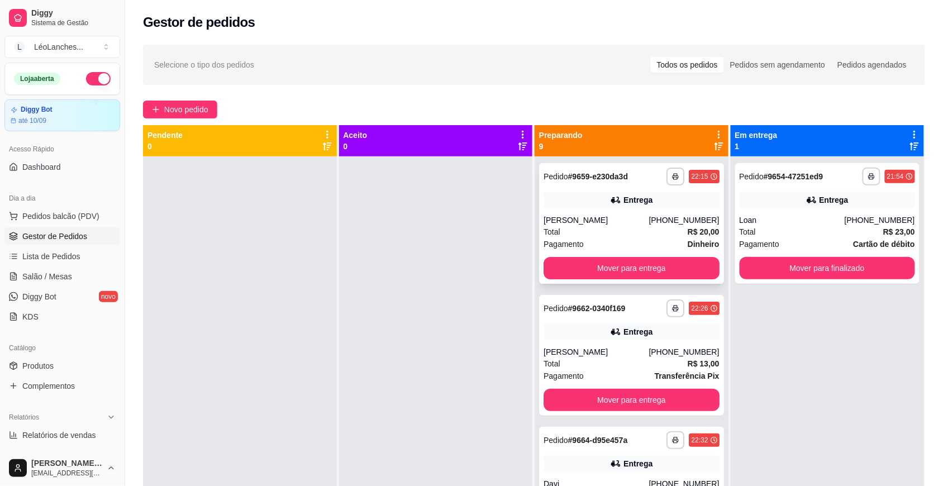
click at [585, 232] on div "Total R$ 20,00" at bounding box center [632, 232] width 176 height 12
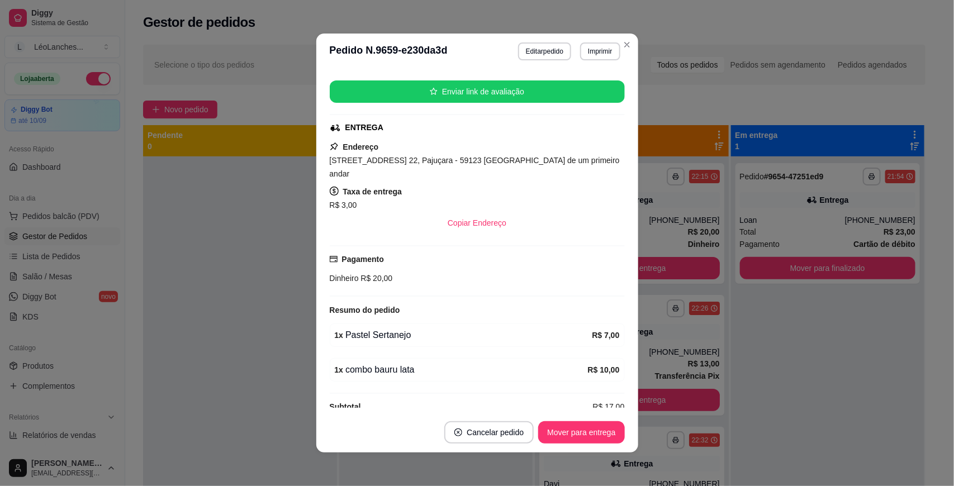
scroll to position [195, 0]
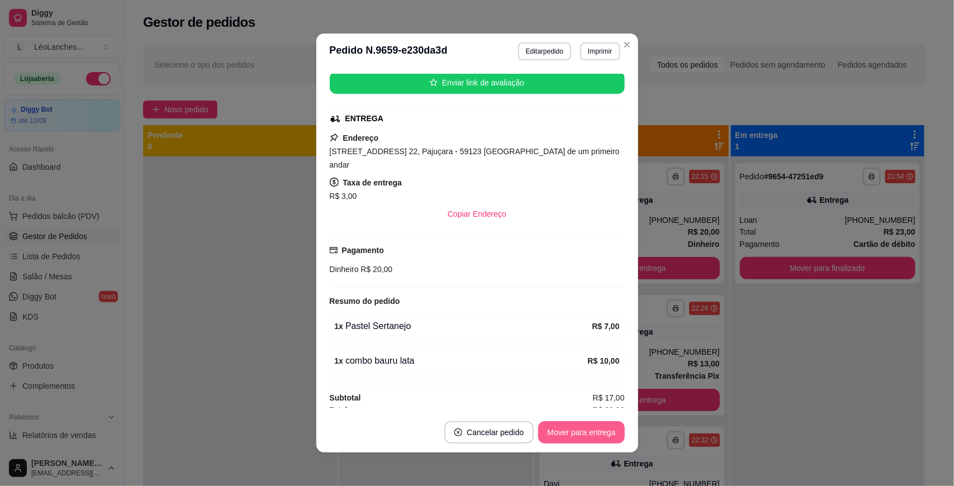
click at [562, 429] on button "Mover para entrega" at bounding box center [581, 432] width 86 height 22
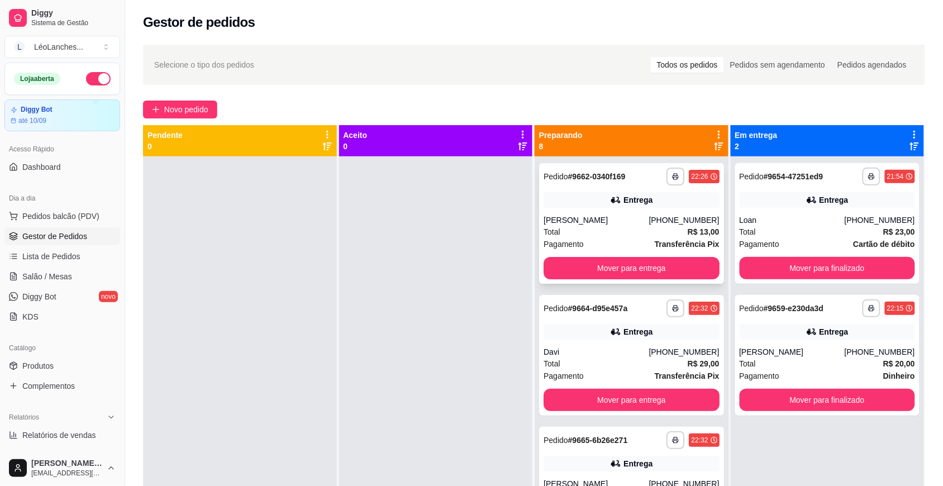
click at [622, 226] on div "[PERSON_NAME]" at bounding box center [596, 220] width 105 height 11
click at [603, 358] on div "Davi" at bounding box center [596, 352] width 105 height 11
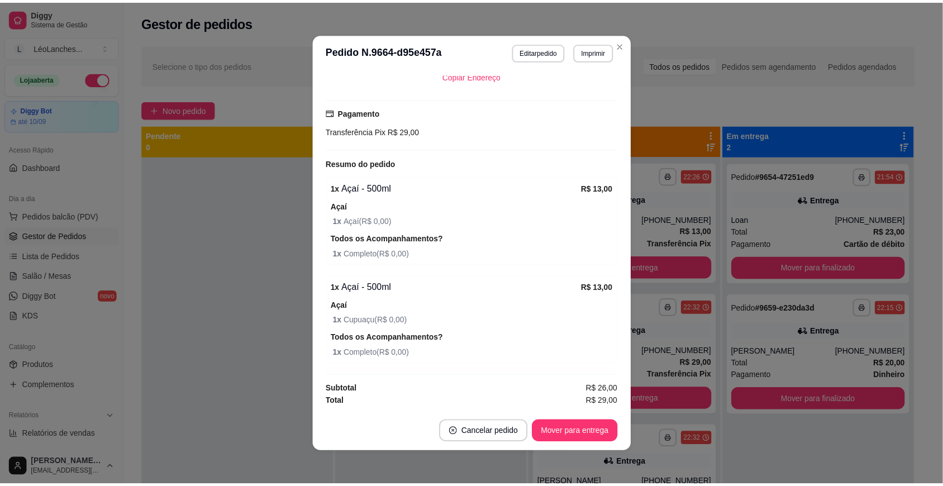
scroll to position [2, 0]
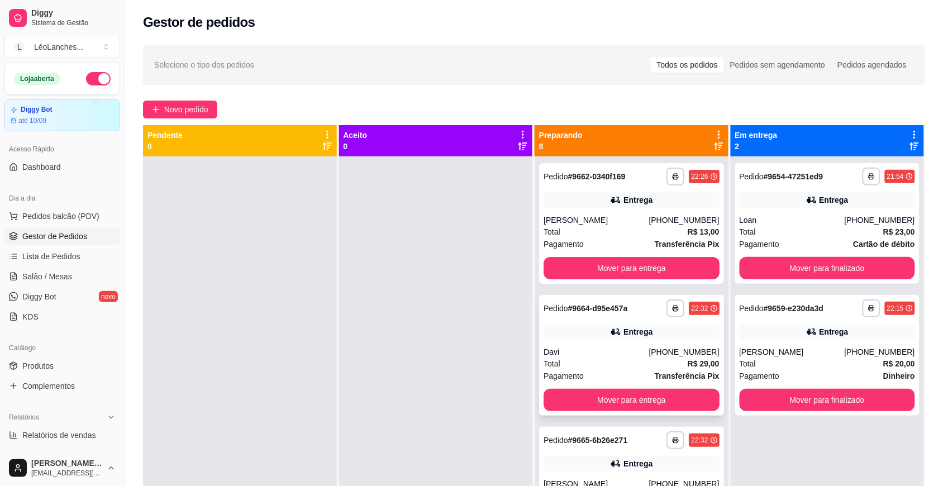
click at [624, 370] on div "Total R$ 29,00" at bounding box center [632, 364] width 176 height 12
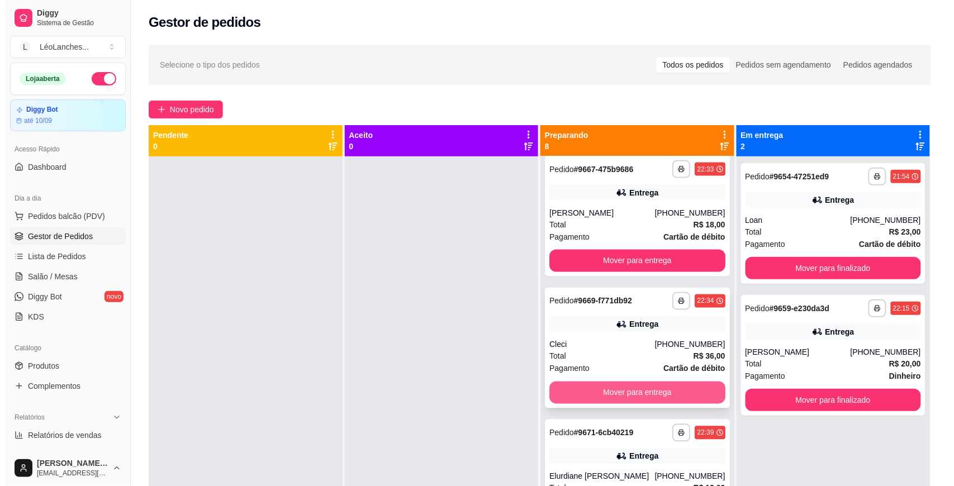
scroll to position [591, 0]
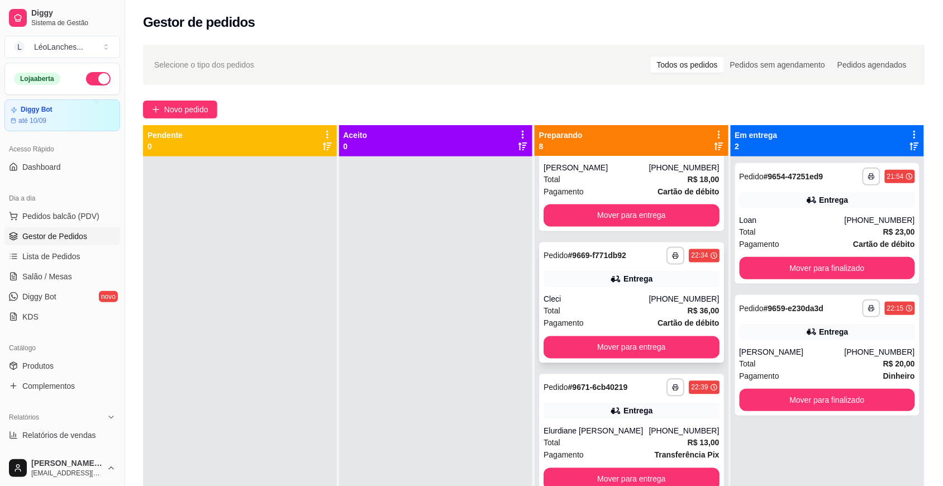
click at [601, 317] on div "Pagamento Cartão de débito" at bounding box center [632, 323] width 176 height 12
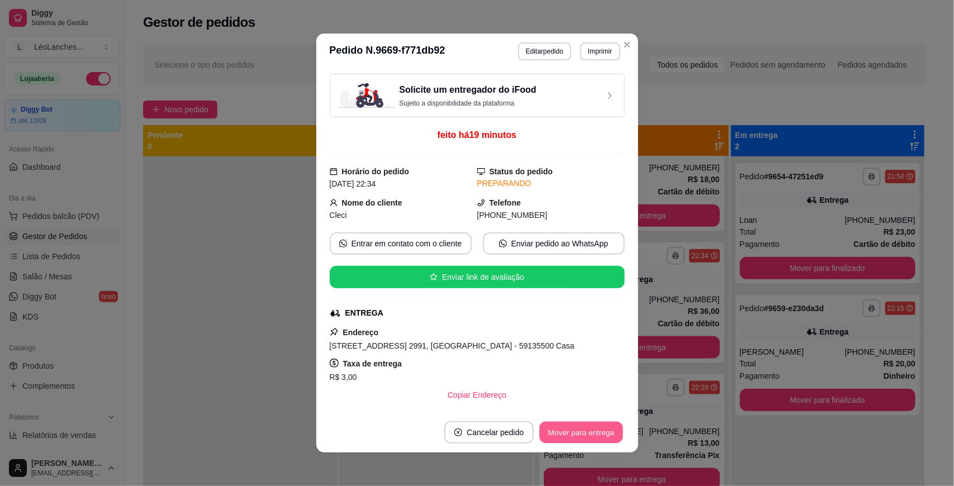
click at [591, 437] on button "Mover para entrega" at bounding box center [582, 433] width 84 height 22
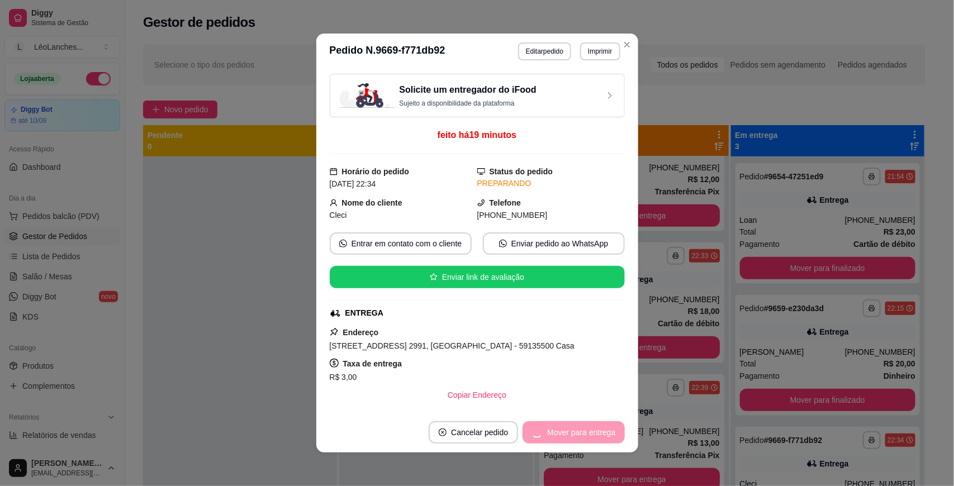
scroll to position [459, 0]
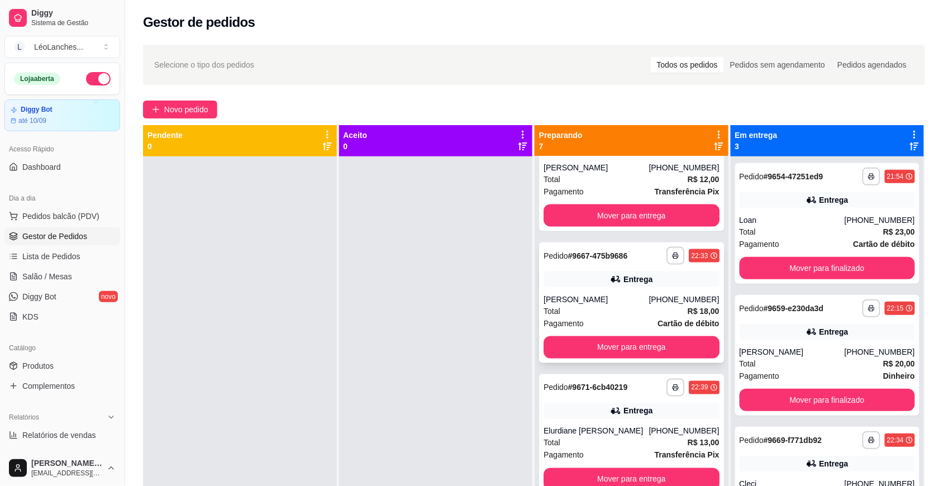
click at [605, 327] on div "Pagamento Cartão de débito" at bounding box center [632, 323] width 176 height 12
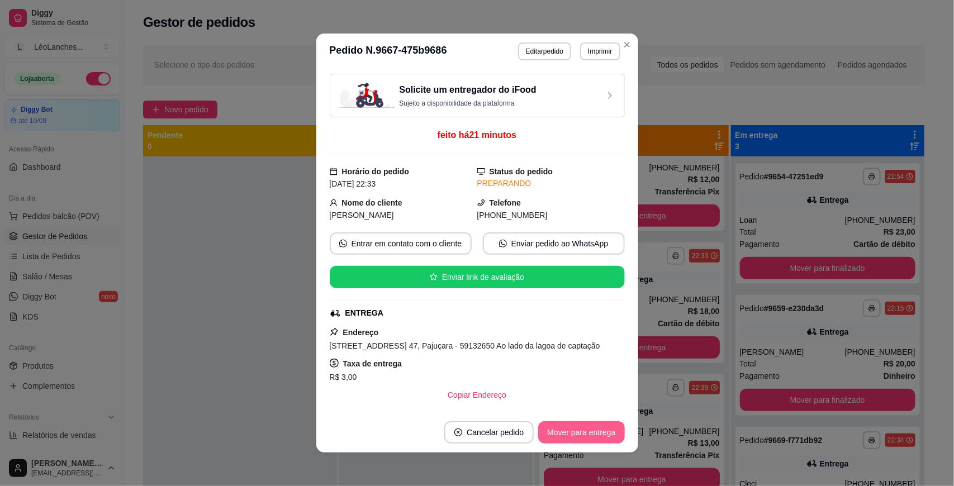
click at [582, 426] on button "Mover para entrega" at bounding box center [581, 432] width 86 height 22
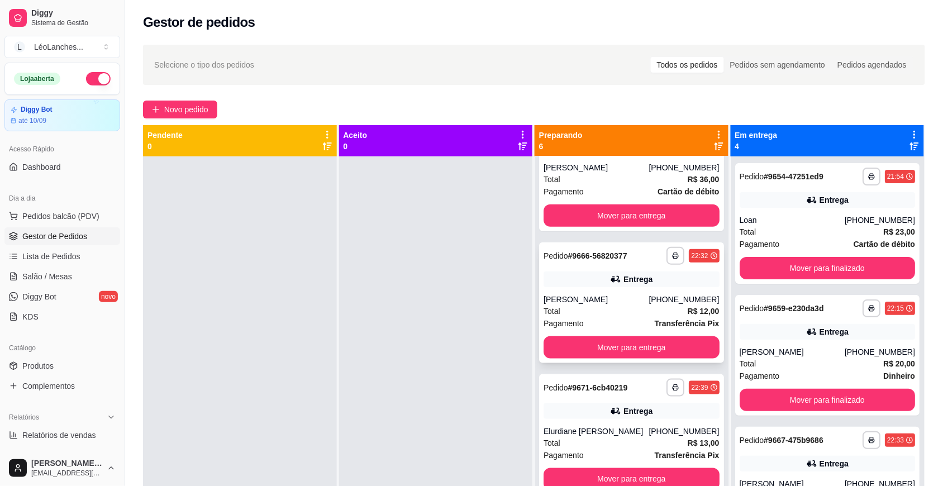
click at [603, 314] on div "Total R$ 12,00" at bounding box center [632, 311] width 176 height 12
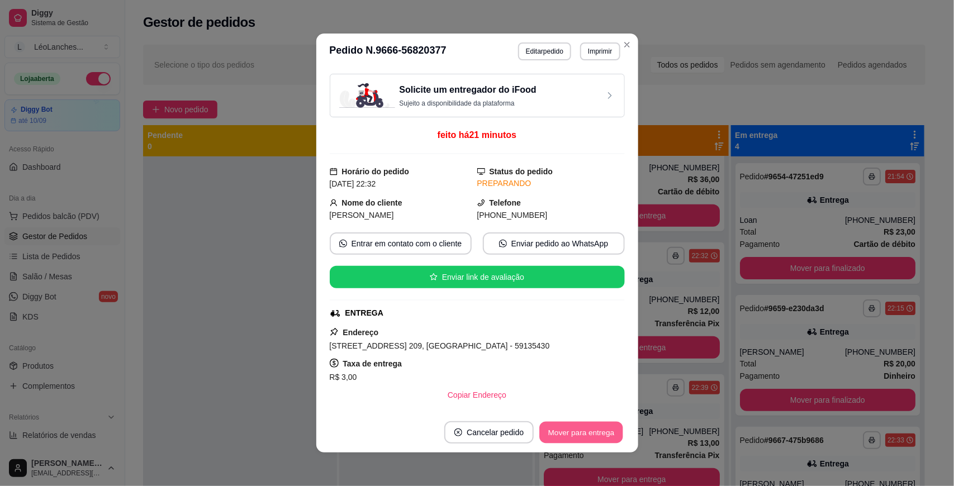
click at [596, 429] on button "Mover para entrega" at bounding box center [582, 433] width 84 height 22
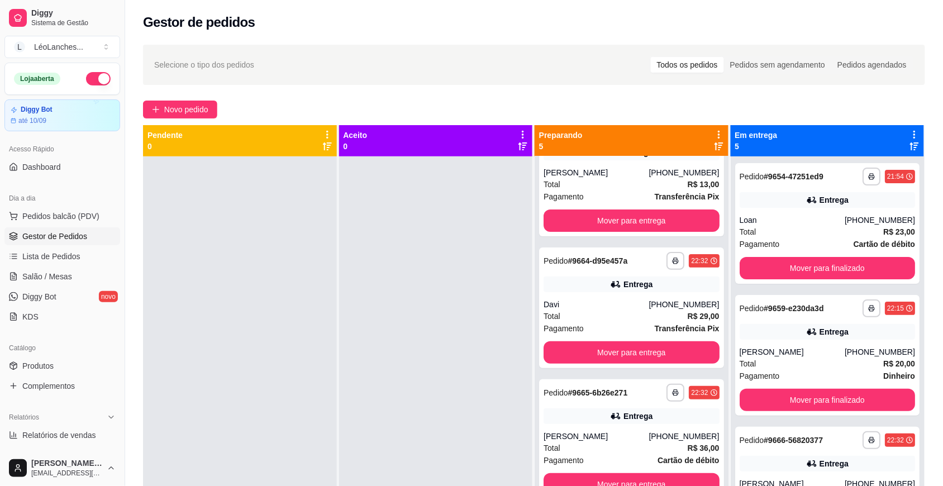
scroll to position [0, 0]
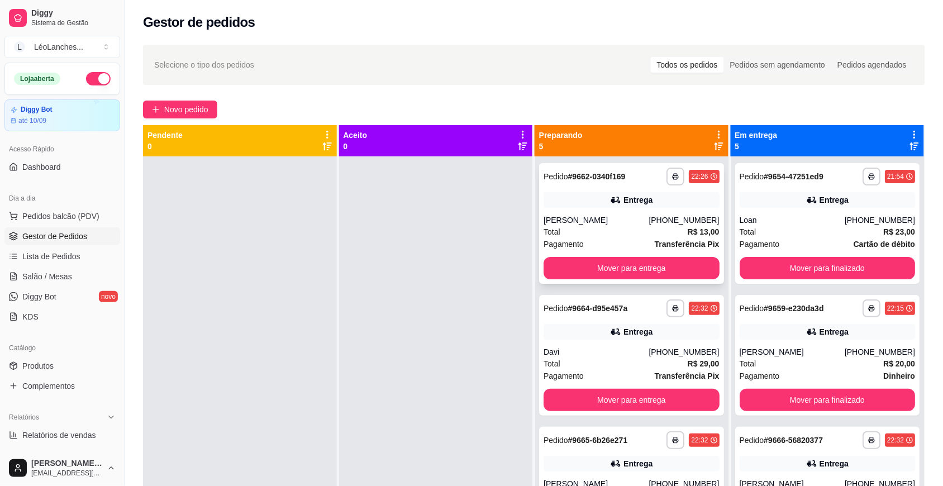
click at [608, 226] on div "[PERSON_NAME]" at bounding box center [596, 220] width 105 height 11
click at [616, 358] on div "Davi" at bounding box center [596, 352] width 105 height 11
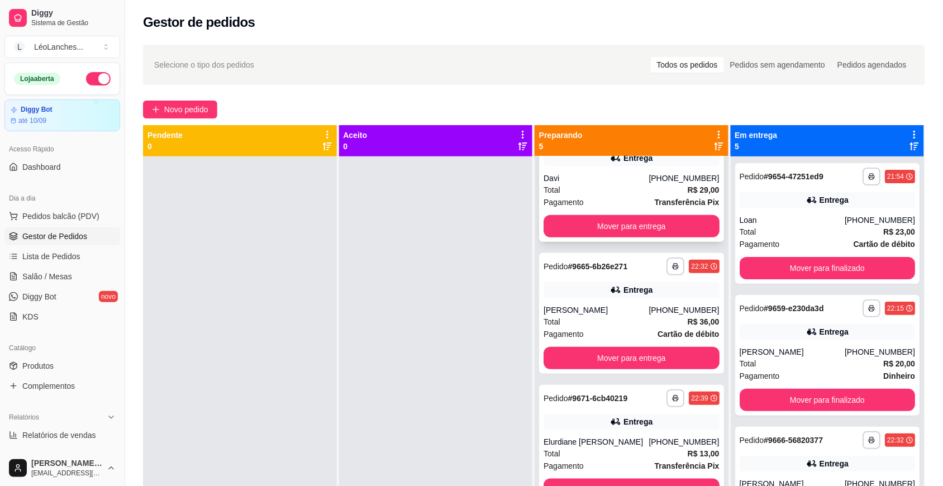
scroll to position [195, 0]
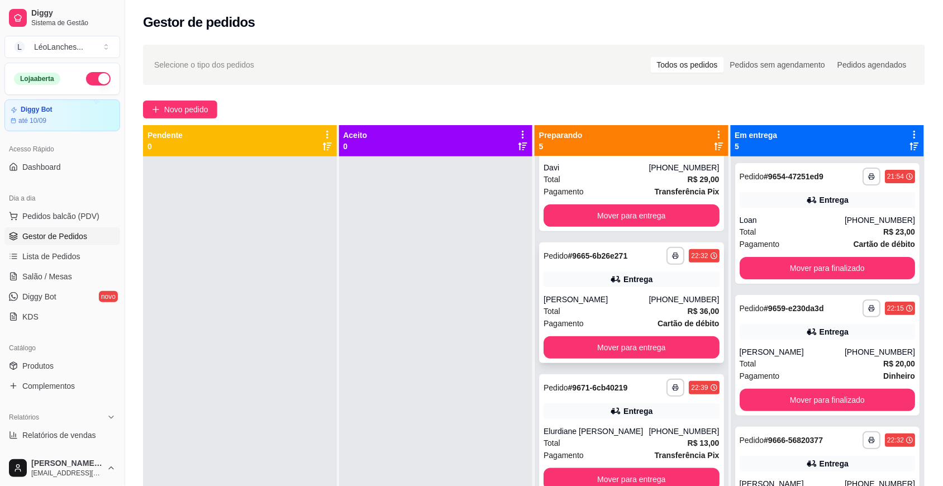
click at [606, 303] on div "[PERSON_NAME]" at bounding box center [596, 299] width 105 height 11
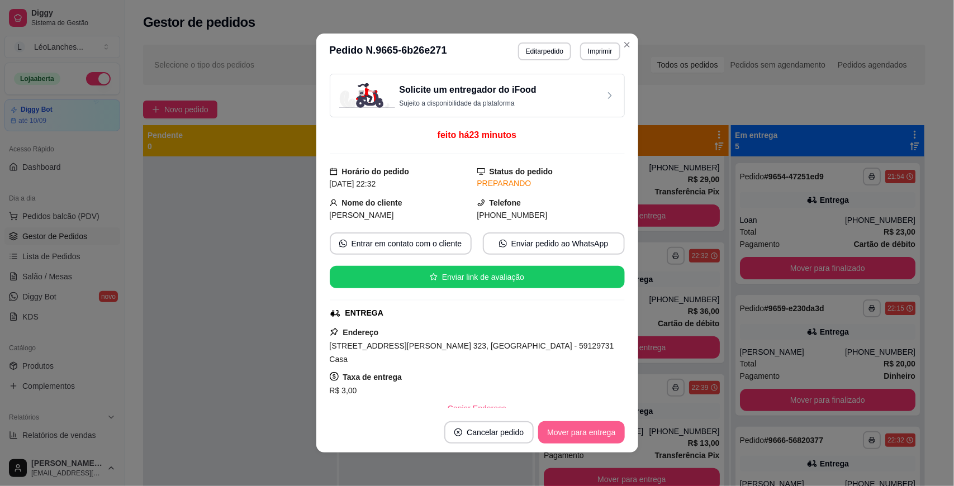
click at [591, 425] on button "Mover para entrega" at bounding box center [581, 432] width 86 height 22
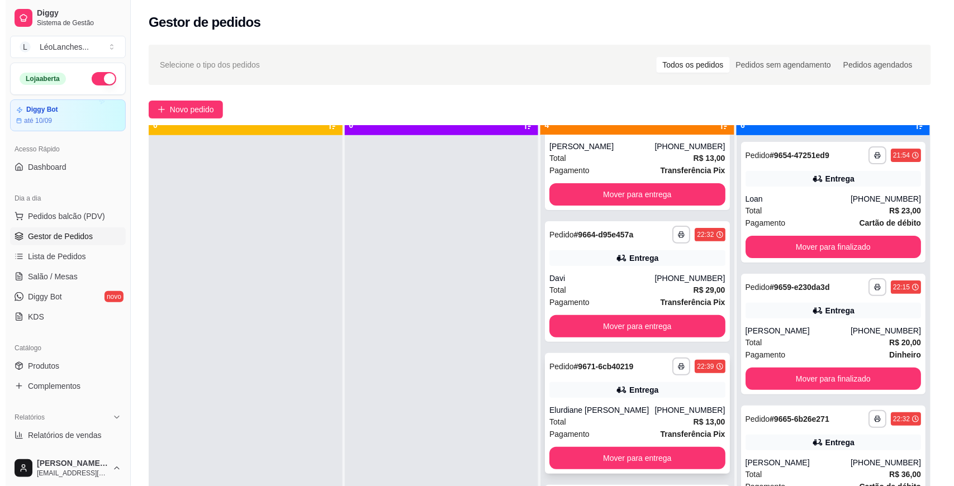
scroll to position [31, 0]
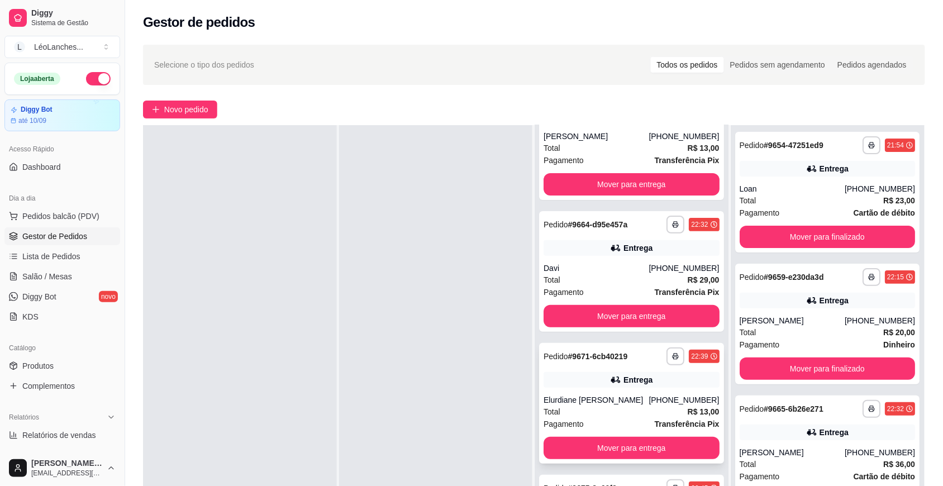
click at [605, 412] on div "Total R$ 13,00" at bounding box center [632, 412] width 176 height 12
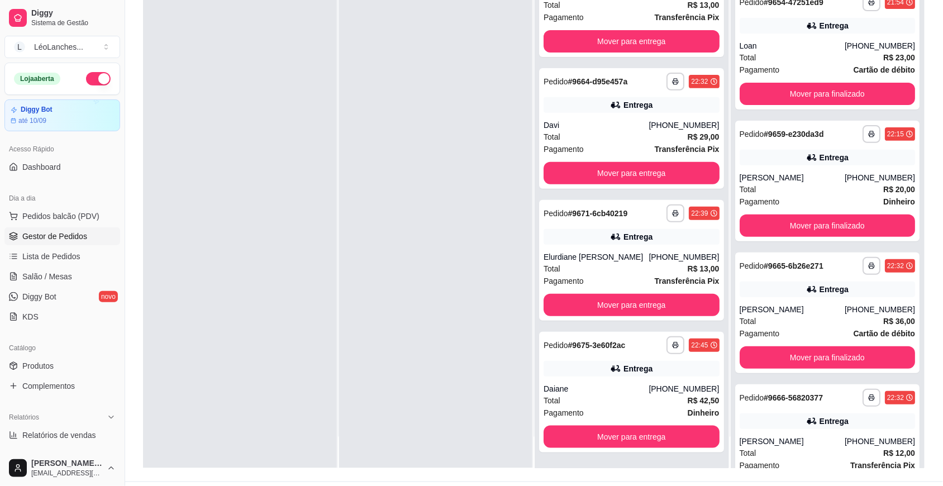
scroll to position [170, 0]
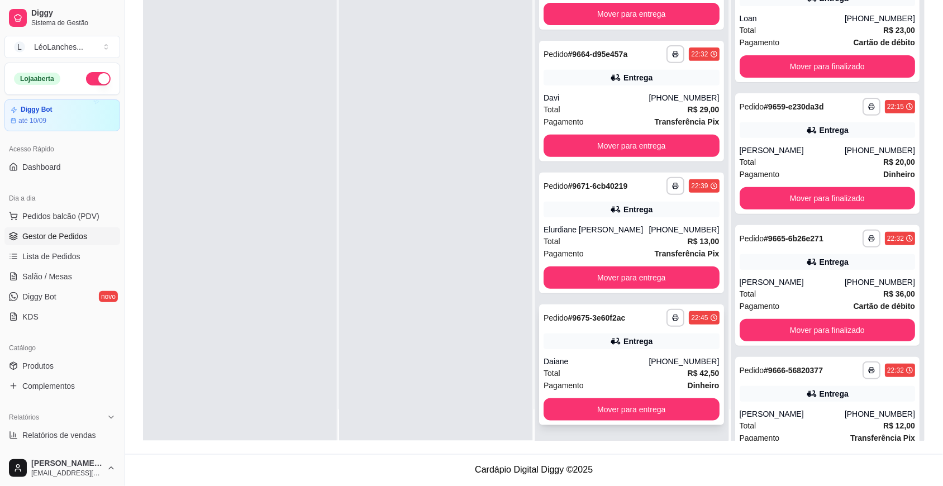
click at [605, 376] on div "Total R$ 42,50" at bounding box center [632, 373] width 176 height 12
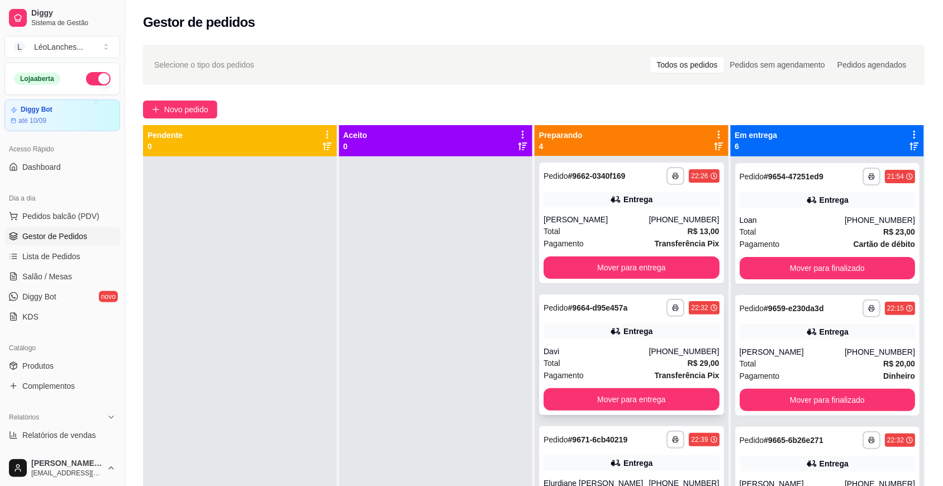
scroll to position [0, 0]
drag, startPoint x: 601, startPoint y: 235, endPoint x: 214, endPoint y: 411, distance: 424.7
click at [214, 411] on div at bounding box center [240, 399] width 194 height 486
click at [608, 370] on div "Total R$ 29,00" at bounding box center [632, 364] width 176 height 12
click at [616, 238] on div "Total R$ 13,00" at bounding box center [632, 232] width 176 height 12
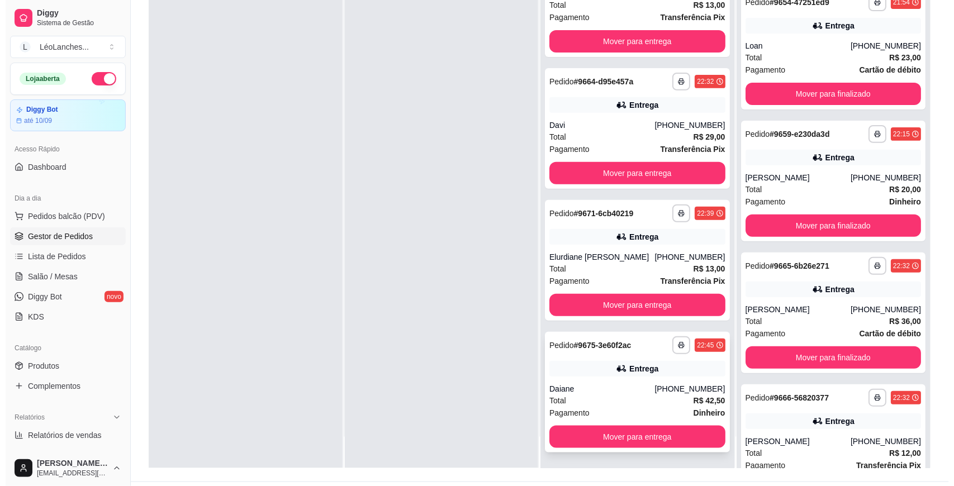
scroll to position [170, 0]
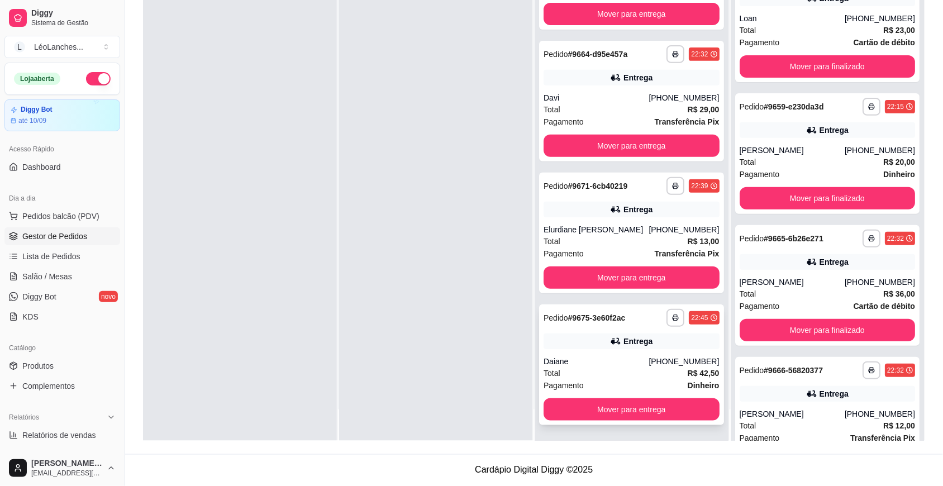
click at [596, 373] on div "Total R$ 42,50" at bounding box center [632, 373] width 176 height 12
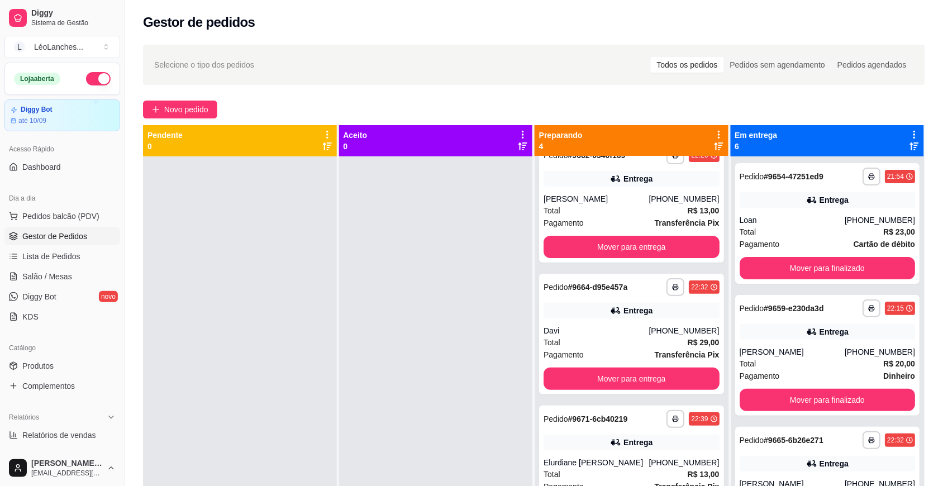
scroll to position [0, 0]
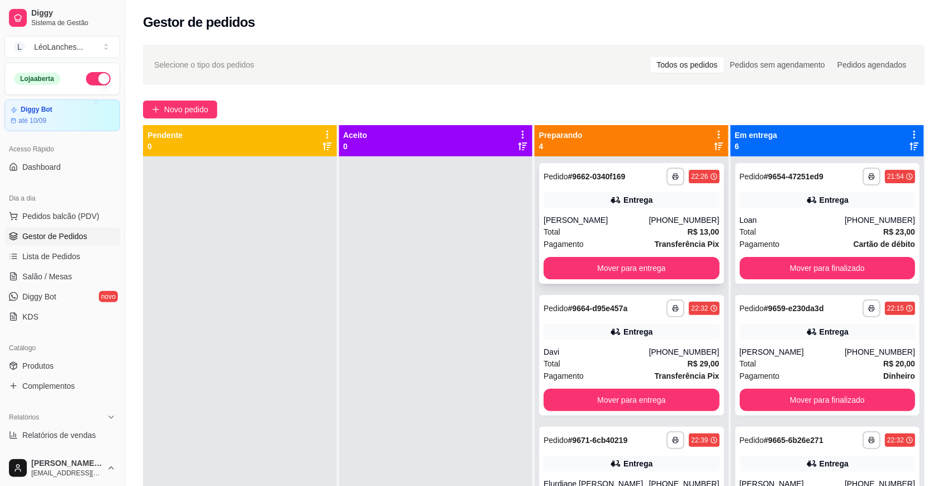
click at [627, 238] on div "Total R$ 13,00" at bounding box center [632, 232] width 176 height 12
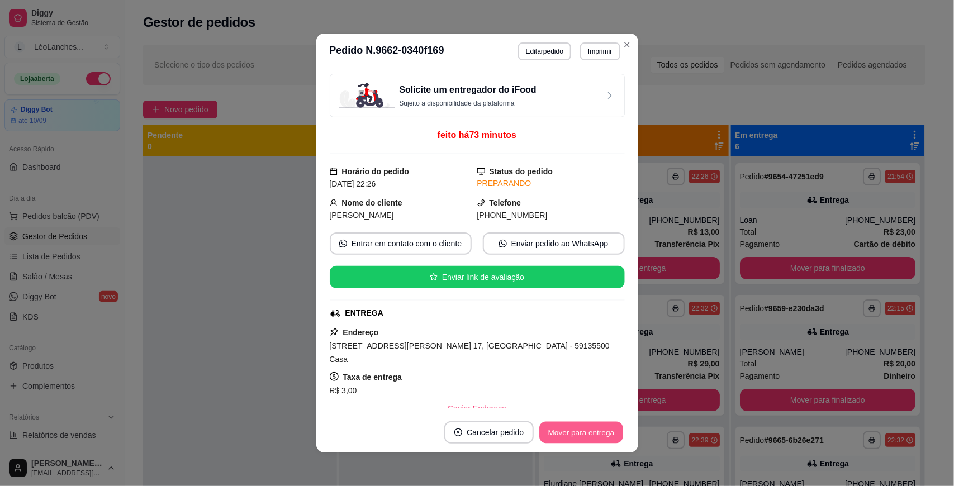
click at [563, 434] on button "Mover para entrega" at bounding box center [582, 433] width 84 height 22
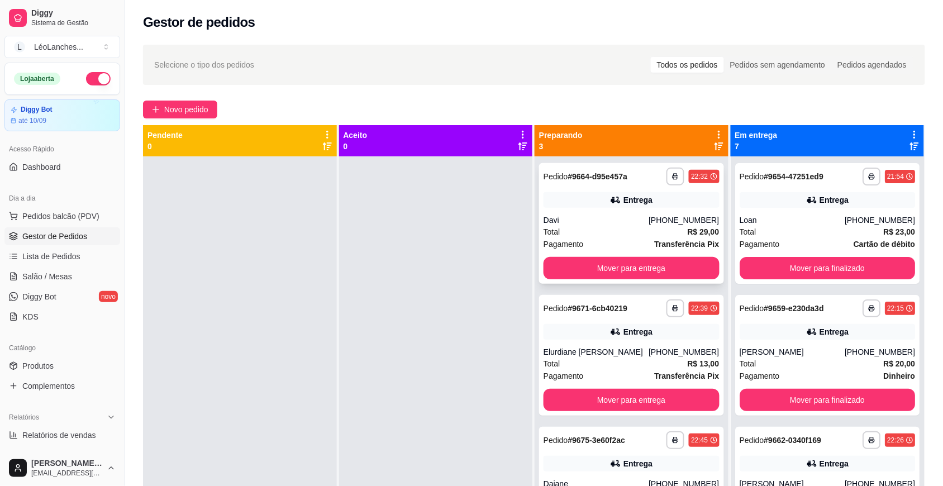
click at [601, 230] on div "Total R$ 29,00" at bounding box center [632, 232] width 176 height 12
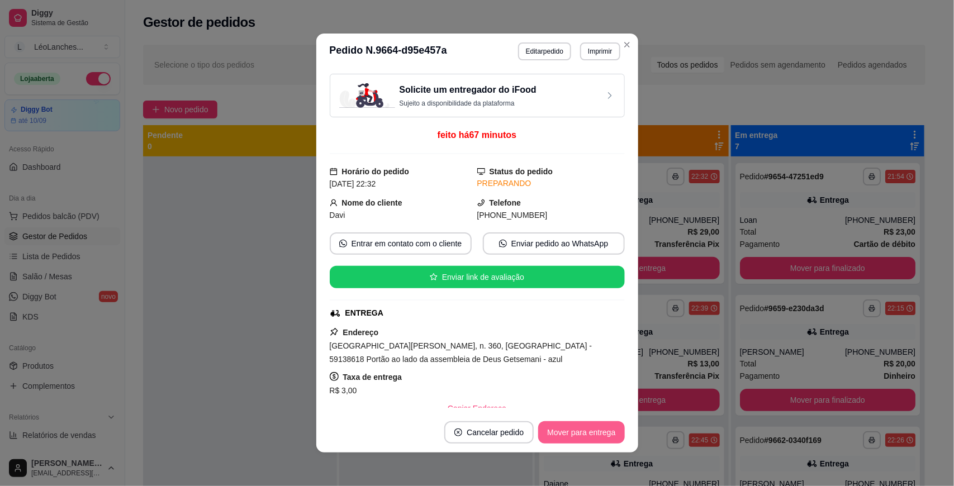
click at [555, 430] on button "Mover para entrega" at bounding box center [581, 432] width 86 height 22
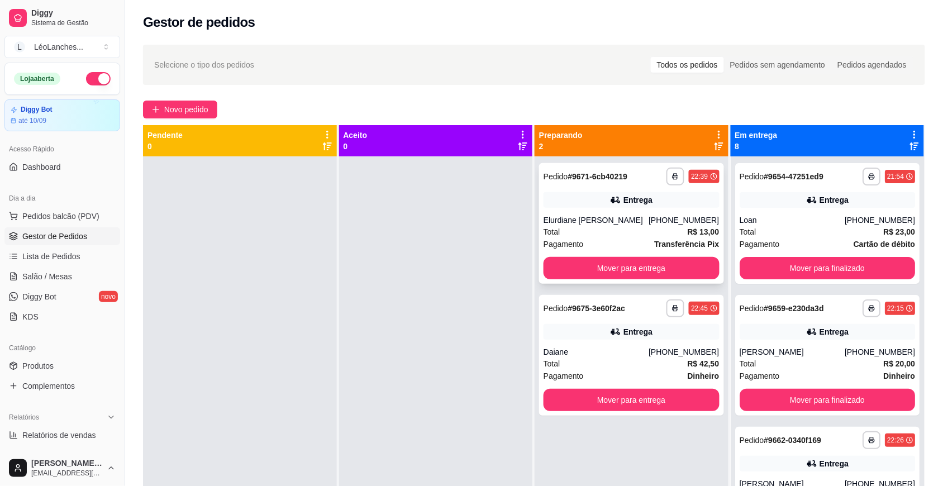
click at [622, 240] on div "Pagamento Transferência Pix" at bounding box center [632, 244] width 176 height 12
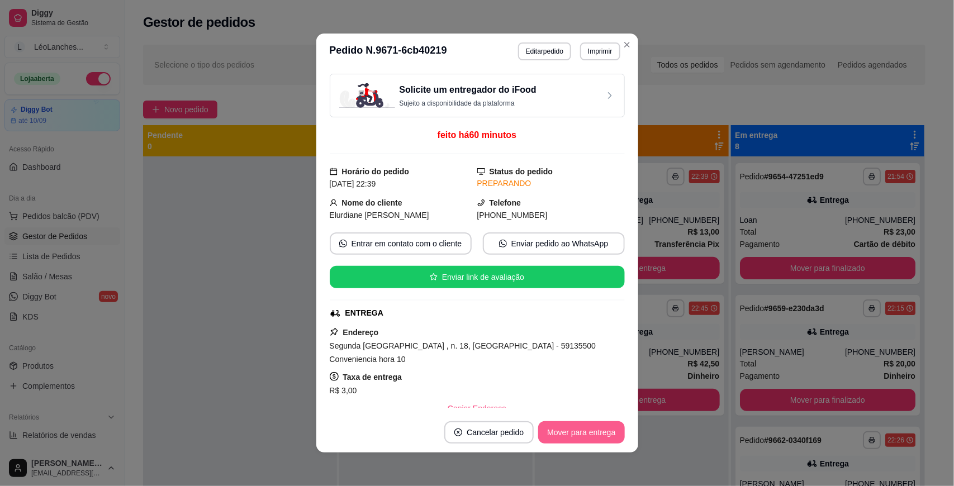
click at [549, 435] on button "Mover para entrega" at bounding box center [581, 432] width 86 height 22
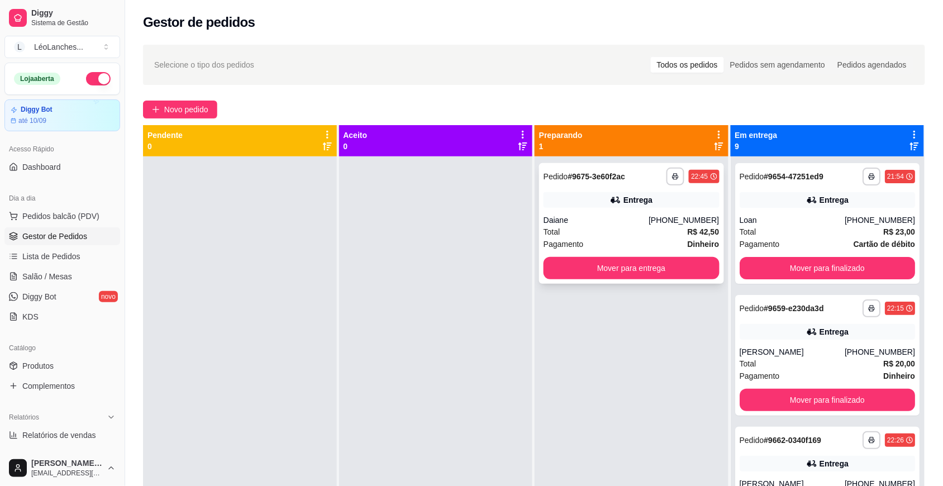
click at [616, 231] on div "Total R$ 42,50" at bounding box center [632, 232] width 176 height 12
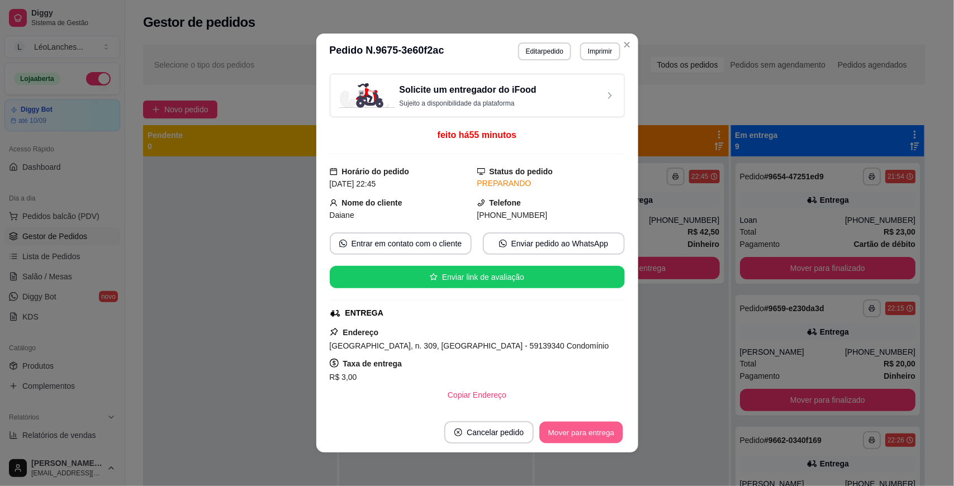
click at [566, 428] on button "Mover para entrega" at bounding box center [582, 433] width 84 height 22
